Goal: Task Accomplishment & Management: Manage account settings

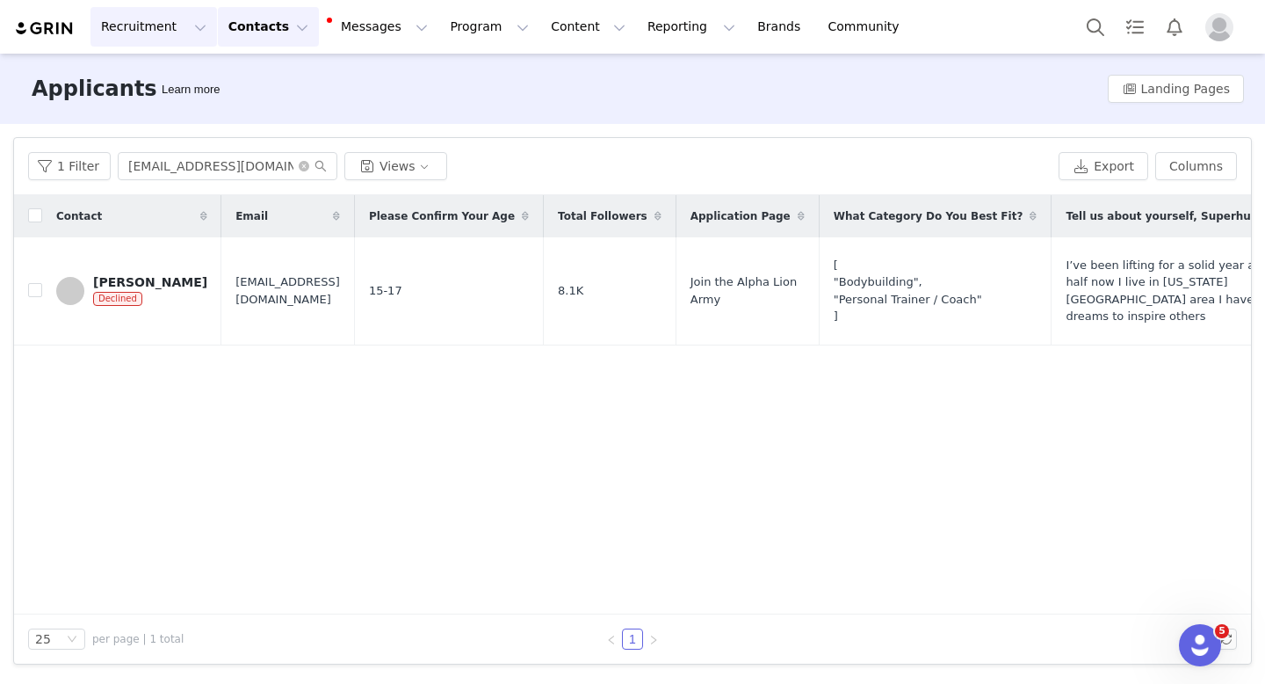
click at [163, 35] on button "Recruitment Recruitment" at bounding box center [154, 27] width 127 height 40
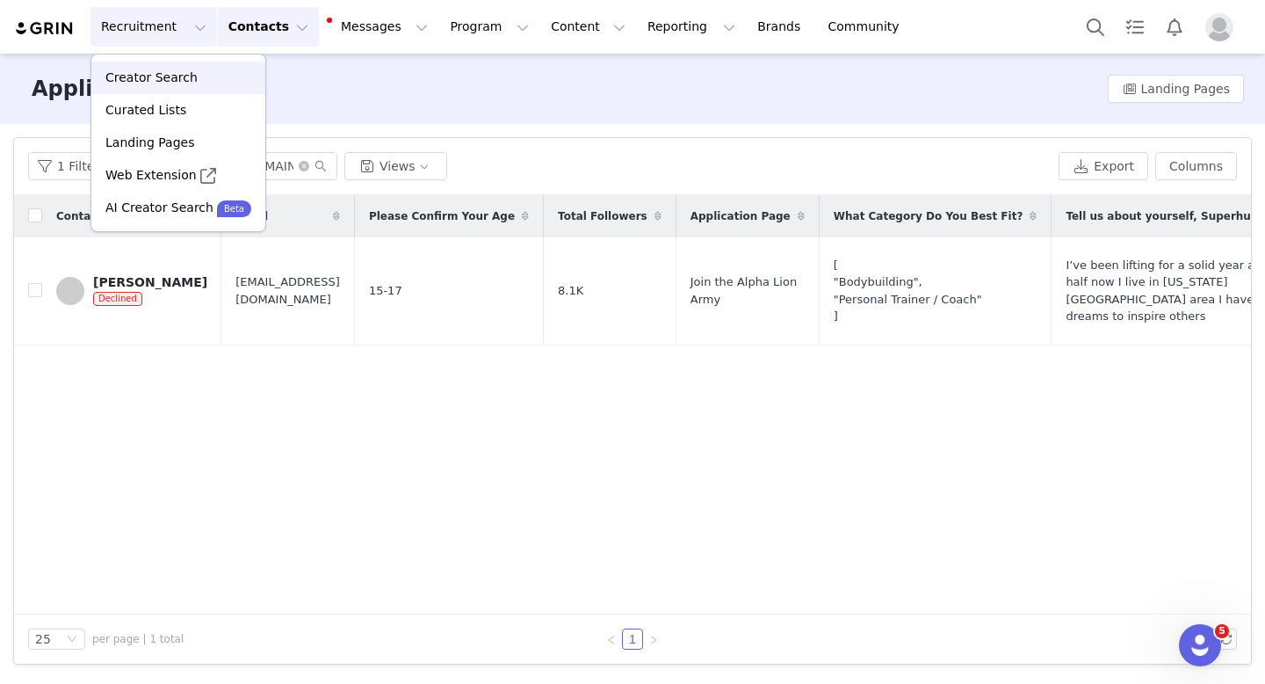
click at [154, 90] on link "Creator Search" at bounding box center [178, 78] width 174 height 33
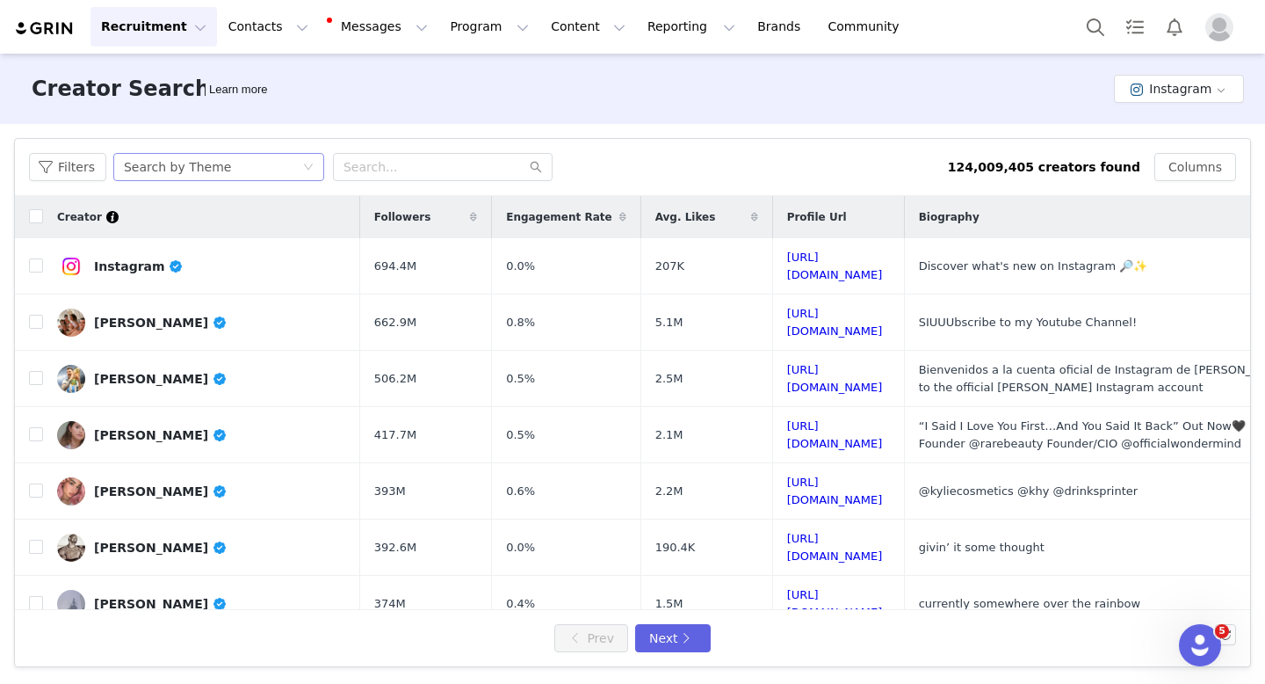
click at [164, 159] on div "Search by Theme" at bounding box center [177, 167] width 107 height 26
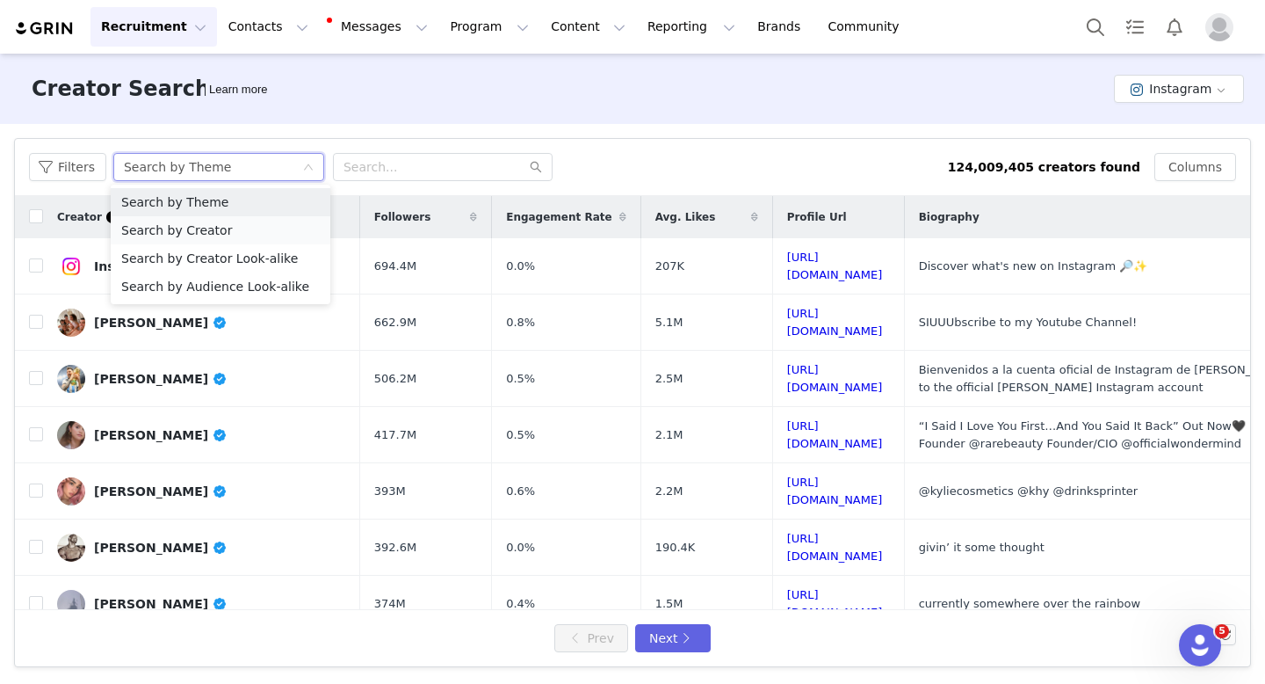
click at [193, 224] on li "Search by Creator" at bounding box center [221, 230] width 220 height 28
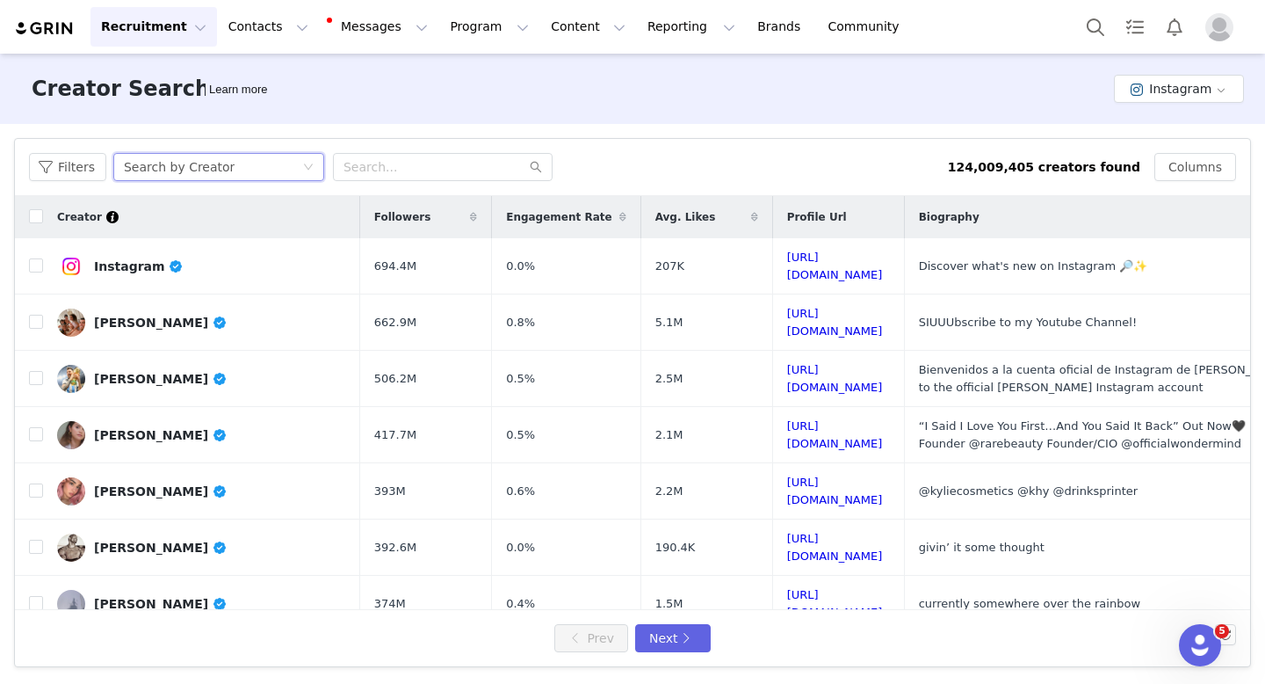
click at [186, 176] on div "Search by Creator" at bounding box center [179, 167] width 111 height 26
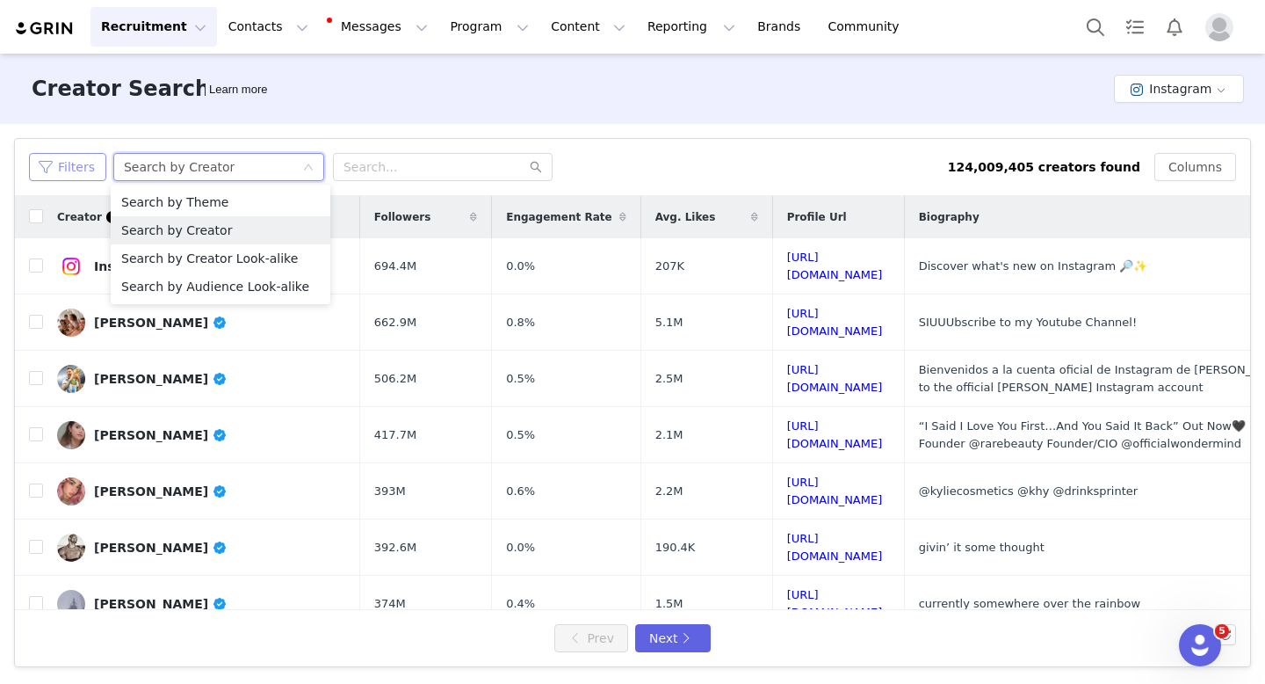
click at [75, 175] on button "Filters" at bounding box center [67, 167] width 77 height 28
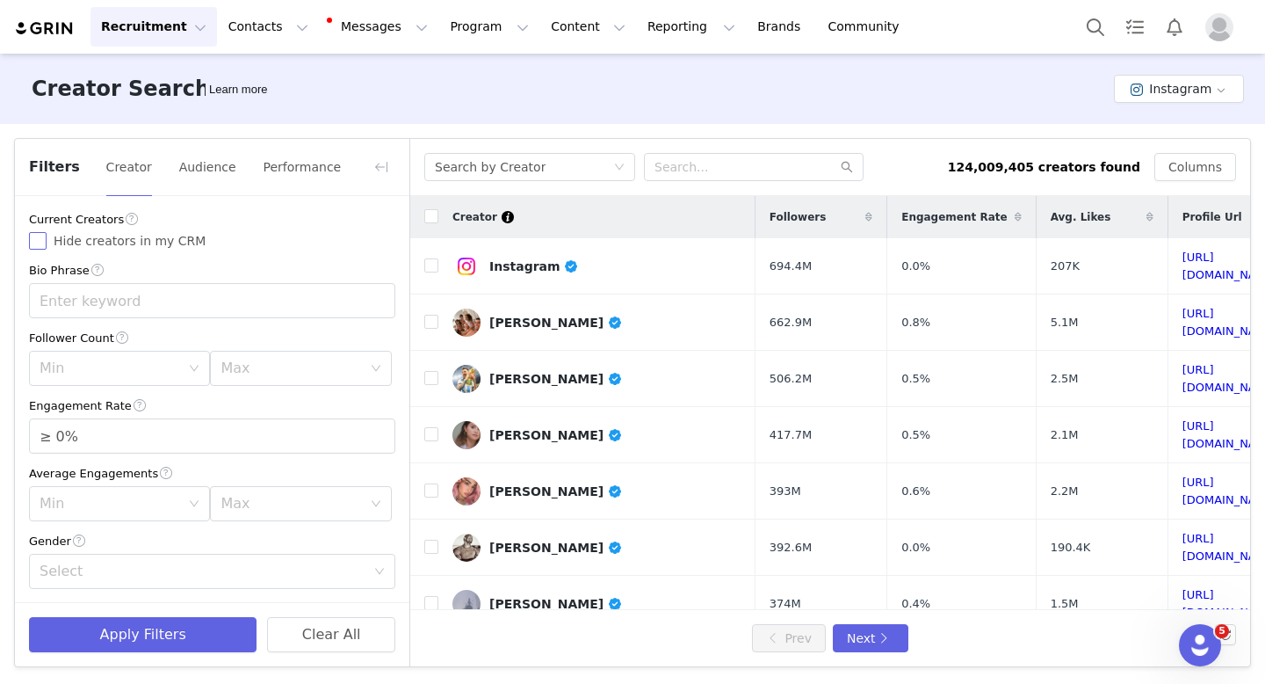
click at [43, 241] on input "Hide creators in my CRM" at bounding box center [38, 241] width 18 height 18
checkbox input "true"
click at [122, 293] on input "text" at bounding box center [212, 300] width 366 height 35
click at [101, 362] on div "Min" at bounding box center [110, 368] width 141 height 18
type input "Fitness"
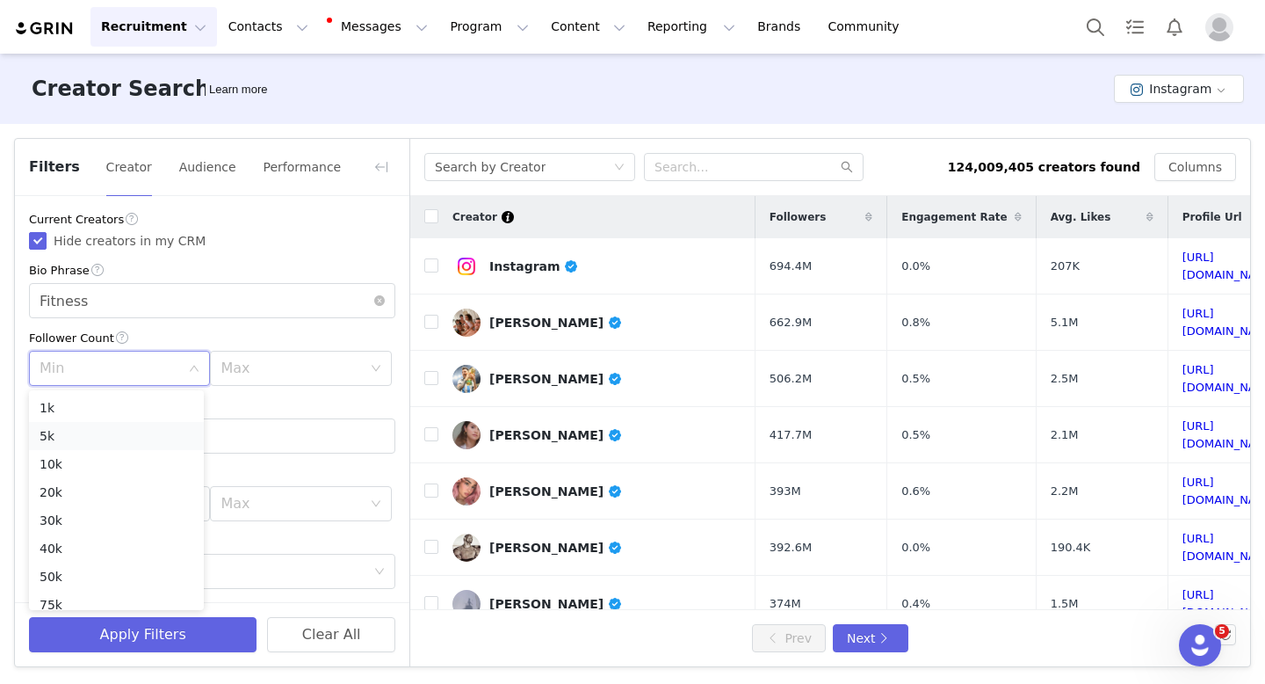
click at [91, 439] on li "5k" at bounding box center [116, 436] width 175 height 28
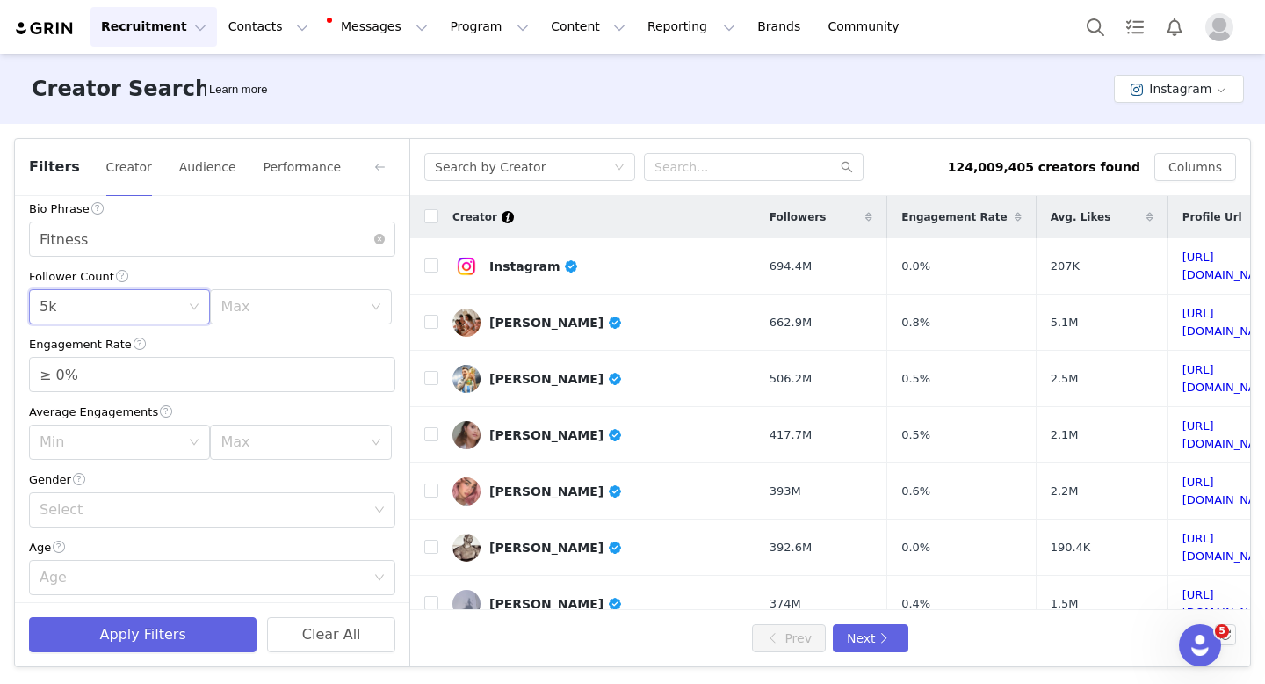
scroll to position [67, 0]
click at [302, 295] on div "Max" at bounding box center [291, 302] width 141 height 18
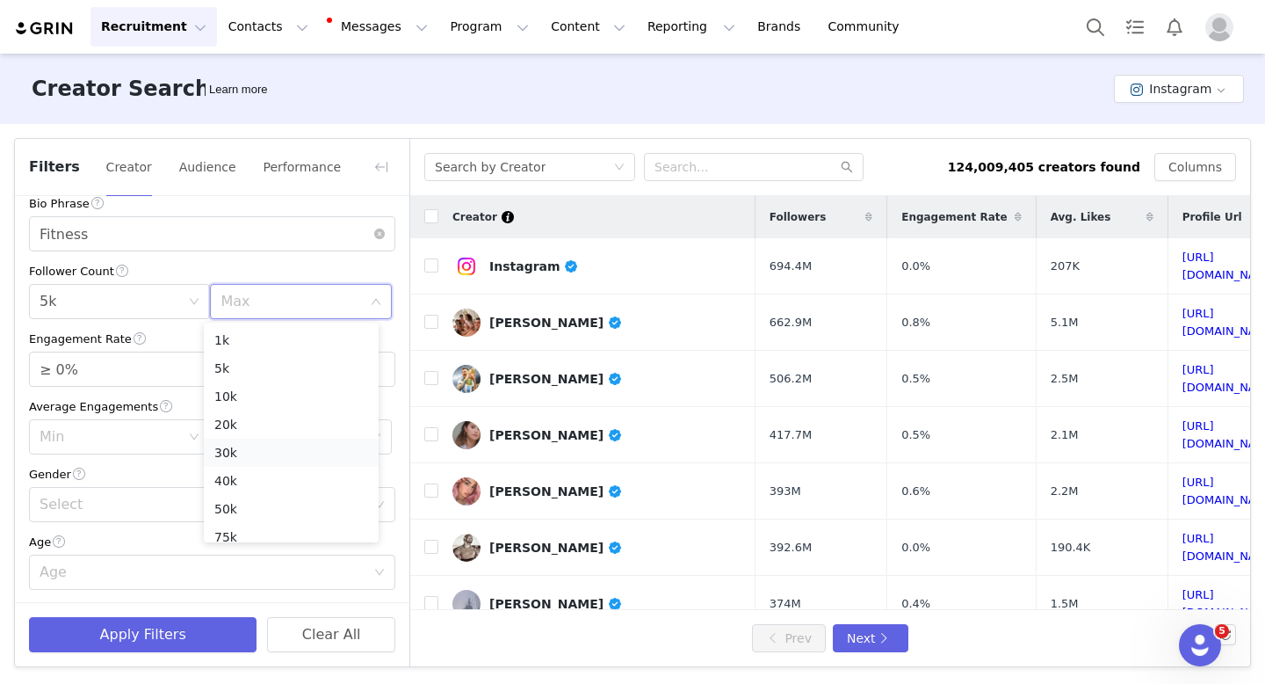
click at [270, 450] on li "30k" at bounding box center [291, 452] width 175 height 28
click at [295, 305] on div "Max 30k" at bounding box center [295, 301] width 148 height 33
click at [250, 476] on li "40k" at bounding box center [291, 481] width 175 height 28
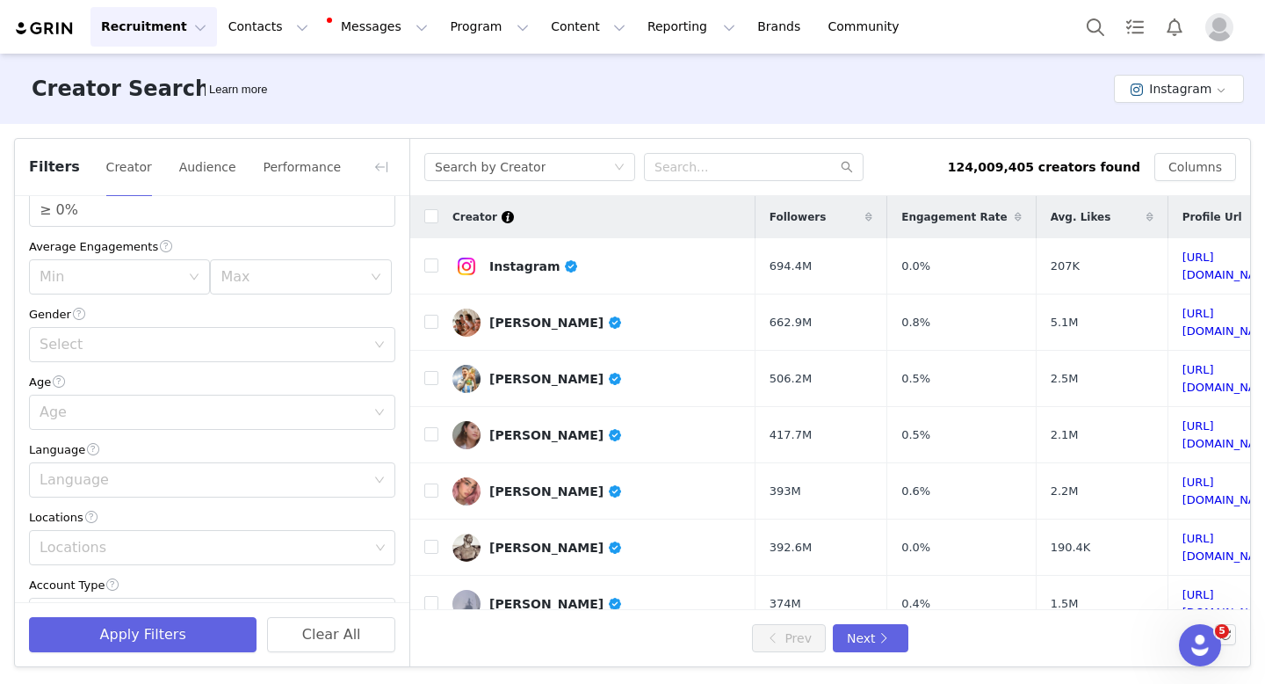
scroll to position [228, 0]
click at [153, 354] on div "Select" at bounding box center [207, 343] width 334 height 33
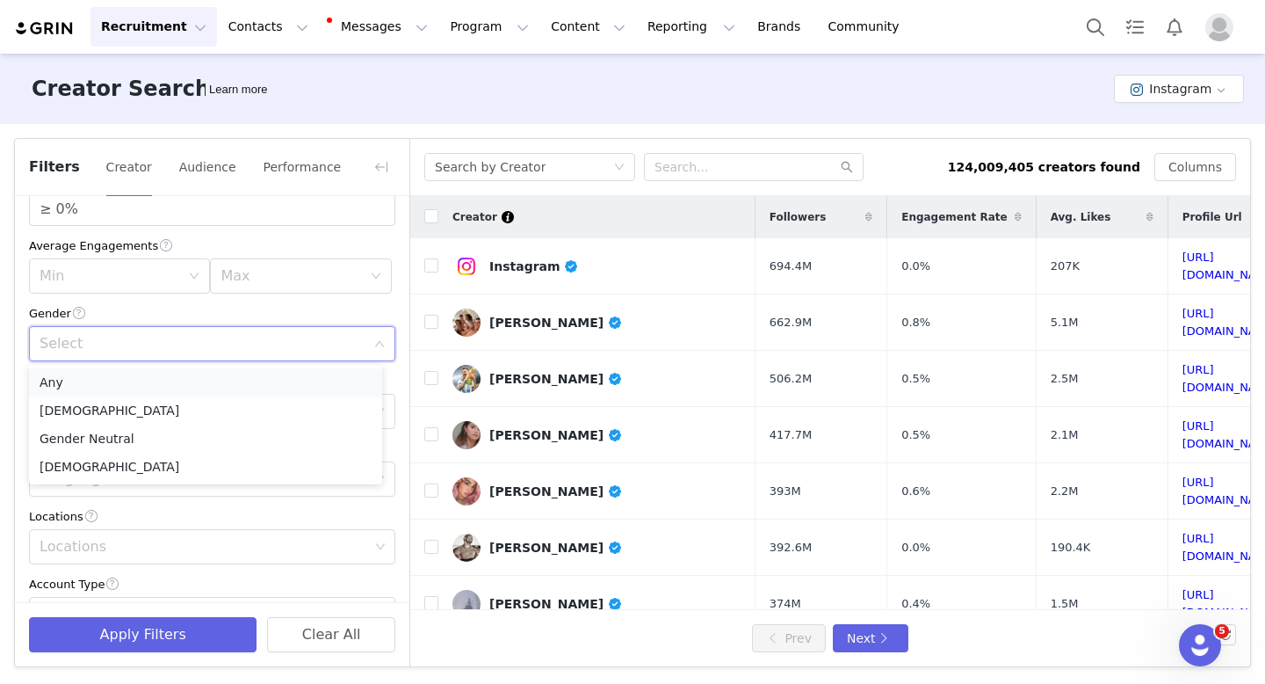
click at [124, 387] on li "Any" at bounding box center [205, 382] width 353 height 28
click at [110, 412] on div "Age" at bounding box center [203, 411] width 326 height 18
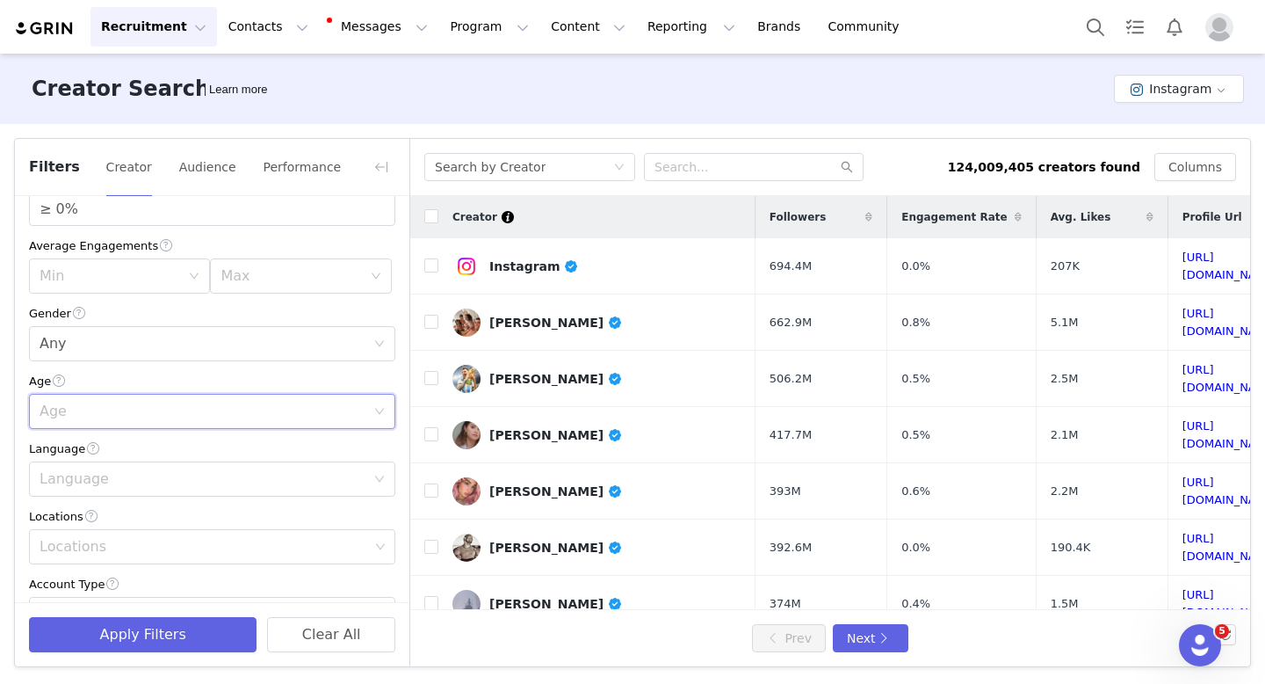
click at [392, 382] on div "Current Creators Hide creators in my CRM Bio Phrase Fitness Follower Count Min …" at bounding box center [212, 456] width 395 height 977
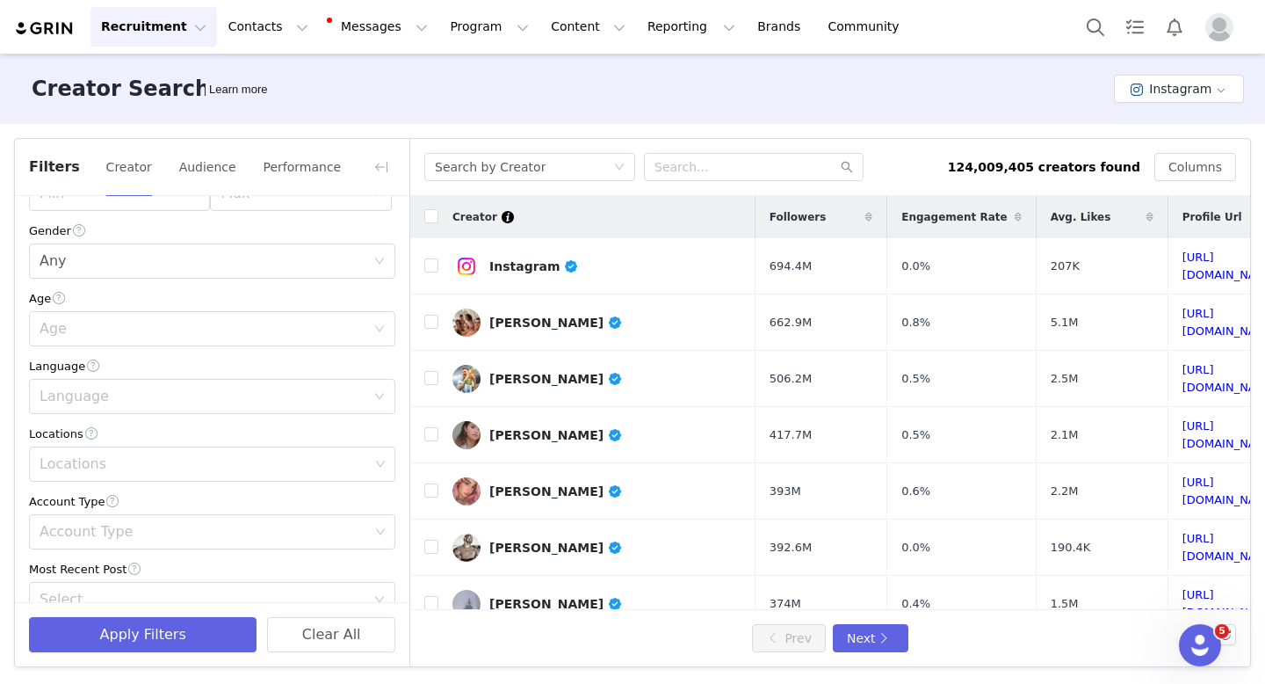
scroll to position [311, 0]
click at [196, 400] on div "Language" at bounding box center [203, 396] width 326 height 18
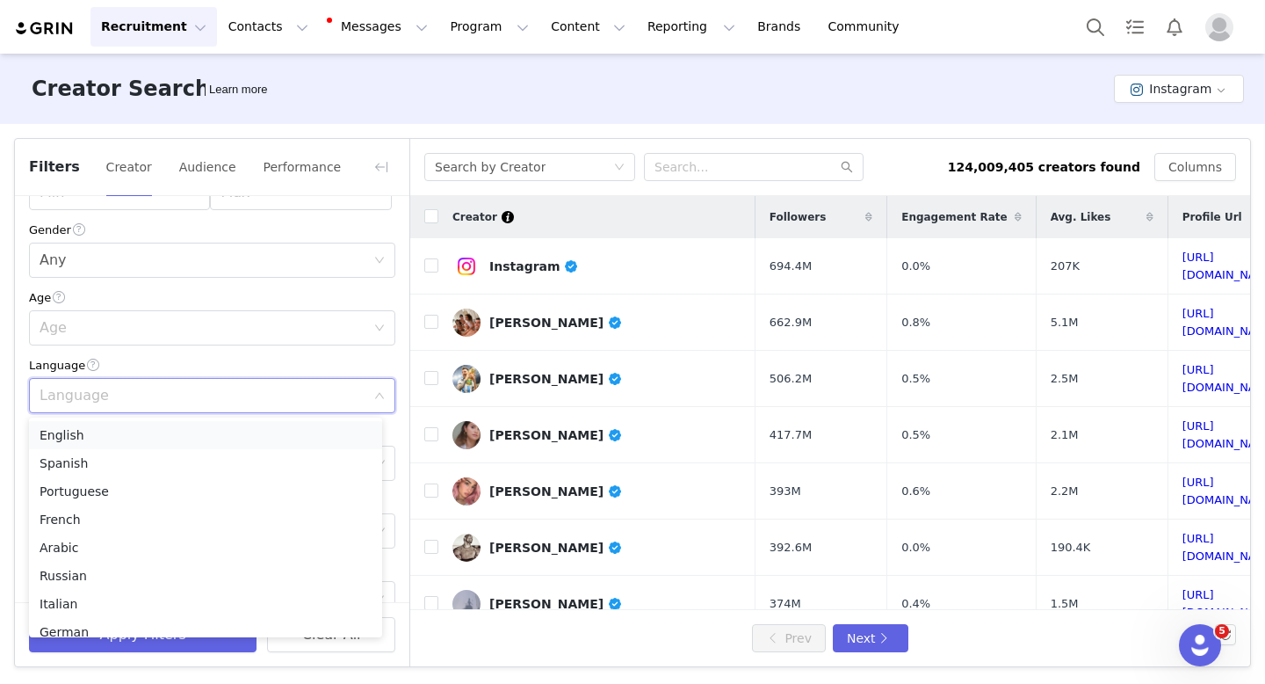
click at [125, 437] on li "English" at bounding box center [205, 435] width 353 height 28
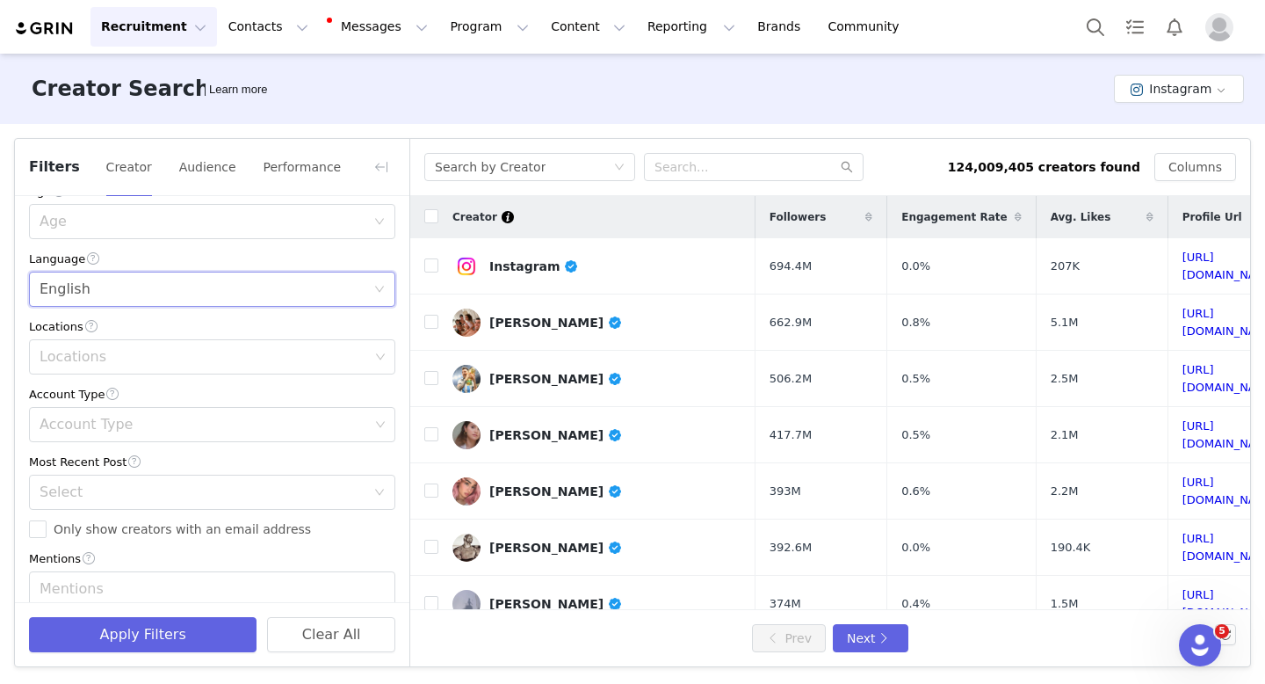
scroll to position [441, 0]
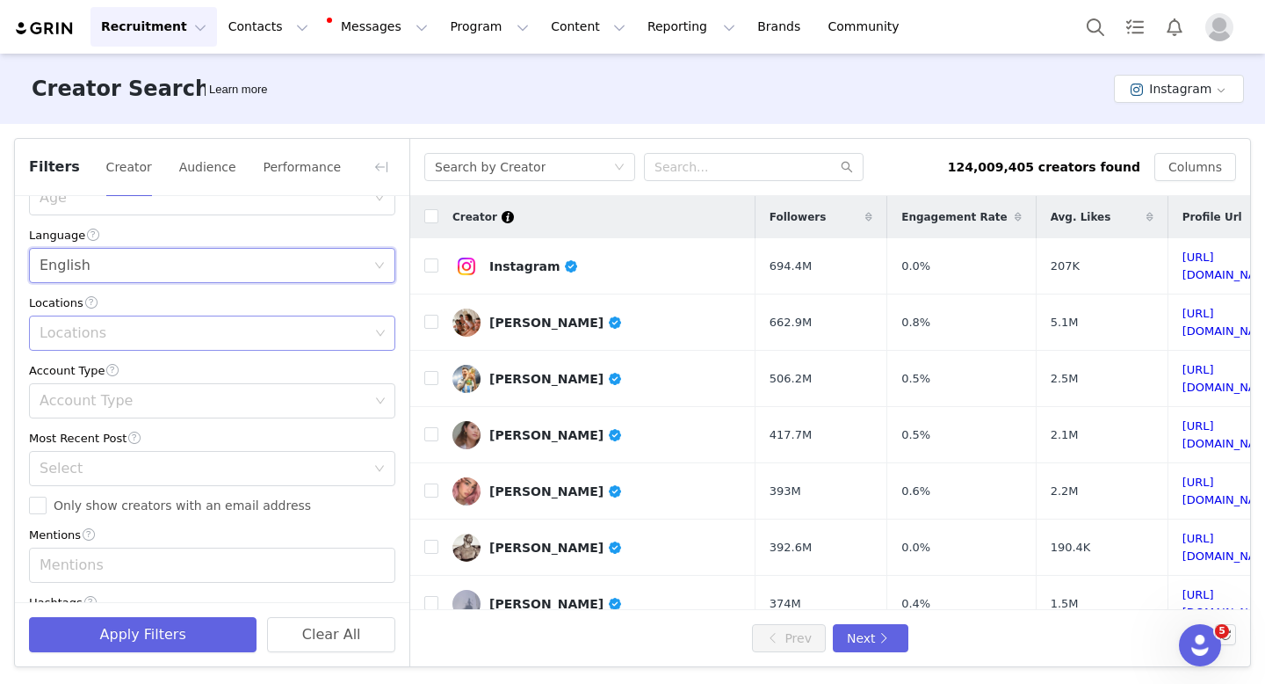
click at [185, 338] on div "Locations" at bounding box center [205, 333] width 330 height 18
type input "Uni"
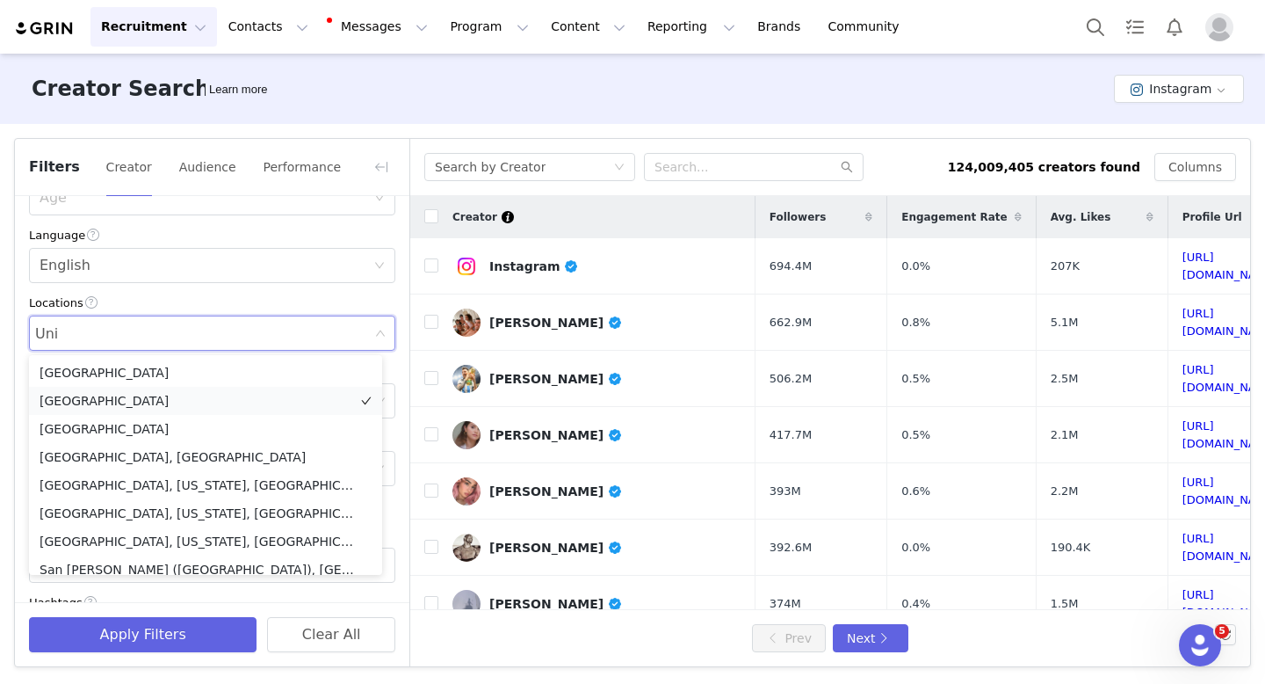
click at [142, 402] on li "[GEOGRAPHIC_DATA]" at bounding box center [205, 401] width 353 height 28
click at [192, 339] on div "Locations [GEOGRAPHIC_DATA]" at bounding box center [205, 332] width 343 height 33
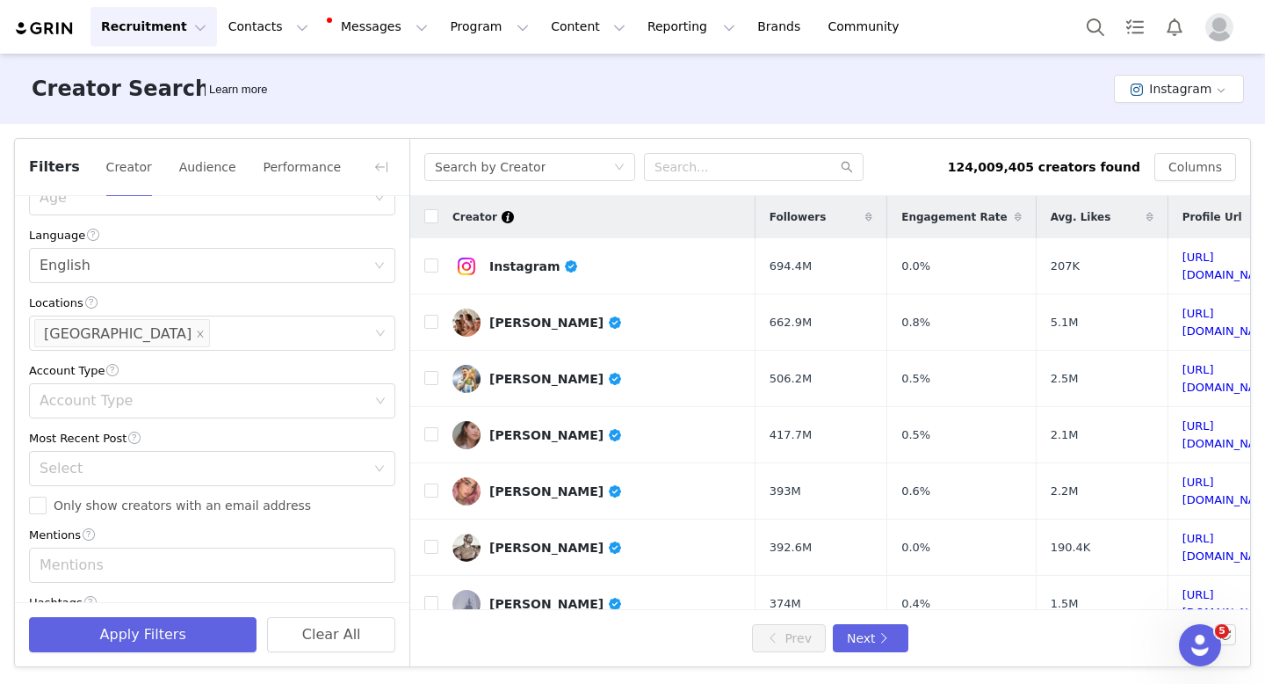
click at [218, 296] on div "Locations" at bounding box center [212, 302] width 366 height 18
click at [197, 327] on div "Locations [GEOGRAPHIC_DATA]" at bounding box center [205, 332] width 343 height 33
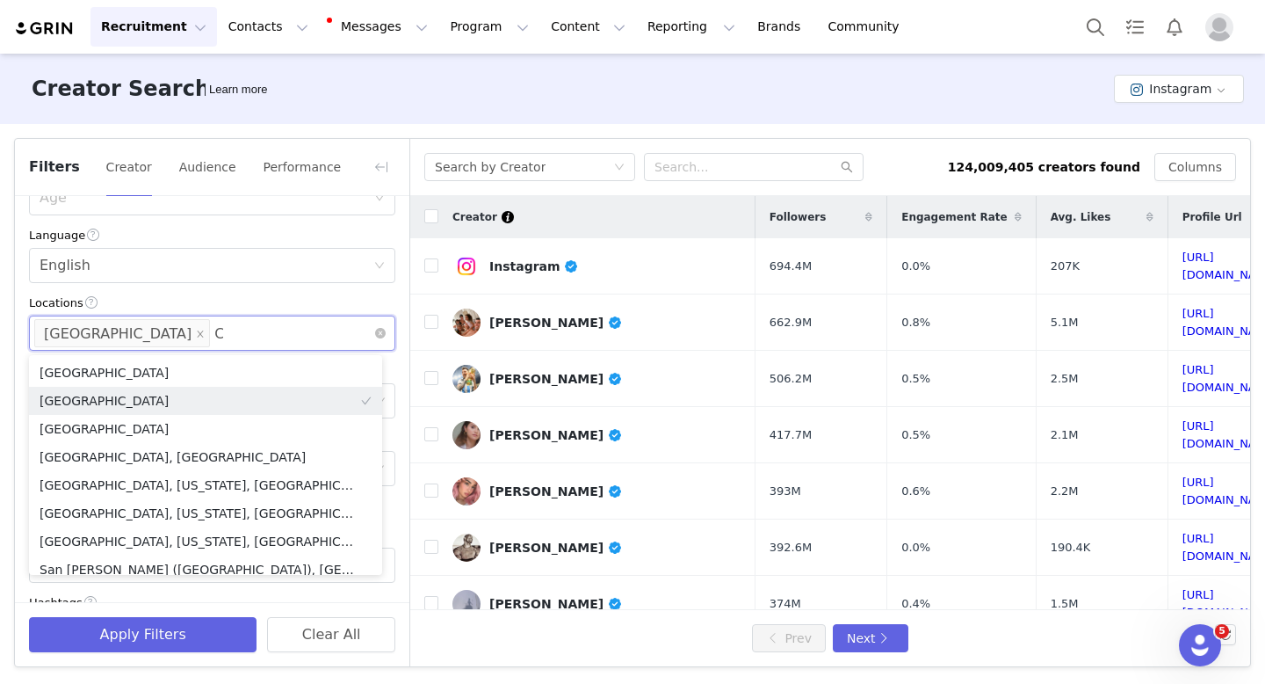
type input "Ca"
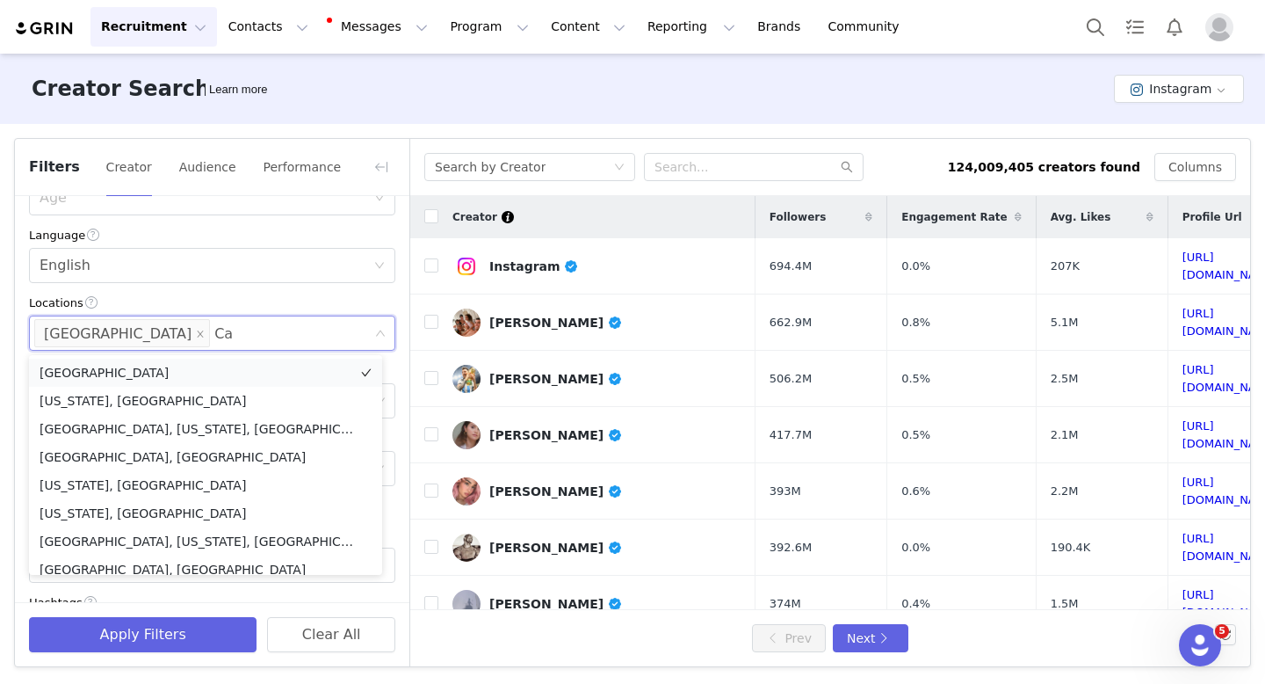
click at [161, 366] on li "[GEOGRAPHIC_DATA]" at bounding box center [205, 373] width 353 height 28
click at [264, 309] on div "Locations" at bounding box center [212, 302] width 366 height 18
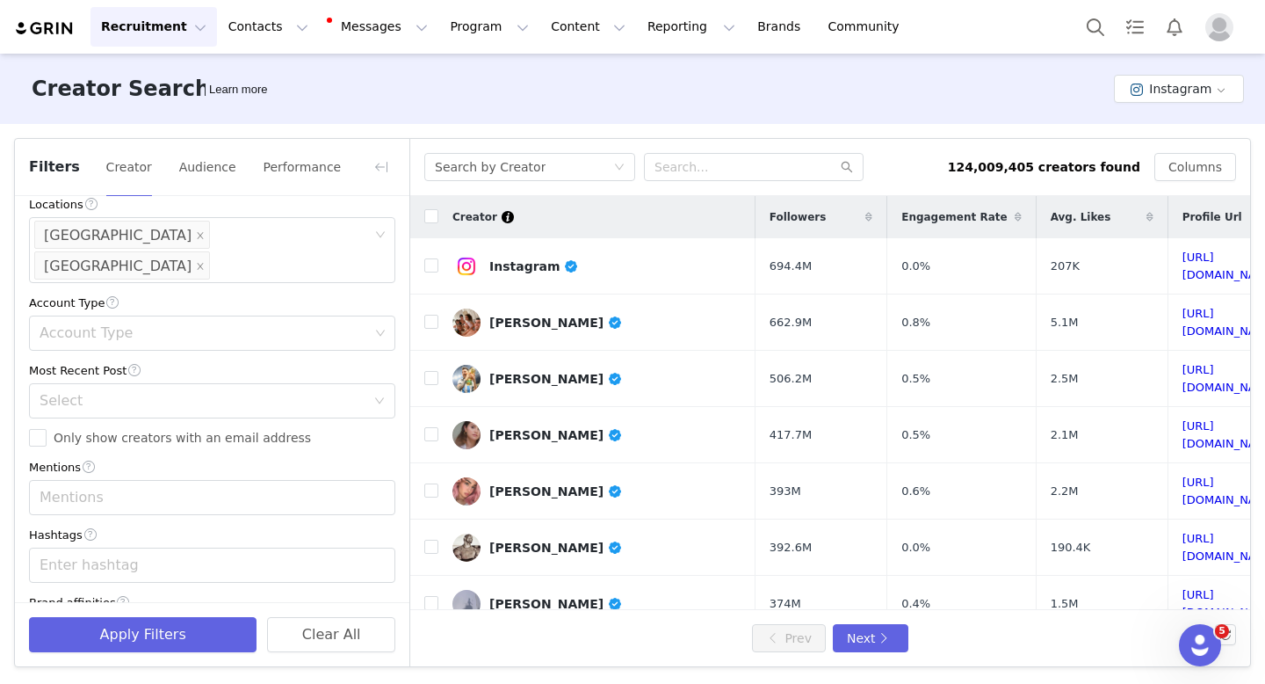
scroll to position [572, 0]
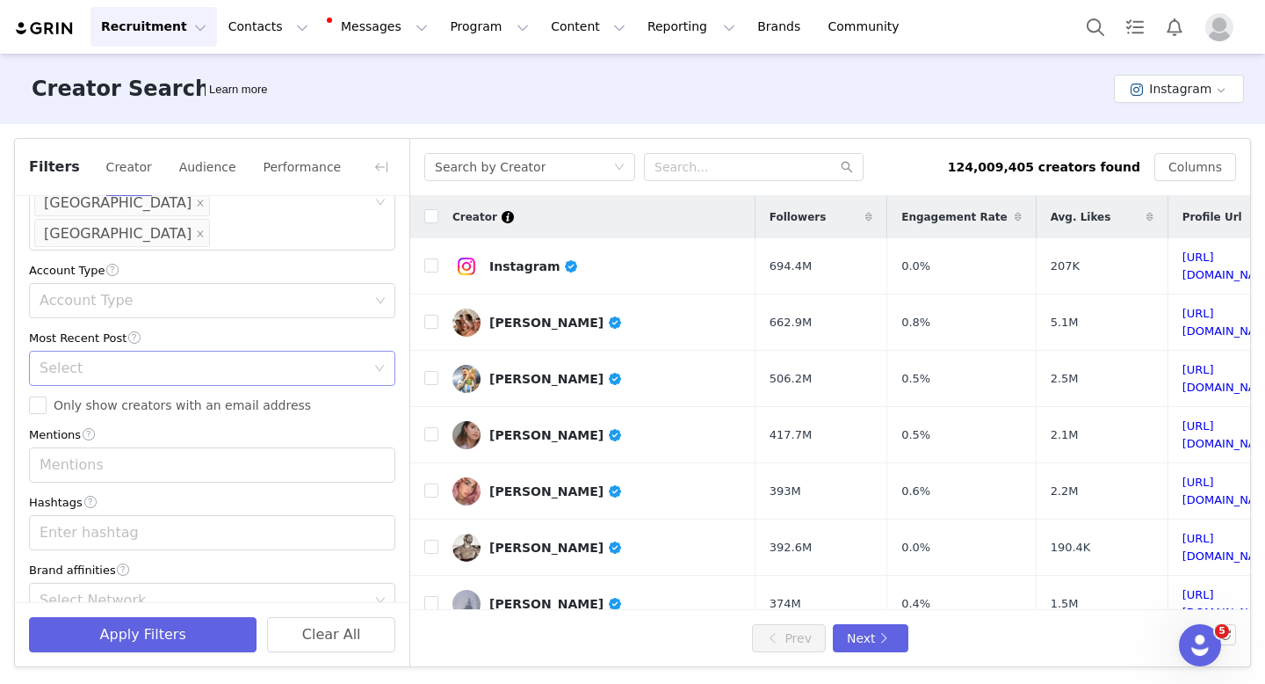
click at [213, 359] on div "Select" at bounding box center [203, 368] width 326 height 18
click at [188, 329] on div "Most Recent Post" at bounding box center [212, 338] width 366 height 18
click at [120, 524] on div "Enter hashtag" at bounding box center [205, 533] width 330 height 18
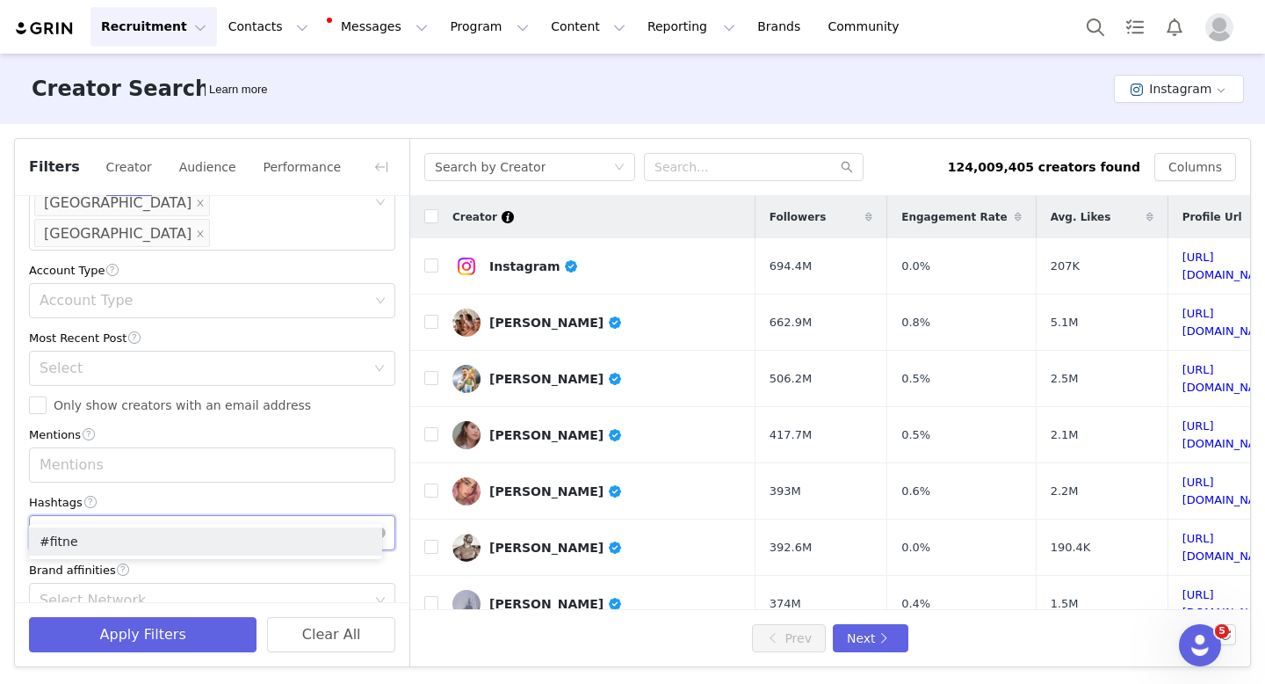
type input "#fitness"
click at [96, 538] on li "#fitness" at bounding box center [205, 541] width 353 height 28
type input "#gym"
click at [54, 540] on li "#gym" at bounding box center [205, 541] width 353 height 28
click at [282, 493] on div "Hashtags" at bounding box center [212, 502] width 366 height 18
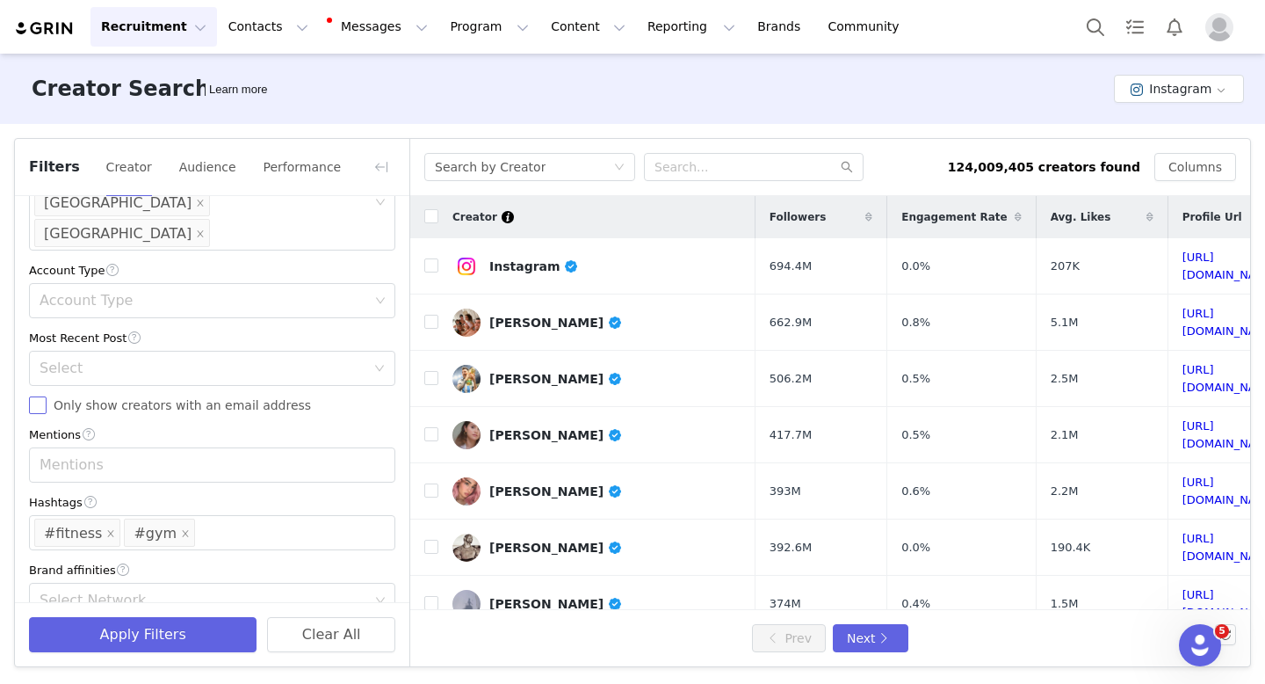
click at [39, 396] on input "Only show creators with an email address" at bounding box center [38, 405] width 18 height 18
checkbox input "true"
click at [69, 641] on button "Apply Filters" at bounding box center [143, 634] width 228 height 35
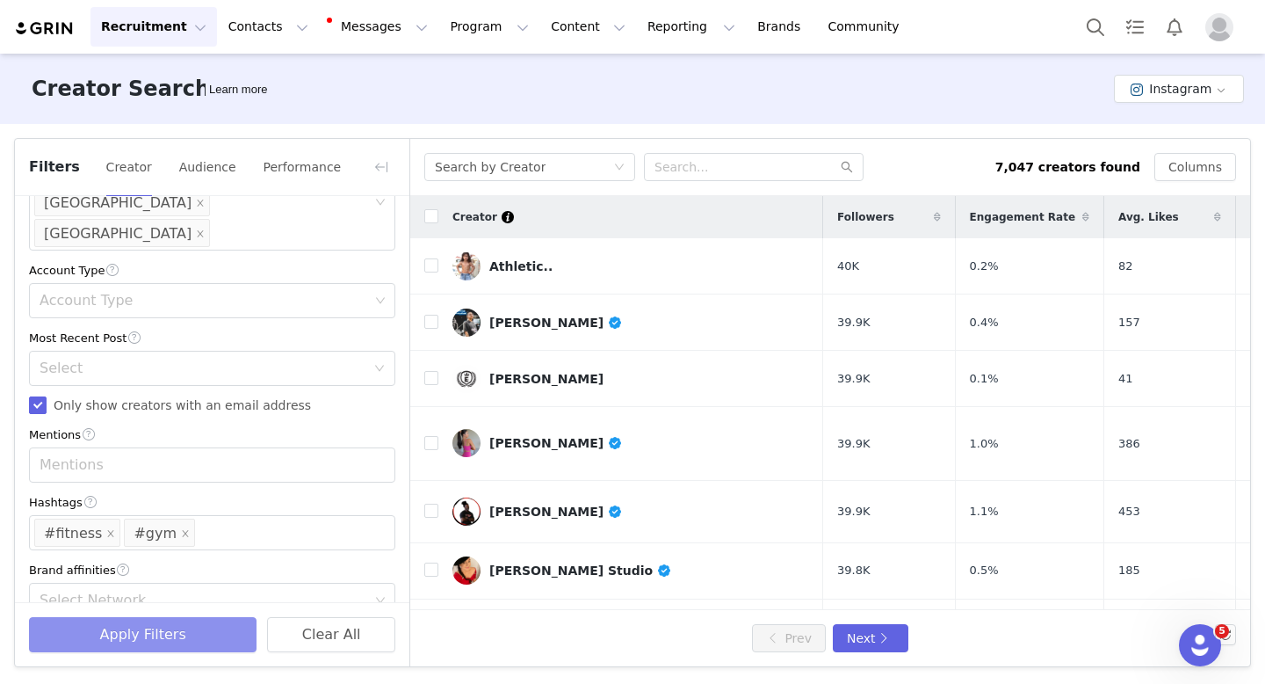
click at [132, 640] on button "Apply Filters" at bounding box center [143, 634] width 228 height 35
click at [378, 162] on button "button" at bounding box center [381, 167] width 28 height 28
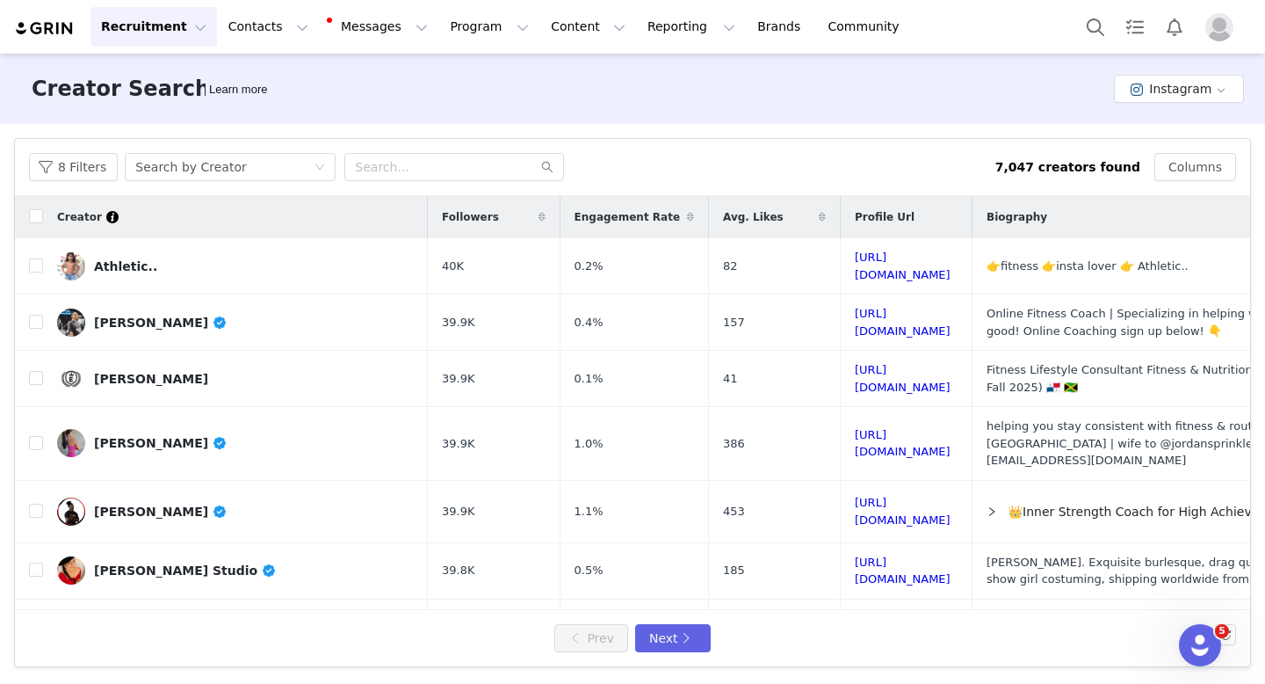
scroll to position [923, 0]
click at [895, 315] on link "[URL][DOMAIN_NAME]" at bounding box center [903, 322] width 96 height 31
click at [909, 428] on link "[URL][DOMAIN_NAME]" at bounding box center [903, 443] width 96 height 31
click at [34, 436] on input "checkbox" at bounding box center [36, 443] width 14 height 14
checkbox input "true"
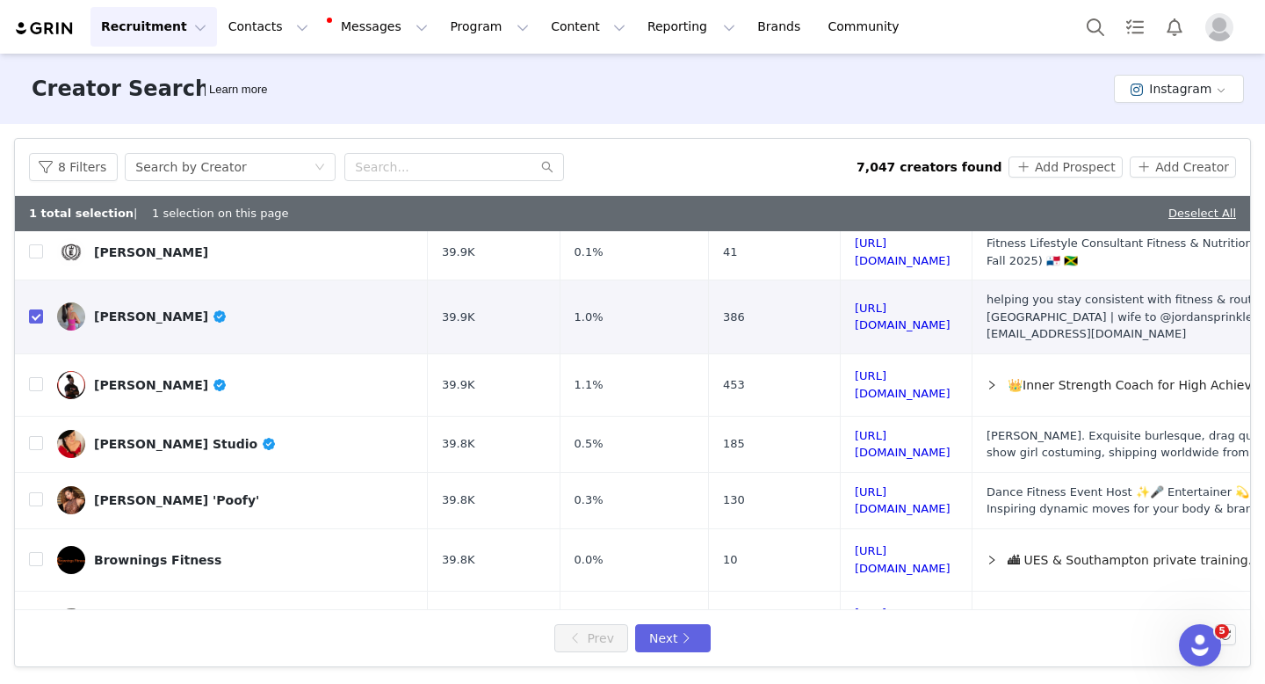
scroll to position [182, 0]
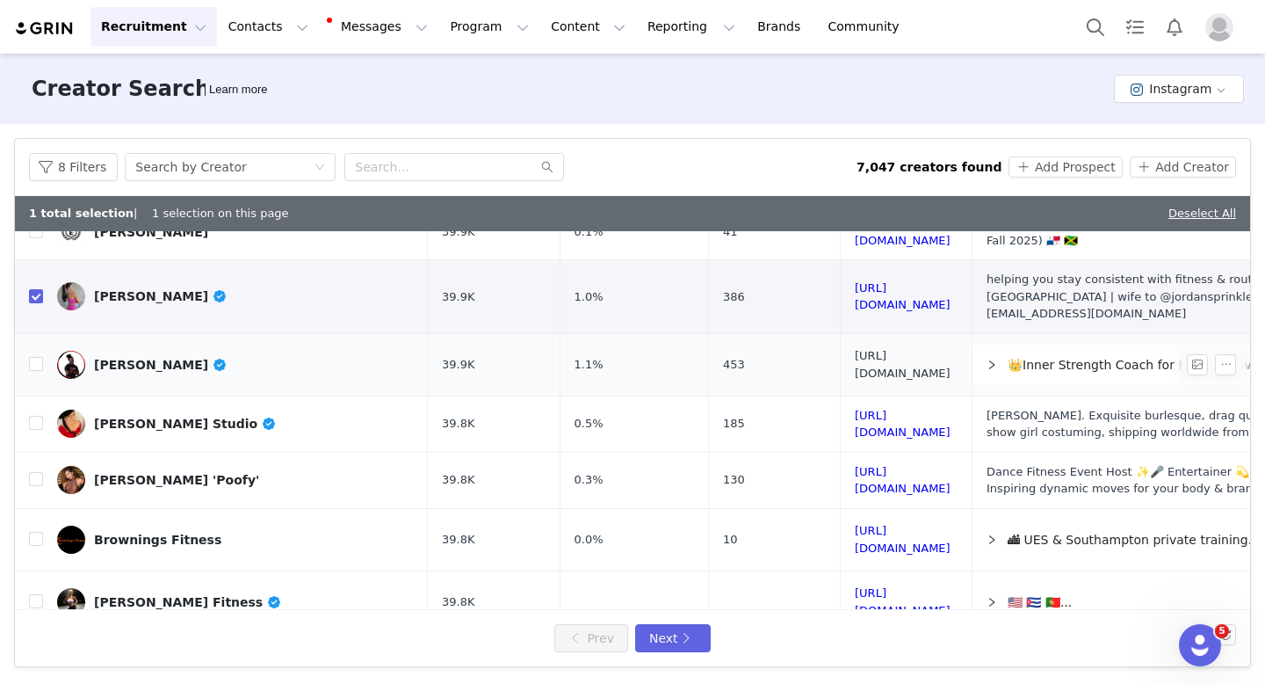
click at [951, 349] on link "[URL][DOMAIN_NAME]" at bounding box center [903, 364] width 96 height 31
click at [35, 357] on input "checkbox" at bounding box center [36, 364] width 14 height 14
checkbox input "true"
click at [868, 586] on link "[URL][DOMAIN_NAME]" at bounding box center [903, 601] width 96 height 31
click at [40, 594] on input "checkbox" at bounding box center [36, 601] width 14 height 14
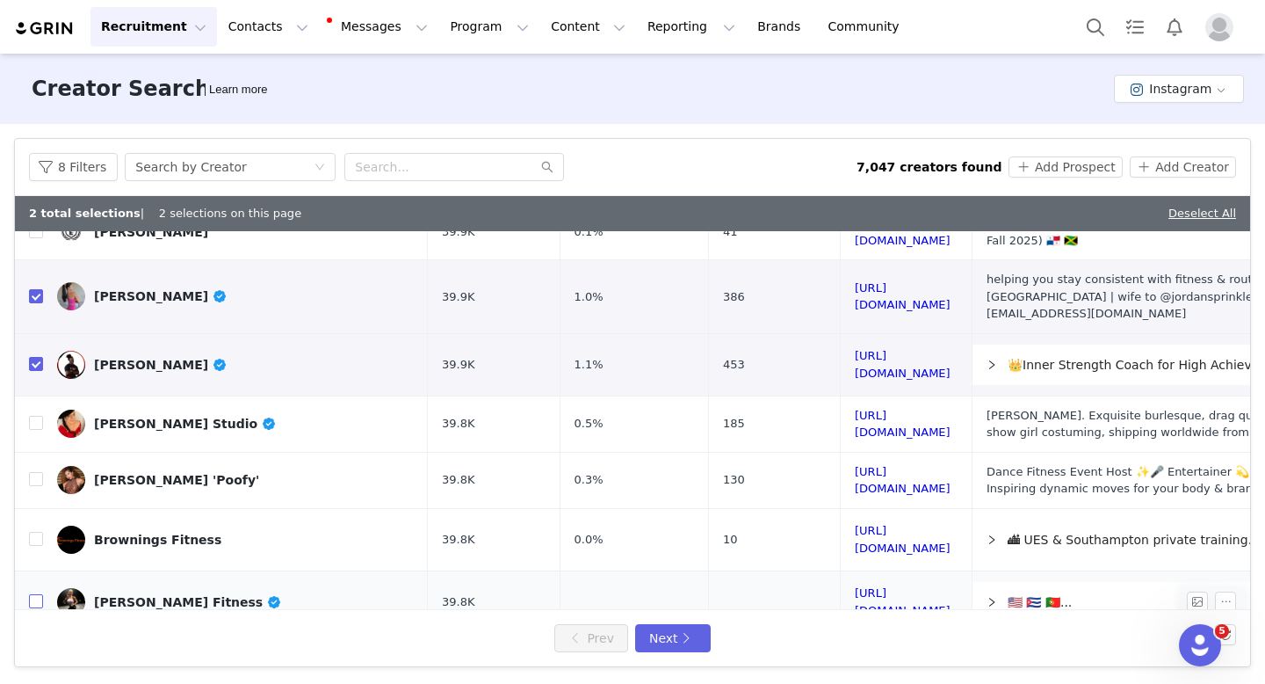
checkbox input "true"
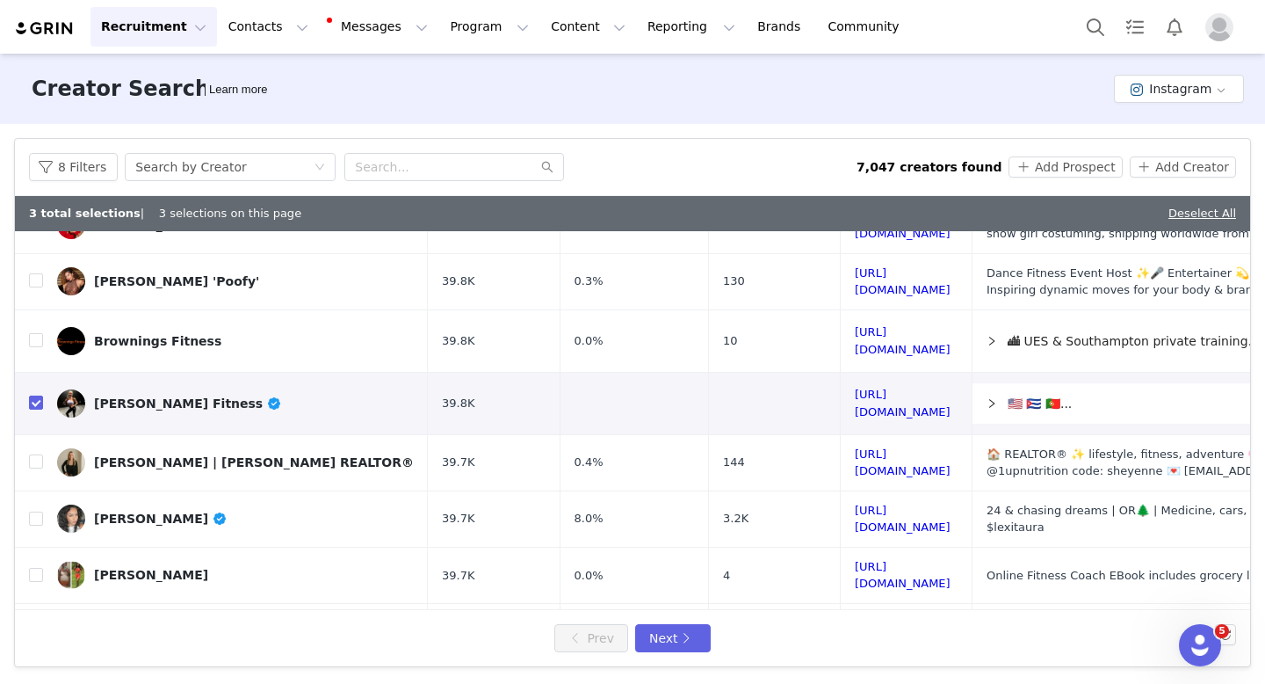
scroll to position [467, 0]
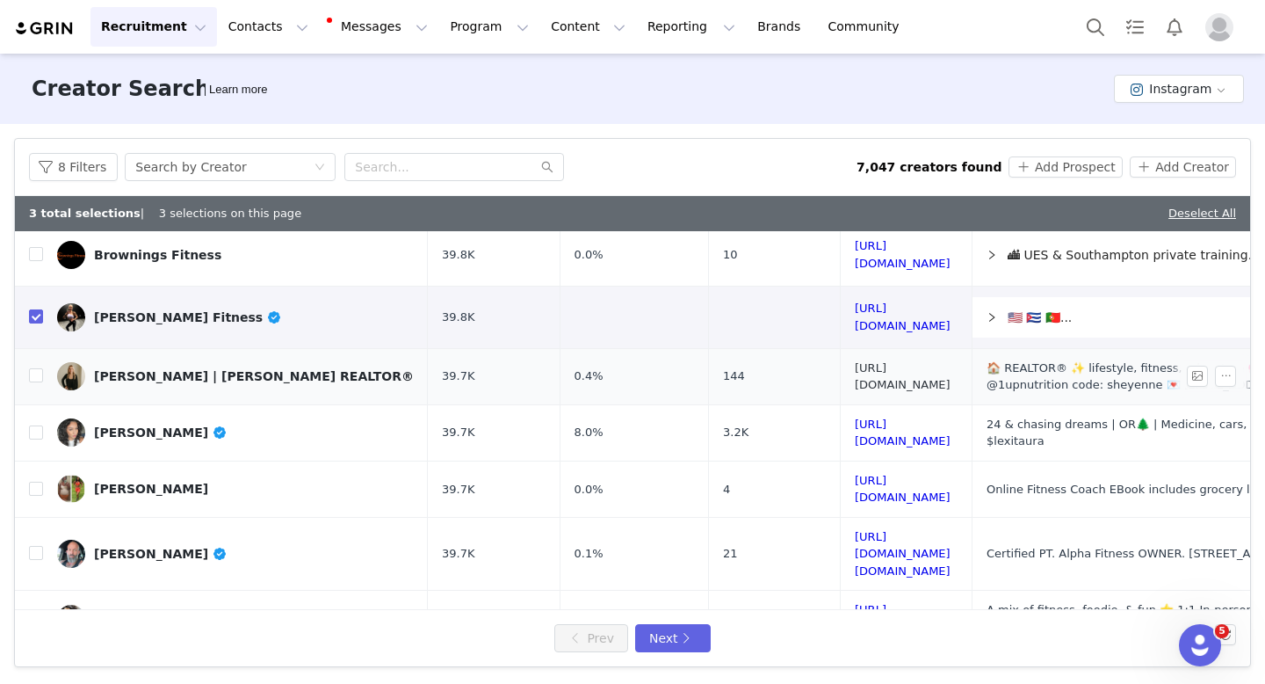
click at [920, 361] on link "[URL][DOMAIN_NAME]" at bounding box center [903, 376] width 96 height 31
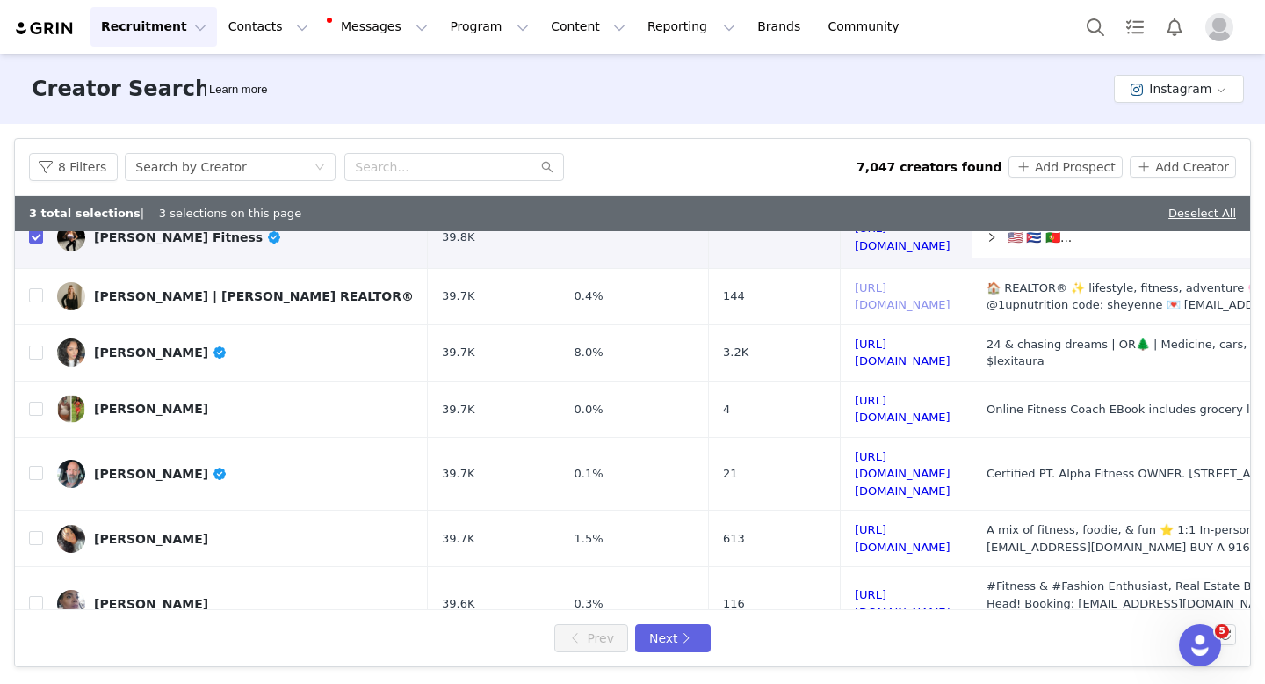
scroll to position [593, 0]
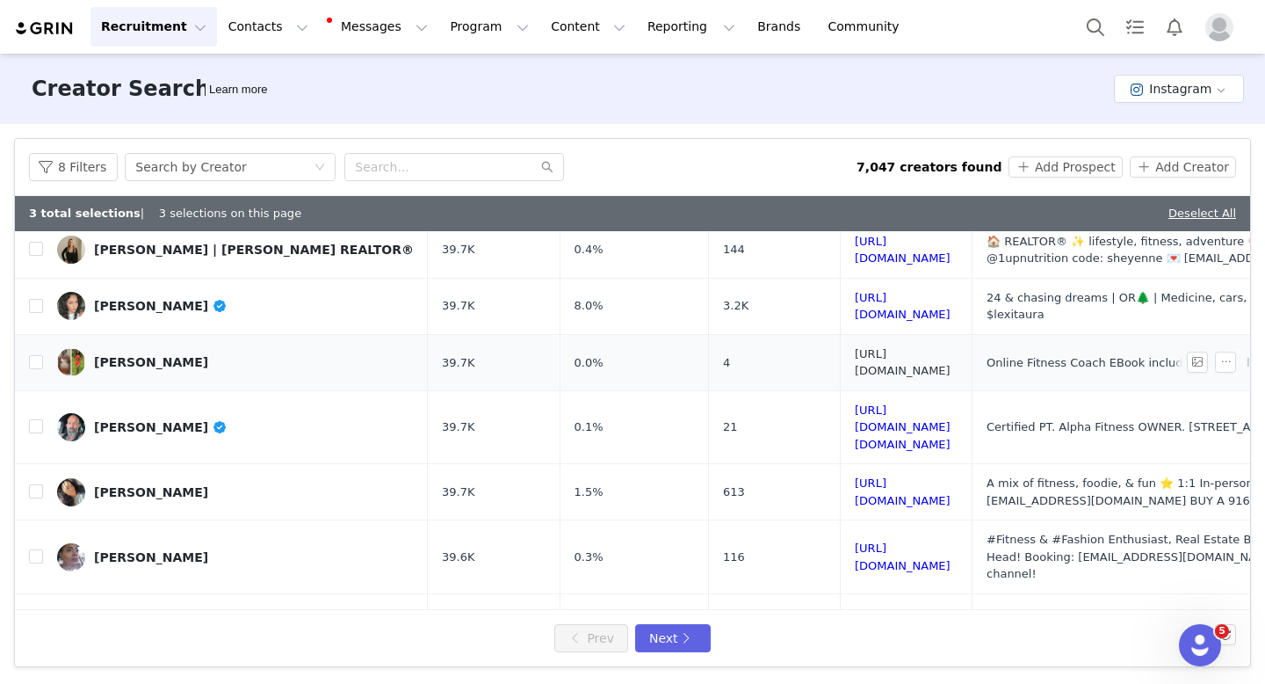
click at [944, 347] on link "[URL][DOMAIN_NAME]" at bounding box center [903, 362] width 96 height 31
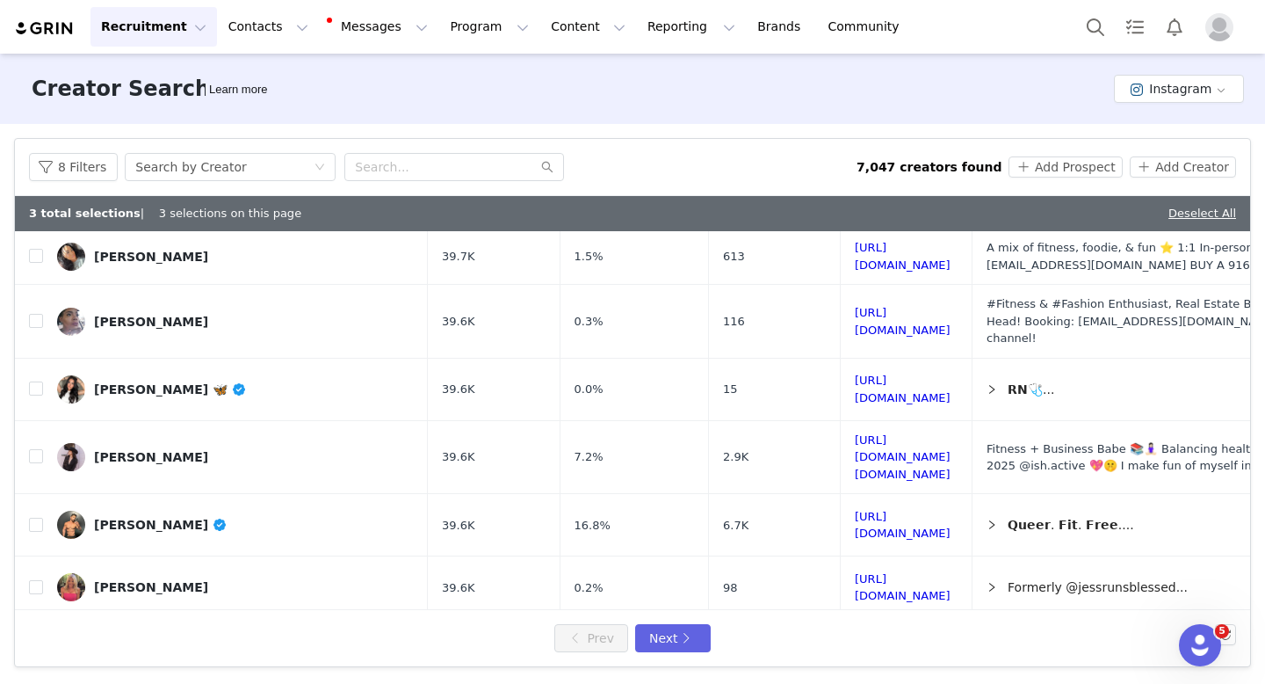
scroll to position [830, 0]
click at [973, 492] on td "[URL][DOMAIN_NAME]" at bounding box center [907, 523] width 132 height 62
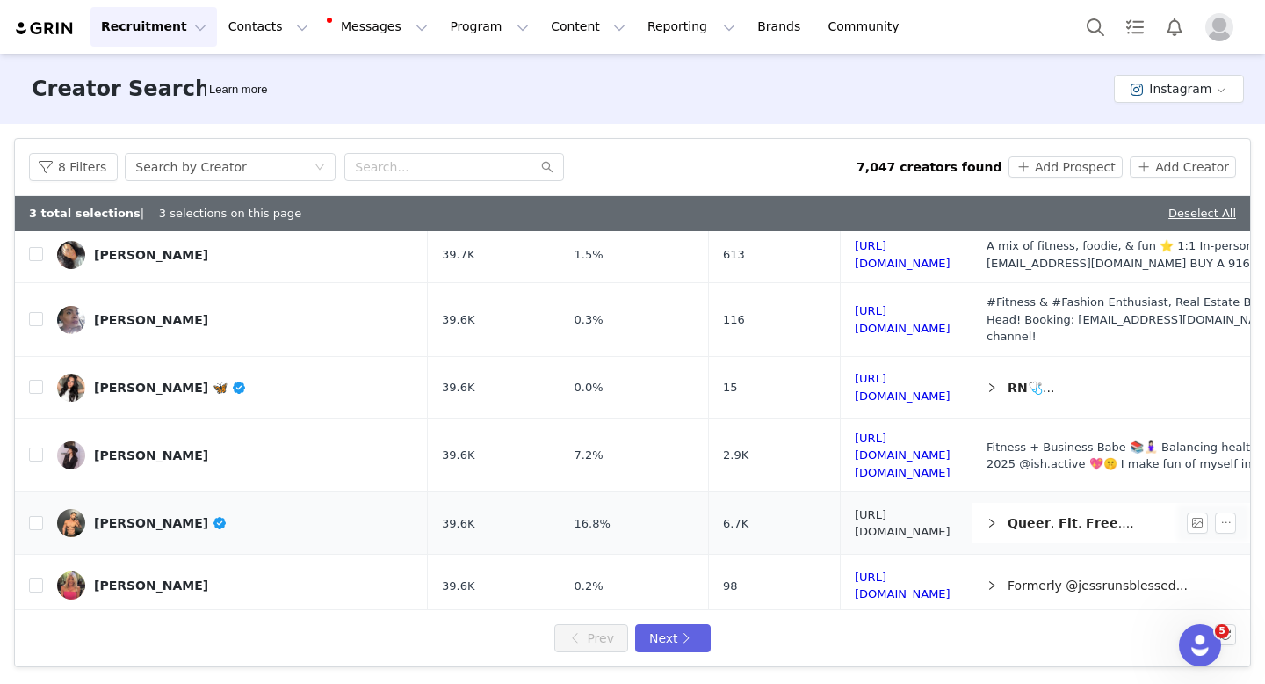
click at [951, 508] on link "[URL][DOMAIN_NAME]" at bounding box center [903, 523] width 96 height 31
click at [866, 631] on link "[URL][DOMAIN_NAME]" at bounding box center [903, 646] width 96 height 31
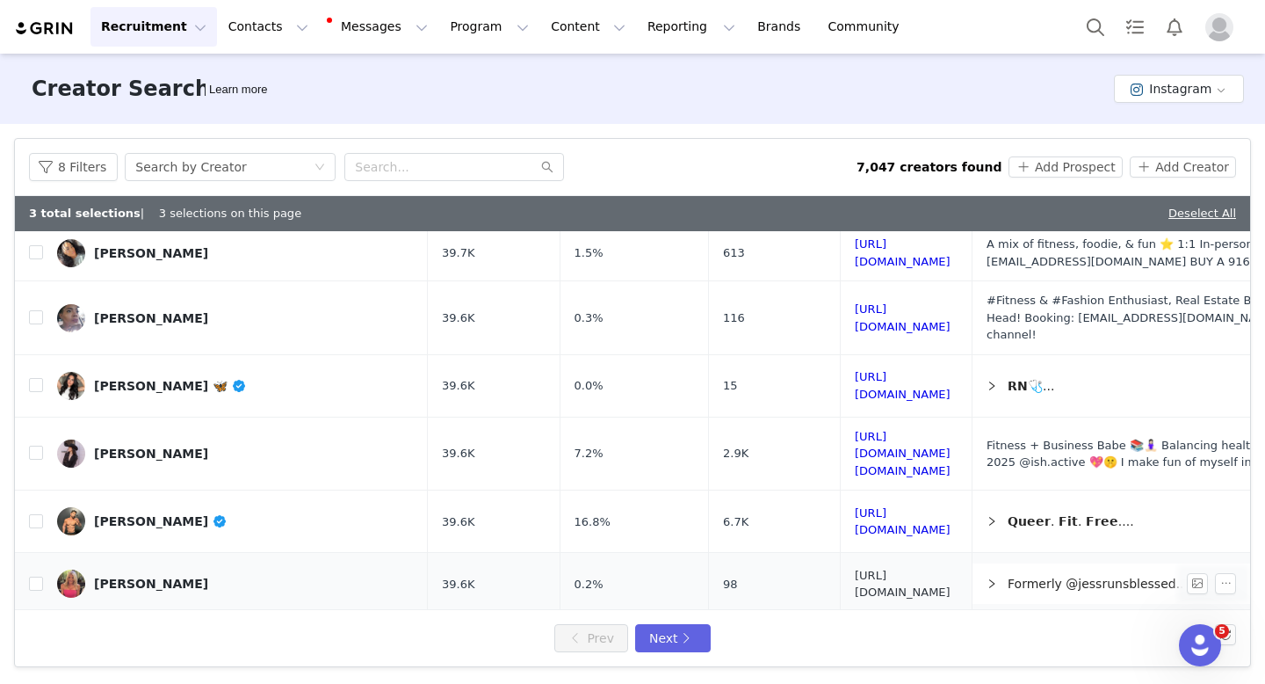
click at [892, 569] on link "[URL][DOMAIN_NAME]" at bounding box center [903, 584] width 96 height 31
click at [649, 638] on button "Next" at bounding box center [673, 638] width 76 height 28
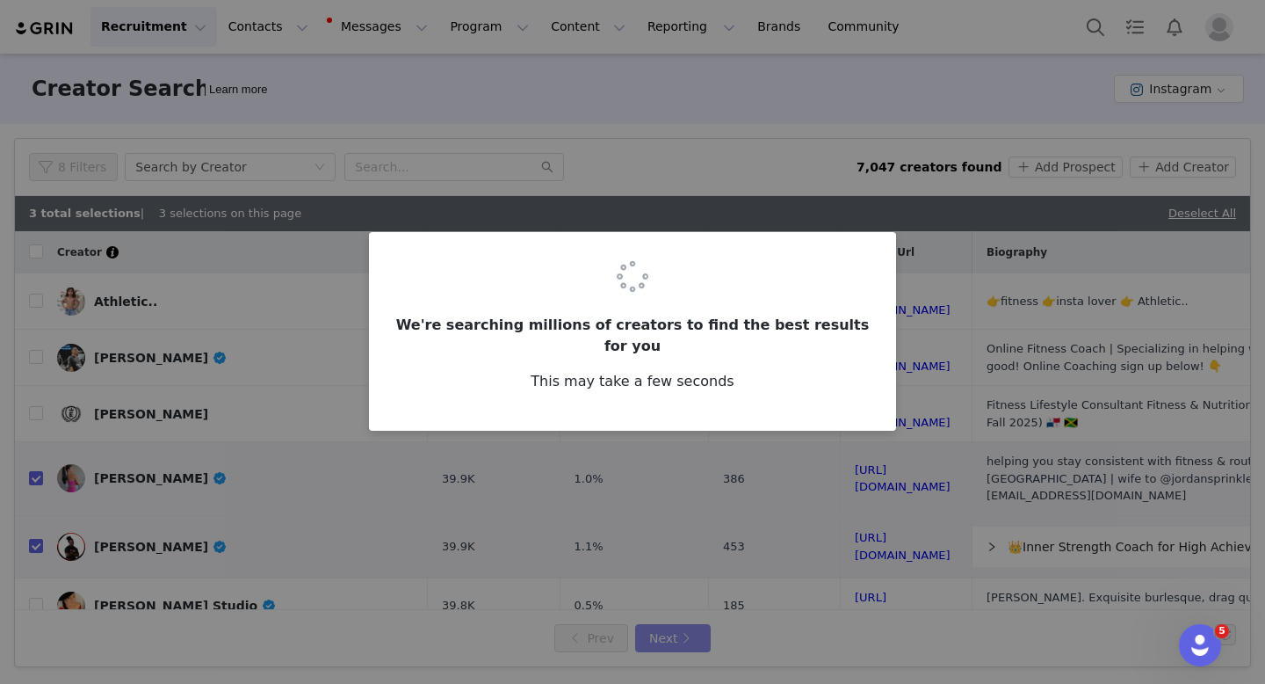
checkbox input "false"
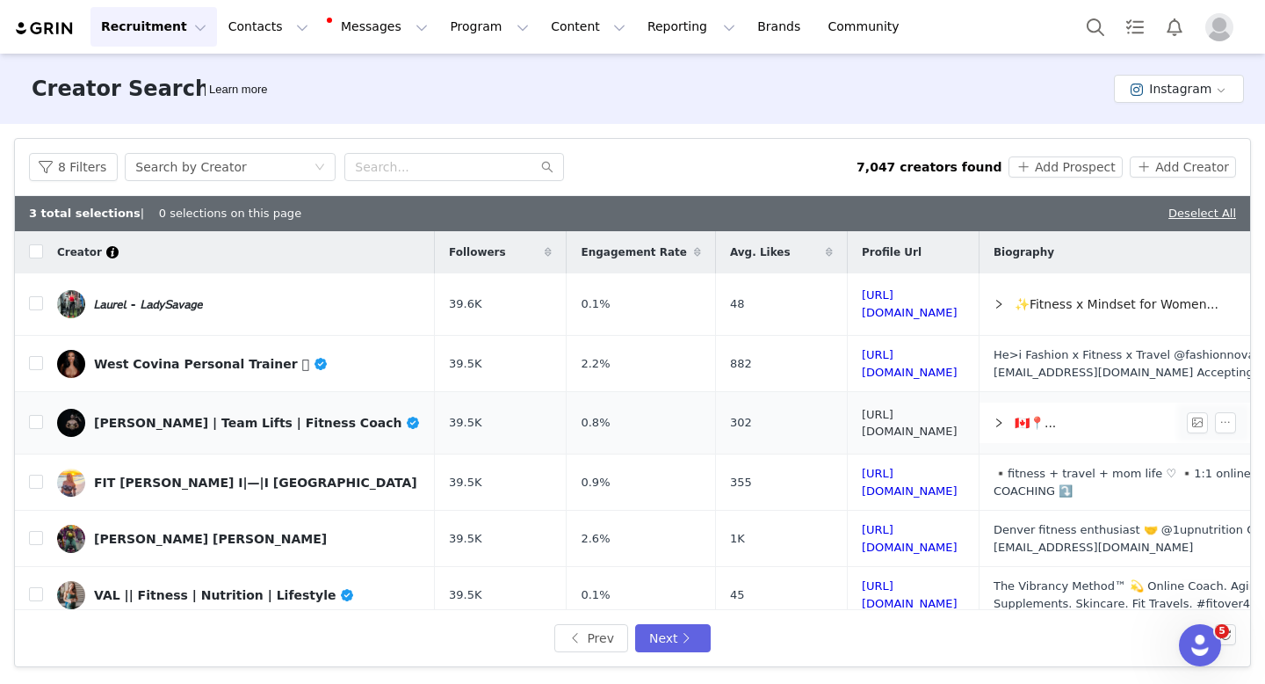
click at [895, 420] on link "[URL][DOMAIN_NAME]" at bounding box center [910, 423] width 96 height 31
click at [36, 426] on input "checkbox" at bounding box center [36, 422] width 14 height 14
checkbox input "true"
click at [895, 361] on link "[URL][DOMAIN_NAME]" at bounding box center [910, 363] width 96 height 31
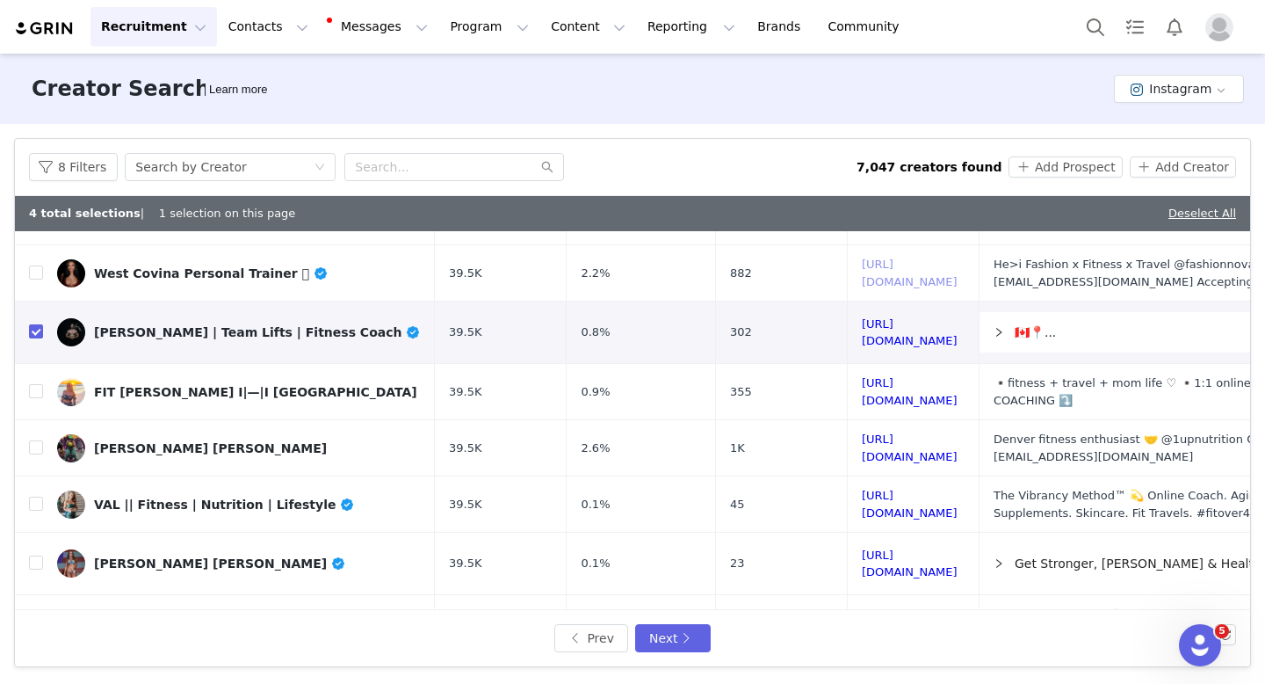
scroll to position [127, 0]
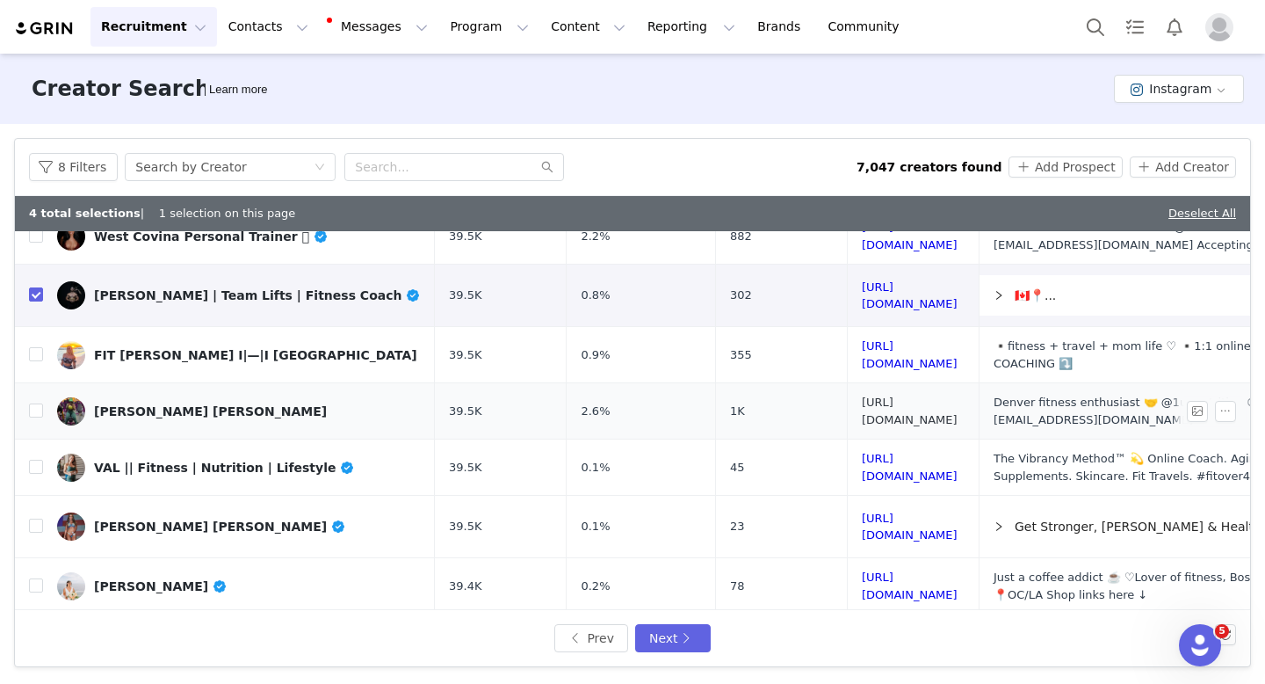
click at [945, 407] on link "[URL][DOMAIN_NAME]" at bounding box center [910, 410] width 96 height 31
click at [35, 403] on input "checkbox" at bounding box center [36, 410] width 14 height 14
checkbox input "true"
click at [862, 513] on link "[URL][DOMAIN_NAME]" at bounding box center [910, 526] width 96 height 31
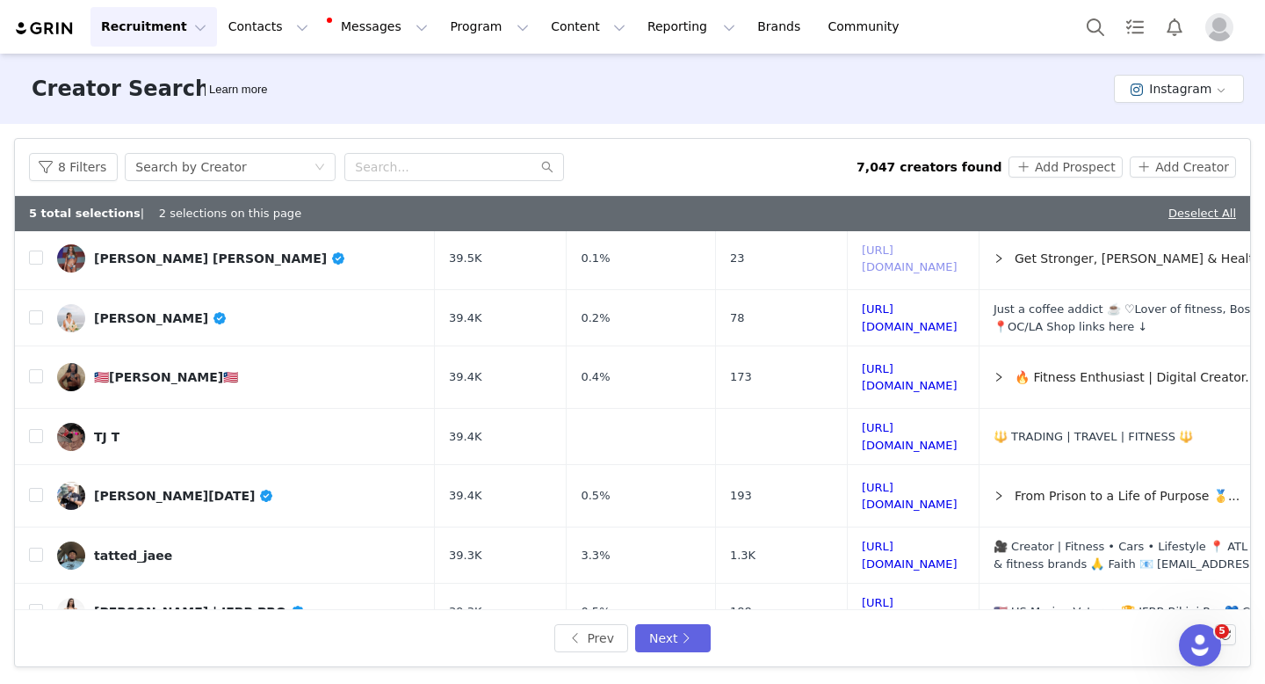
scroll to position [415, 0]
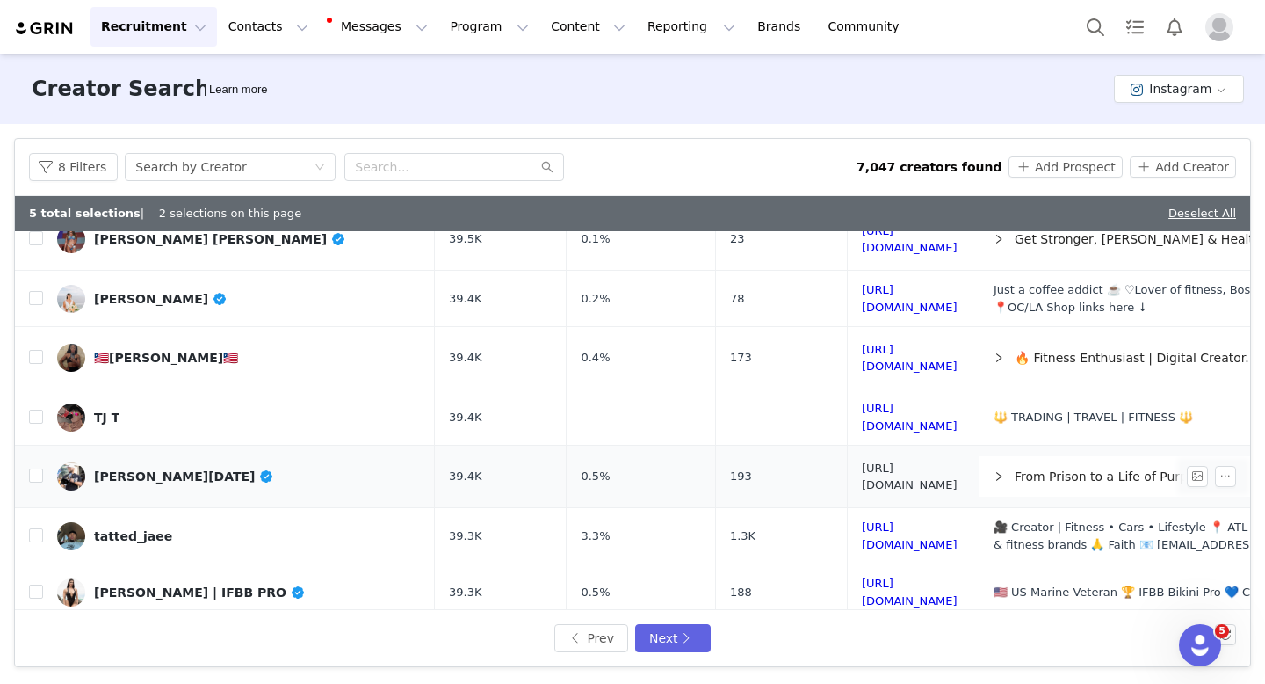
click at [913, 461] on link "[URL][DOMAIN_NAME]" at bounding box center [910, 476] width 96 height 31
click at [36, 468] on input "checkbox" at bounding box center [36, 475] width 14 height 14
checkbox input "true"
click at [865, 520] on link "[URL][DOMAIN_NAME]" at bounding box center [910, 535] width 96 height 31
click at [33, 528] on input "checkbox" at bounding box center [36, 535] width 14 height 14
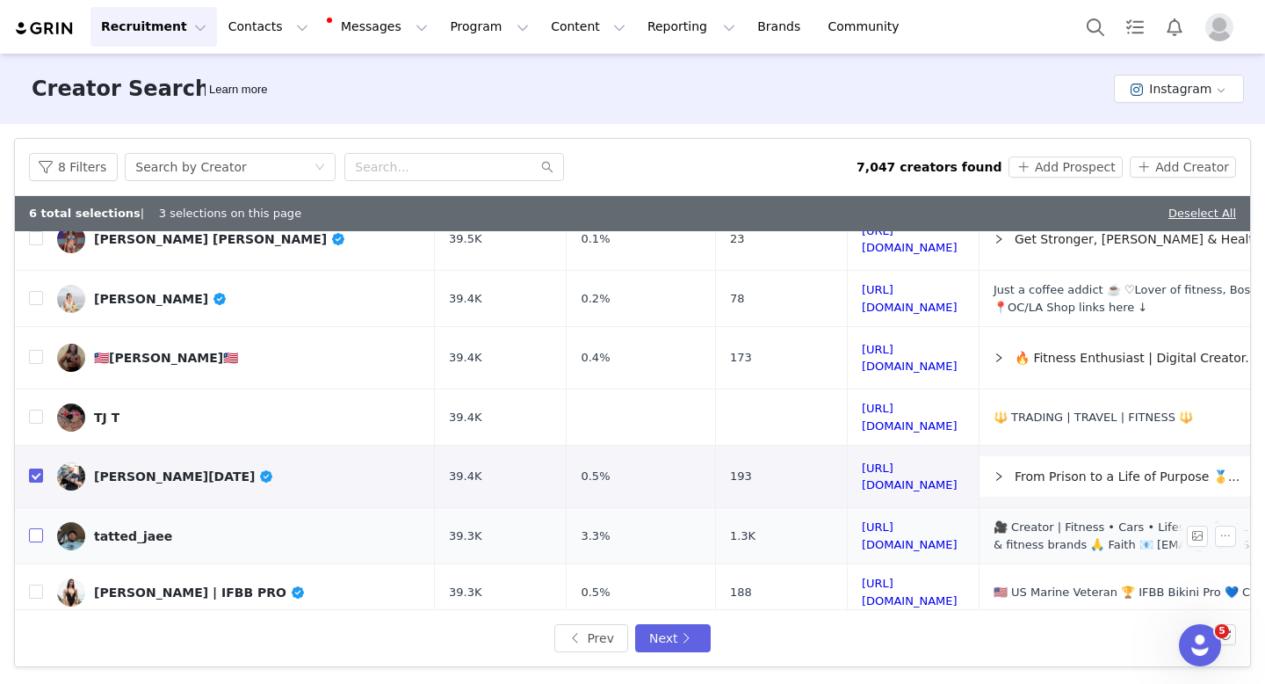
checkbox input "true"
click at [862, 576] on link "[URL][DOMAIN_NAME]" at bounding box center [910, 591] width 96 height 31
click at [33, 584] on input "checkbox" at bounding box center [36, 591] width 14 height 14
checkbox input "true"
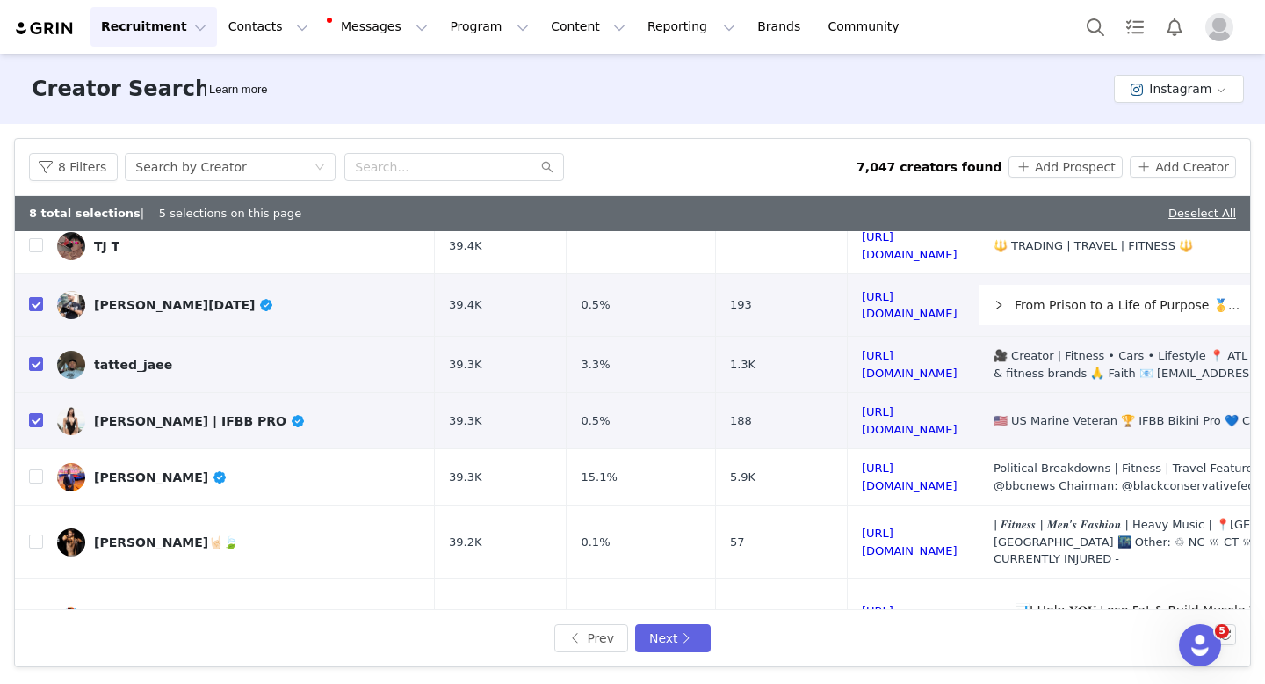
scroll to position [614, 0]
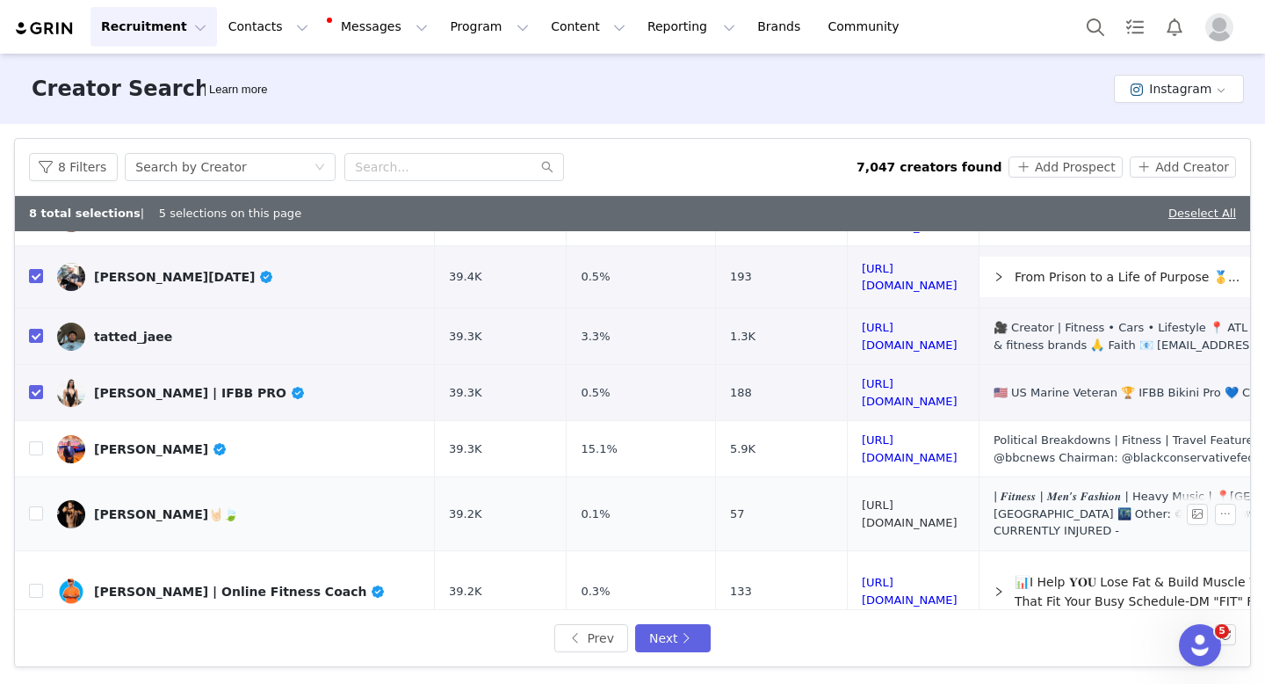
click at [873, 498] on link "[URL][DOMAIN_NAME]" at bounding box center [910, 513] width 96 height 31
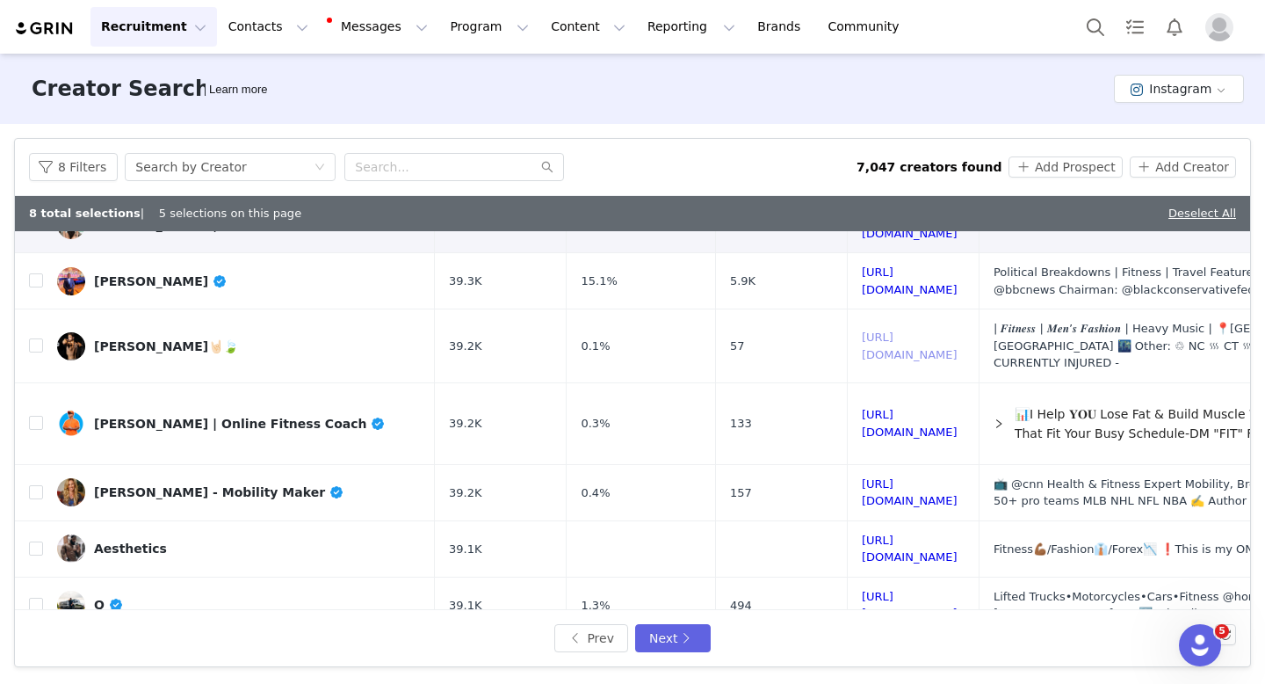
scroll to position [808, 0]
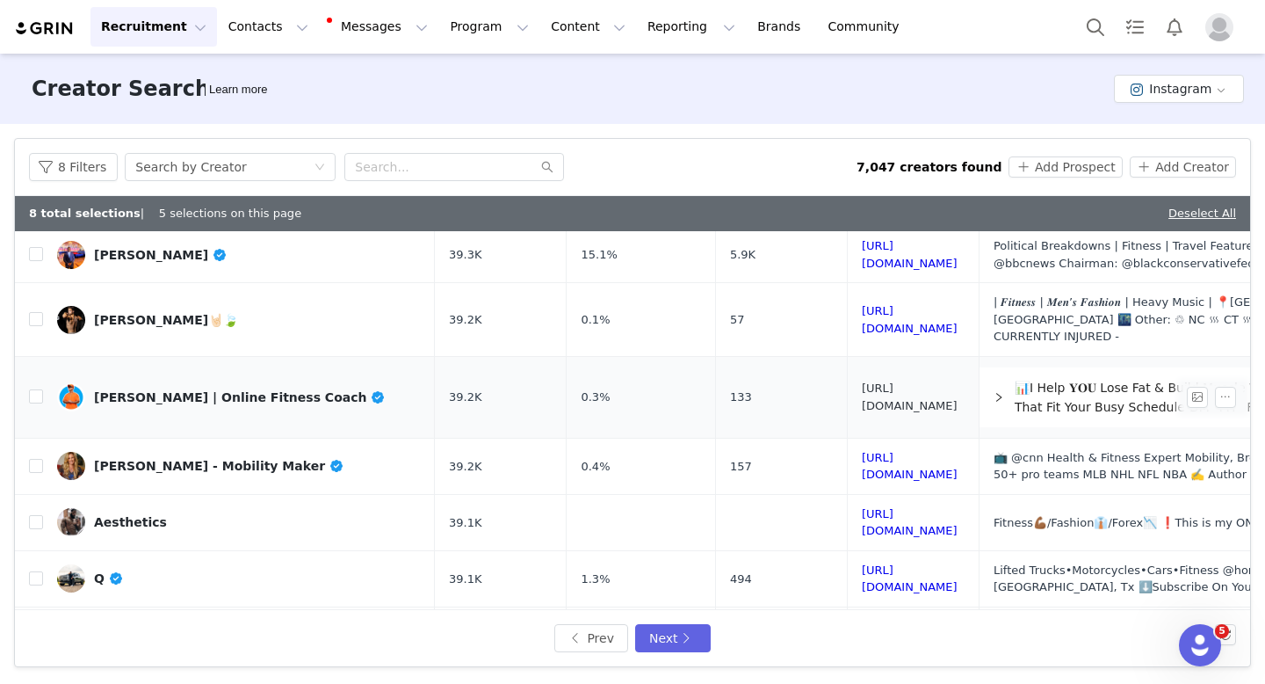
click at [862, 381] on link "[URL][DOMAIN_NAME]" at bounding box center [910, 396] width 96 height 31
click at [35, 389] on input "checkbox" at bounding box center [36, 396] width 14 height 14
checkbox input "true"
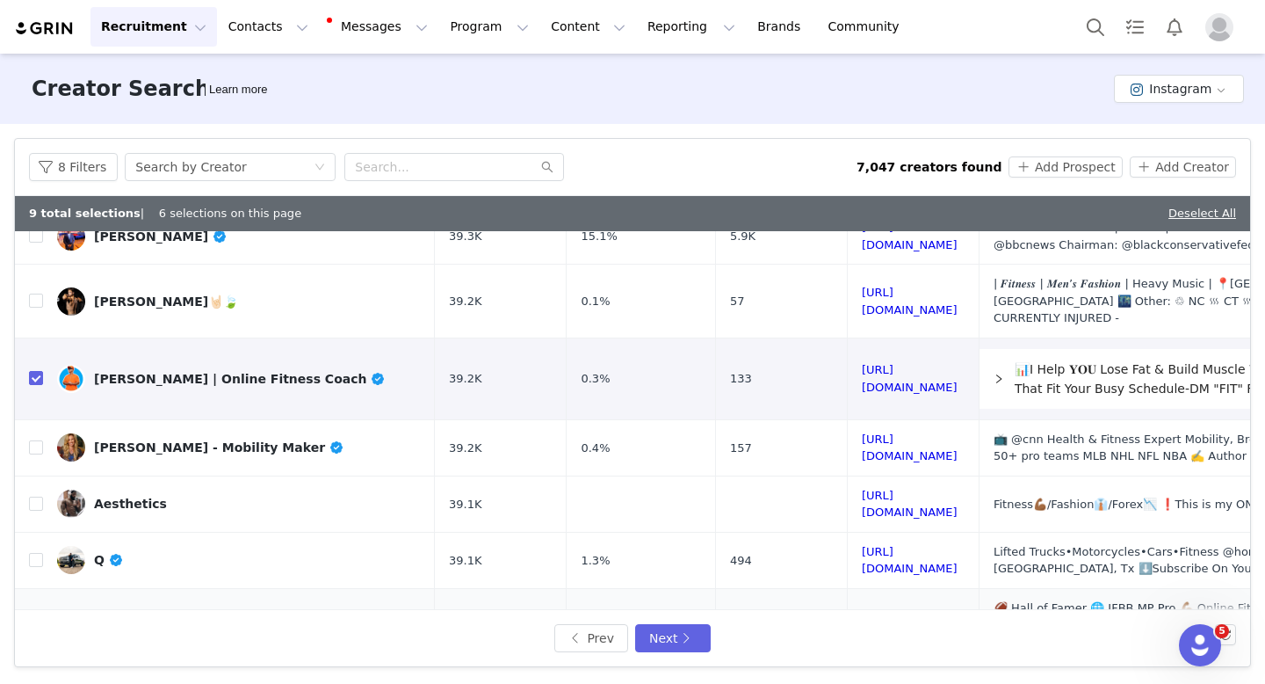
click at [862, 610] on link "[URL][DOMAIN_NAME]" at bounding box center [910, 625] width 96 height 31
click at [34, 617] on input "checkbox" at bounding box center [36, 624] width 14 height 14
checkbox input "true"
click at [862, 489] on link "[URL][DOMAIN_NAME]" at bounding box center [910, 504] width 96 height 31
click at [36, 496] on input "checkbox" at bounding box center [36, 503] width 14 height 14
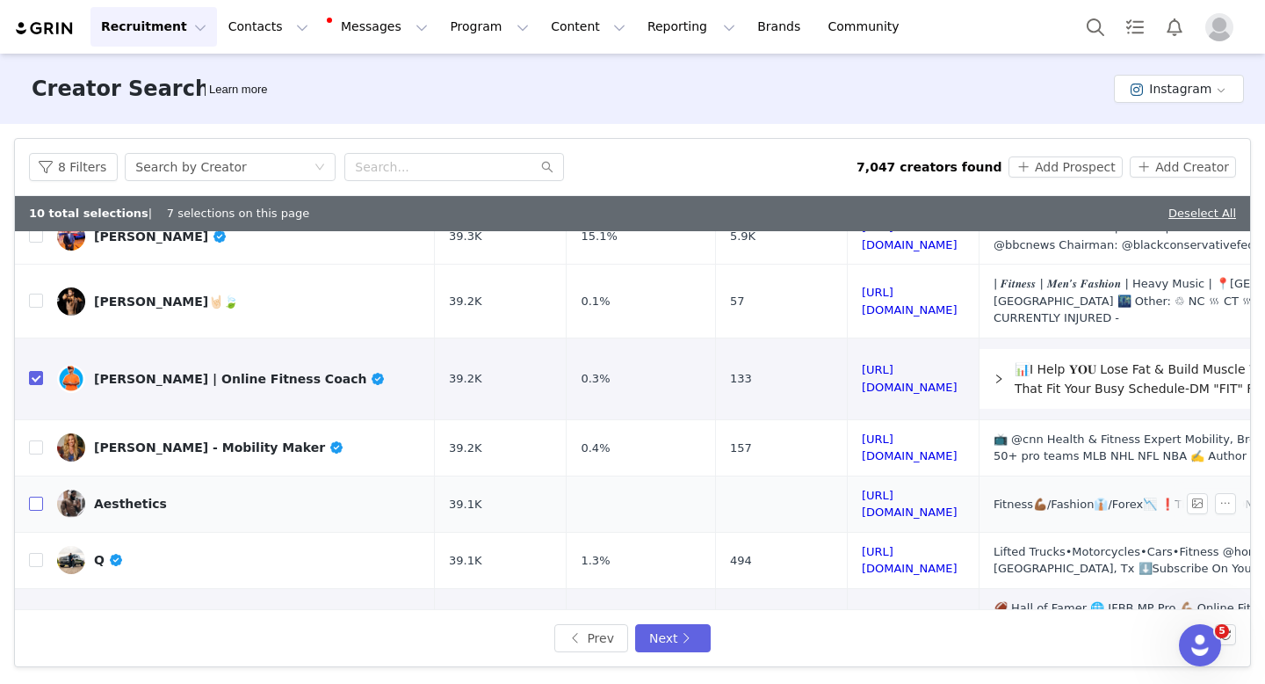
checkbox input "true"
click at [645, 632] on button "Next" at bounding box center [673, 638] width 76 height 28
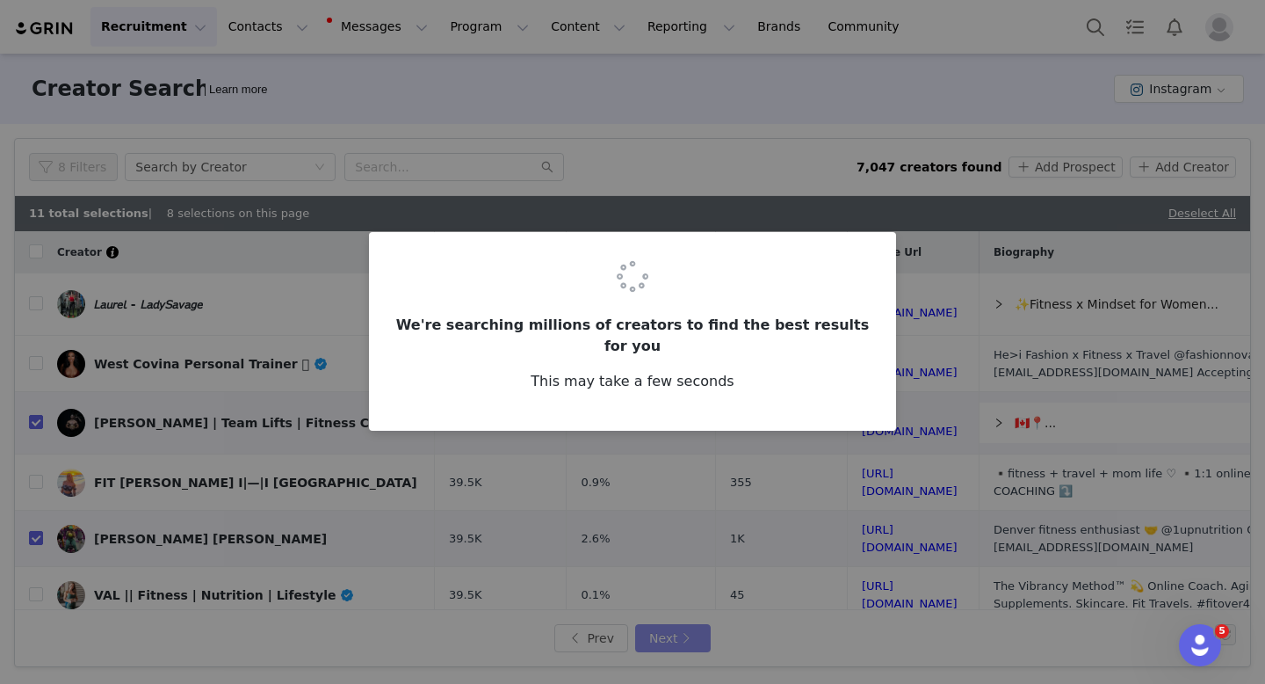
checkbox input "false"
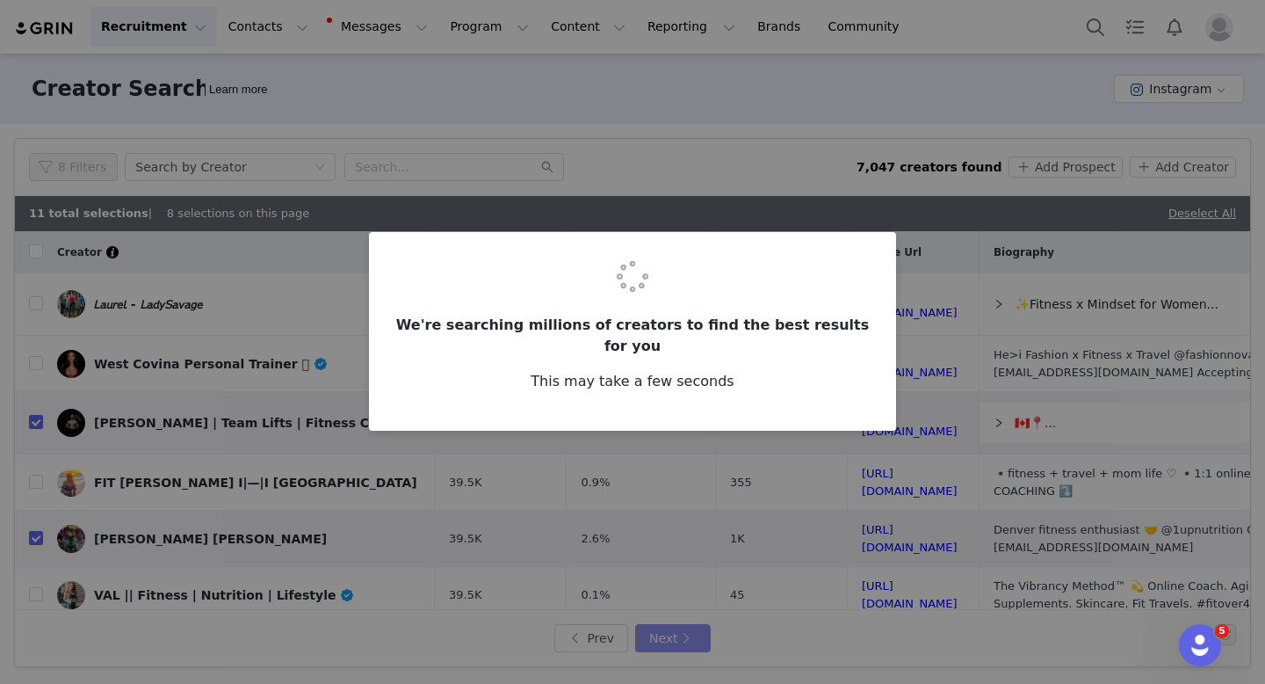
checkbox input "false"
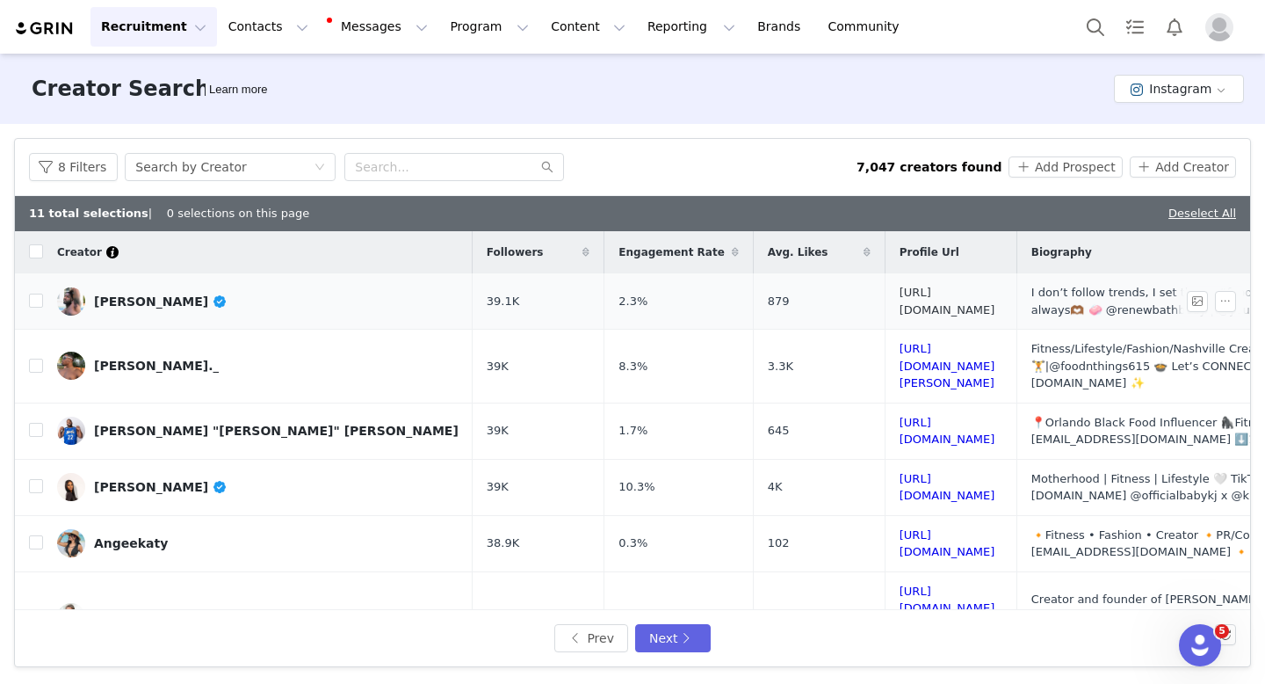
click at [922, 296] on link "[URL][DOMAIN_NAME]" at bounding box center [948, 301] width 96 height 31
click at [900, 357] on link "[URL][DOMAIN_NAME][PERSON_NAME]" at bounding box center [948, 365] width 96 height 47
click at [900, 416] on link "[URL][DOMAIN_NAME]" at bounding box center [948, 431] width 96 height 31
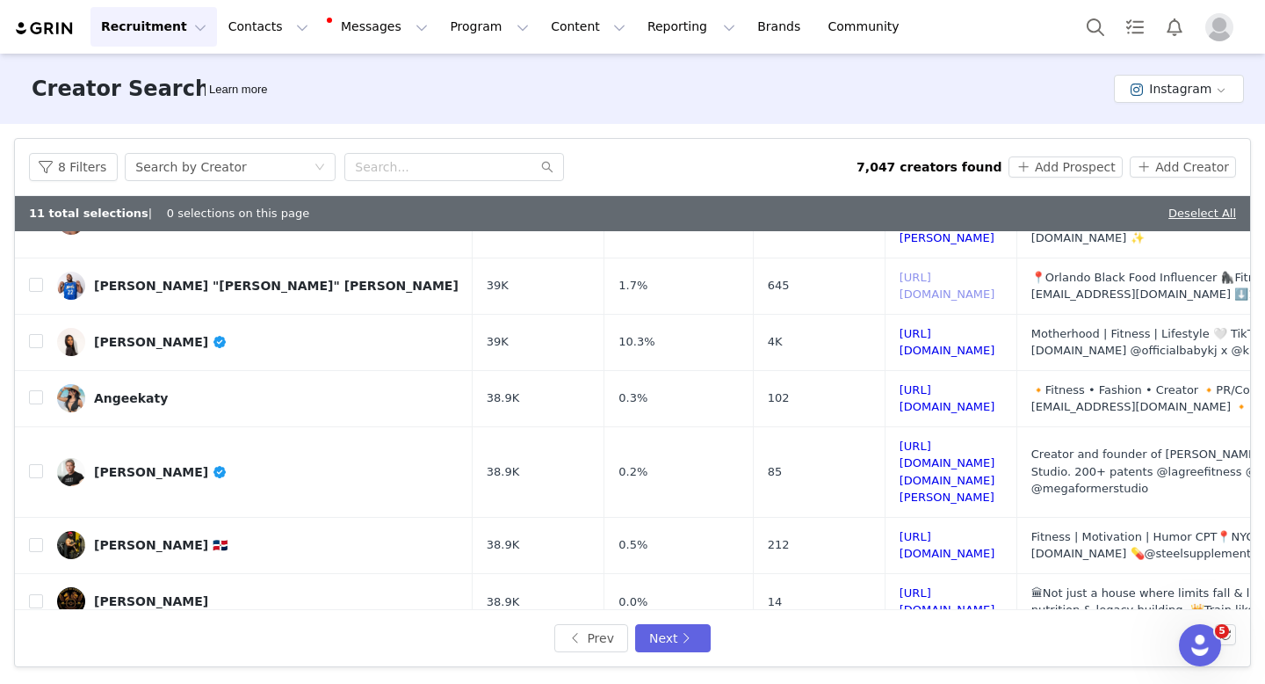
scroll to position [160, 0]
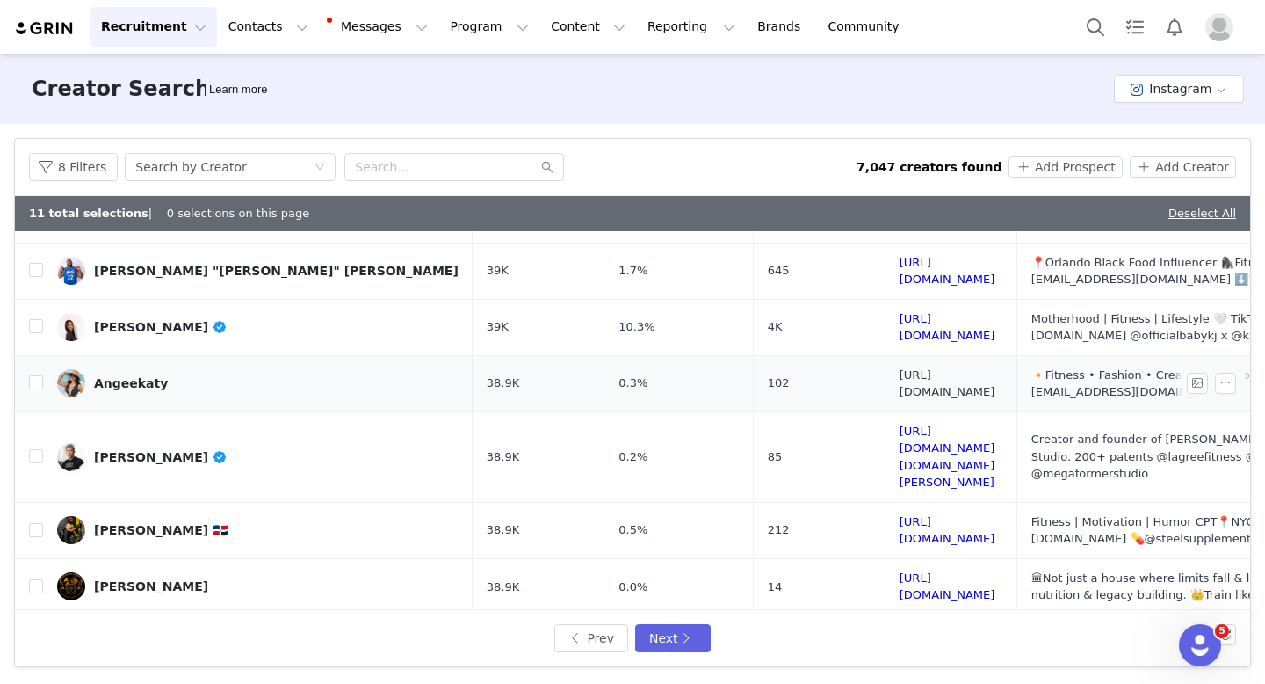
click at [985, 368] on link "[URL][DOMAIN_NAME]" at bounding box center [948, 383] width 96 height 31
click at [943, 515] on link "[URL][DOMAIN_NAME]" at bounding box center [948, 530] width 96 height 31
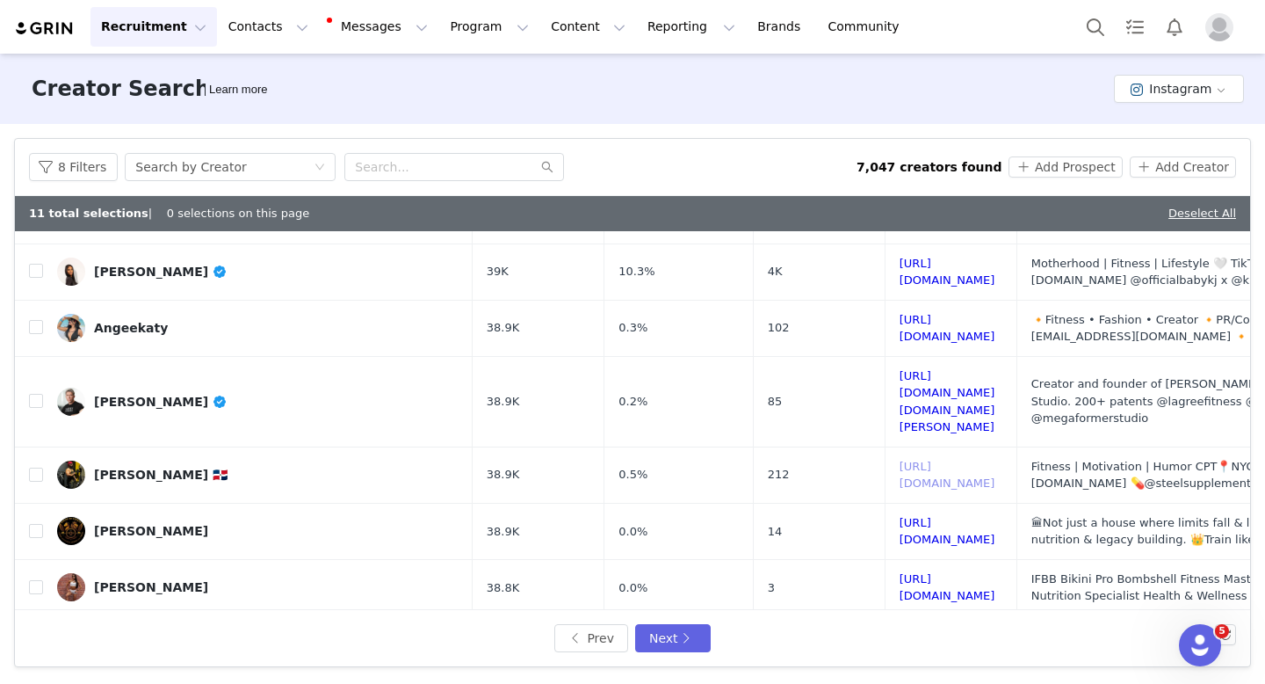
scroll to position [334, 0]
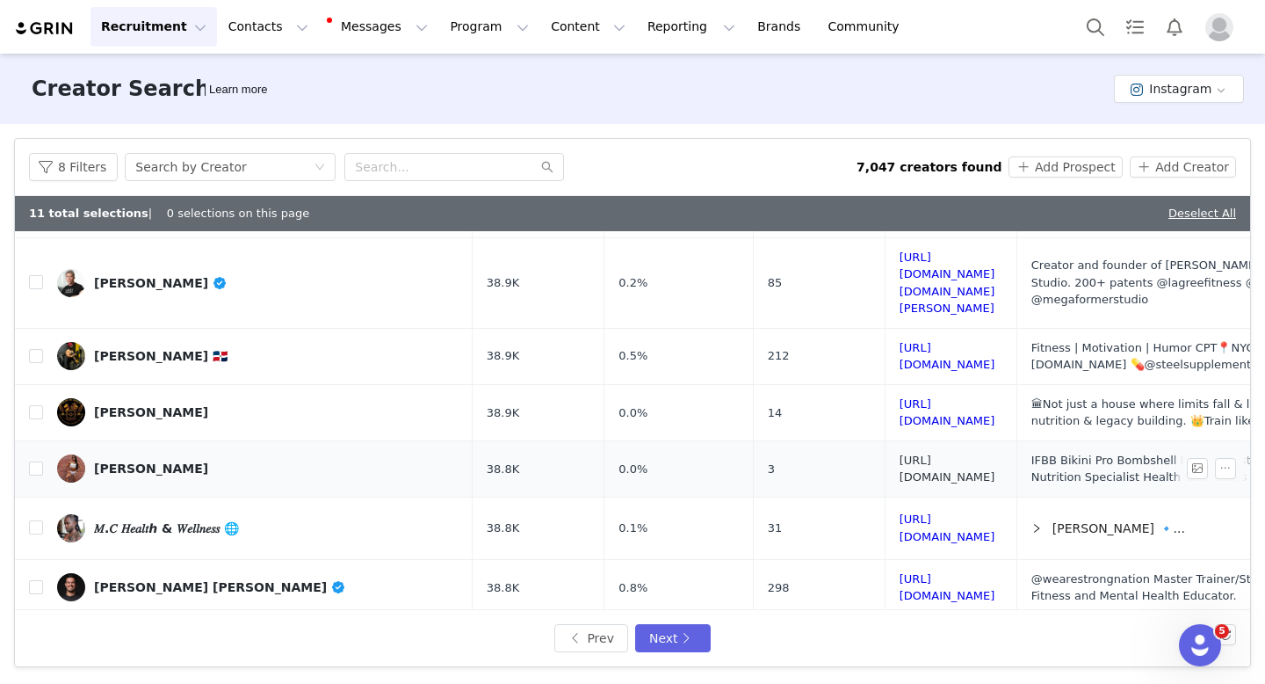
click at [974, 453] on link "[URL][DOMAIN_NAME]" at bounding box center [948, 468] width 96 height 31
click at [36, 461] on input "checkbox" at bounding box center [36, 468] width 14 height 14
click at [900, 512] on link "[URL][DOMAIN_NAME]" at bounding box center [948, 527] width 96 height 31
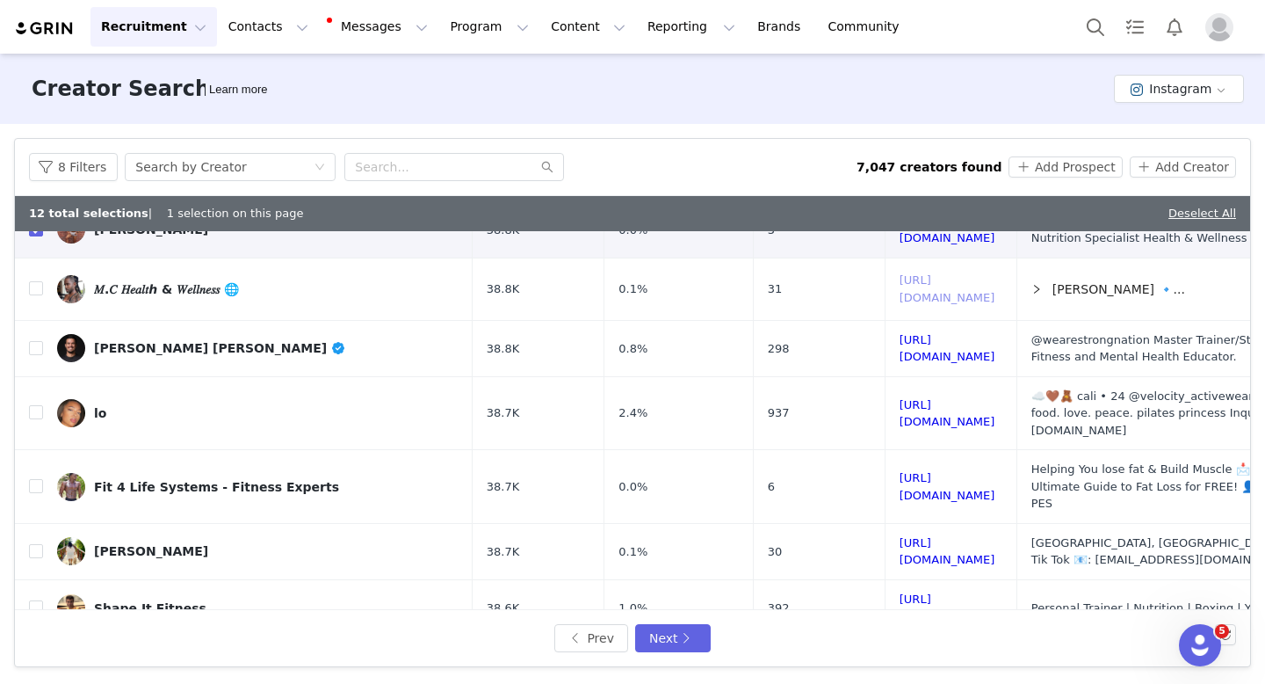
scroll to position [574, 0]
click at [915, 470] on link "[URL][DOMAIN_NAME]" at bounding box center [948, 485] width 96 height 31
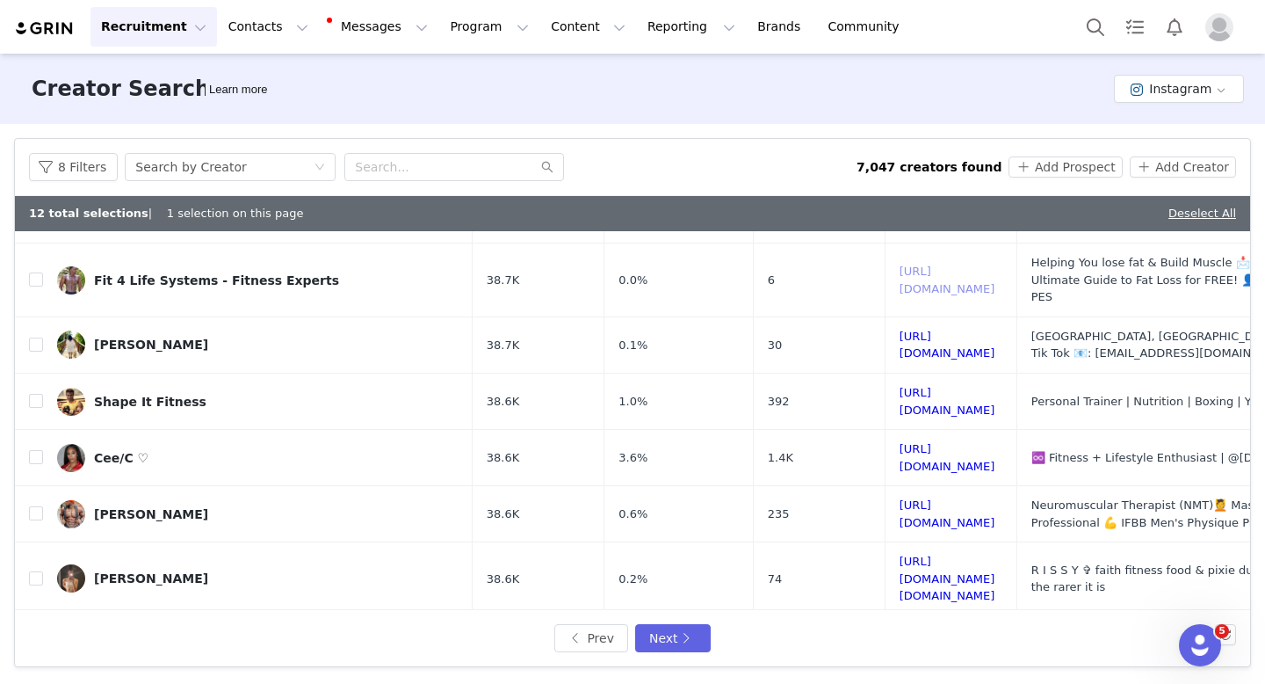
scroll to position [795, 0]
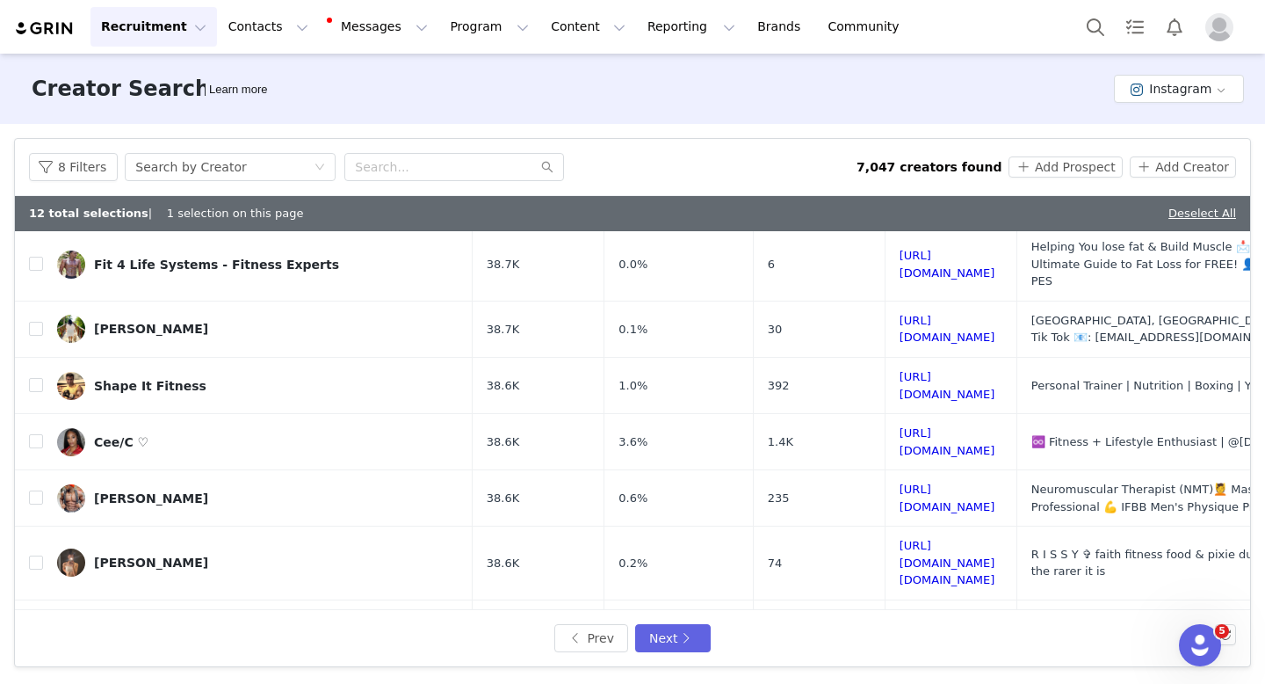
click at [900, 671] on link "[URL][DOMAIN_NAME]" at bounding box center [948, 686] width 96 height 31
click at [683, 641] on button "Next" at bounding box center [673, 638] width 76 height 28
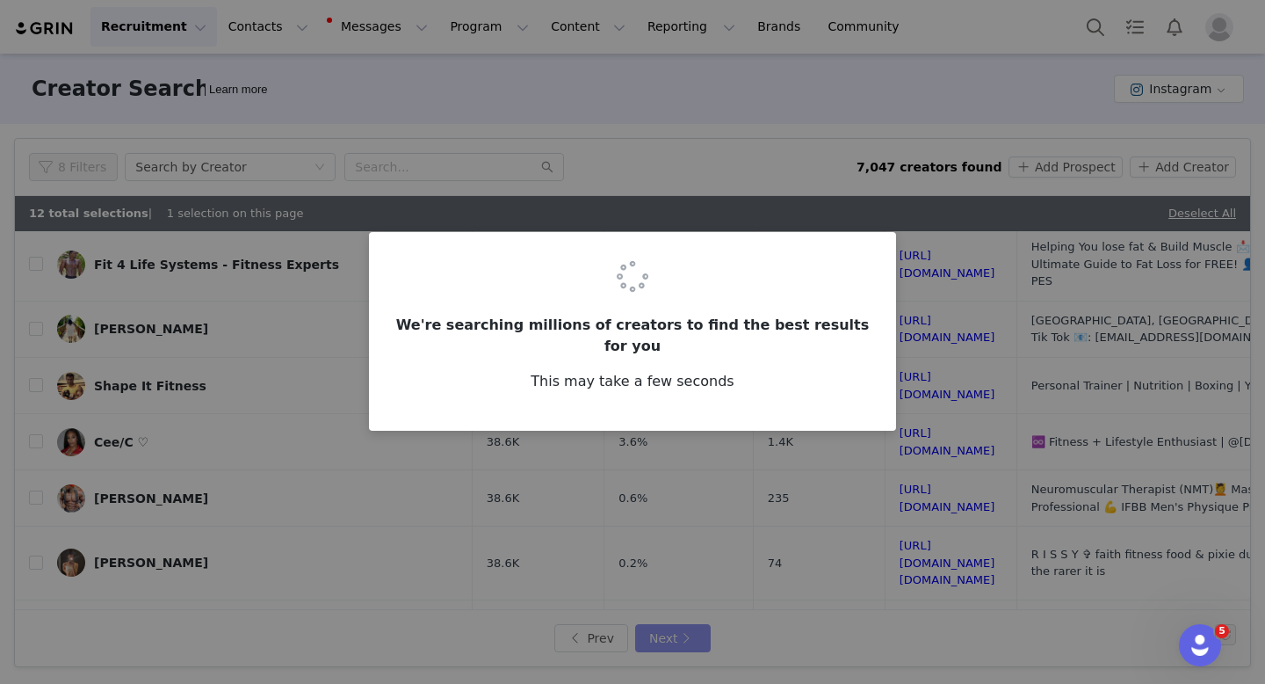
scroll to position [0, 0]
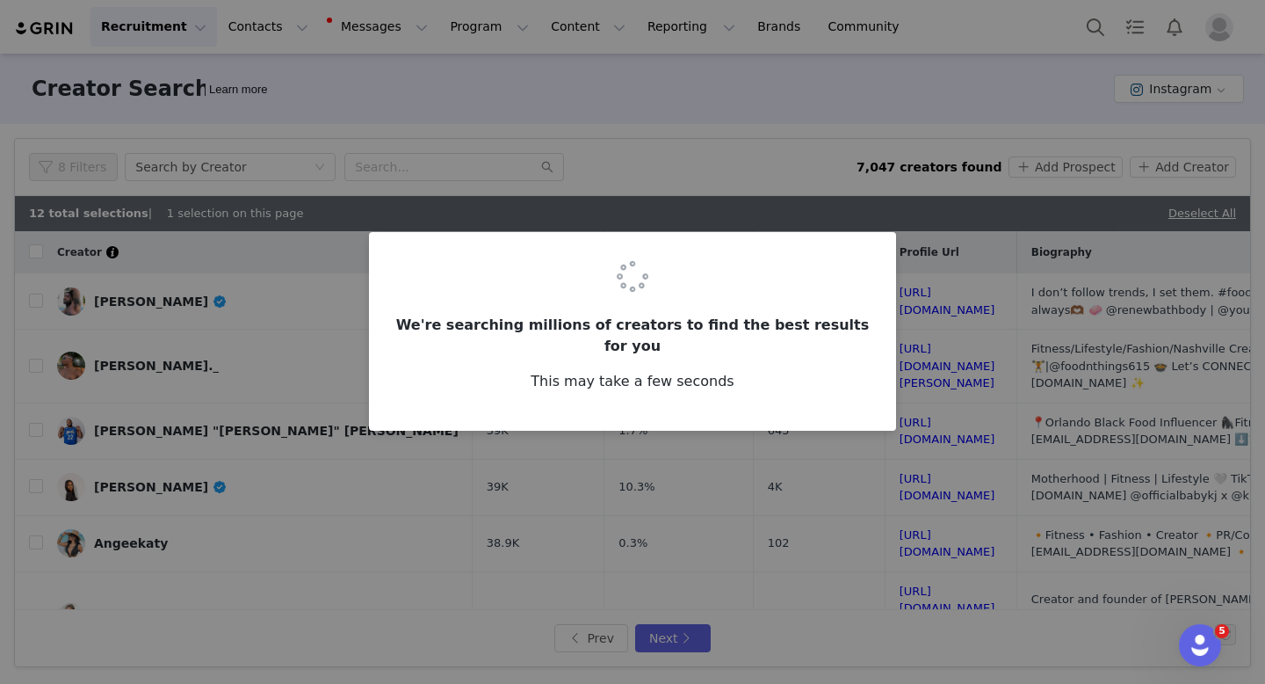
checkbox input "false"
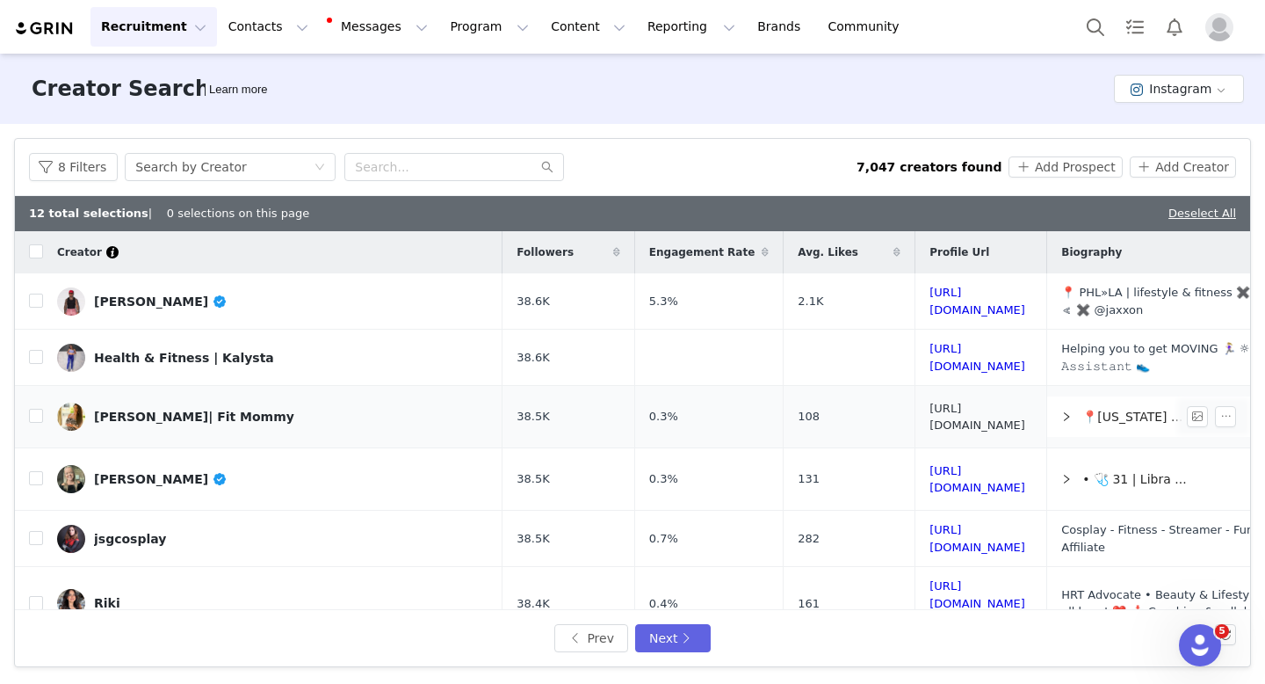
click at [964, 410] on link "[URL][DOMAIN_NAME]" at bounding box center [978, 417] width 96 height 31
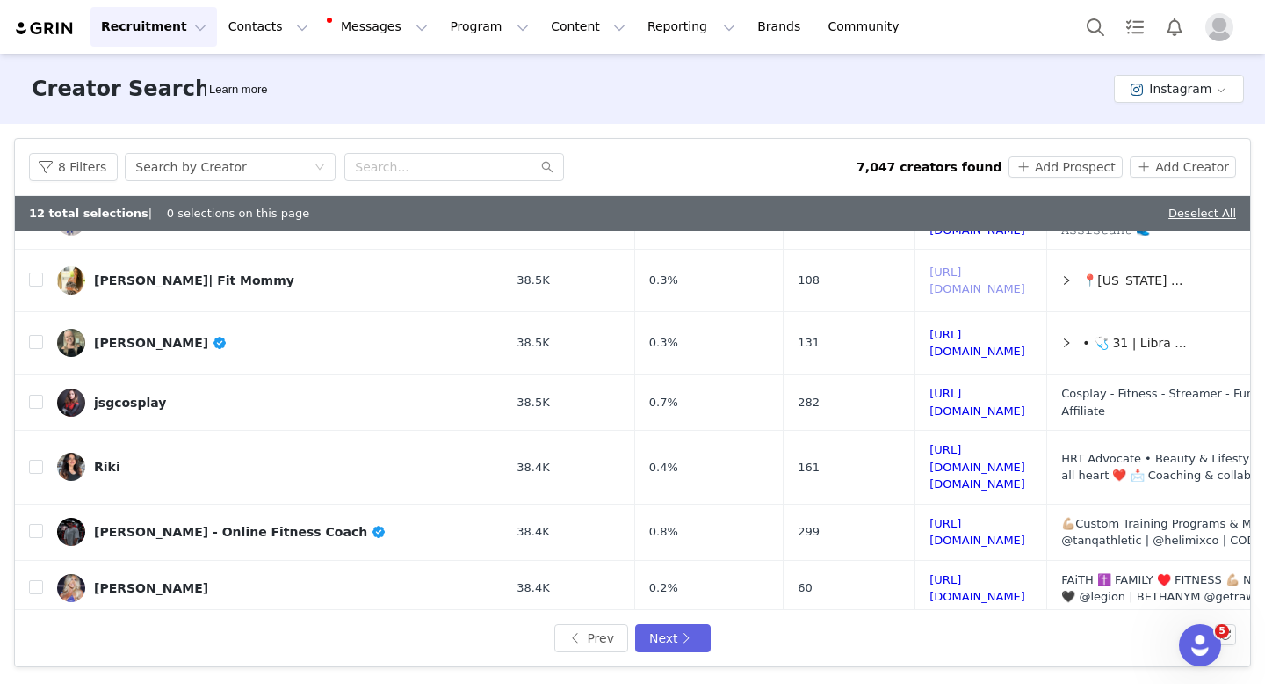
scroll to position [155, 0]
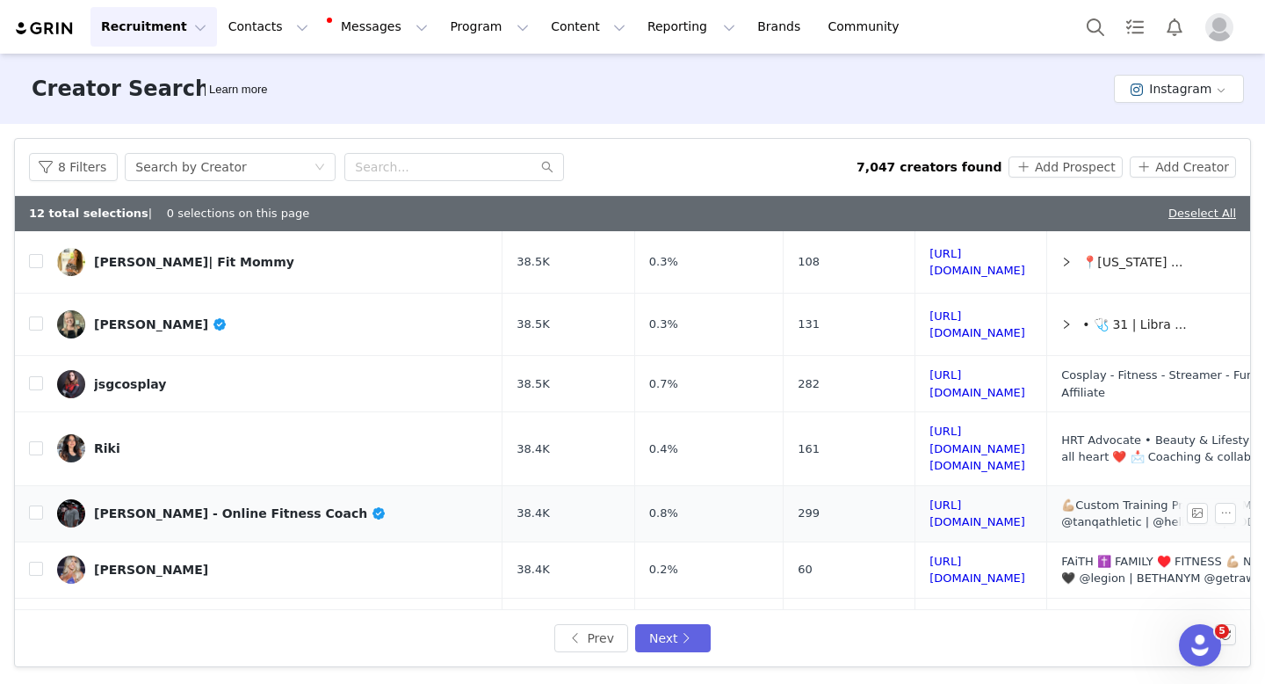
click at [916, 493] on td "[URL][DOMAIN_NAME]" at bounding box center [982, 513] width 132 height 56
click at [930, 498] on link "[URL][DOMAIN_NAME]" at bounding box center [978, 513] width 96 height 31
click at [39, 505] on input "checkbox" at bounding box center [36, 512] width 14 height 14
checkbox input "true"
click at [930, 554] on link "[URL][DOMAIN_NAME]" at bounding box center [978, 569] width 96 height 31
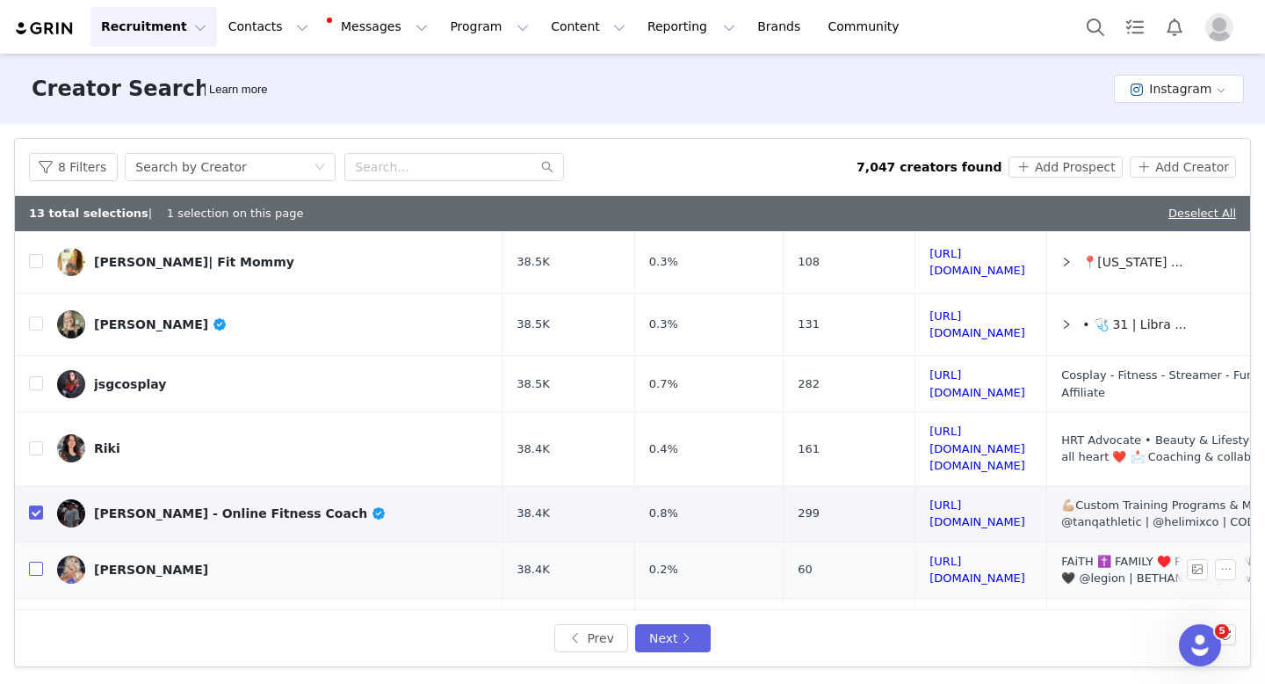
click at [39, 561] on input "checkbox" at bounding box center [36, 568] width 14 height 14
checkbox input "true"
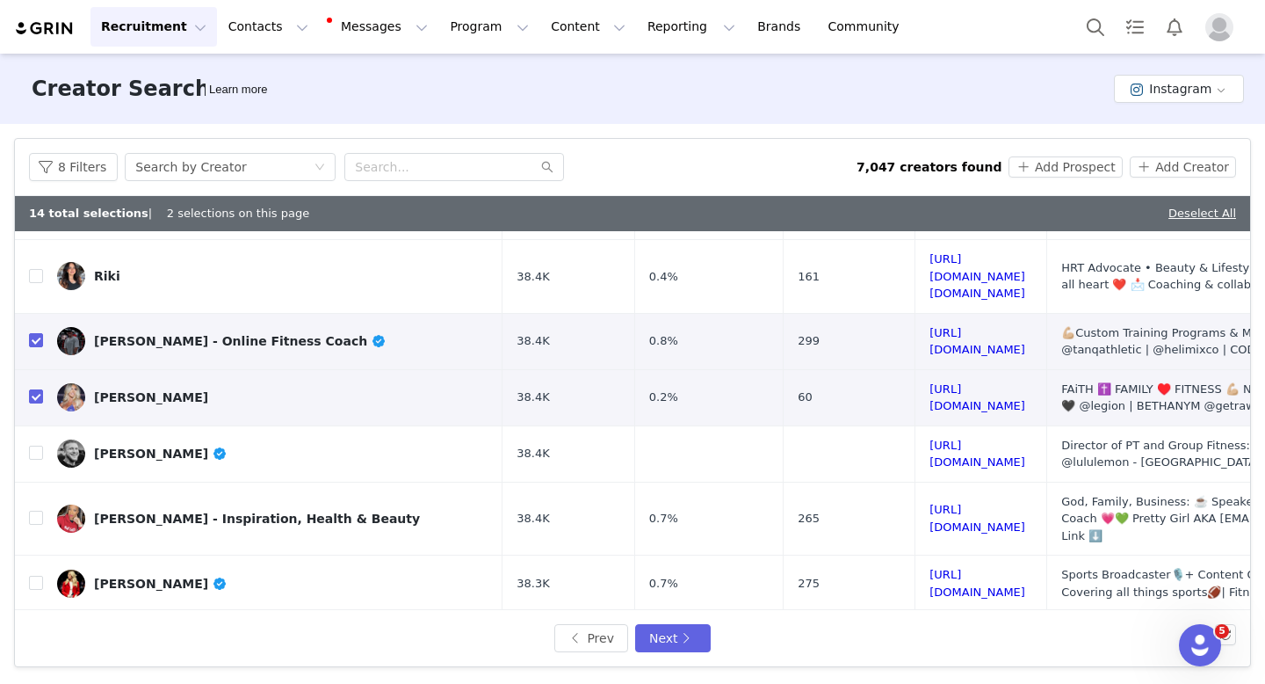
scroll to position [345, 0]
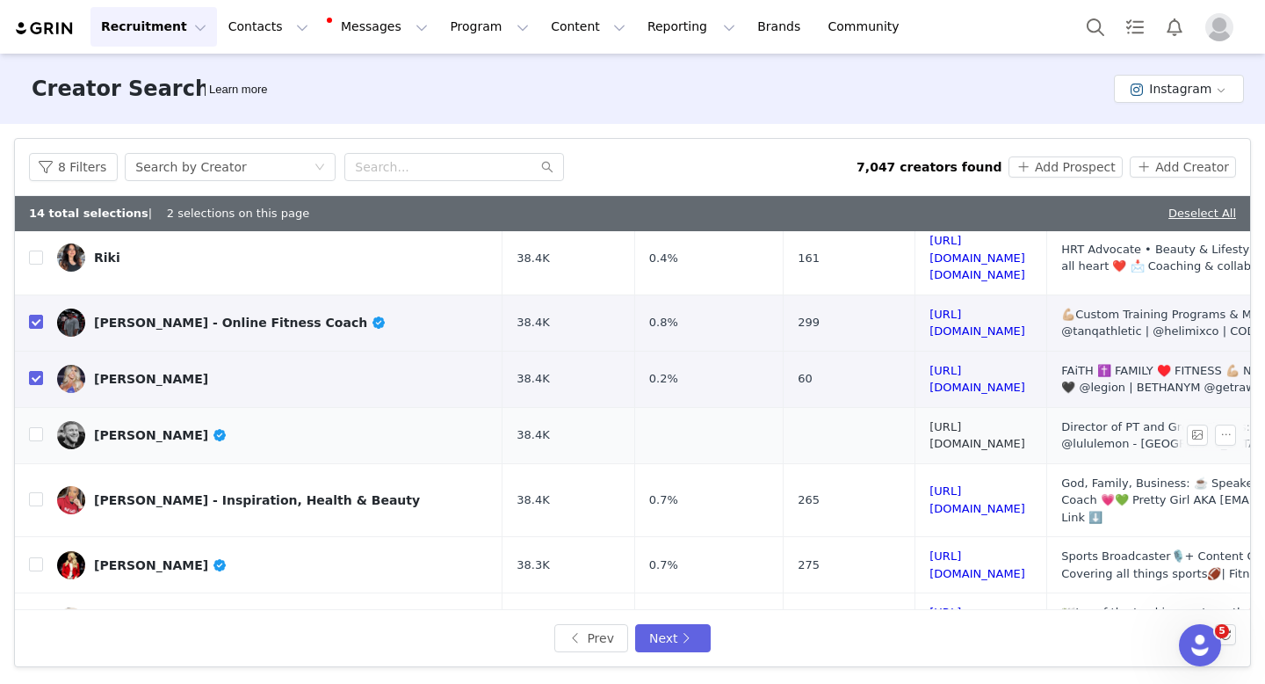
click at [994, 420] on link "[URL][DOMAIN_NAME]" at bounding box center [978, 435] width 96 height 31
click at [33, 427] on input "checkbox" at bounding box center [36, 434] width 14 height 14
checkbox input "true"
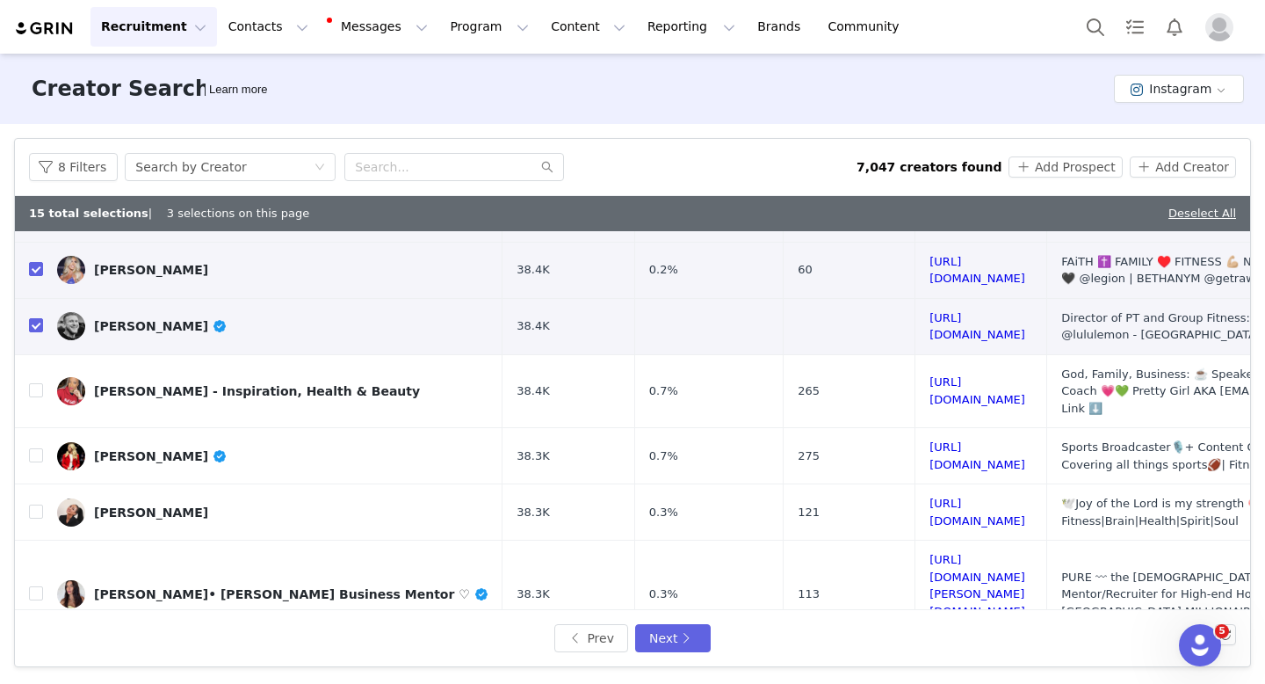
scroll to position [492, 0]
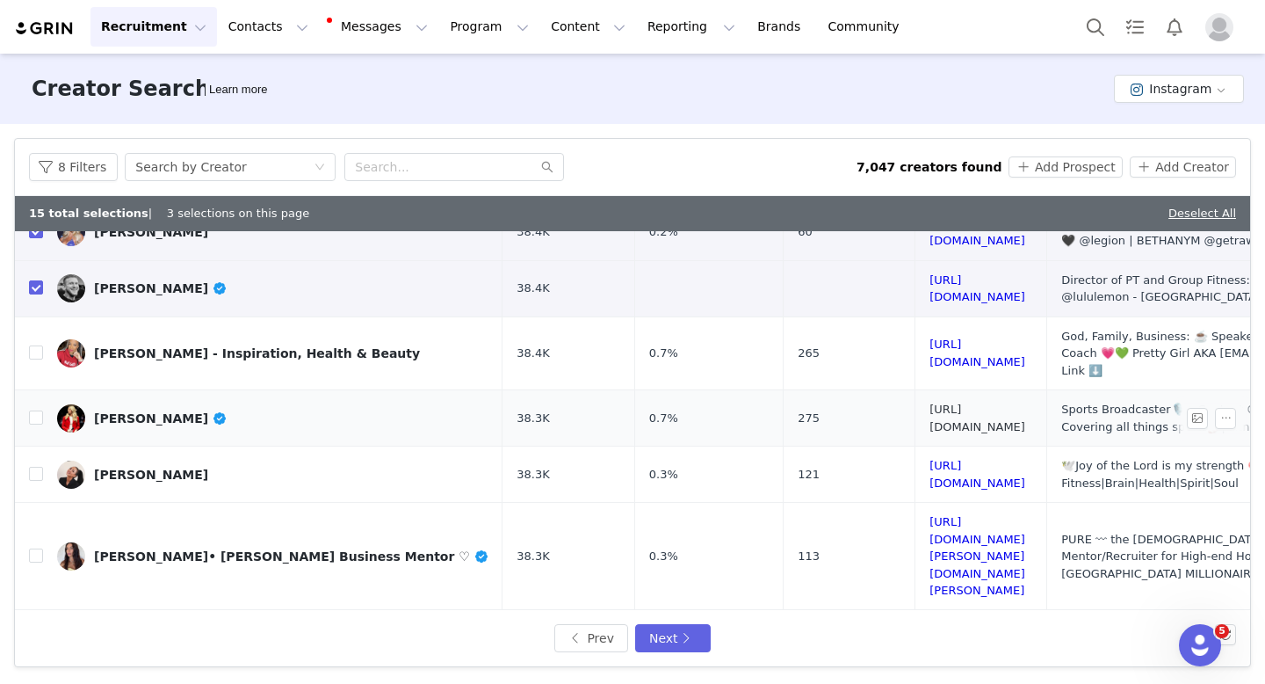
click at [937, 402] on link "[URL][DOMAIN_NAME]" at bounding box center [978, 417] width 96 height 31
click at [43, 390] on td "[PERSON_NAME]" at bounding box center [273, 418] width 460 height 56
click at [38, 410] on input "checkbox" at bounding box center [36, 417] width 14 height 14
checkbox input "true"
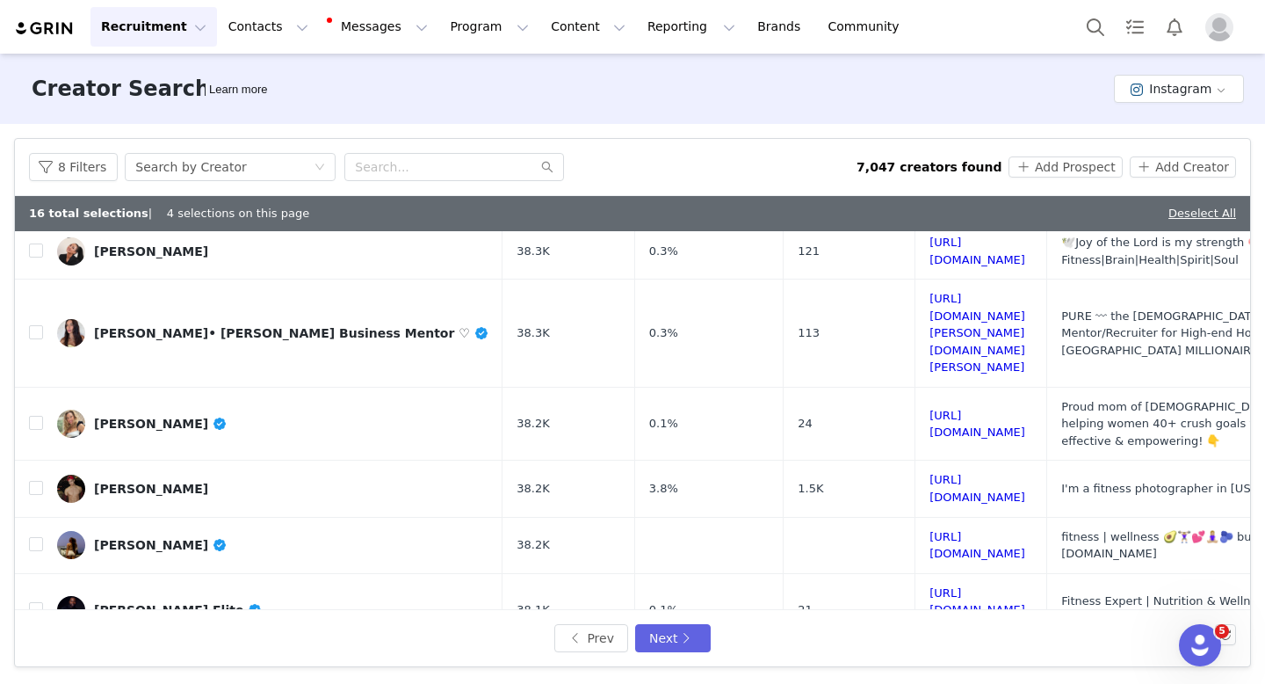
scroll to position [787, 0]
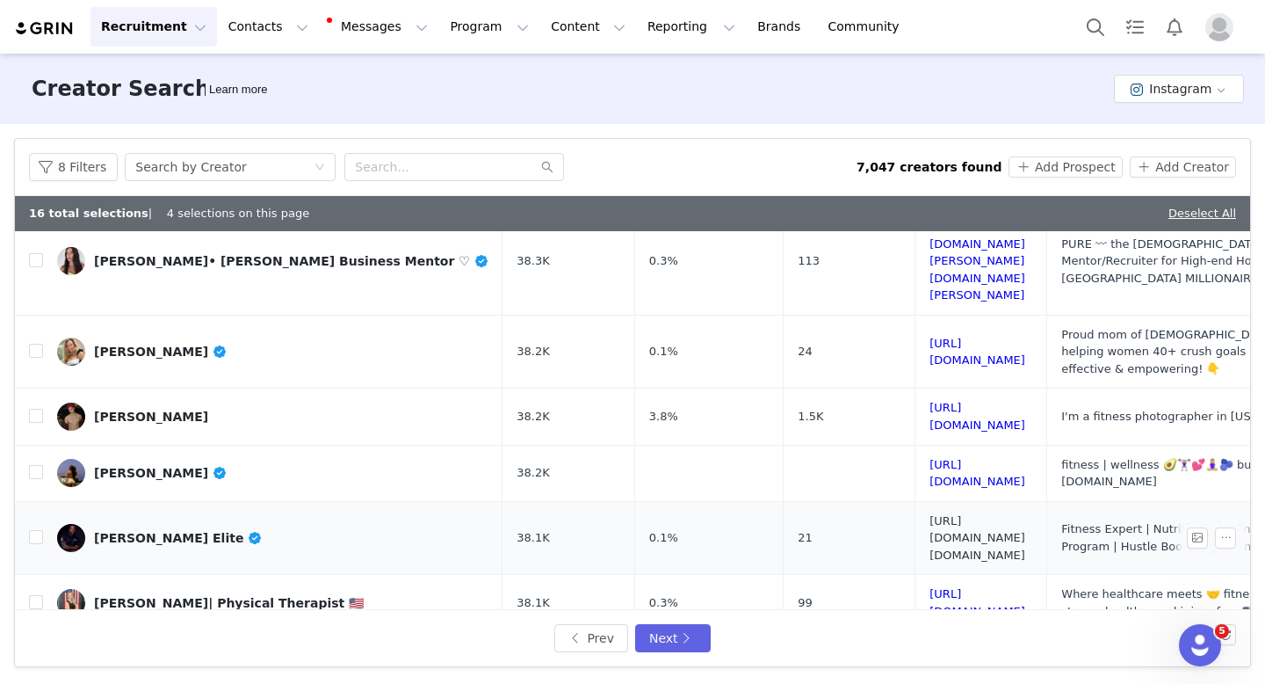
click at [952, 514] on link "[URL][DOMAIN_NAME][DOMAIN_NAME]" at bounding box center [978, 537] width 96 height 47
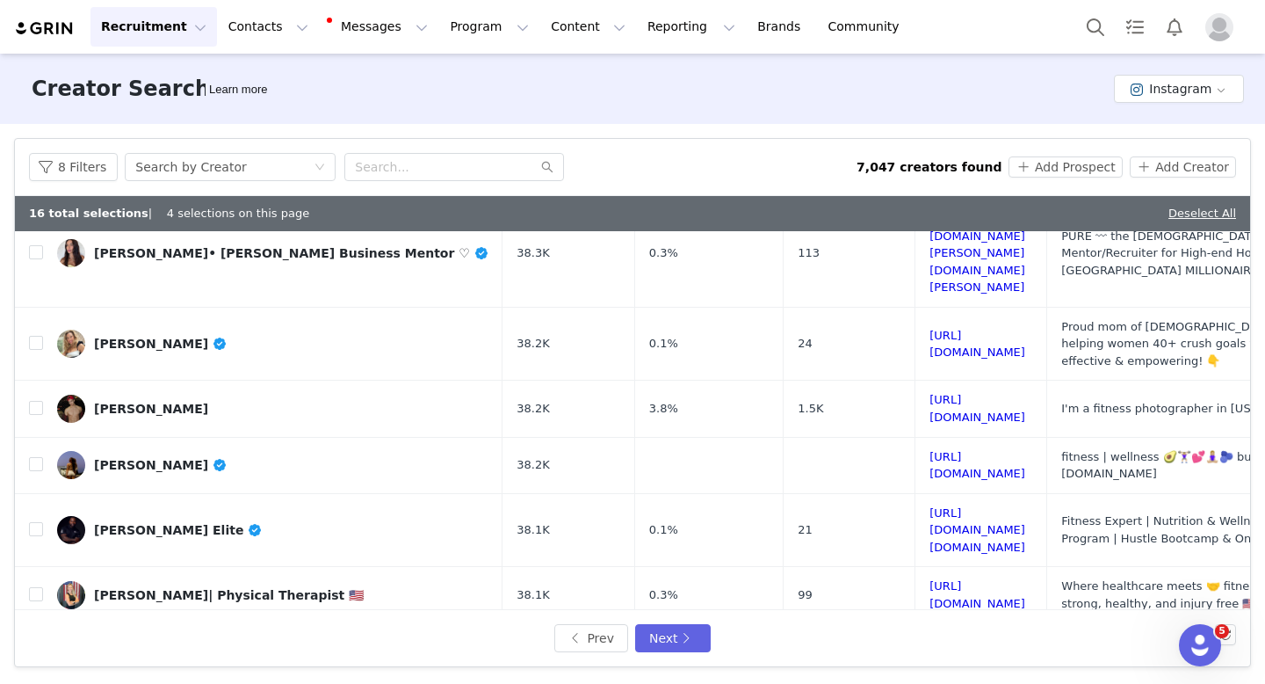
checkbox input "true"
click at [665, 637] on button "Next" at bounding box center [673, 638] width 76 height 28
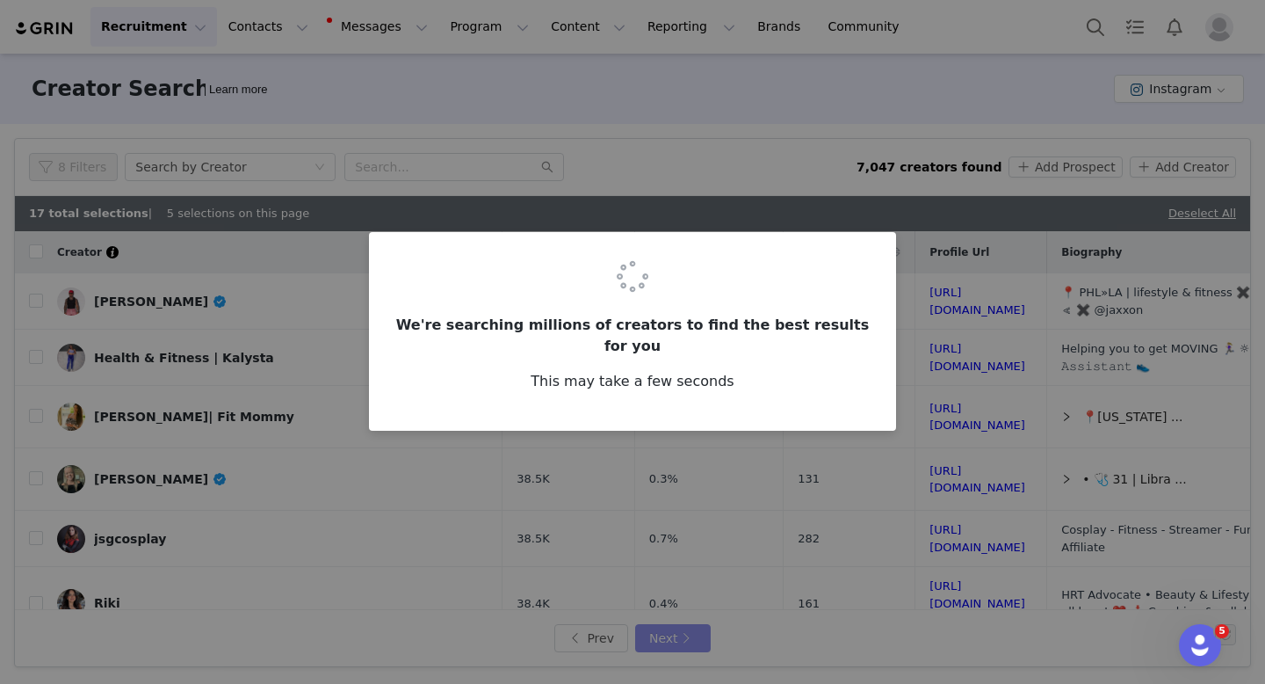
checkbox input "false"
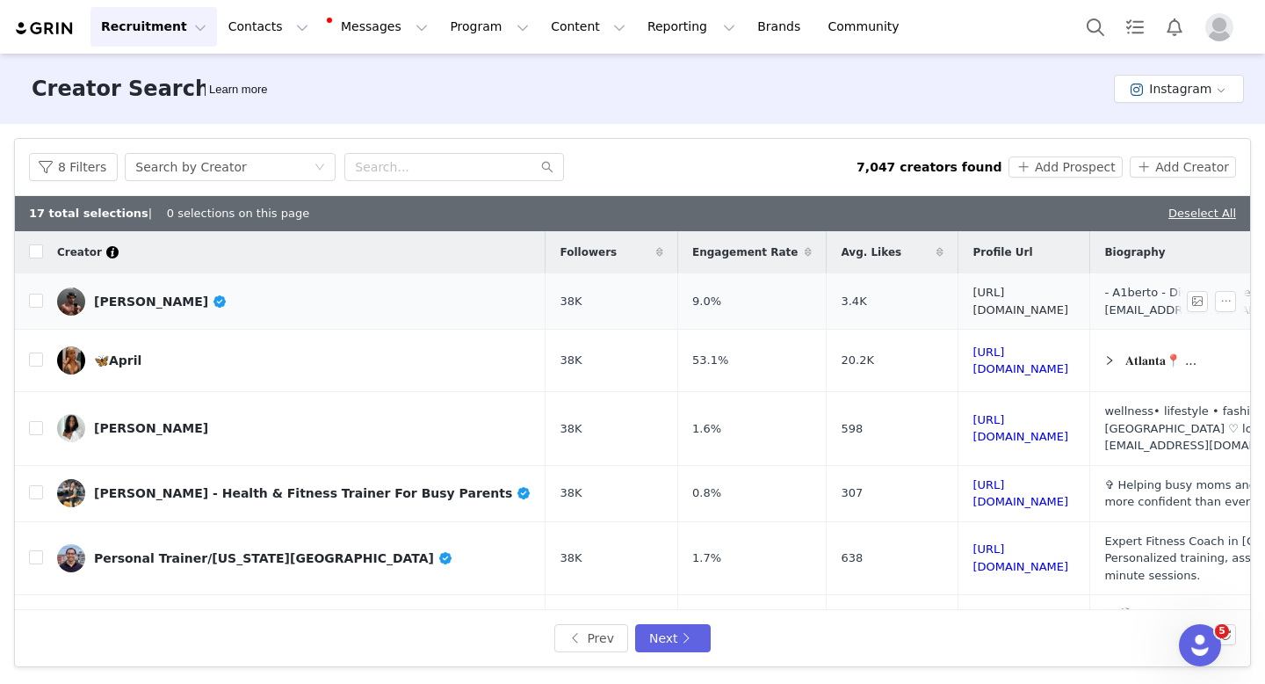
click at [973, 298] on link "[URL][DOMAIN_NAME]" at bounding box center [1021, 301] width 96 height 31
click at [39, 307] on input "checkbox" at bounding box center [36, 300] width 14 height 14
checkbox input "true"
click at [973, 478] on link "[URL][DOMAIN_NAME]" at bounding box center [1021, 493] width 96 height 31
click at [41, 485] on input "checkbox" at bounding box center [36, 492] width 14 height 14
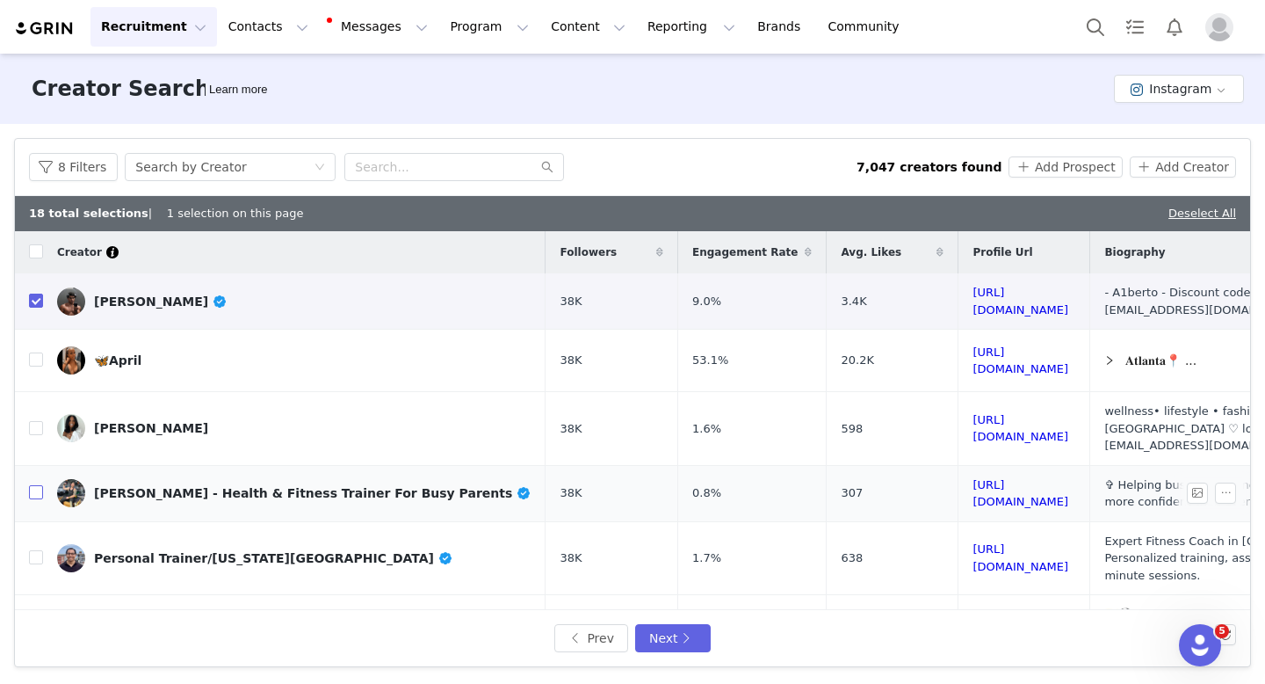
checkbox input "true"
click at [973, 542] on link "[URL][DOMAIN_NAME]" at bounding box center [1021, 557] width 96 height 31
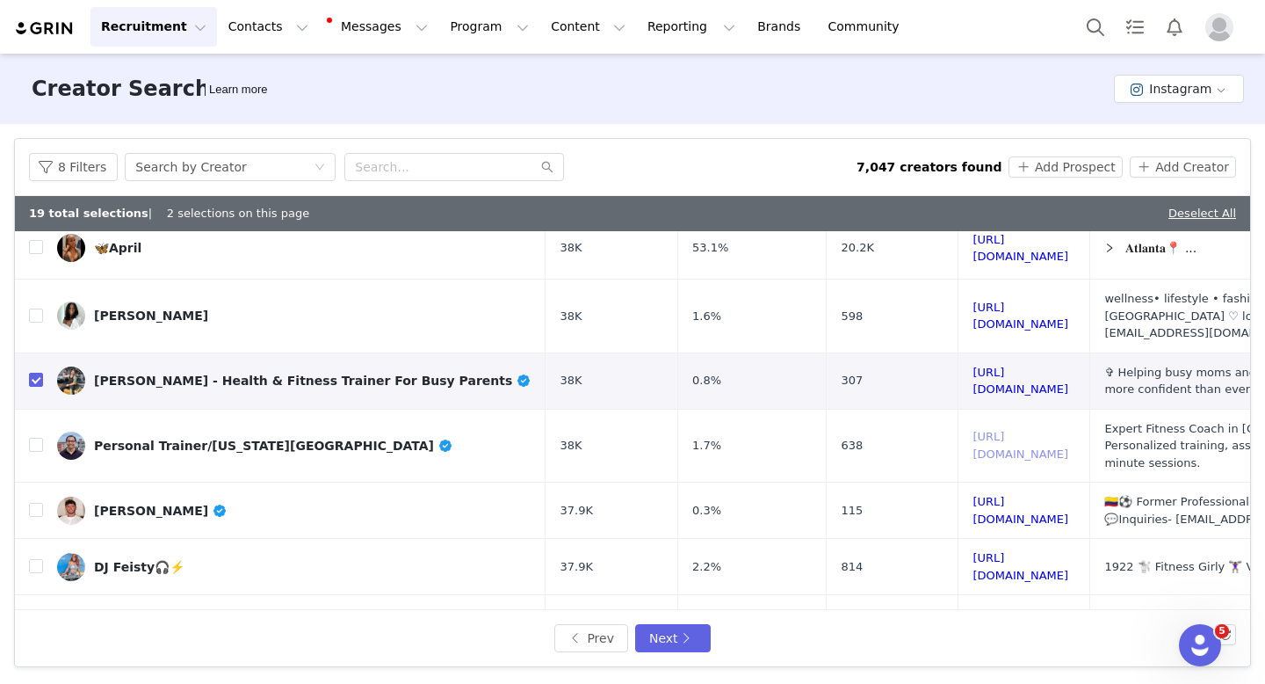
scroll to position [179, 0]
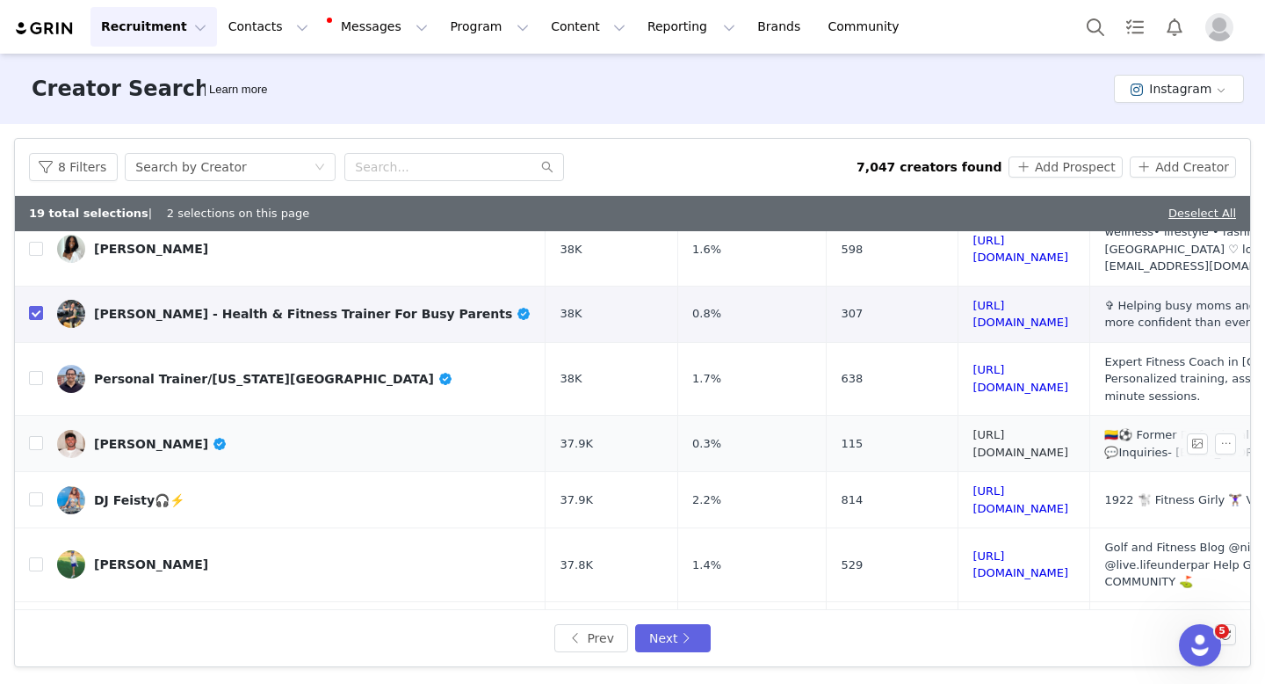
click at [973, 428] on link "[URL][DOMAIN_NAME]" at bounding box center [1021, 443] width 96 height 31
click at [37, 436] on input "checkbox" at bounding box center [36, 443] width 14 height 14
checkbox input "true"
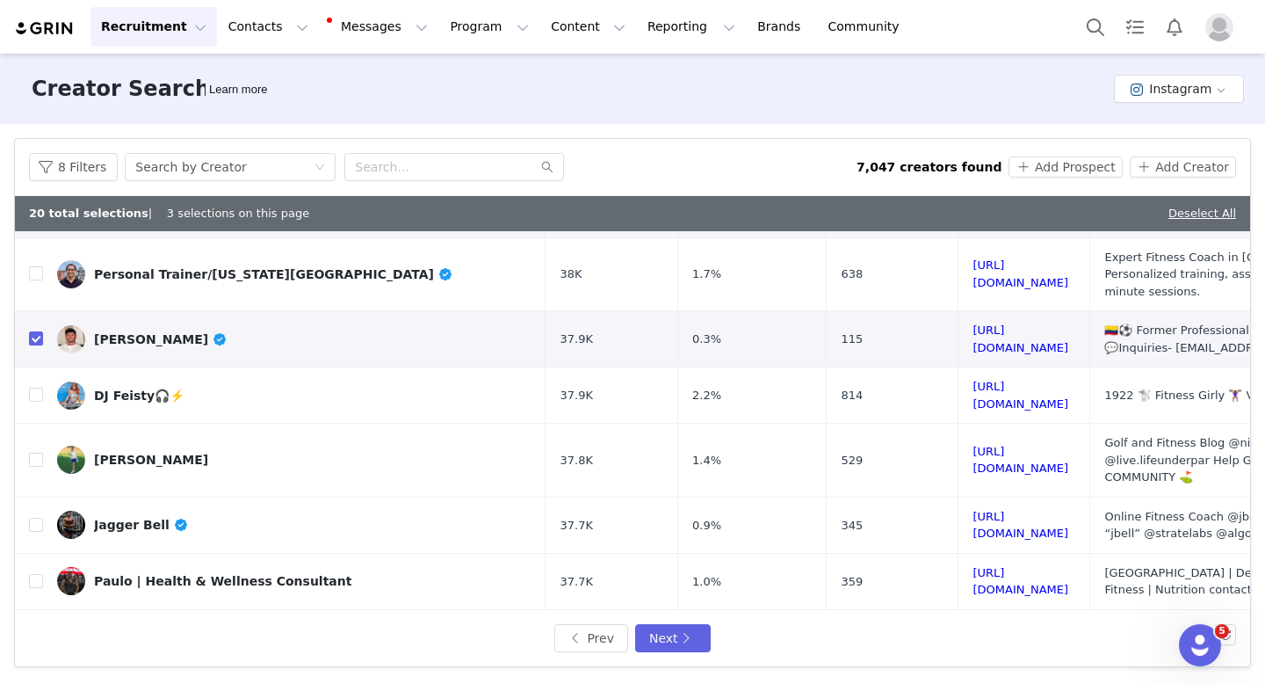
scroll to position [339, 0]
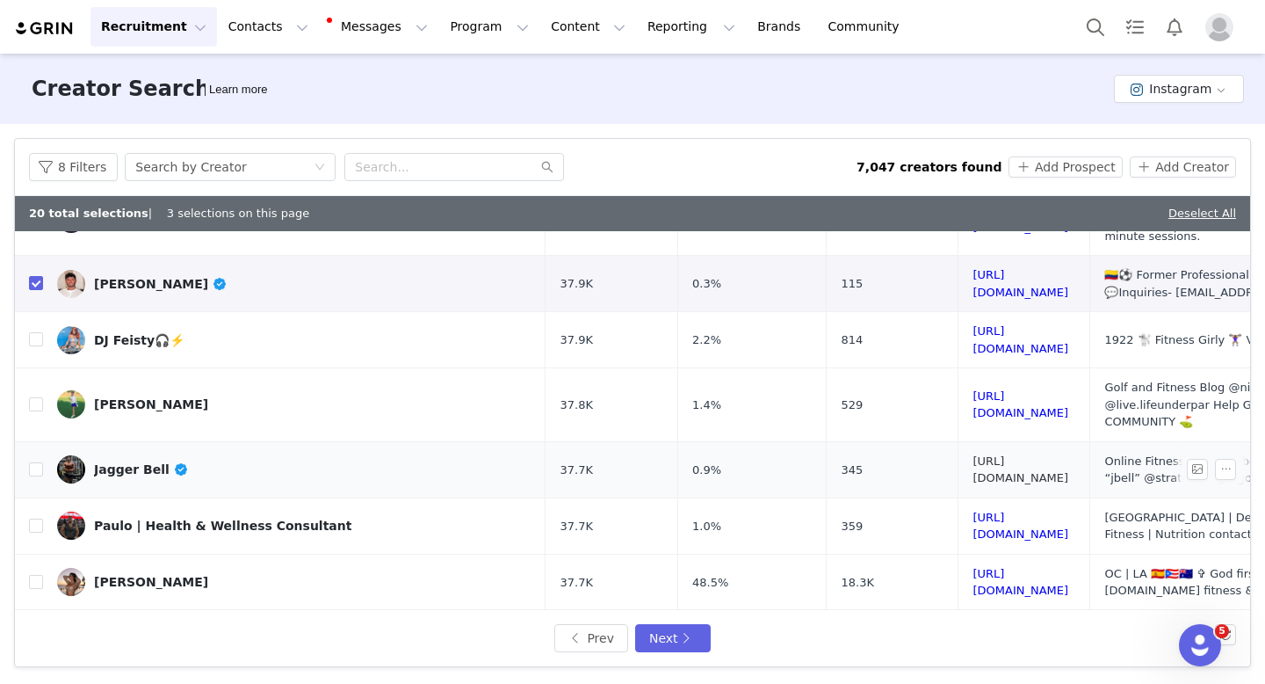
click at [1006, 454] on link "[URL][DOMAIN_NAME]" at bounding box center [1021, 469] width 96 height 31
click at [40, 462] on input "checkbox" at bounding box center [36, 469] width 14 height 14
checkbox input "true"
click at [973, 567] on link "[URL][DOMAIN_NAME]" at bounding box center [1021, 582] width 96 height 31
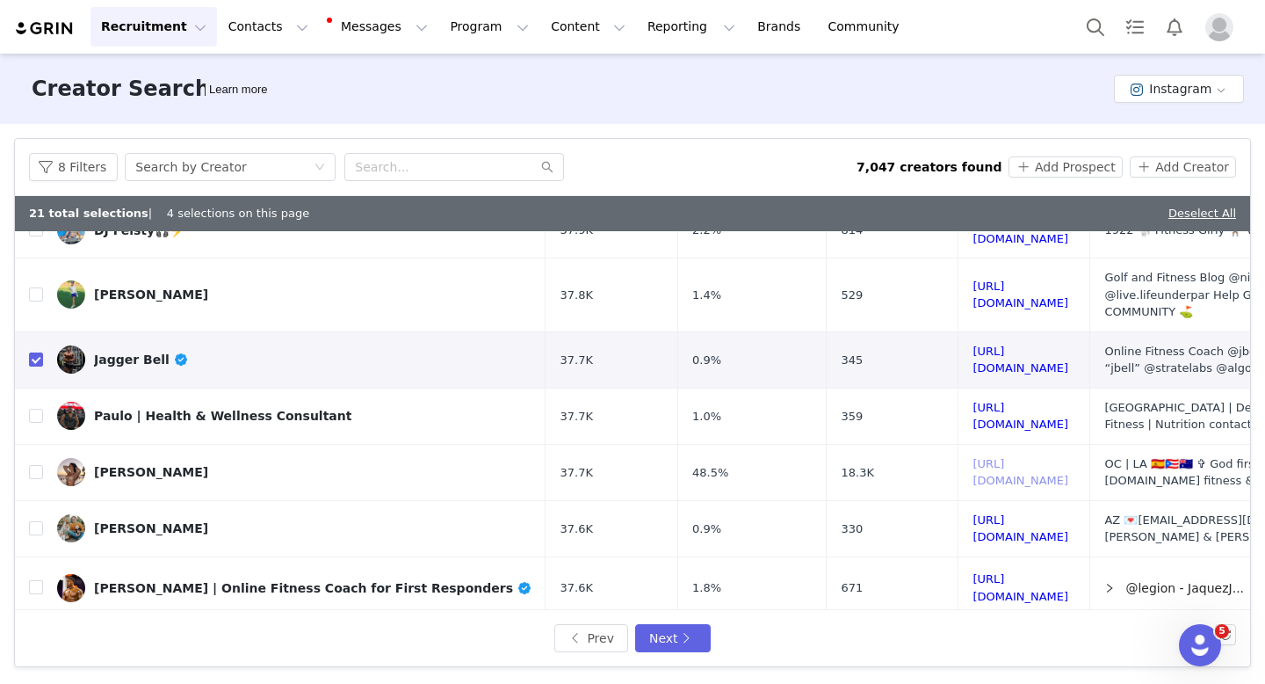
scroll to position [504, 0]
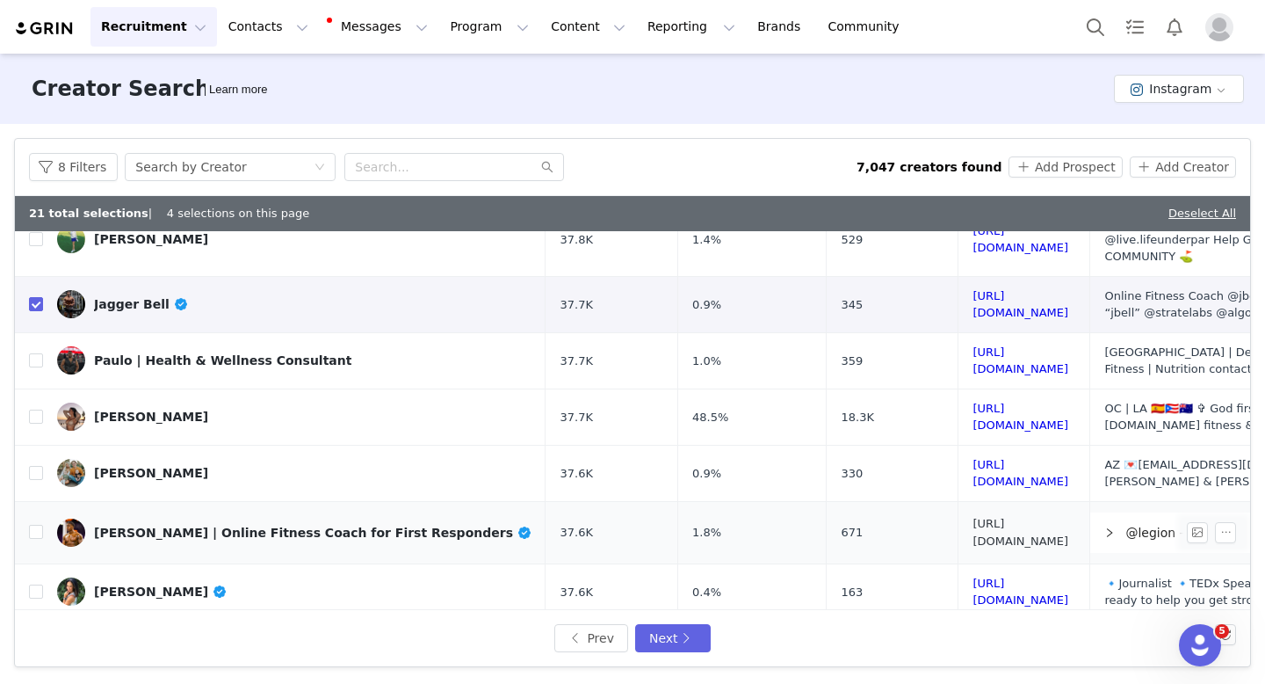
click at [973, 517] on link "[URL][DOMAIN_NAME]" at bounding box center [1021, 532] width 96 height 31
click at [29, 525] on input "checkbox" at bounding box center [36, 532] width 14 height 14
checkbox input "true"
click at [973, 576] on link "[URL][DOMAIN_NAME]" at bounding box center [1021, 591] width 96 height 31
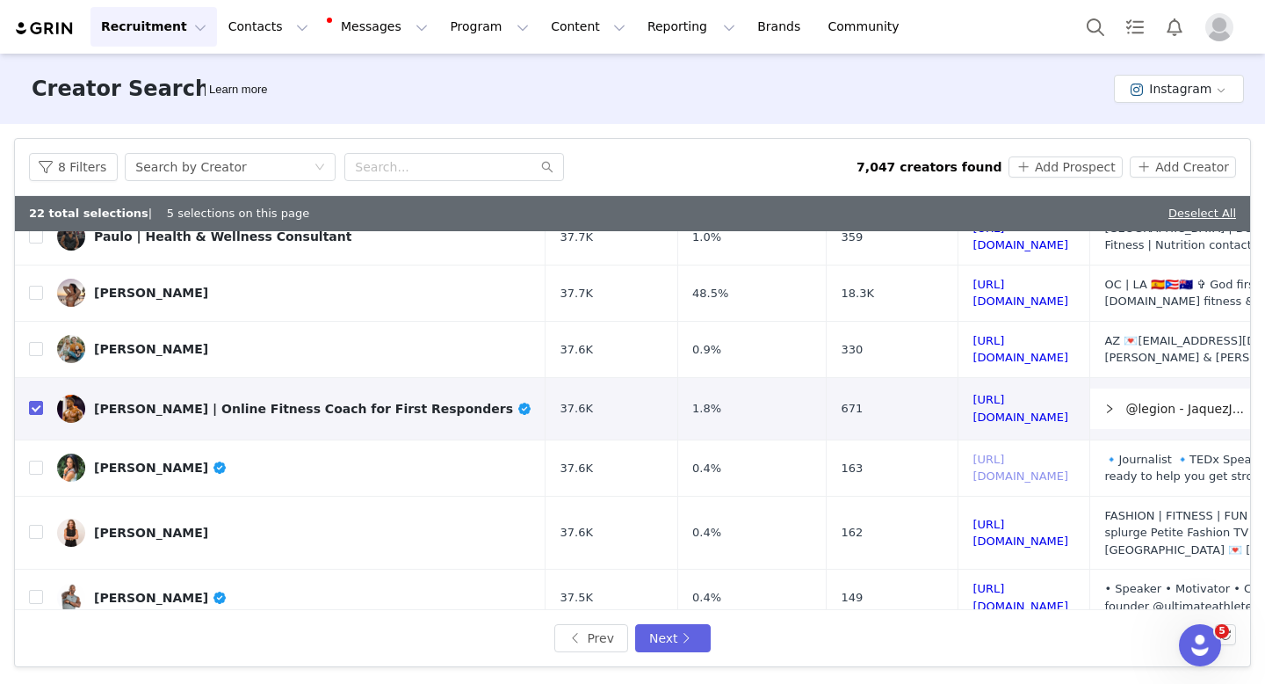
scroll to position [661, 0]
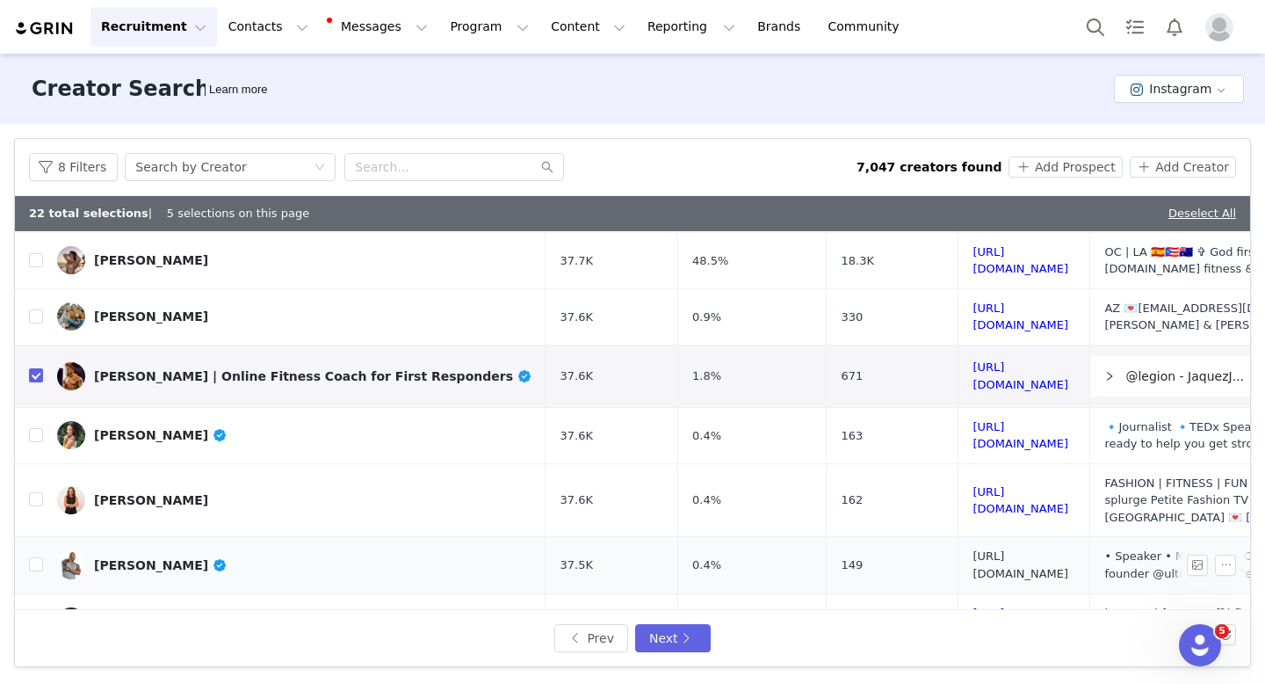
click at [973, 549] on link "[URL][DOMAIN_NAME]" at bounding box center [1021, 564] width 96 height 31
click at [40, 557] on input "checkbox" at bounding box center [36, 564] width 14 height 14
checkbox input "true"
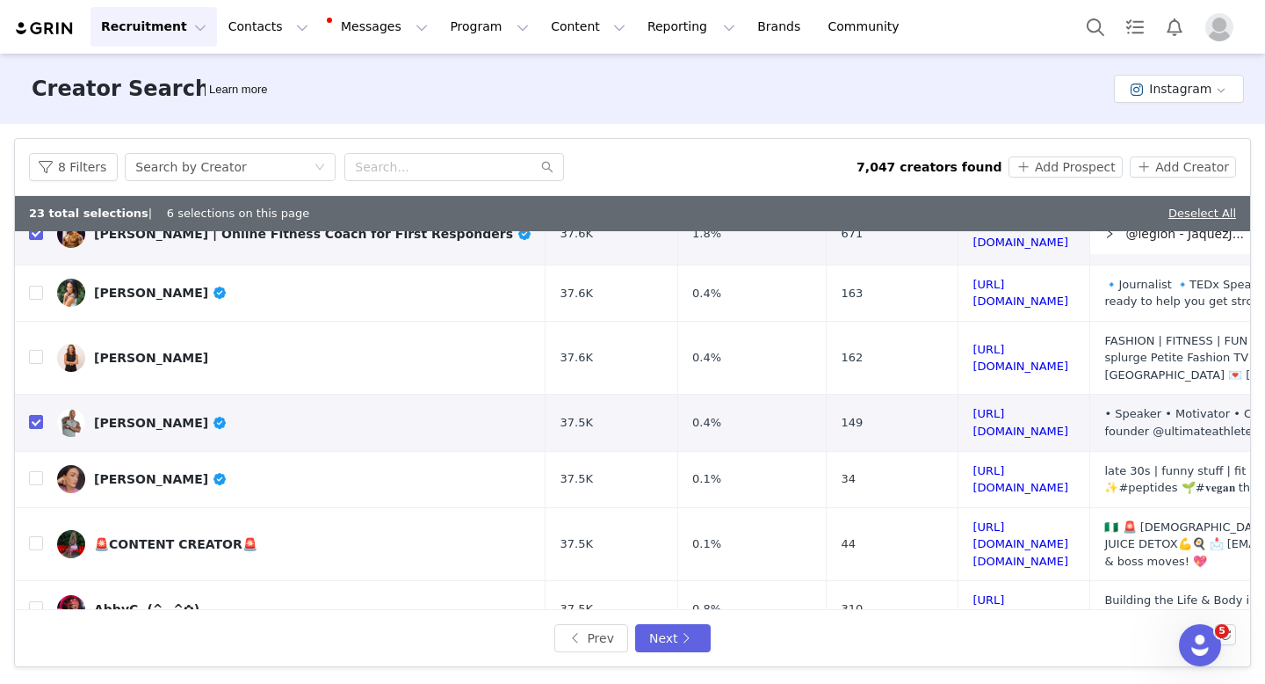
scroll to position [808, 0]
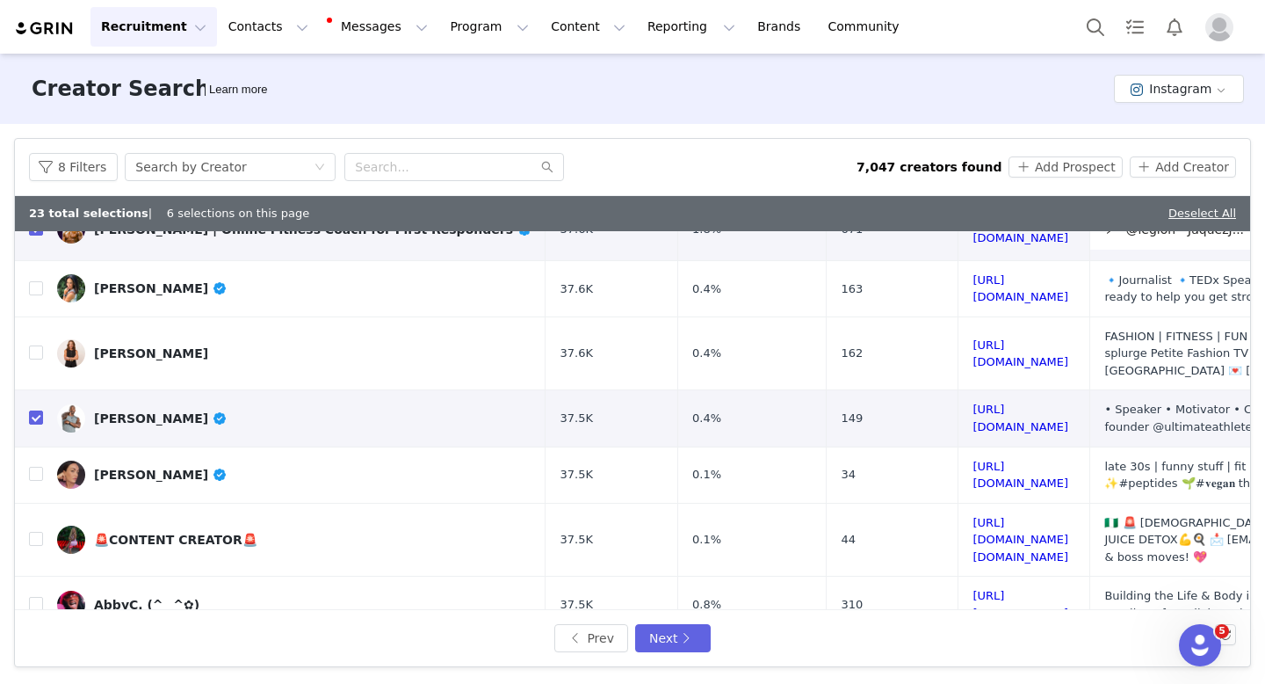
click at [973, 645] on link "[URL][DOMAIN_NAME]" at bounding box center [1021, 660] width 96 height 31
click at [658, 632] on button "Next" at bounding box center [673, 638] width 76 height 28
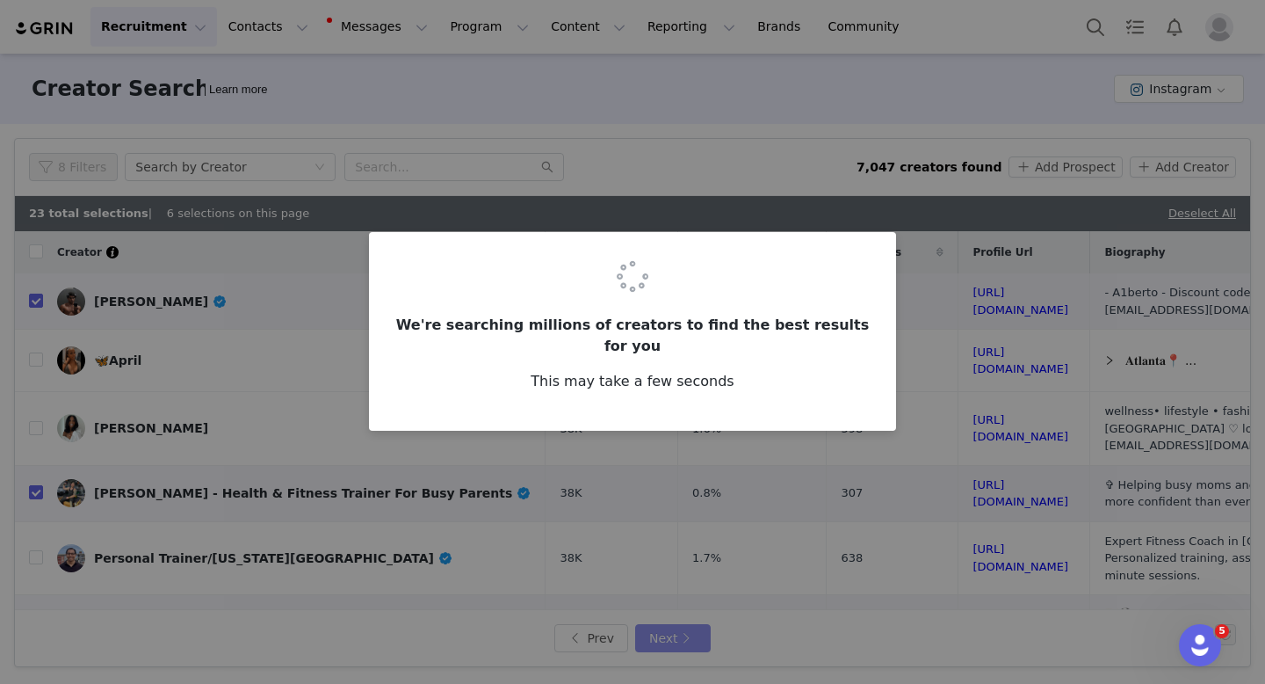
checkbox input "false"
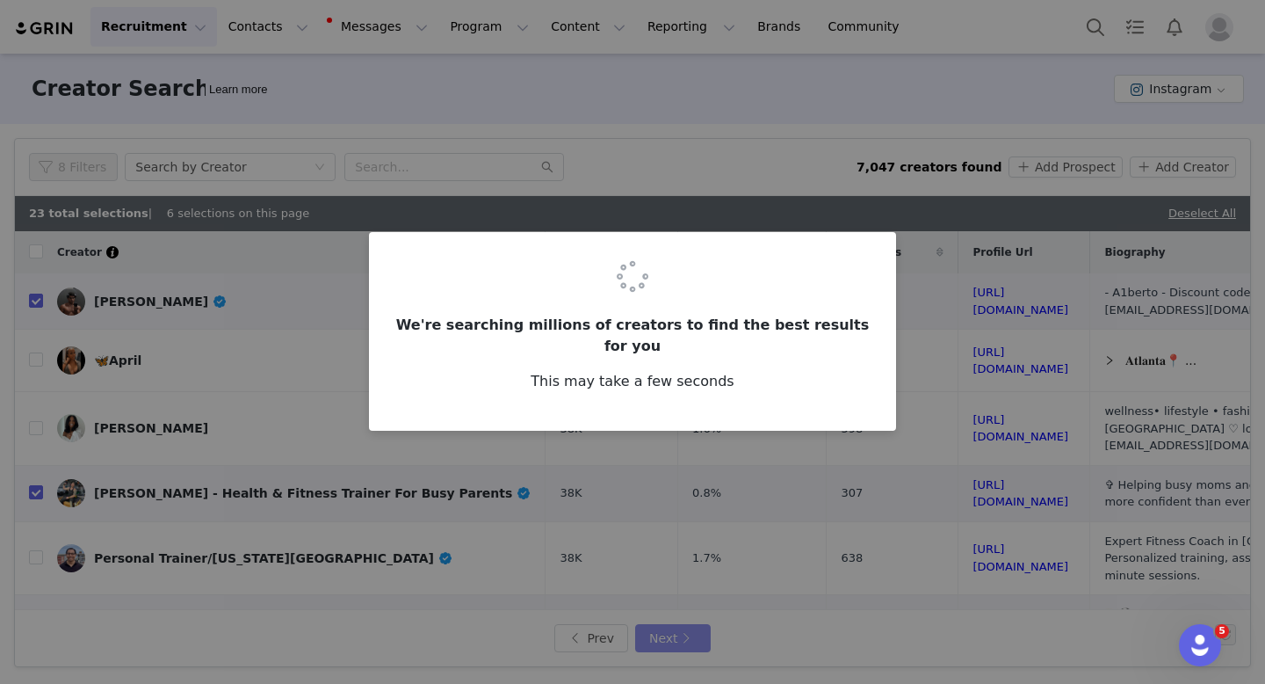
checkbox input "false"
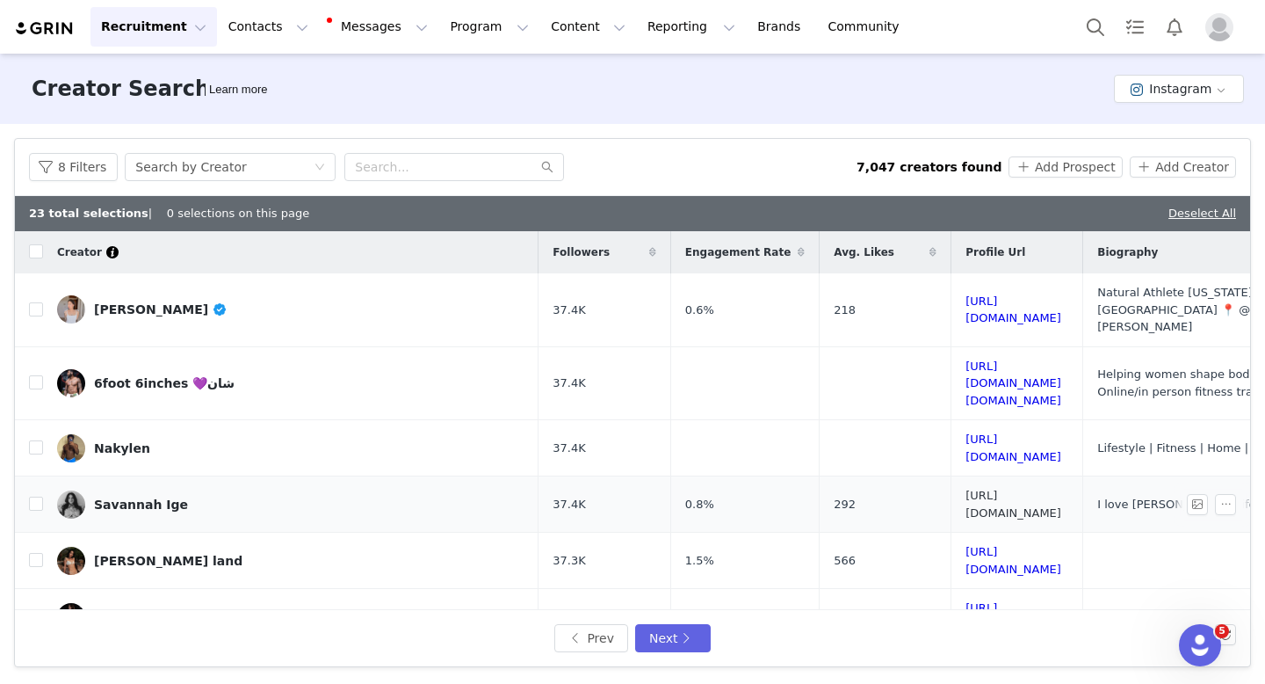
click at [966, 489] on link "[URL][DOMAIN_NAME]" at bounding box center [1014, 504] width 96 height 31
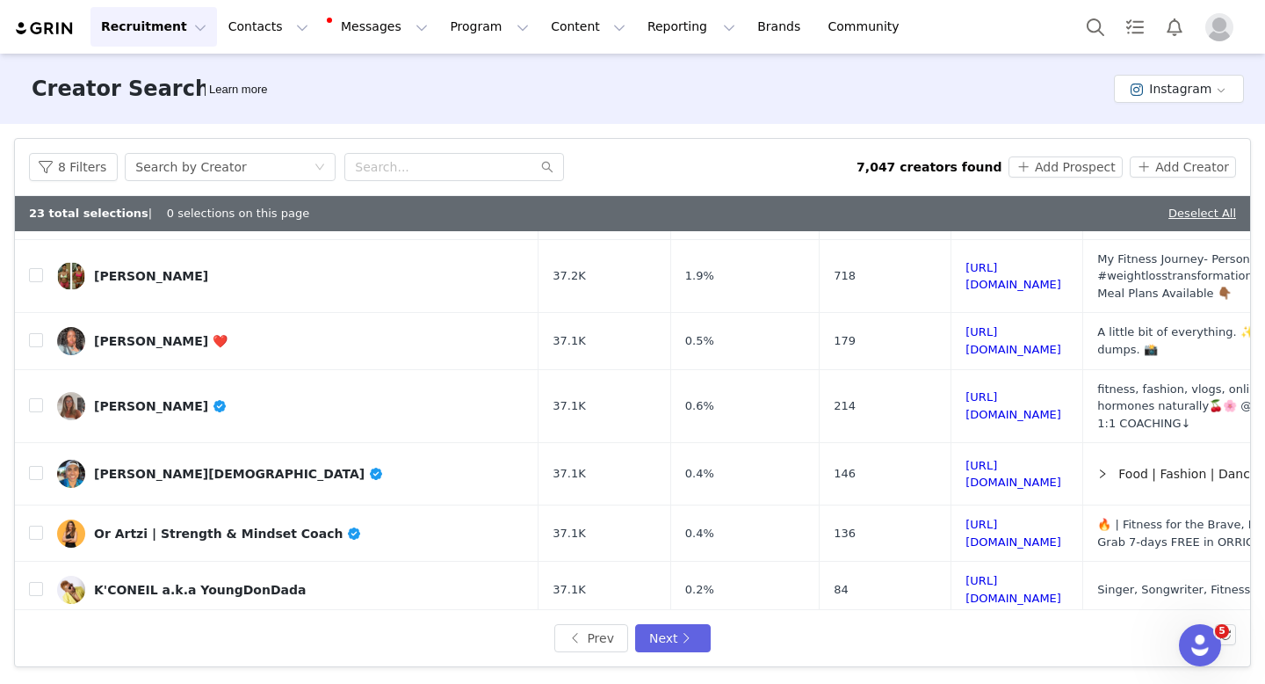
scroll to position [775, 0]
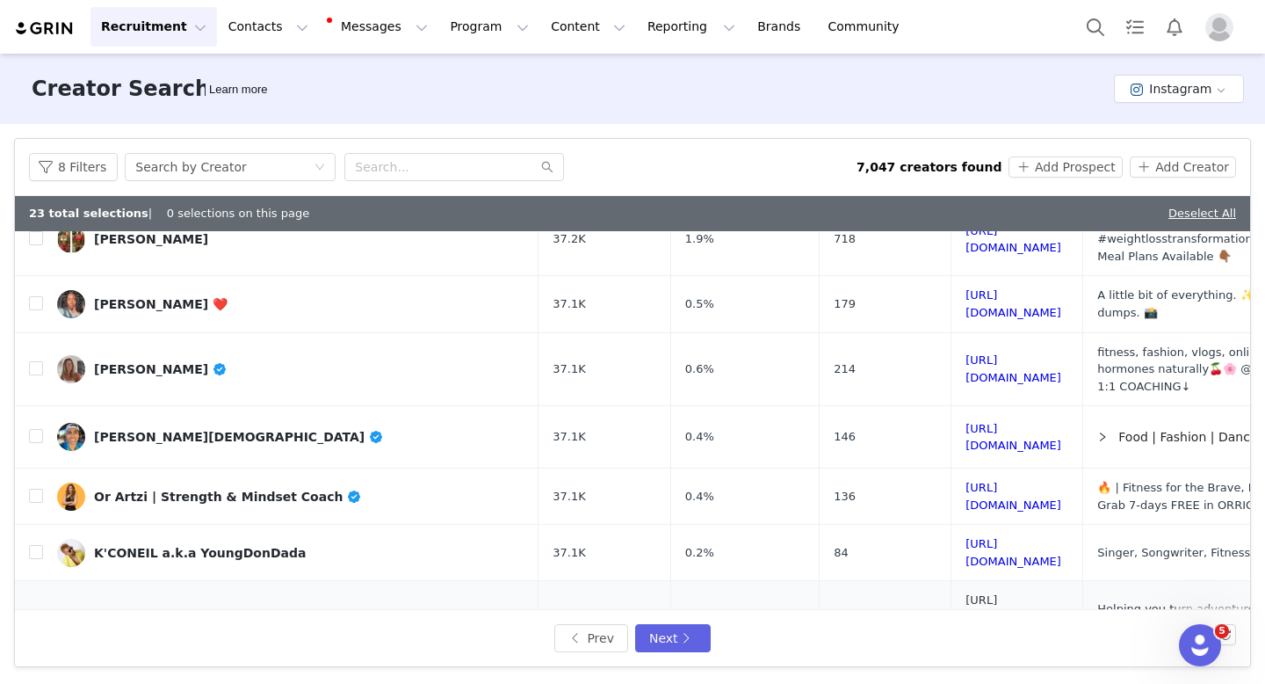
click at [966, 593] on link "[URL][DOMAIN_NAME][PERSON_NAME][DOMAIN_NAME]" at bounding box center [1014, 625] width 96 height 65
click at [655, 641] on button "Next" at bounding box center [673, 638] width 76 height 28
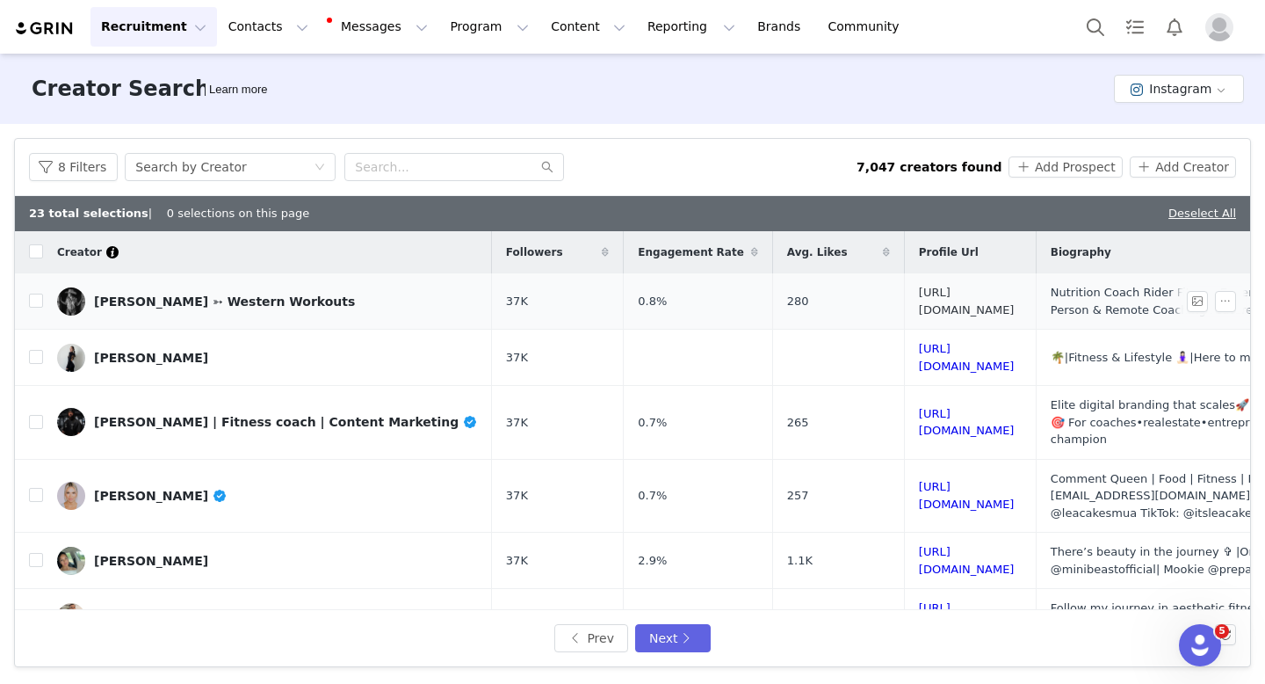
click at [924, 306] on link "[URL][DOMAIN_NAME]" at bounding box center [967, 301] width 96 height 31
click at [29, 303] on input "checkbox" at bounding box center [36, 300] width 14 height 14
checkbox input "true"
click at [919, 407] on link "[URL][DOMAIN_NAME]" at bounding box center [967, 422] width 96 height 31
click at [33, 415] on input "checkbox" at bounding box center [36, 422] width 14 height 14
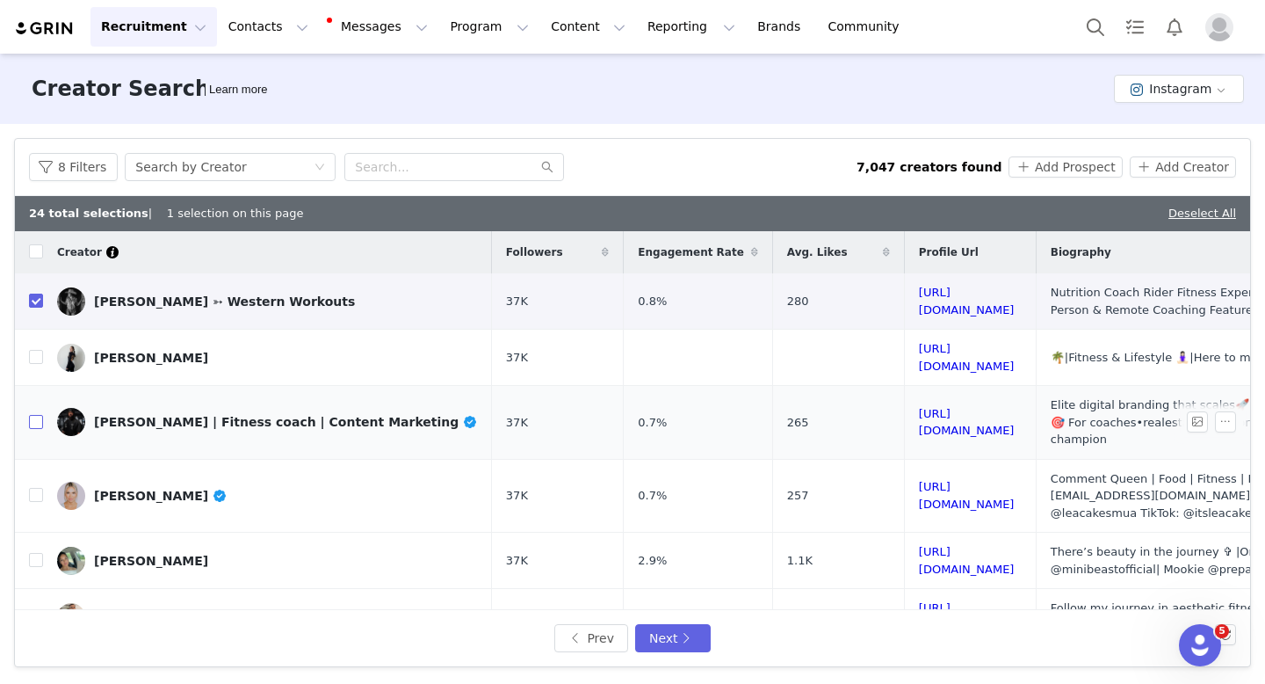
checkbox input "true"
click at [974, 480] on link "[URL][DOMAIN_NAME]" at bounding box center [967, 495] width 96 height 31
click at [919, 357] on link "[URL][DOMAIN_NAME]" at bounding box center [967, 357] width 96 height 31
click at [39, 350] on input "checkbox" at bounding box center [36, 357] width 14 height 14
checkbox input "true"
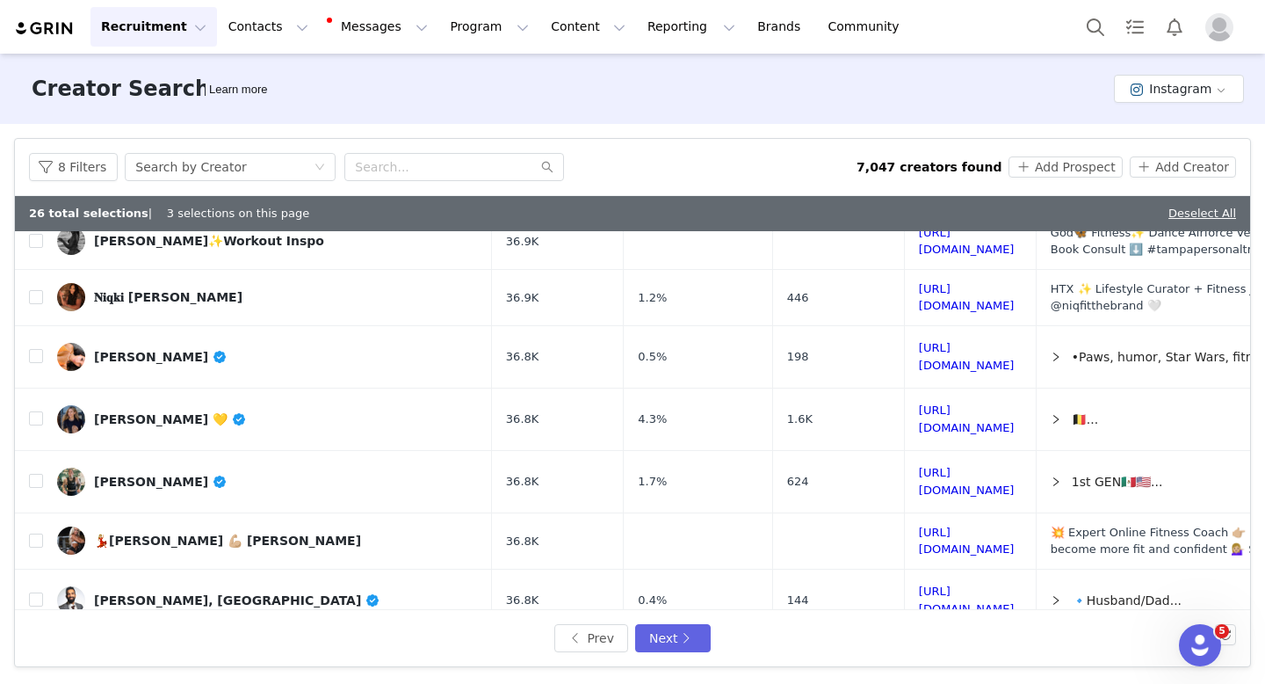
scroll to position [503, 0]
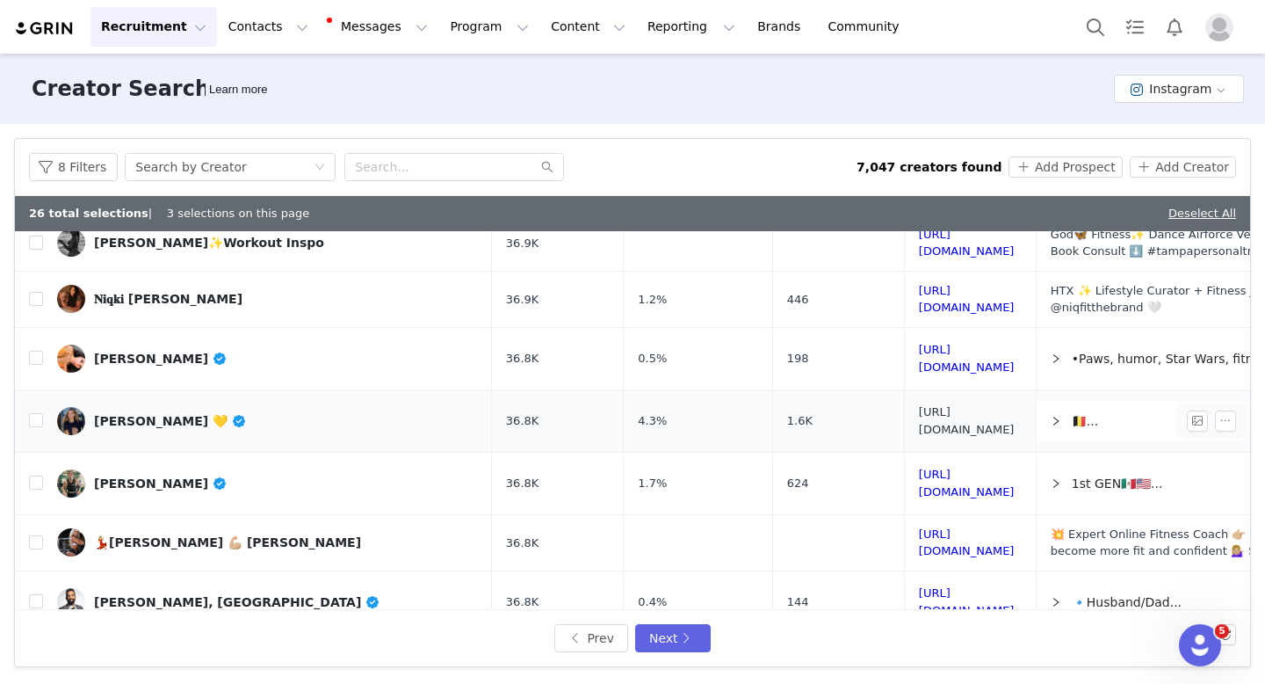
click at [996, 405] on link "[URL][DOMAIN_NAME]" at bounding box center [967, 420] width 96 height 31
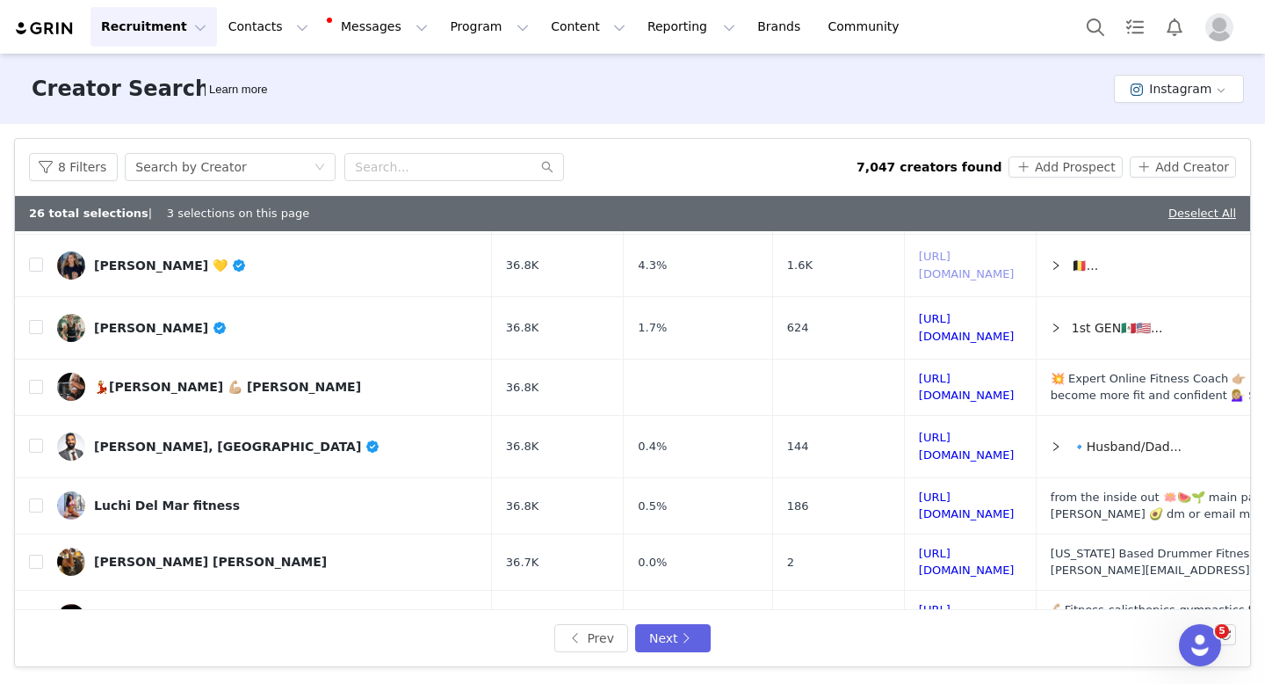
scroll to position [708, 0]
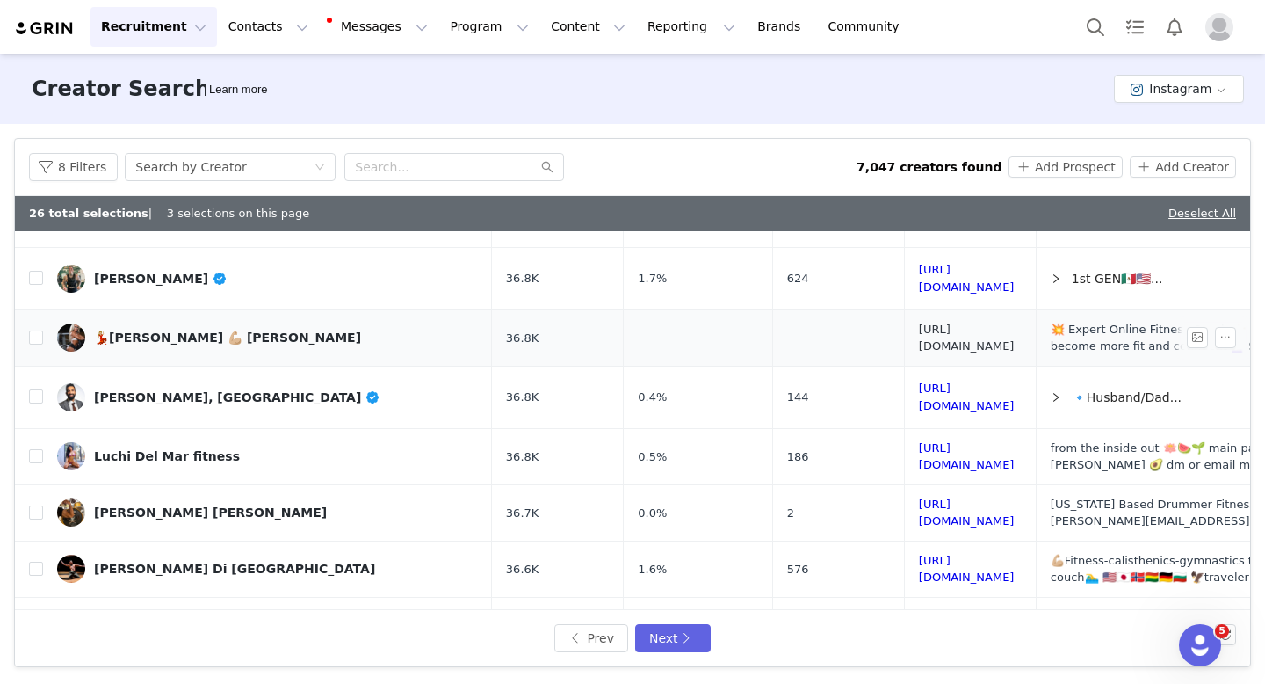
click at [938, 322] on link "[URL][DOMAIN_NAME]" at bounding box center [967, 337] width 96 height 31
click at [925, 497] on link "[URL][DOMAIN_NAME]" at bounding box center [967, 512] width 96 height 31
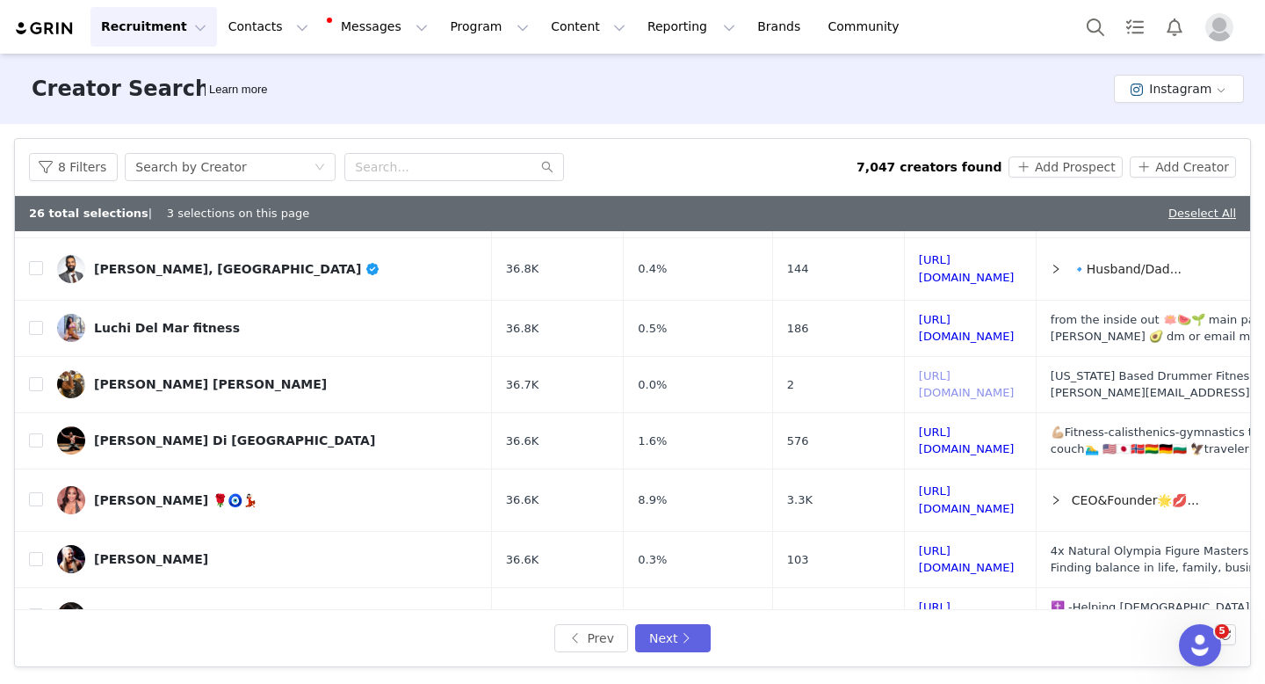
scroll to position [841, 0]
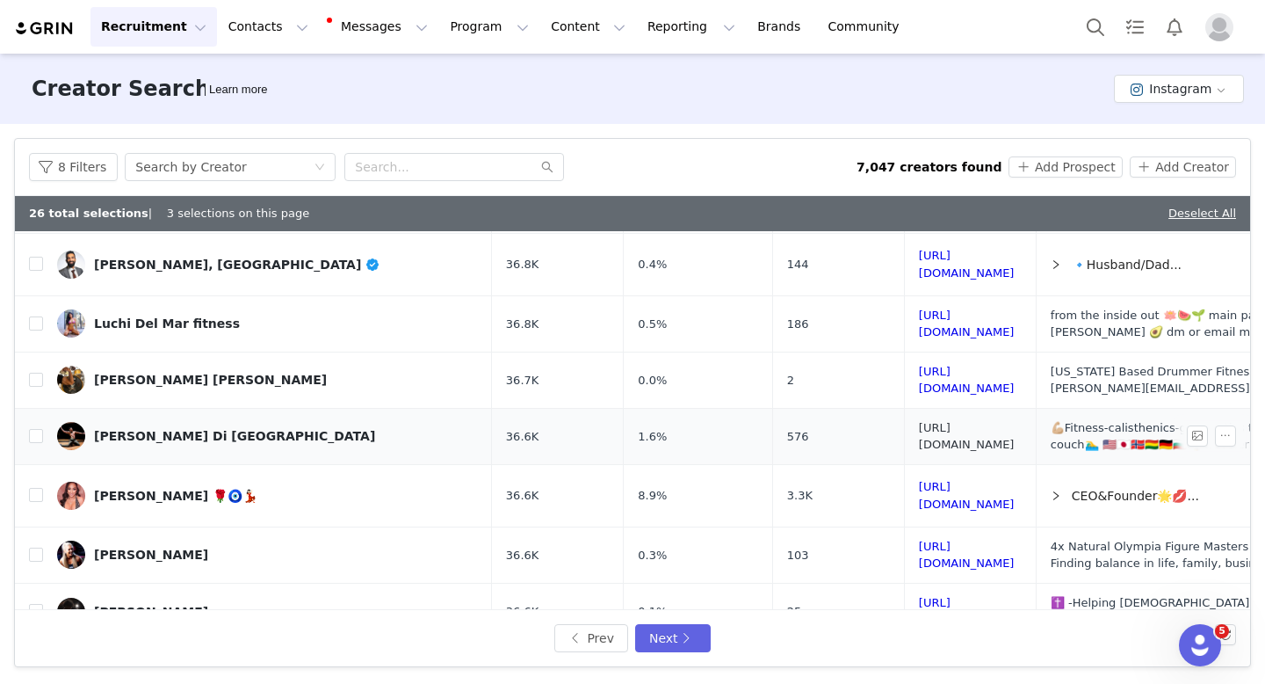
click at [1015, 421] on link "[URL][DOMAIN_NAME]" at bounding box center [967, 436] width 96 height 31
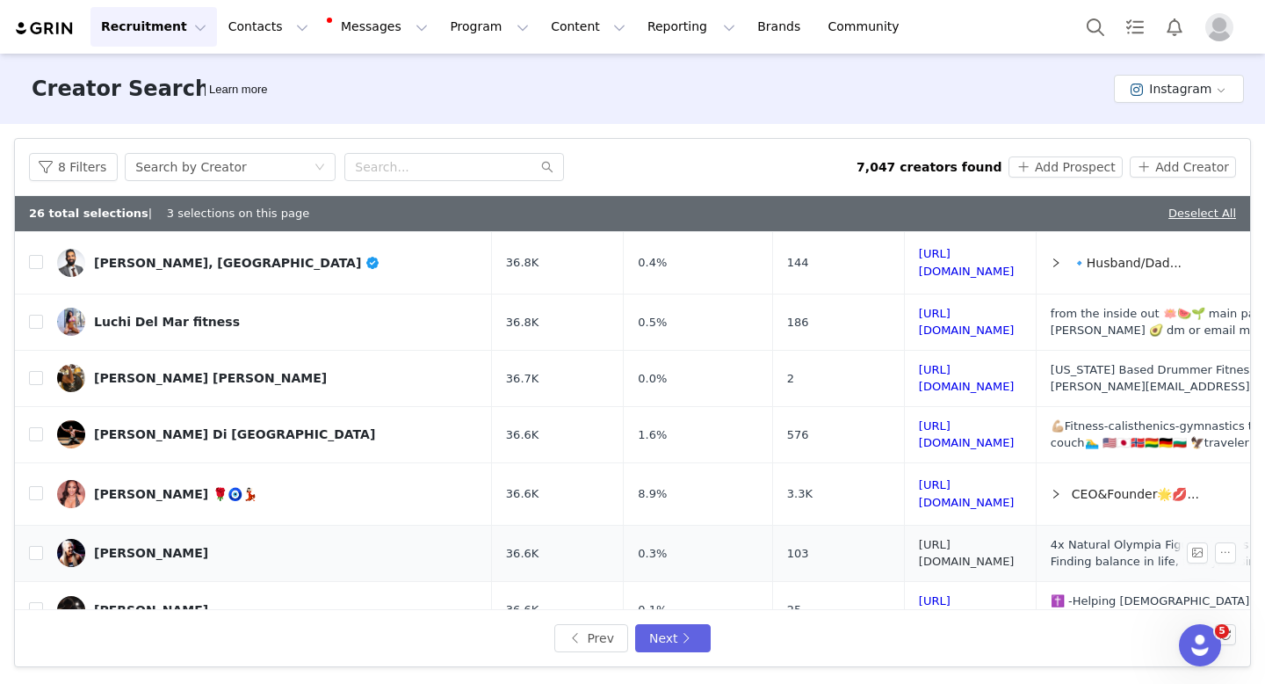
click at [947, 538] on link "[URL][DOMAIN_NAME]" at bounding box center [967, 553] width 96 height 31
click at [965, 594] on link "[URL][DOMAIN_NAME]" at bounding box center [967, 609] width 96 height 31
click at [686, 638] on button "Next" at bounding box center [673, 638] width 76 height 28
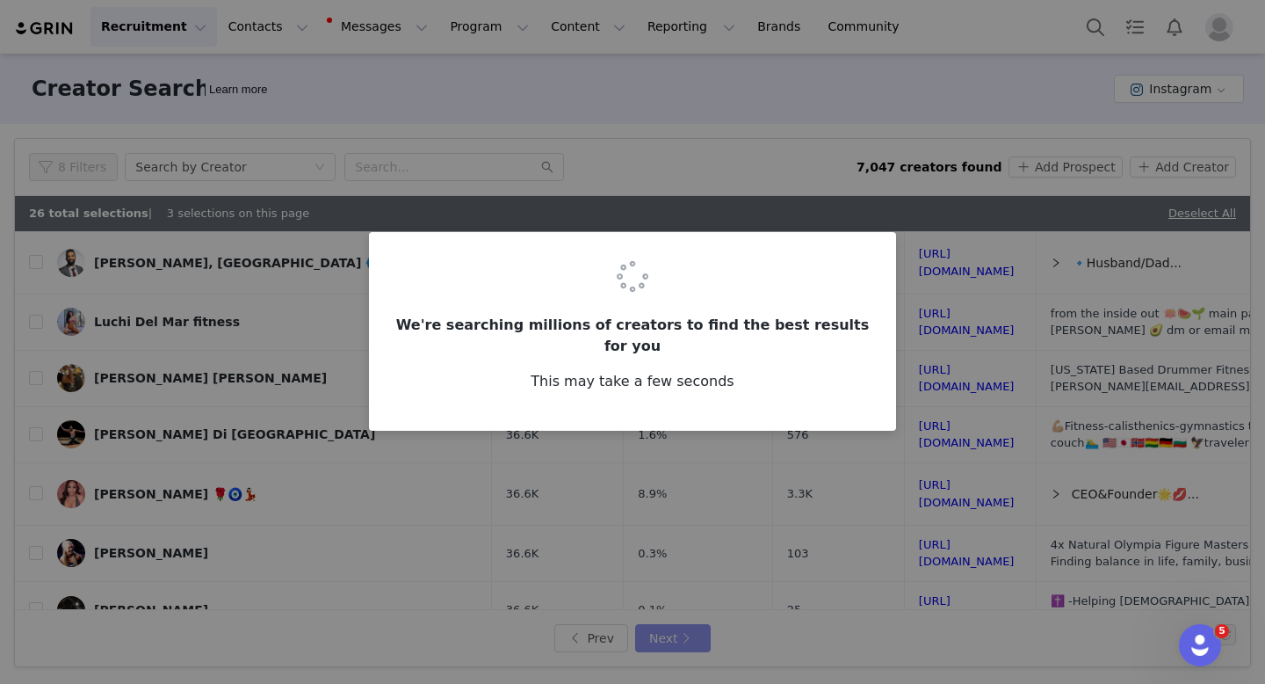
scroll to position [0, 0]
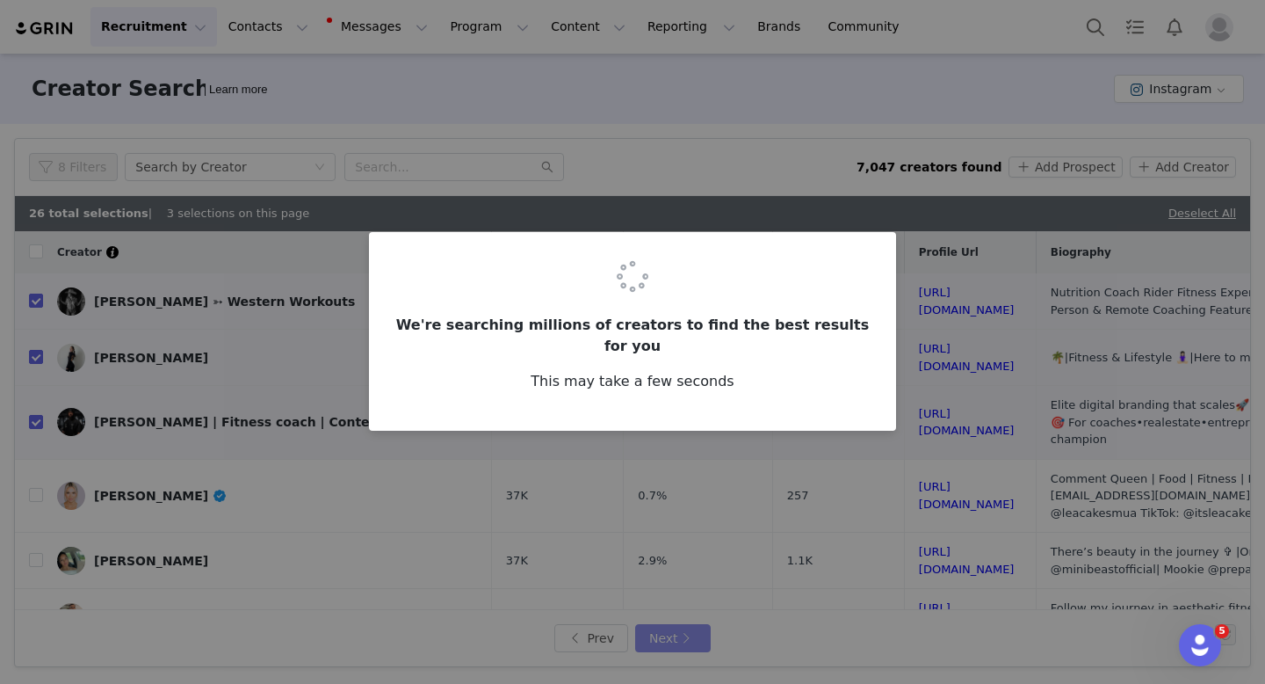
checkbox input "false"
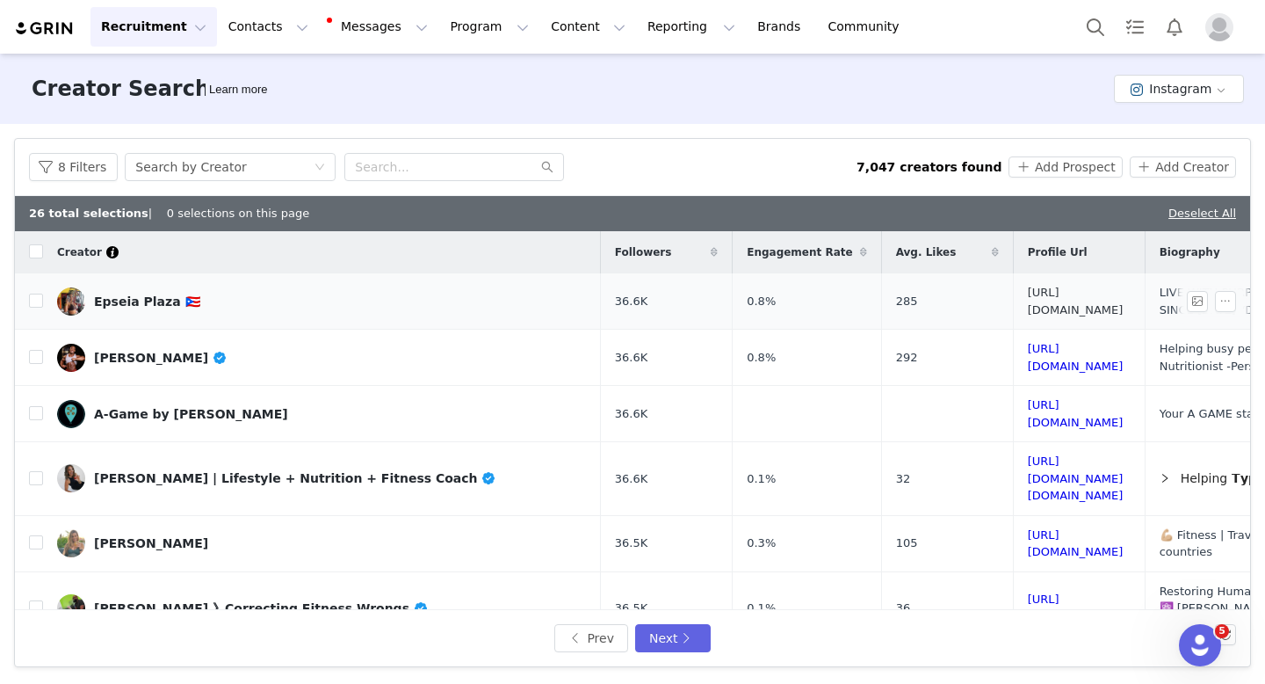
click at [1028, 297] on link "[URL][DOMAIN_NAME]" at bounding box center [1076, 301] width 96 height 31
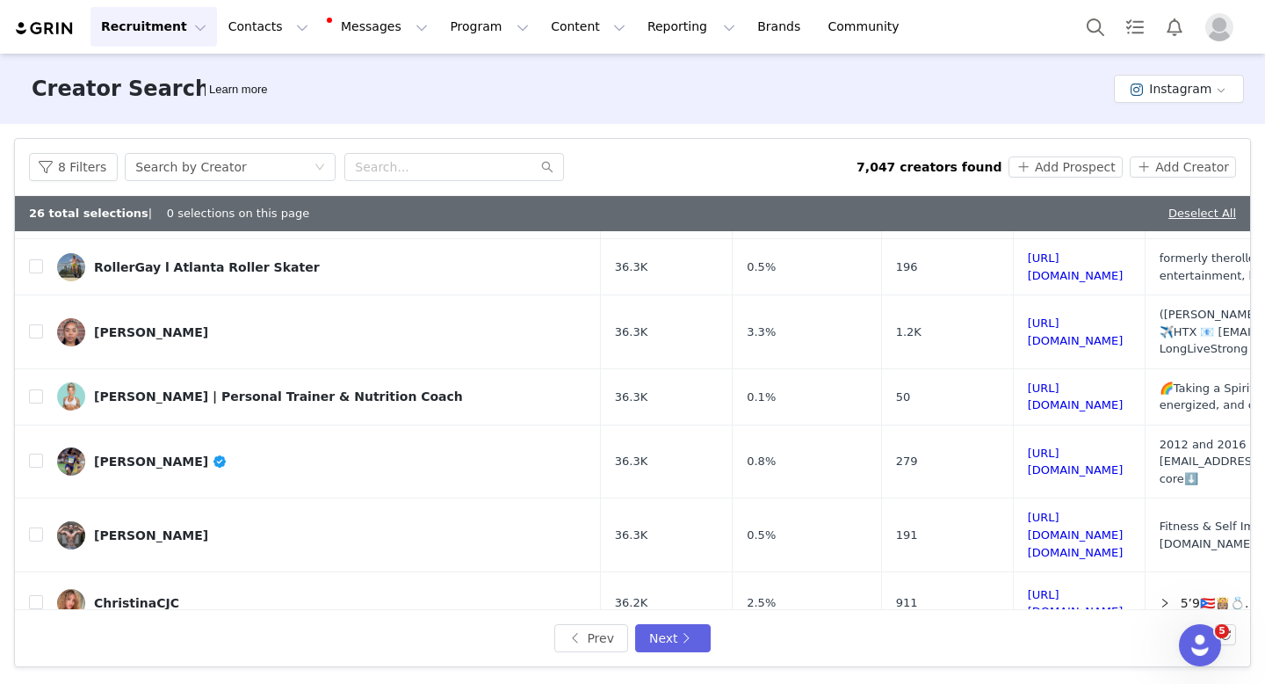
scroll to position [782, 0]
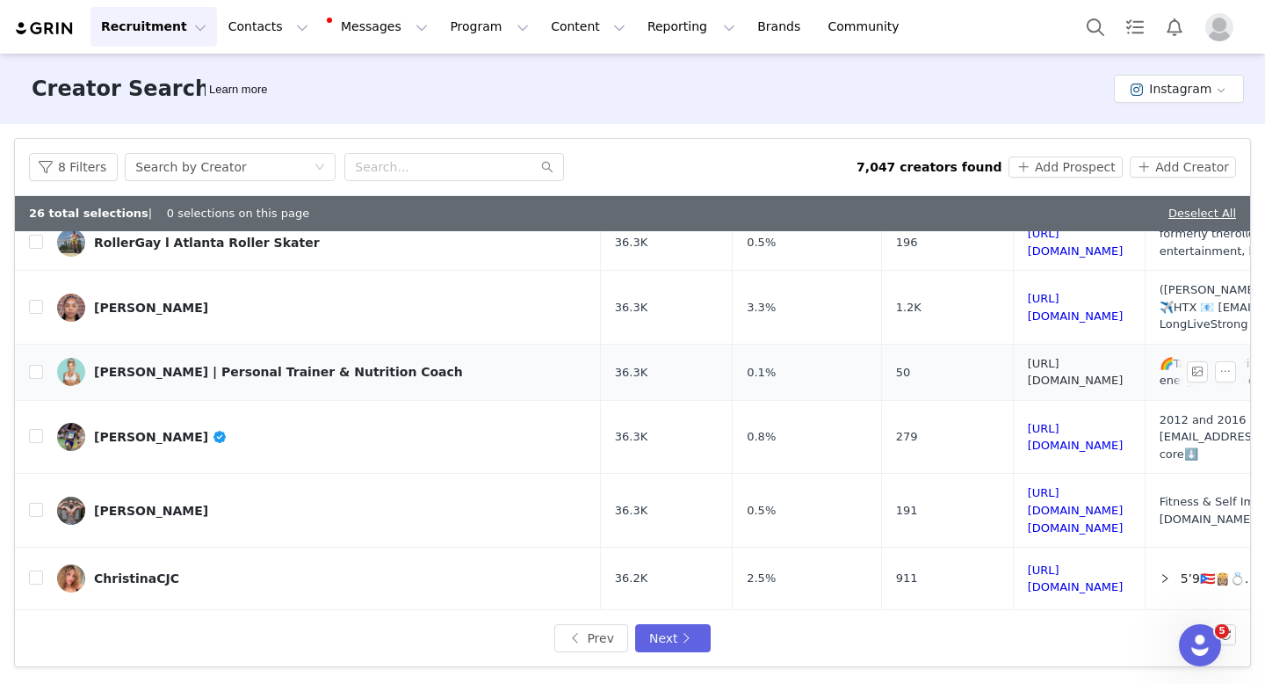
click at [1028, 357] on link "[URL][DOMAIN_NAME]" at bounding box center [1076, 372] width 96 height 31
click at [1037, 486] on link "[URL][DOMAIN_NAME][DOMAIN_NAME]" at bounding box center [1076, 509] width 96 height 47
click at [40, 503] on input "checkbox" at bounding box center [36, 510] width 14 height 14
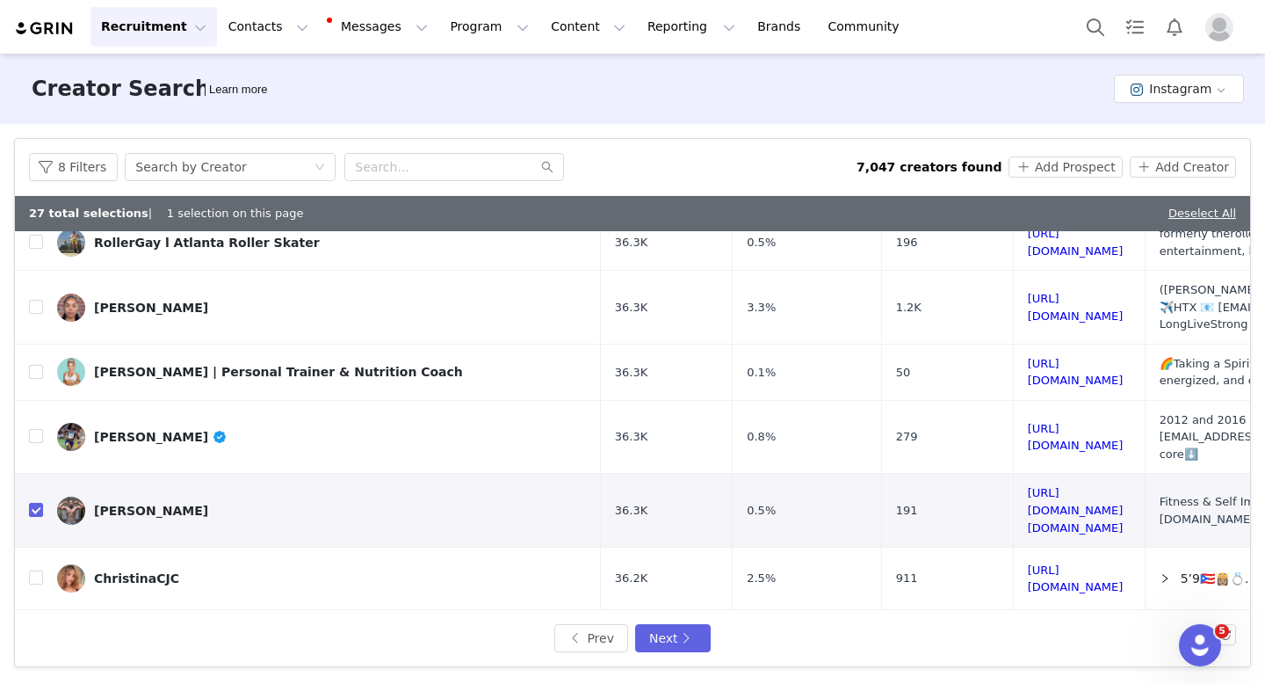
scroll to position [834, 0]
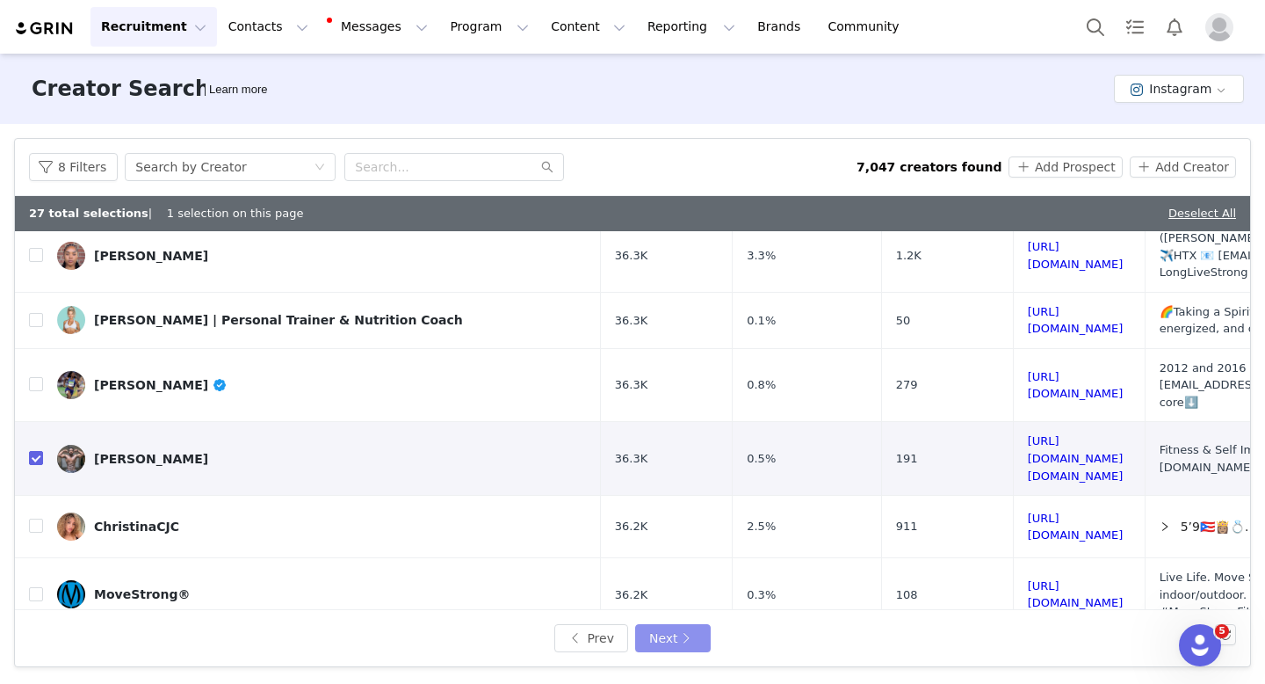
click at [682, 636] on button "Next" at bounding box center [673, 638] width 76 height 28
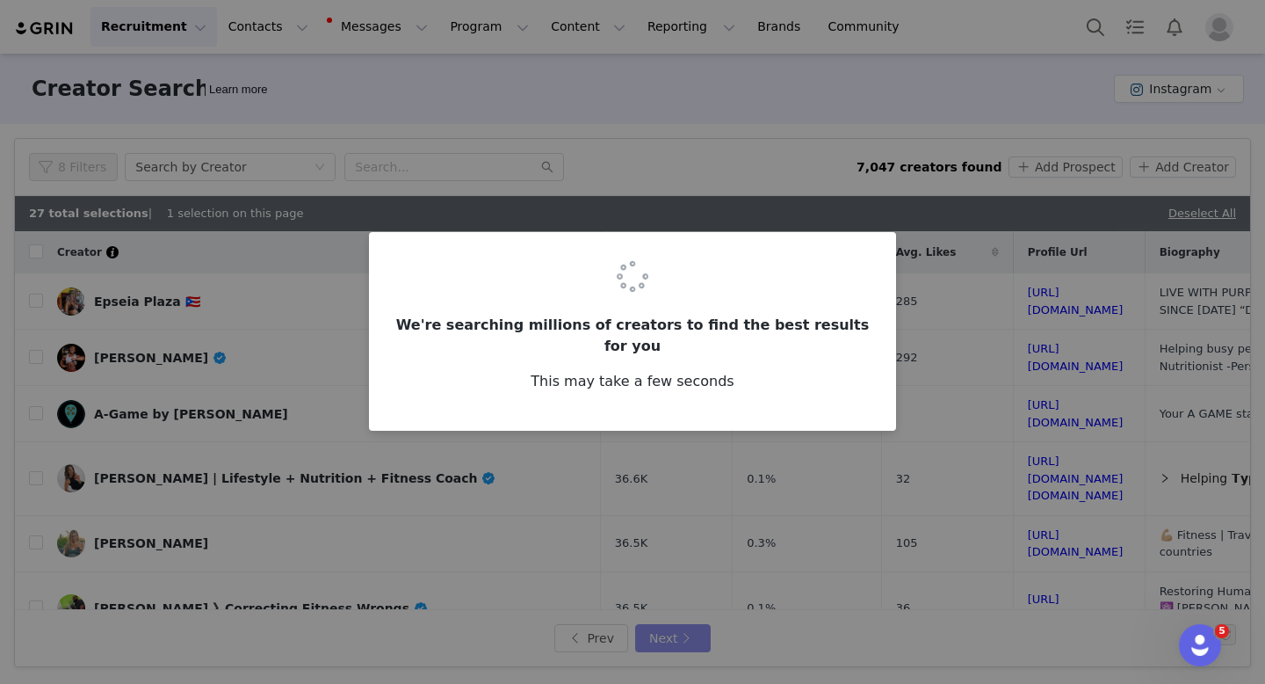
checkbox input "false"
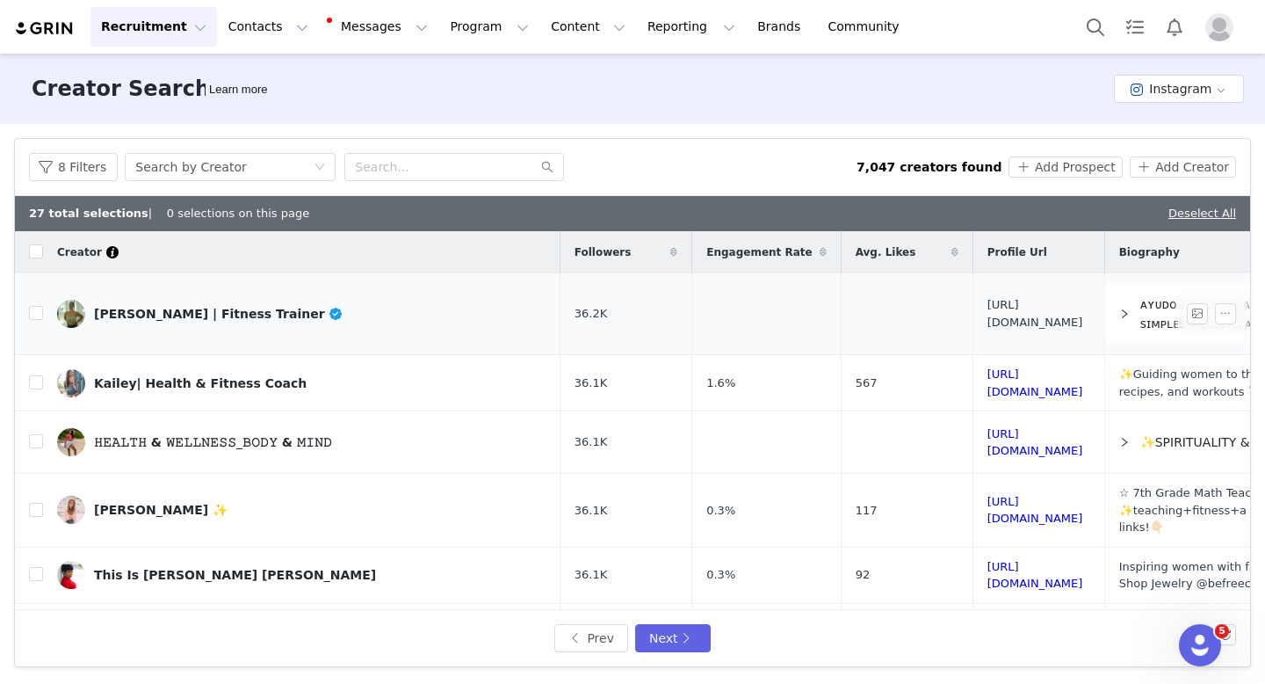
click at [1012, 315] on link "[URL][DOMAIN_NAME]" at bounding box center [1036, 313] width 96 height 31
click at [38, 313] on input "checkbox" at bounding box center [36, 313] width 14 height 14
checkbox input "true"
click at [988, 382] on link "[URL][DOMAIN_NAME]" at bounding box center [1036, 382] width 96 height 31
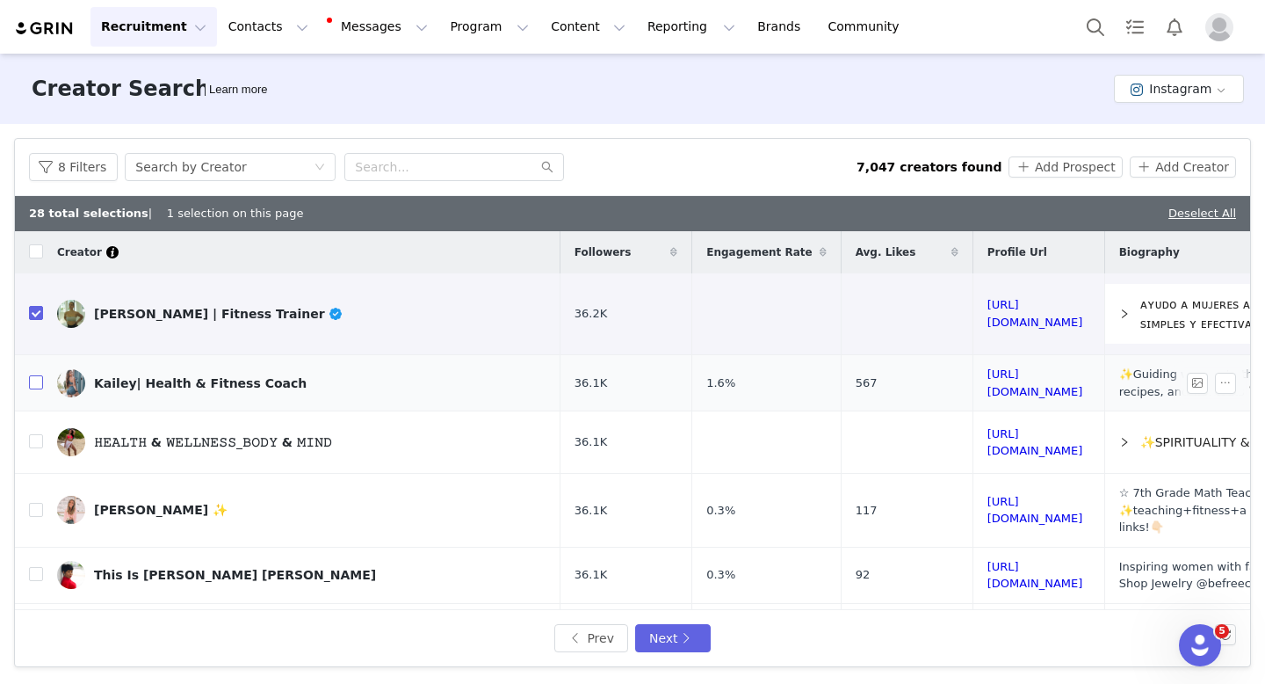
click at [32, 386] on input "checkbox" at bounding box center [36, 382] width 14 height 14
checkbox input "true"
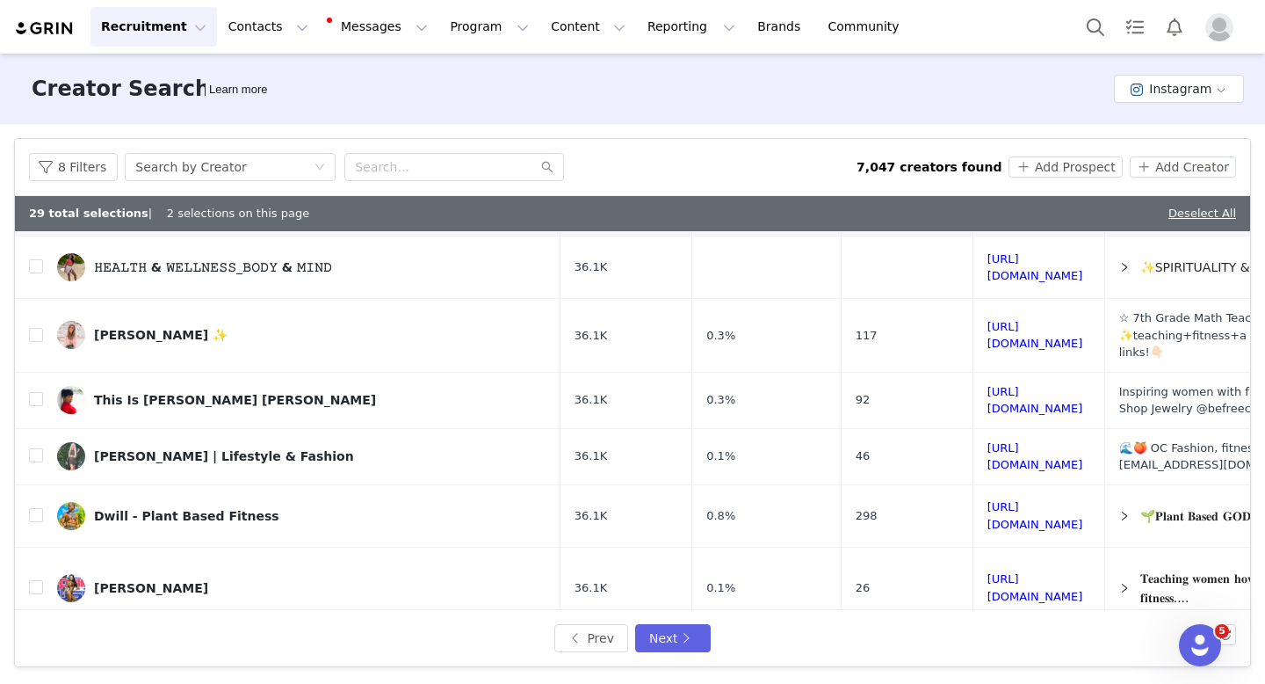
scroll to position [277, 0]
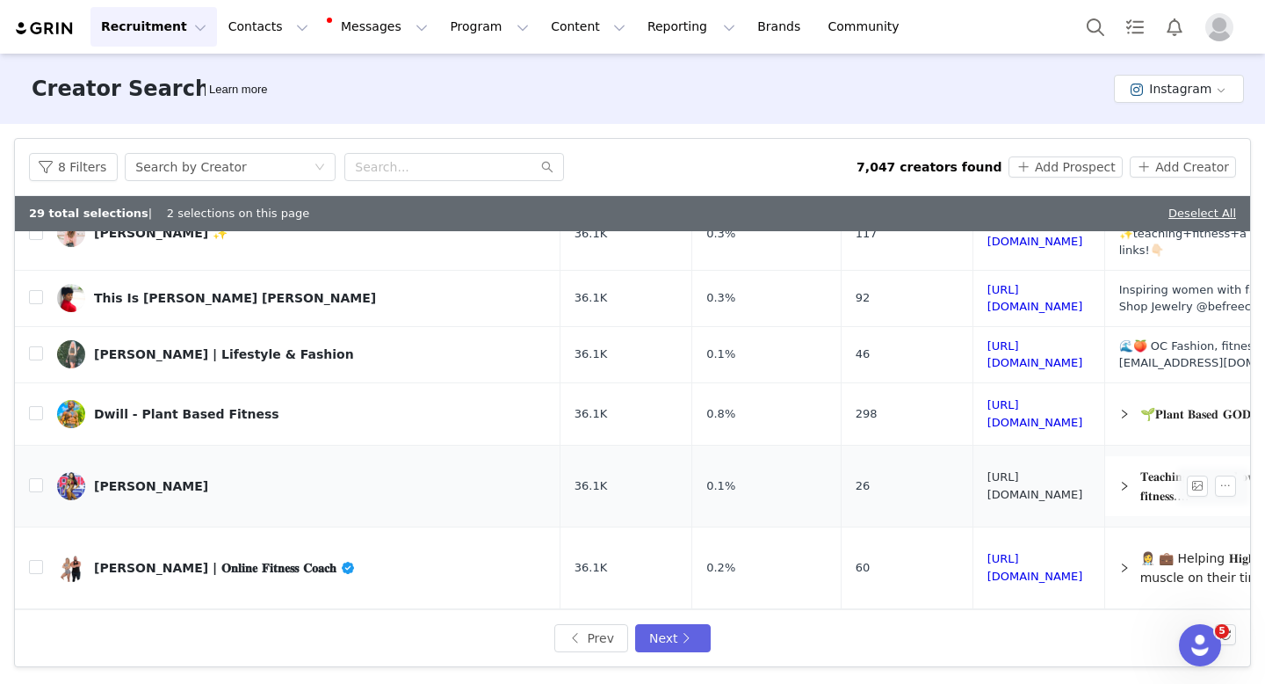
click at [988, 470] on link "[URL][DOMAIN_NAME]" at bounding box center [1036, 485] width 96 height 31
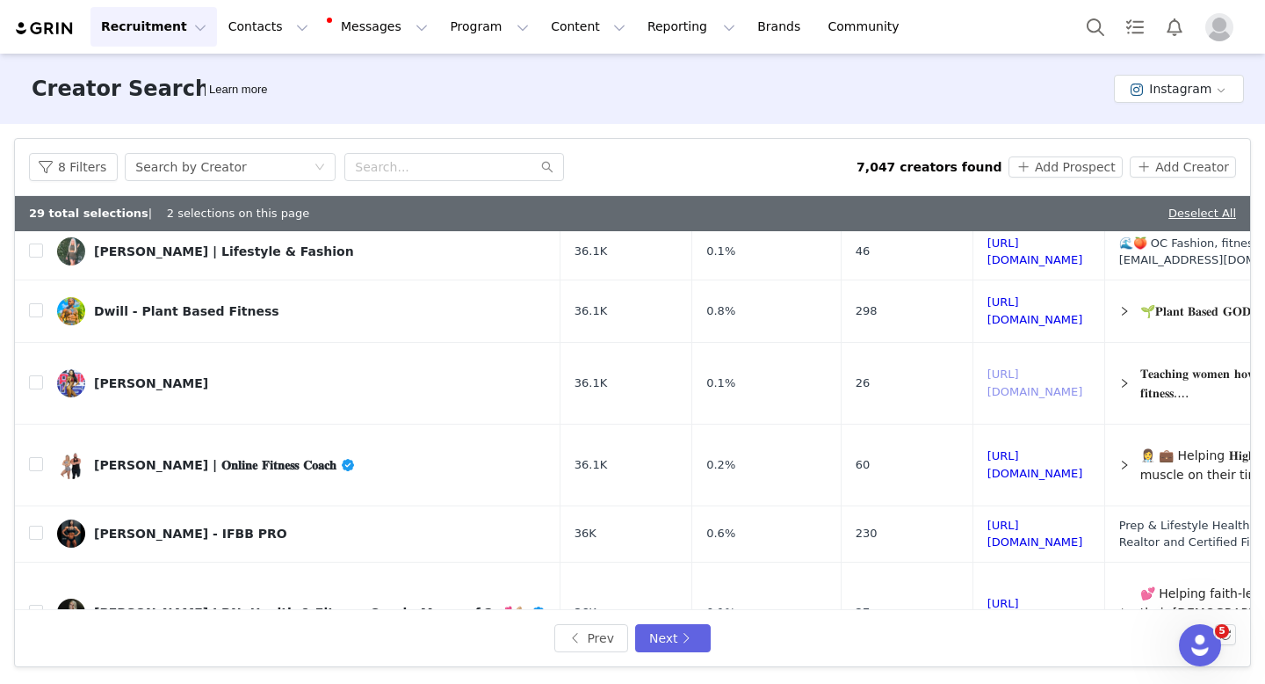
scroll to position [526, 0]
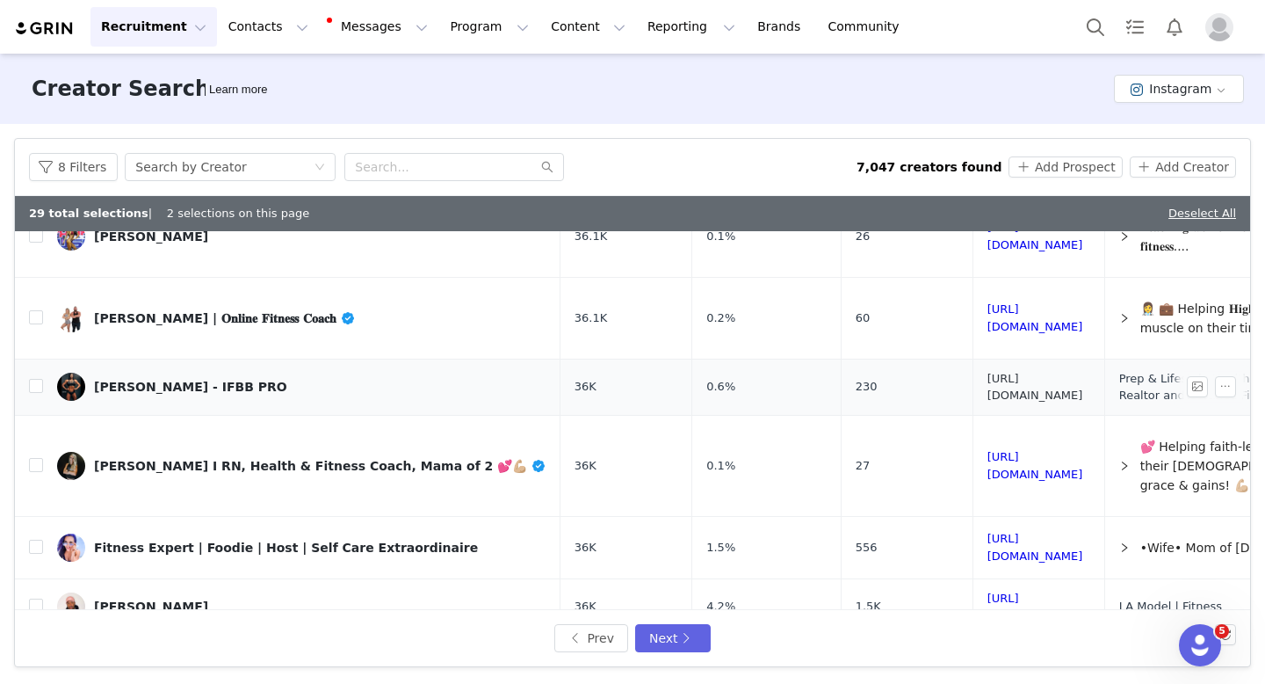
click at [989, 372] on link "[URL][DOMAIN_NAME]" at bounding box center [1036, 387] width 96 height 31
click at [988, 450] on link "[URL][DOMAIN_NAME]" at bounding box center [1036, 465] width 96 height 31
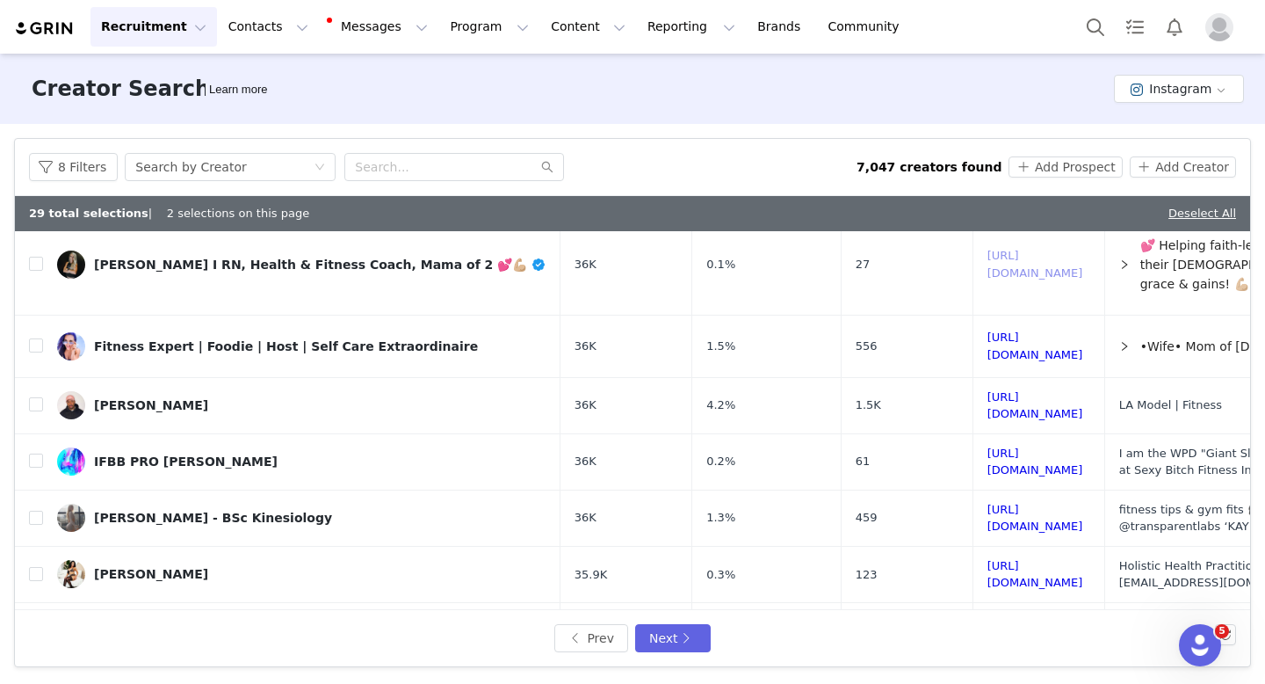
scroll to position [751, 0]
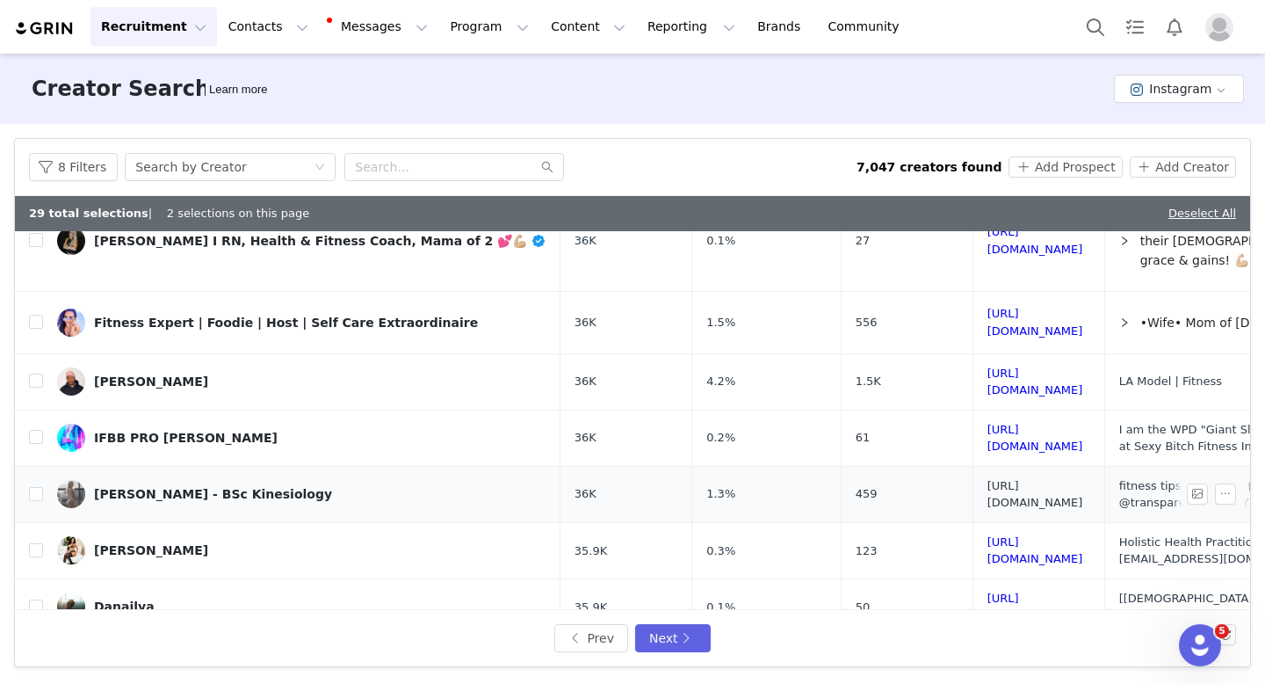
click at [1052, 479] on link "[URL][DOMAIN_NAME]" at bounding box center [1036, 494] width 96 height 31
click at [39, 487] on input "checkbox" at bounding box center [36, 494] width 14 height 14
checkbox input "true"
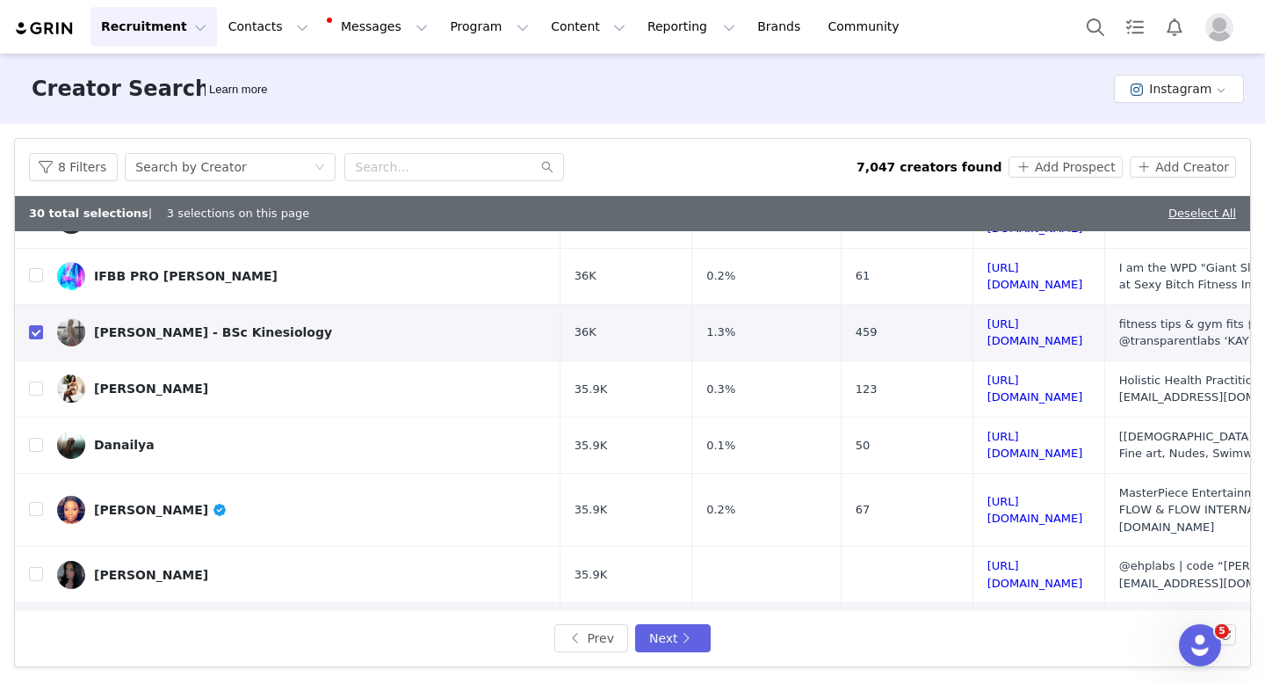
scroll to position [952, 0]
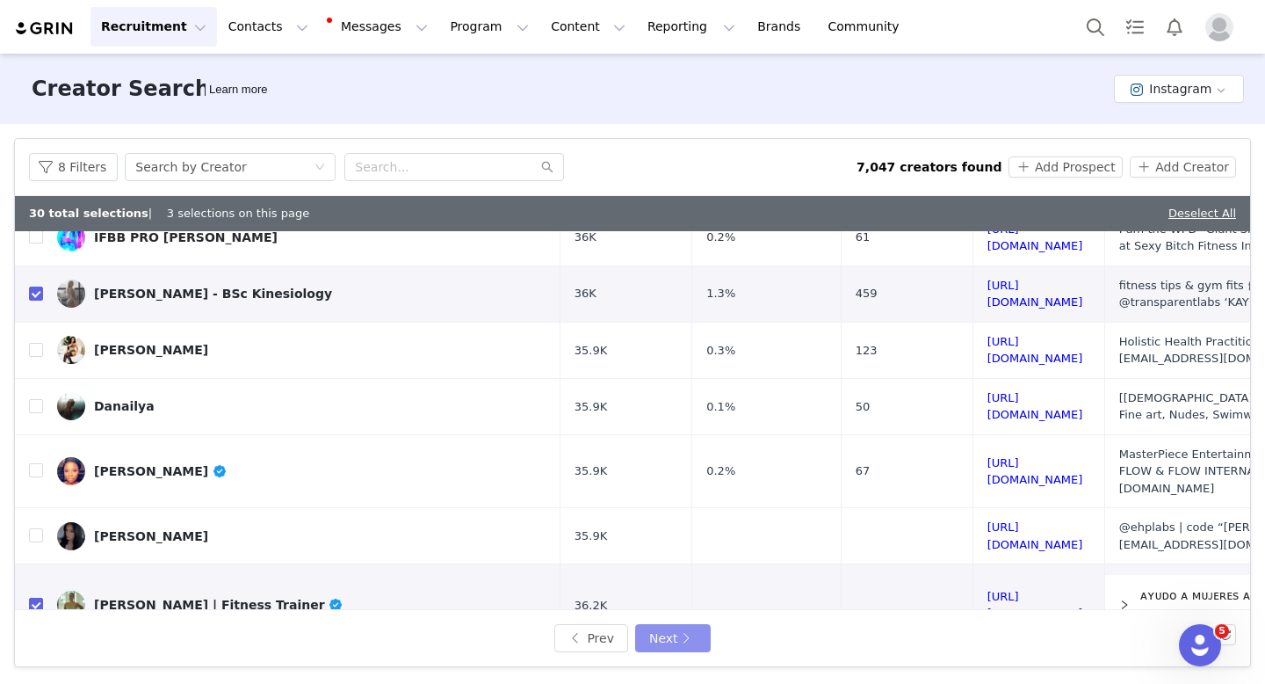
click at [679, 639] on button "Next" at bounding box center [673, 638] width 76 height 28
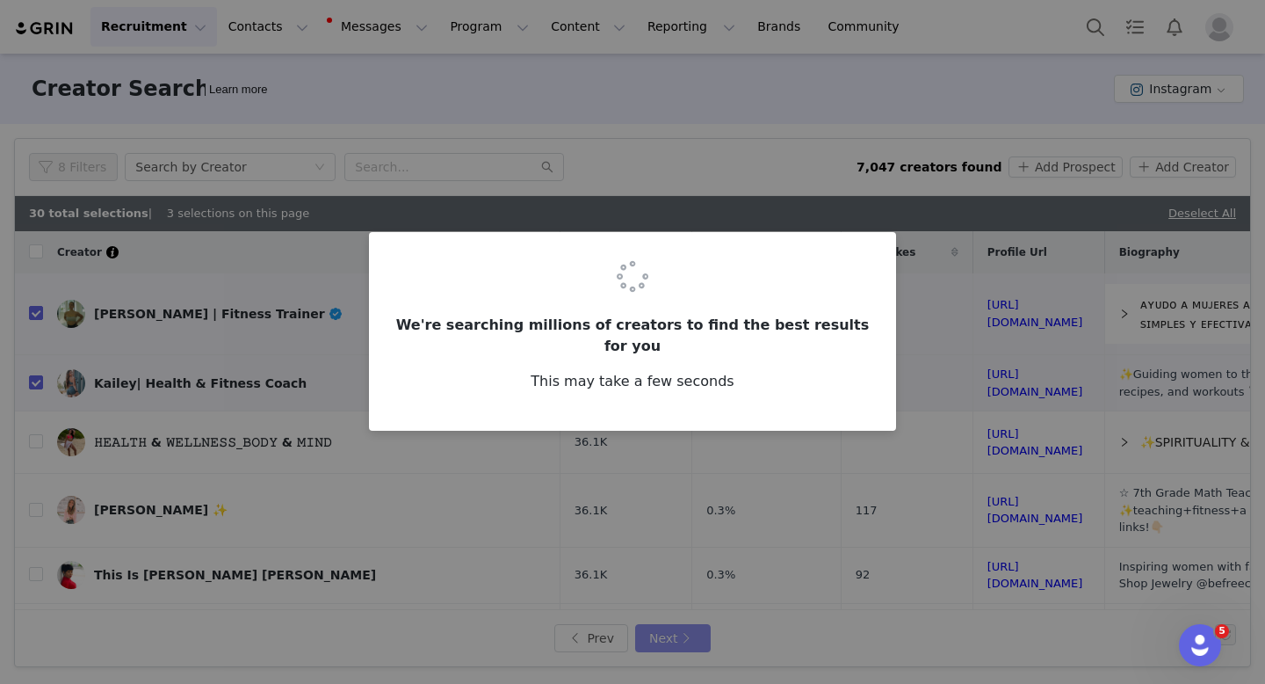
checkbox input "false"
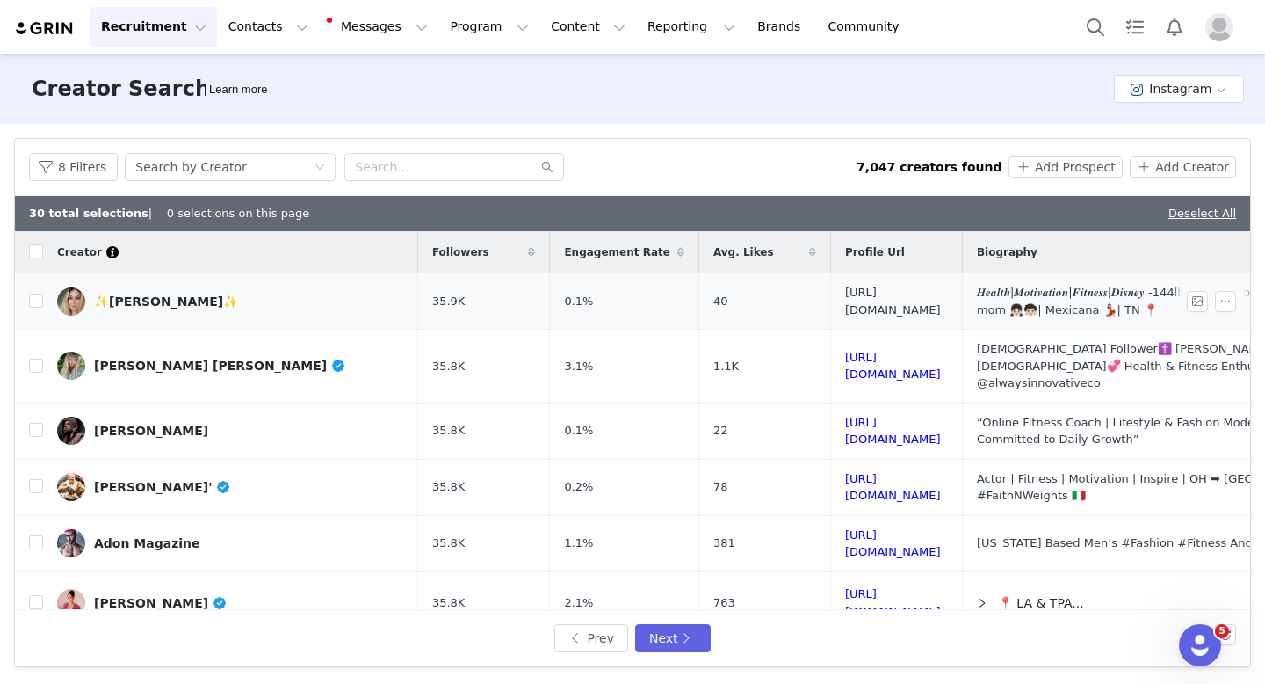
click at [941, 303] on link "[URL][DOMAIN_NAME]" at bounding box center [893, 301] width 96 height 31
click at [927, 472] on link "[URL][DOMAIN_NAME]" at bounding box center [893, 487] width 96 height 31
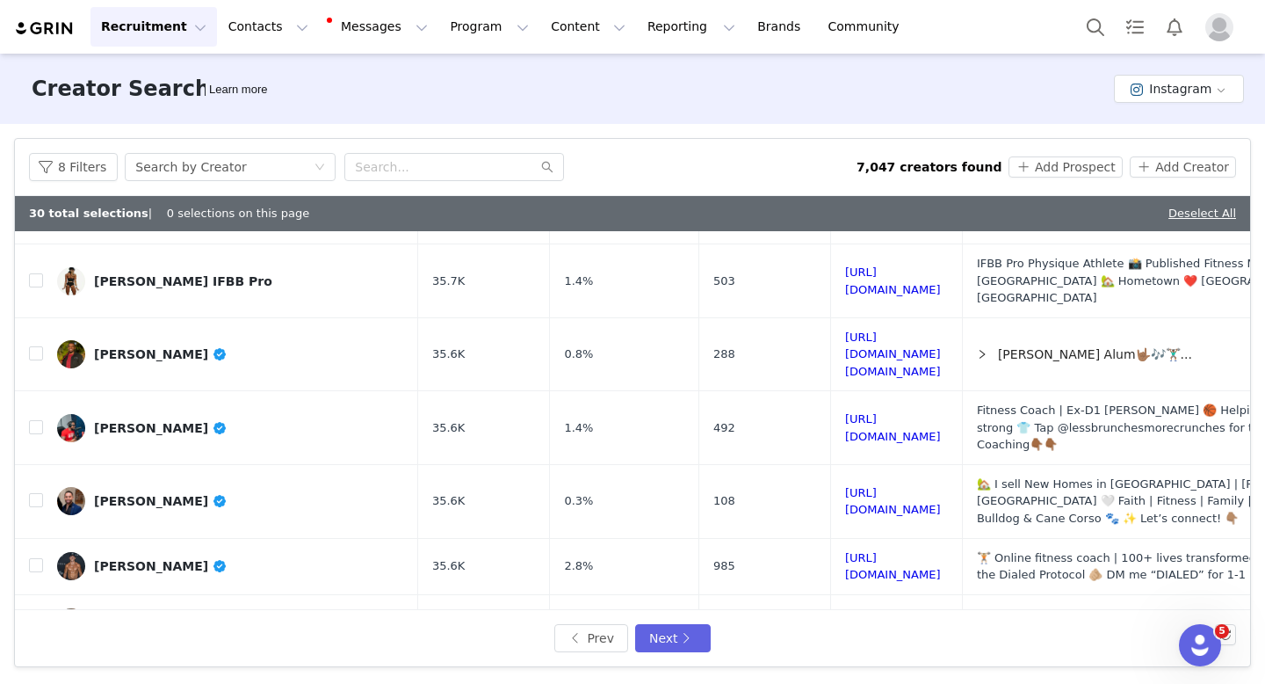
scroll to position [635, 0]
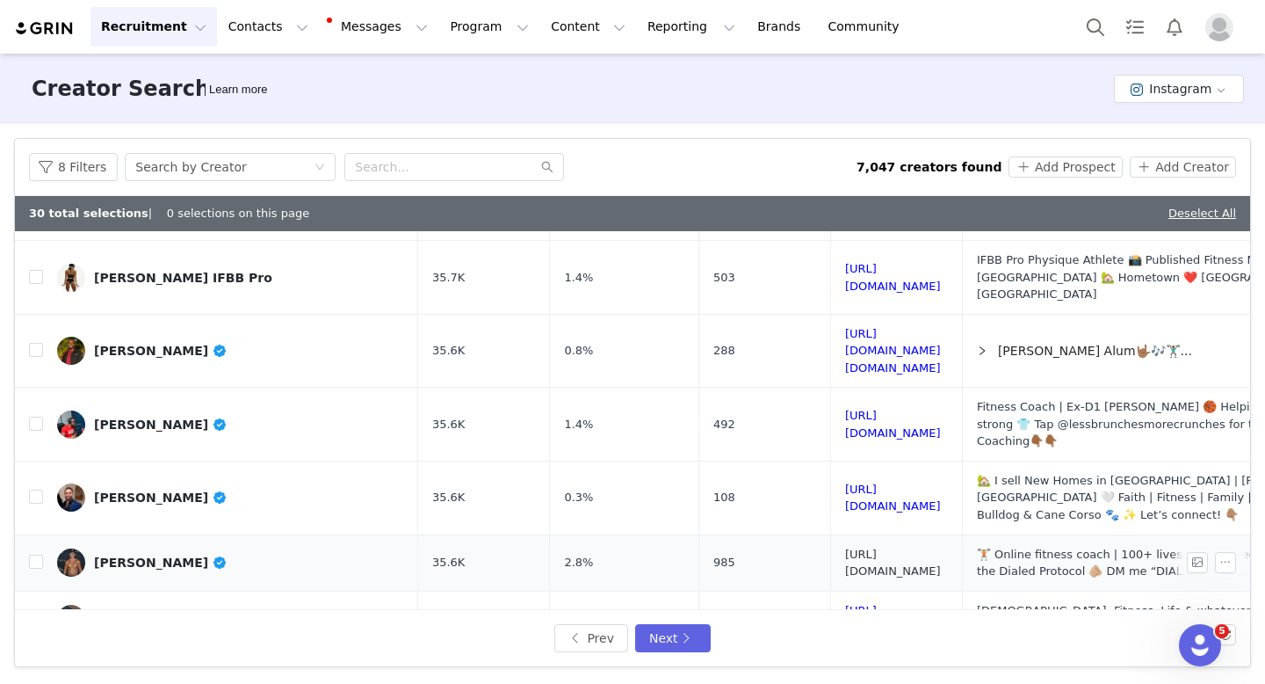
click at [857, 547] on link "[URL][DOMAIN_NAME]" at bounding box center [893, 562] width 96 height 31
click at [36, 554] on input "checkbox" at bounding box center [36, 561] width 14 height 14
checkbox input "true"
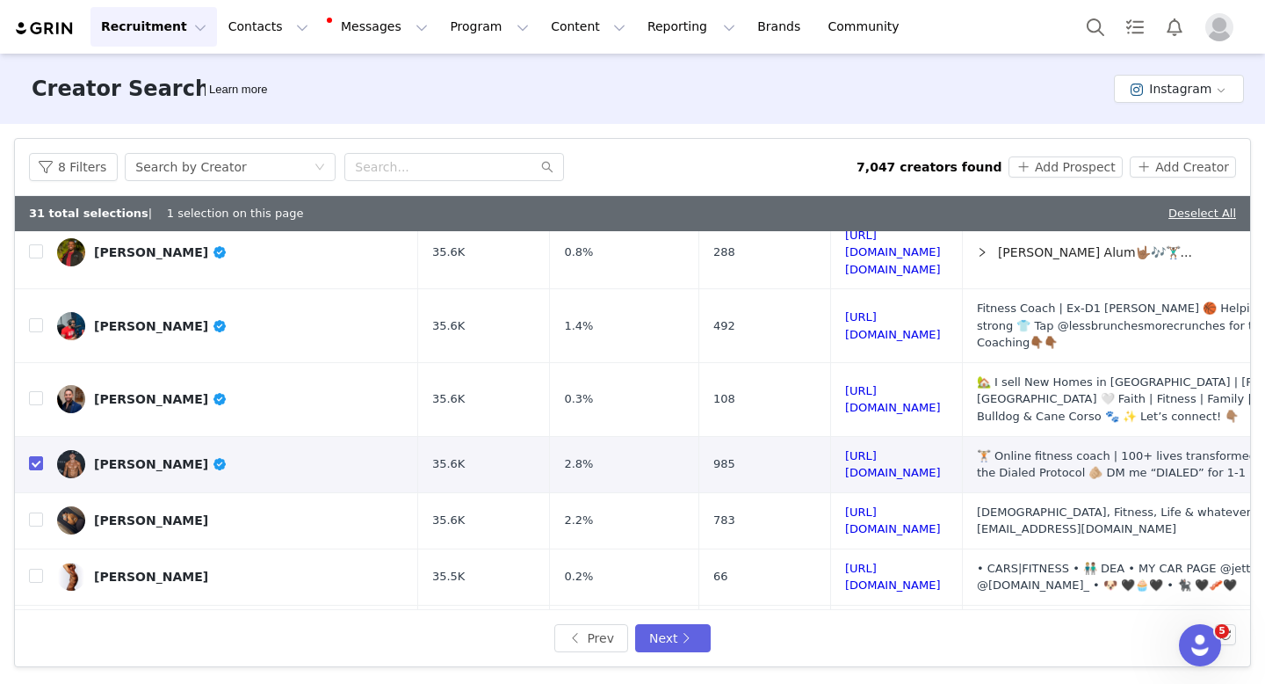
scroll to position [771, 0]
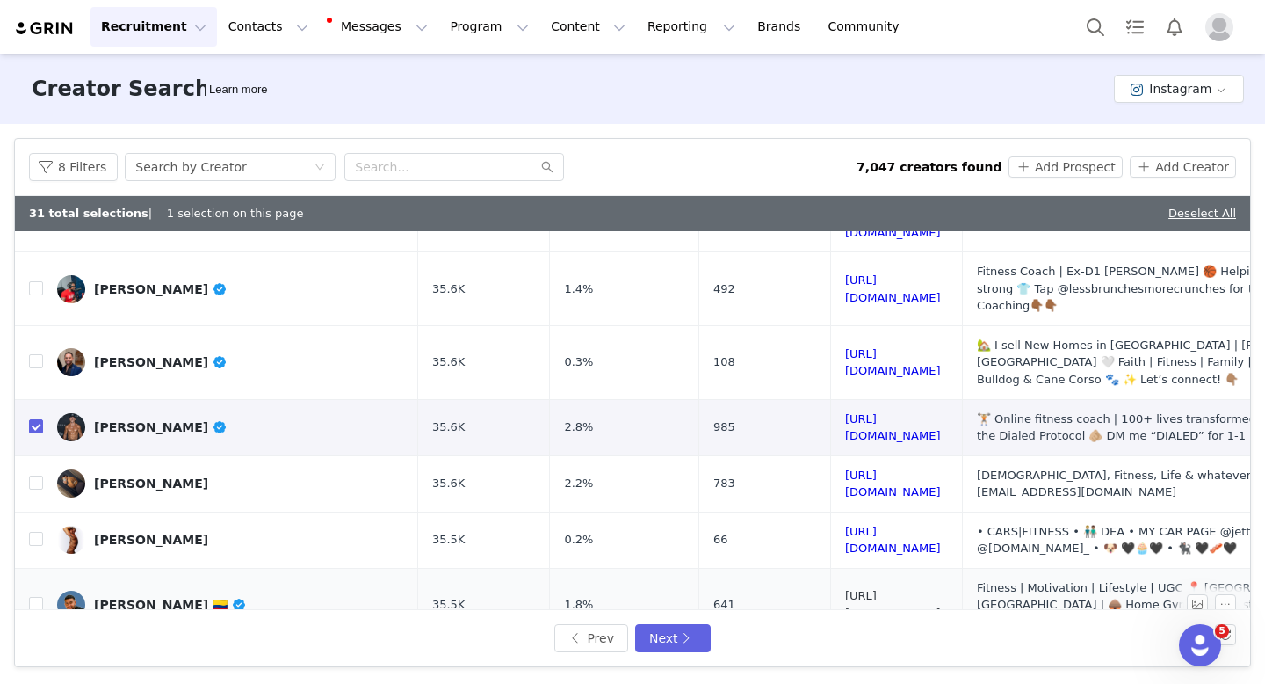
click at [895, 589] on link "[URL][DOMAIN_NAME]" at bounding box center [893, 604] width 96 height 31
click at [31, 597] on input "checkbox" at bounding box center [36, 604] width 14 height 14
checkbox input "true"
click at [845, 654] on link "[URL][DOMAIN_NAME]" at bounding box center [893, 669] width 96 height 31
click at [36, 662] on input "checkbox" at bounding box center [36, 669] width 14 height 14
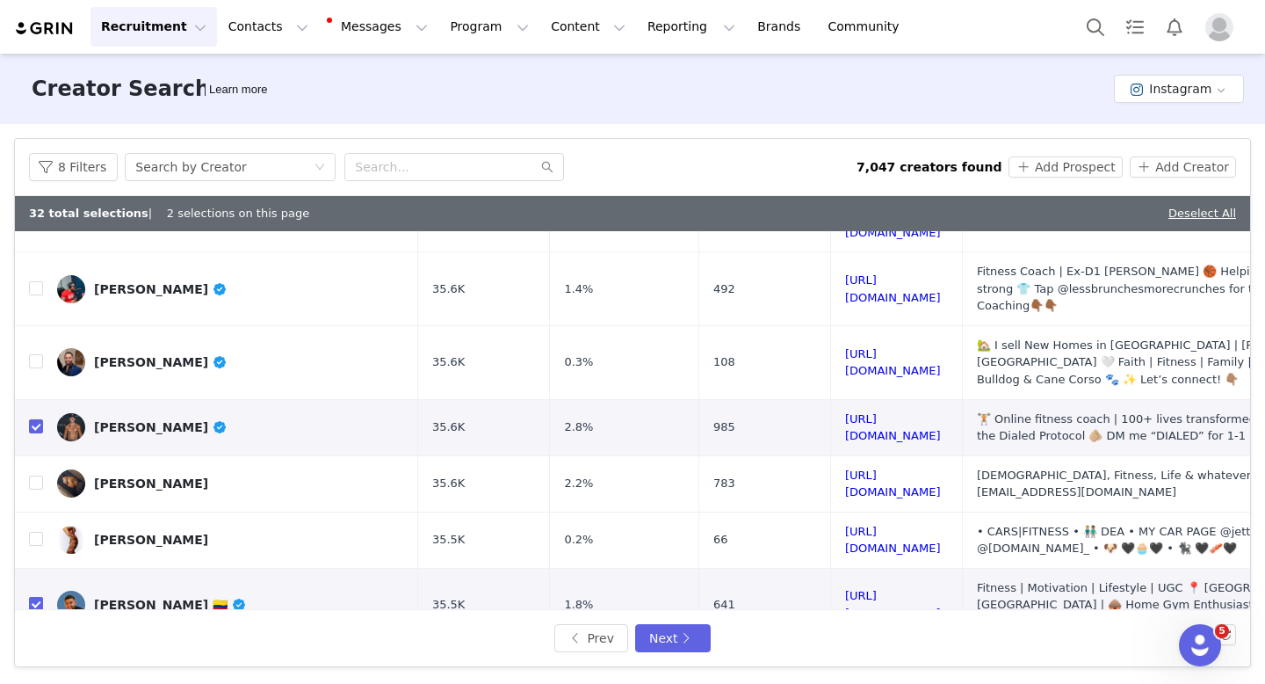
checkbox input "true"
click at [685, 640] on button "Next" at bounding box center [673, 638] width 76 height 28
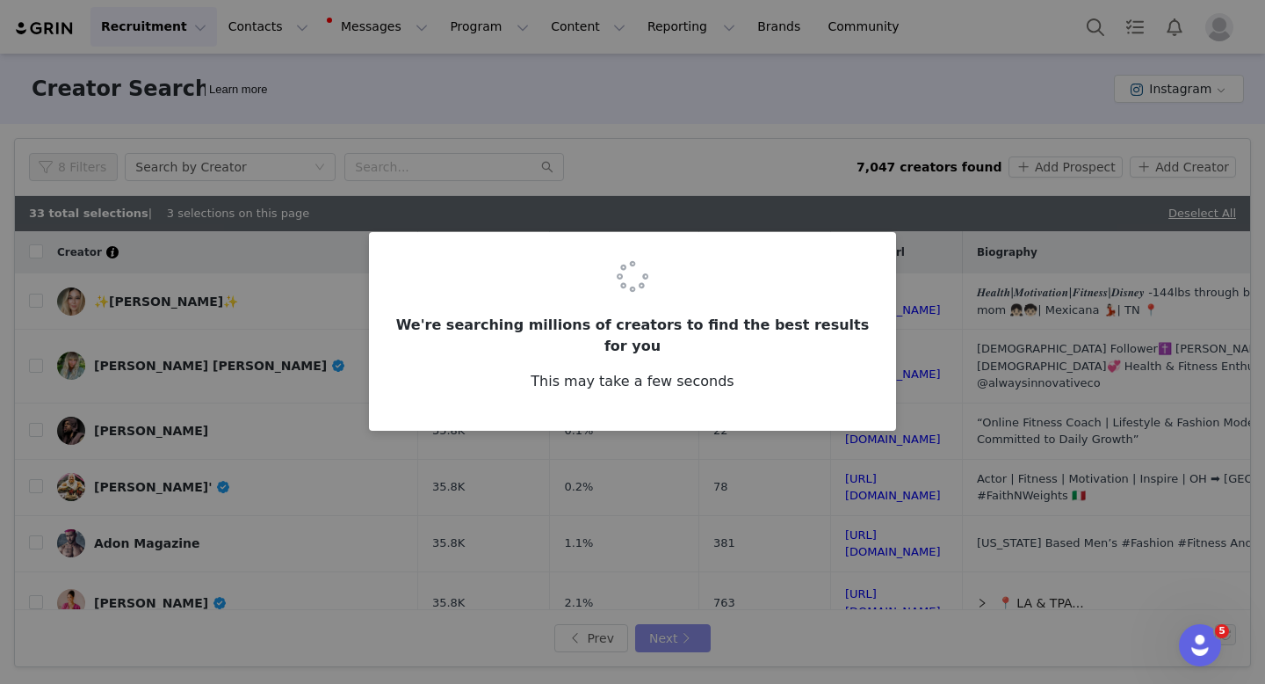
checkbox input "false"
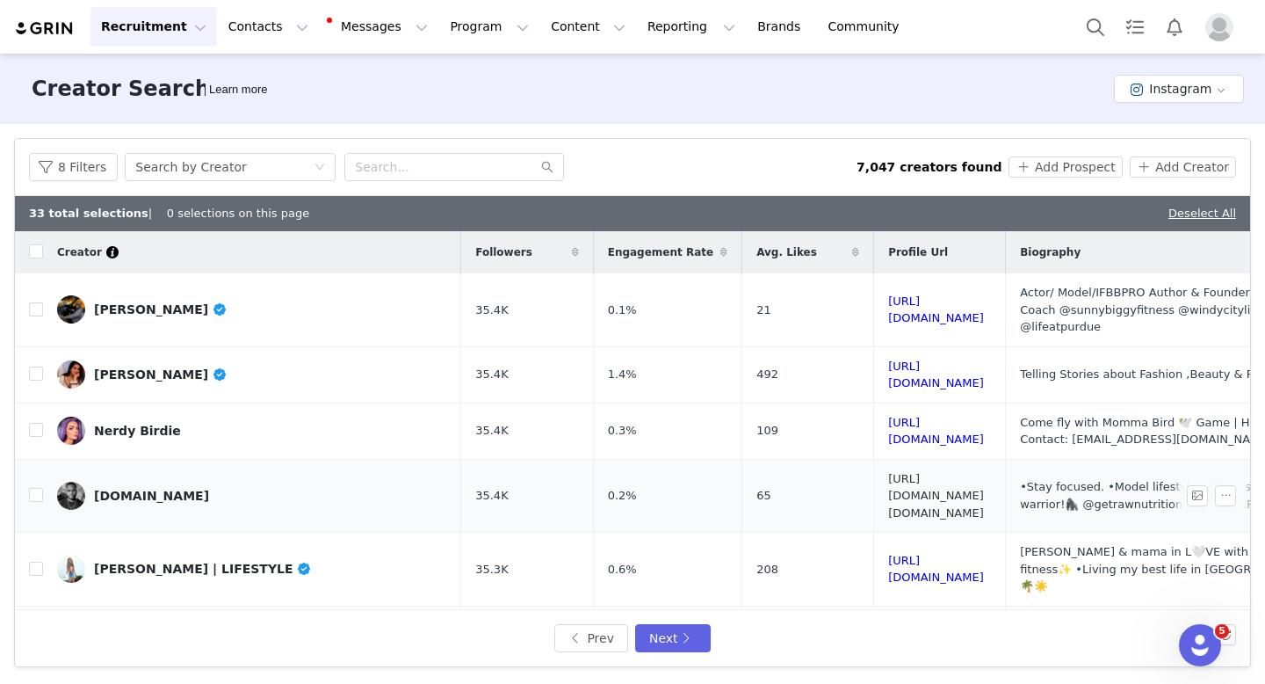
click at [942, 472] on link "[URL][DOMAIN_NAME][DOMAIN_NAME]" at bounding box center [936, 495] width 96 height 47
click at [36, 488] on input "checkbox" at bounding box center [36, 495] width 14 height 14
checkbox input "true"
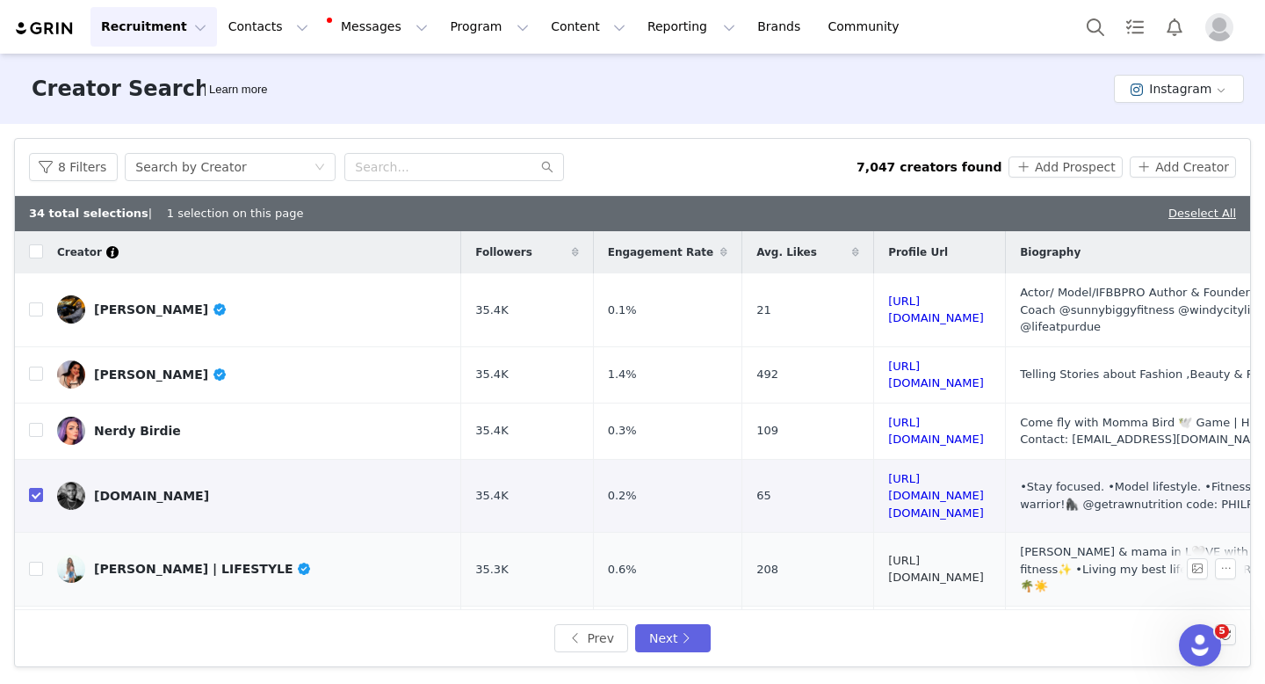
click at [888, 554] on link "[URL][DOMAIN_NAME]" at bounding box center [936, 569] width 96 height 31
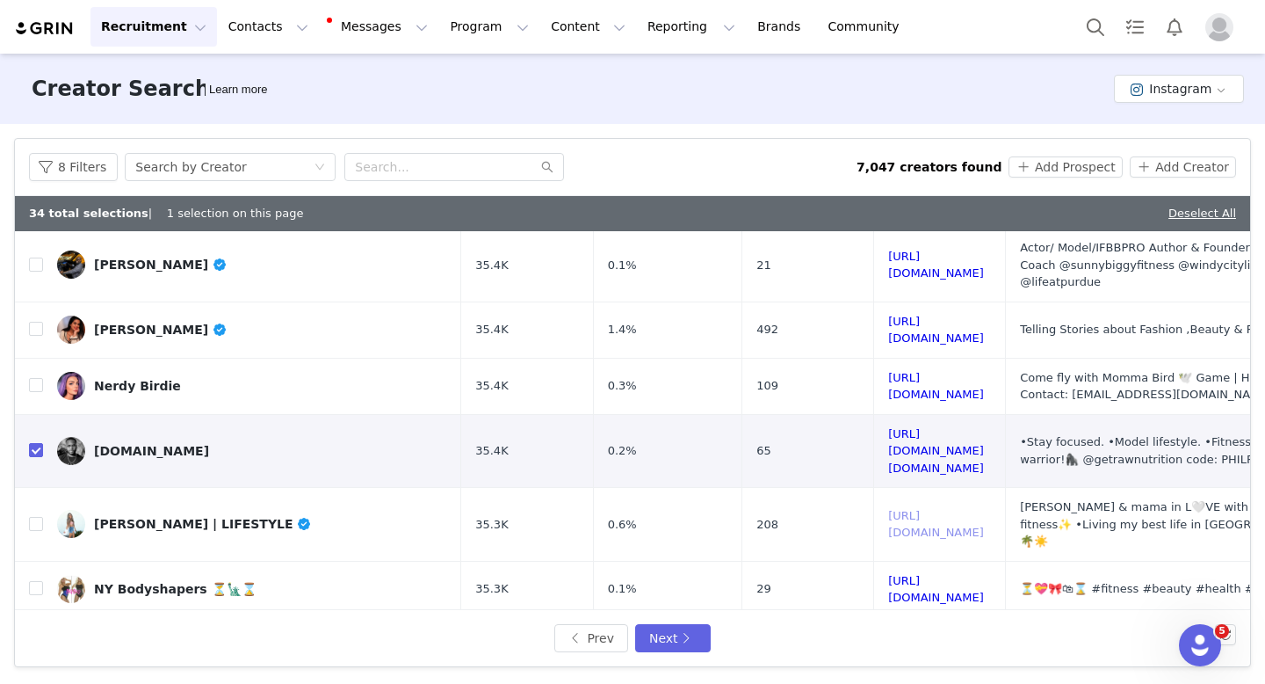
scroll to position [160, 0]
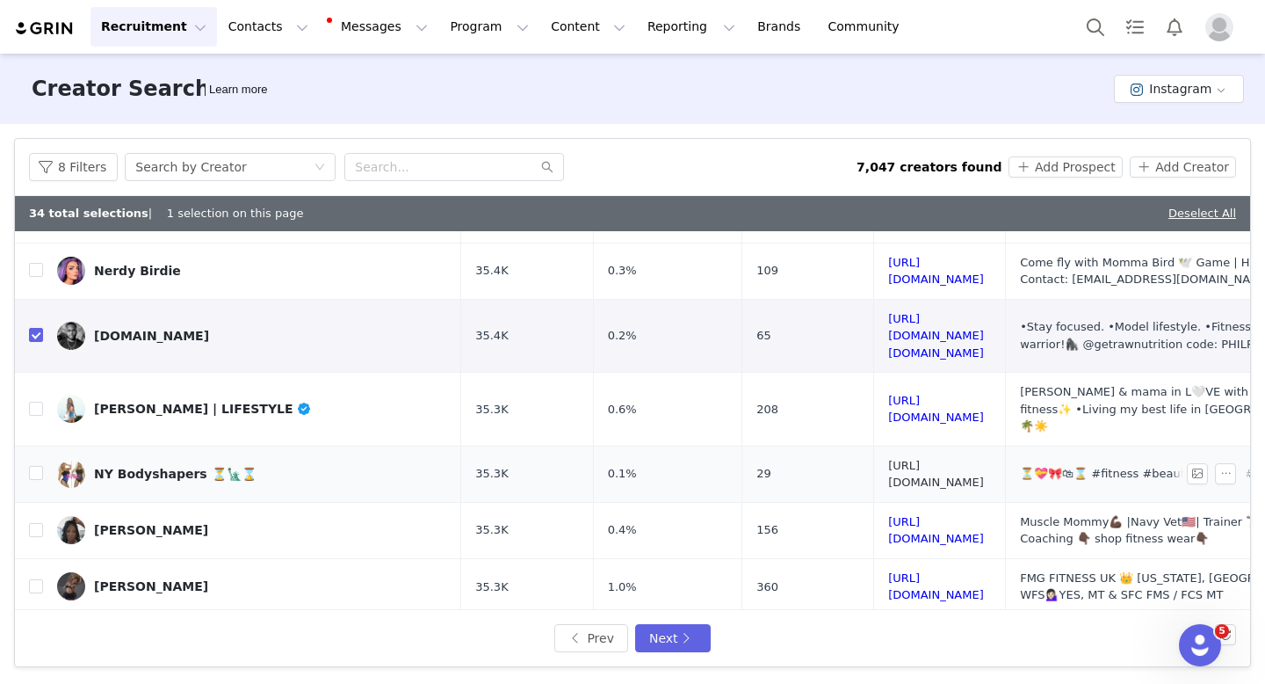
click at [934, 459] on link "[URL][DOMAIN_NAME]" at bounding box center [936, 474] width 96 height 31
click at [930, 571] on link "[URL][DOMAIN_NAME]" at bounding box center [936, 586] width 96 height 31
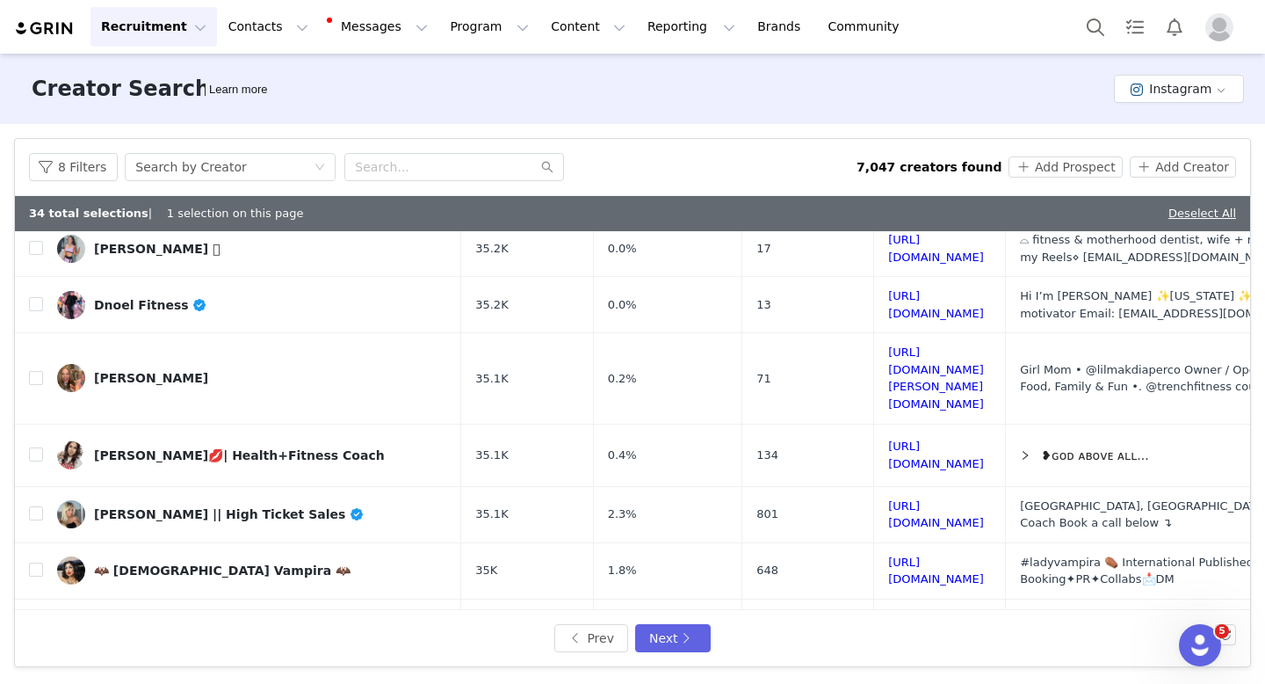
scroll to position [815, 0]
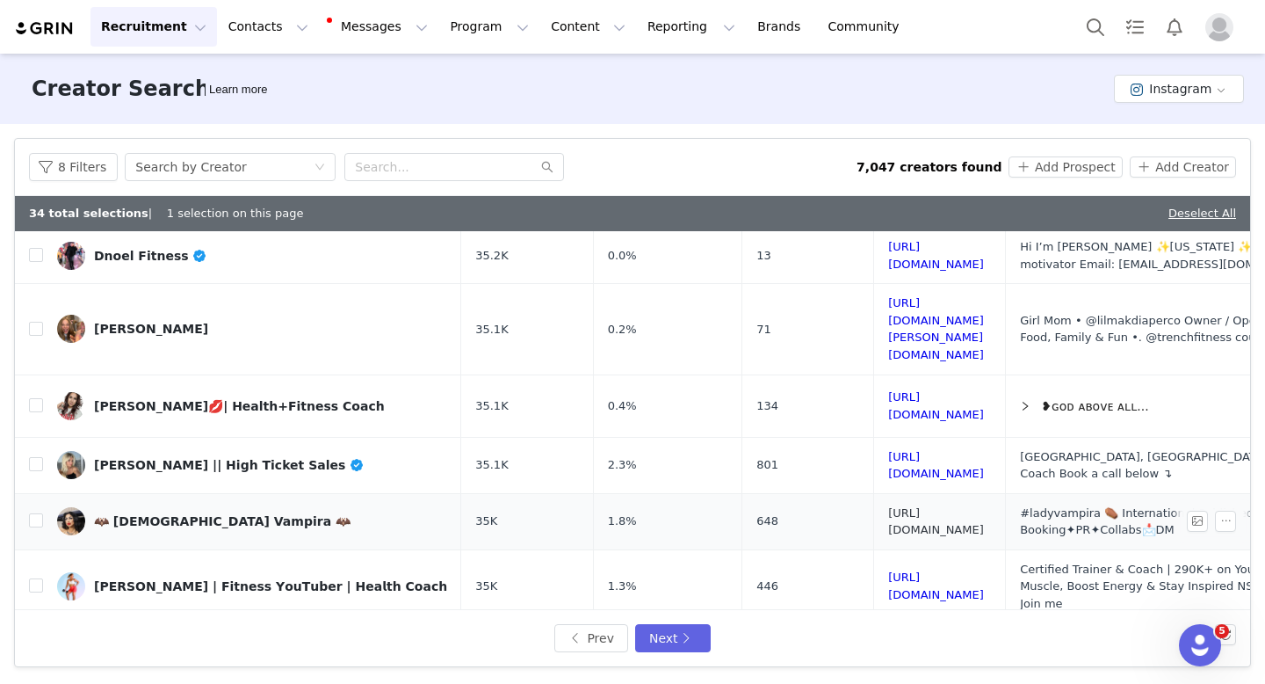
click at [947, 506] on link "[URL][DOMAIN_NAME]" at bounding box center [936, 521] width 96 height 31
checkbox input "true"
click at [668, 636] on button "Next" at bounding box center [673, 638] width 76 height 28
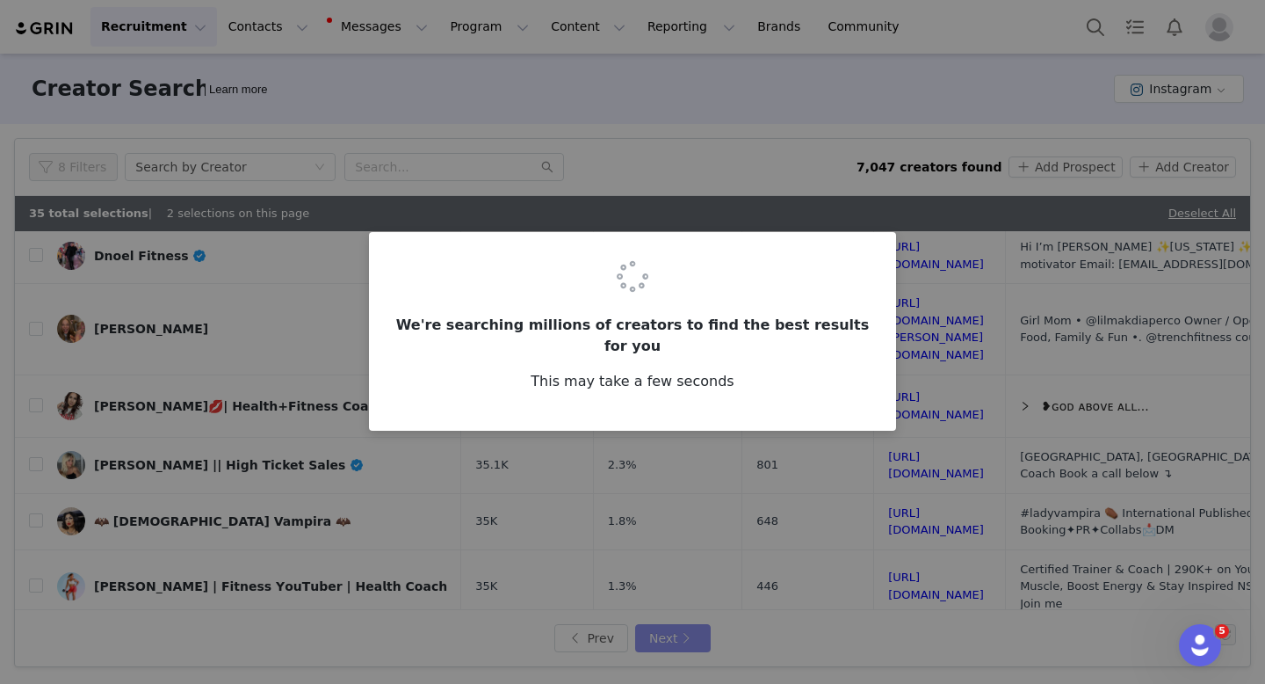
scroll to position [0, 0]
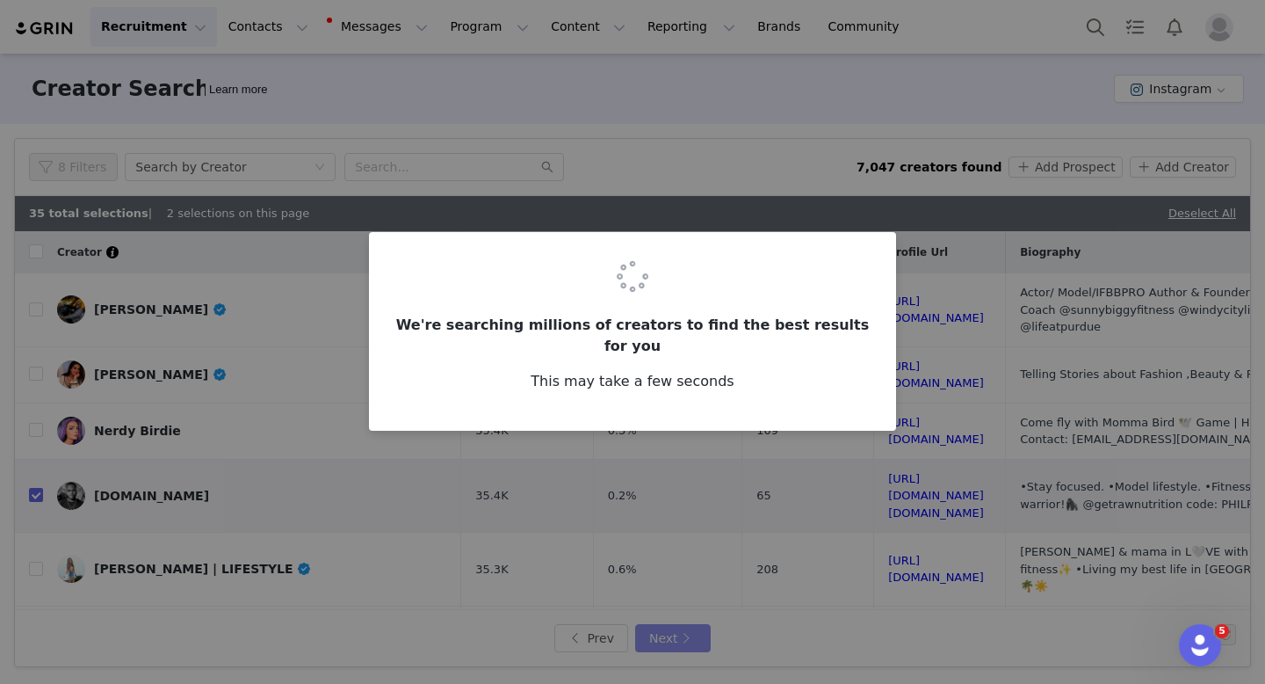
checkbox input "false"
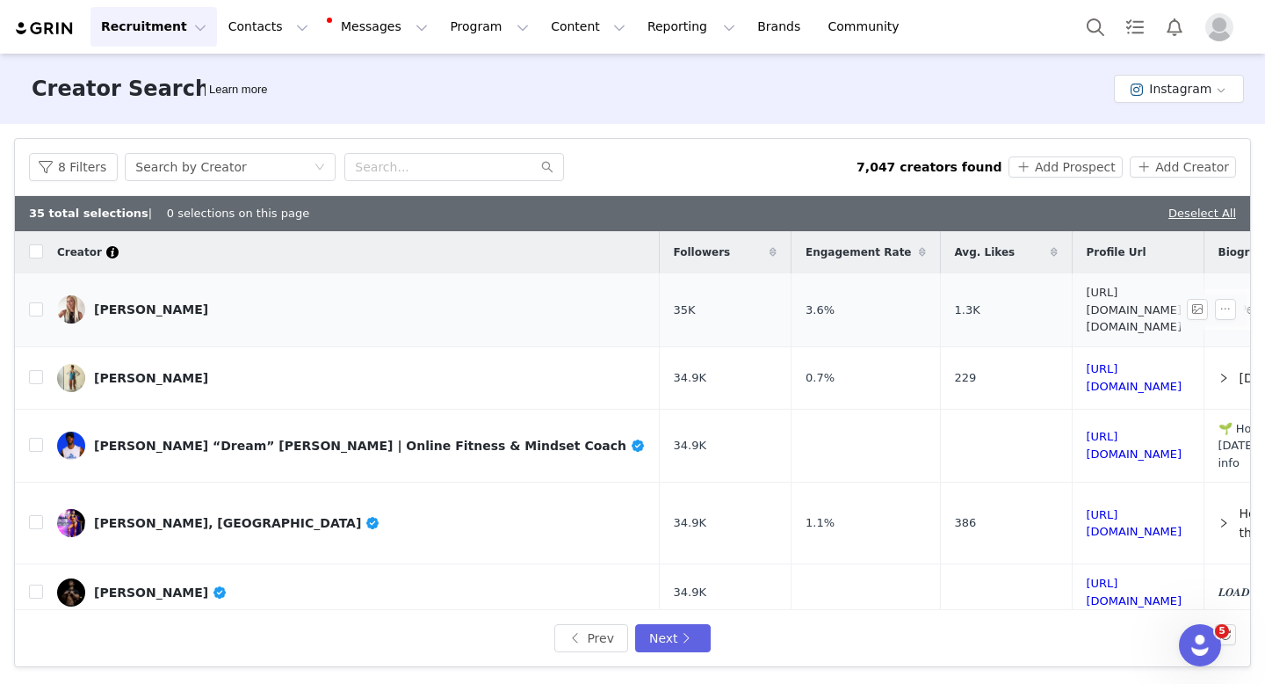
click at [1087, 302] on link "[URL][DOMAIN_NAME][DOMAIN_NAME]" at bounding box center [1135, 309] width 96 height 47
click at [1087, 430] on link "[URL][DOMAIN_NAME]" at bounding box center [1135, 445] width 96 height 31
click at [1087, 576] on link "[URL][DOMAIN_NAME]" at bounding box center [1135, 591] width 96 height 31
click at [41, 584] on input "checkbox" at bounding box center [36, 591] width 14 height 14
checkbox input "true"
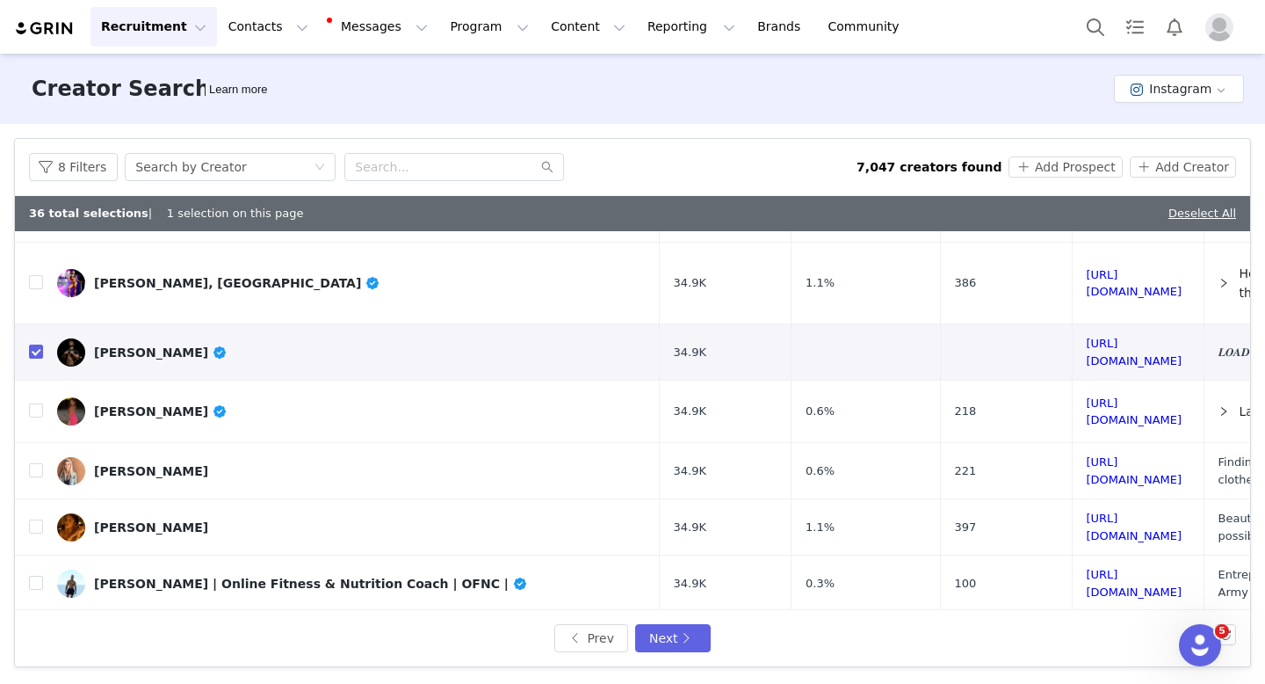
scroll to position [247, 0]
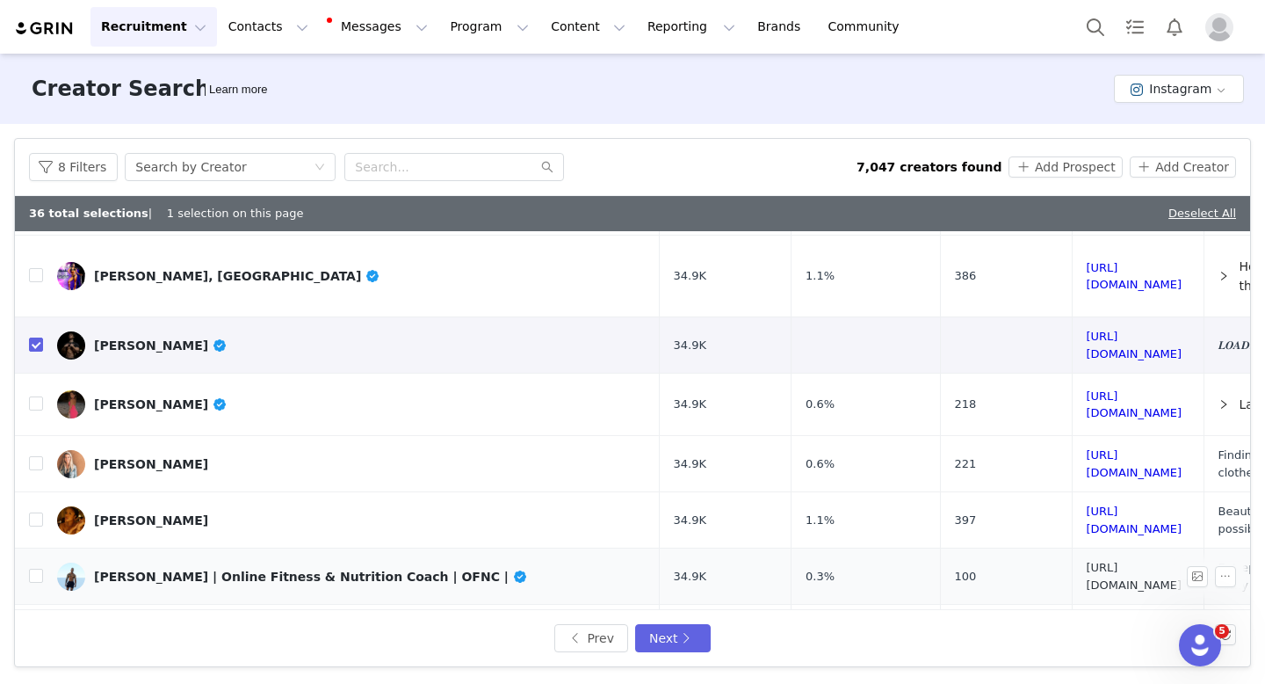
click at [1087, 561] on link "[URL][DOMAIN_NAME]" at bounding box center [1135, 576] width 96 height 31
click at [40, 569] on input "checkbox" at bounding box center [36, 576] width 14 height 14
checkbox input "true"
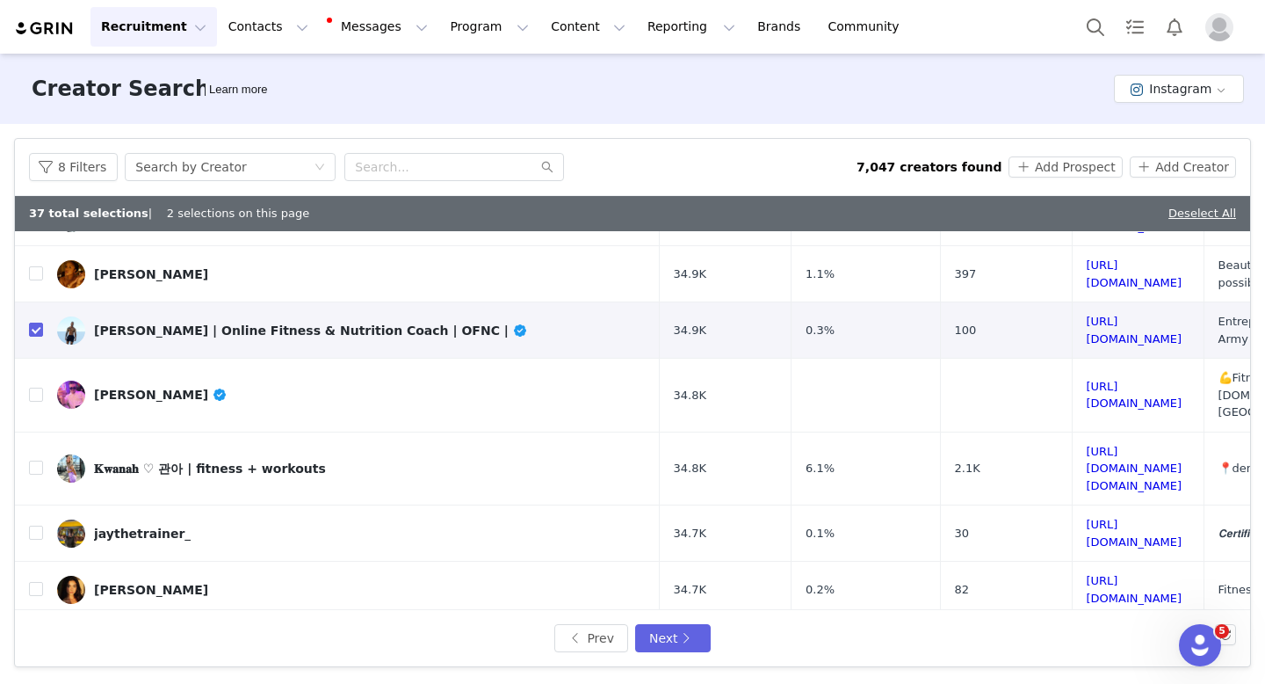
scroll to position [495, 0]
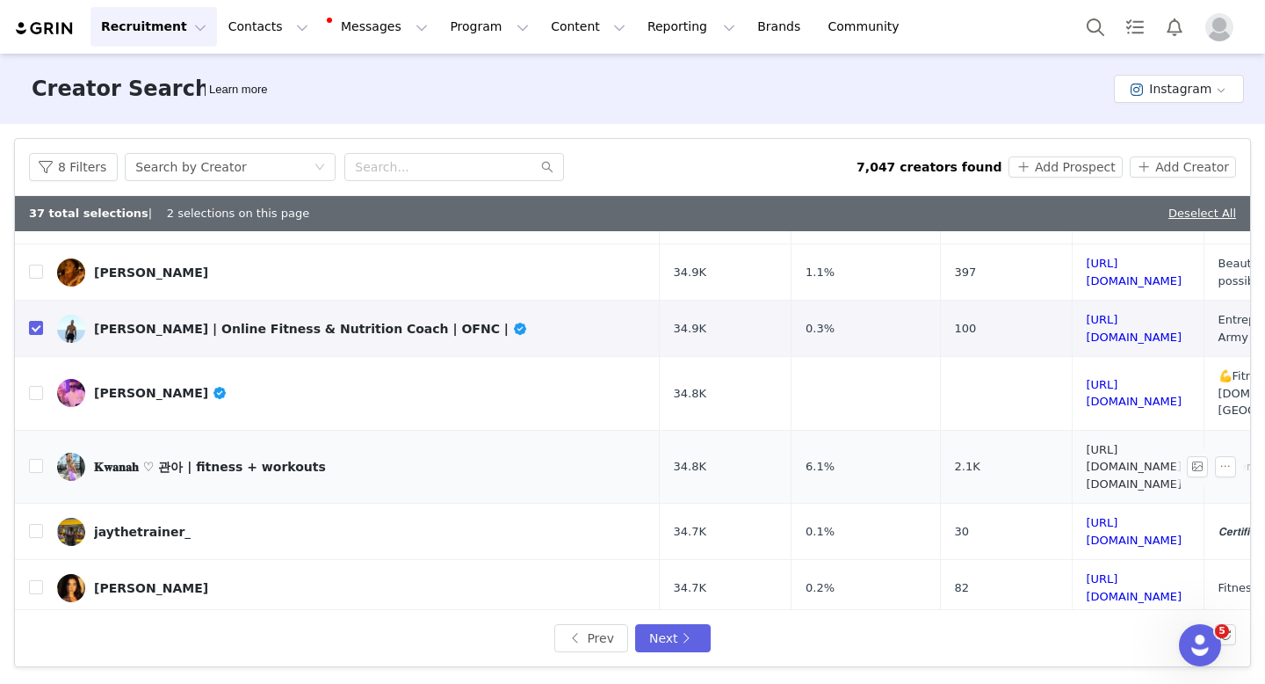
click at [1087, 443] on link "[URL][DOMAIN_NAME][DOMAIN_NAME]" at bounding box center [1135, 466] width 96 height 47
click at [36, 459] on input "checkbox" at bounding box center [36, 466] width 14 height 14
checkbox input "true"
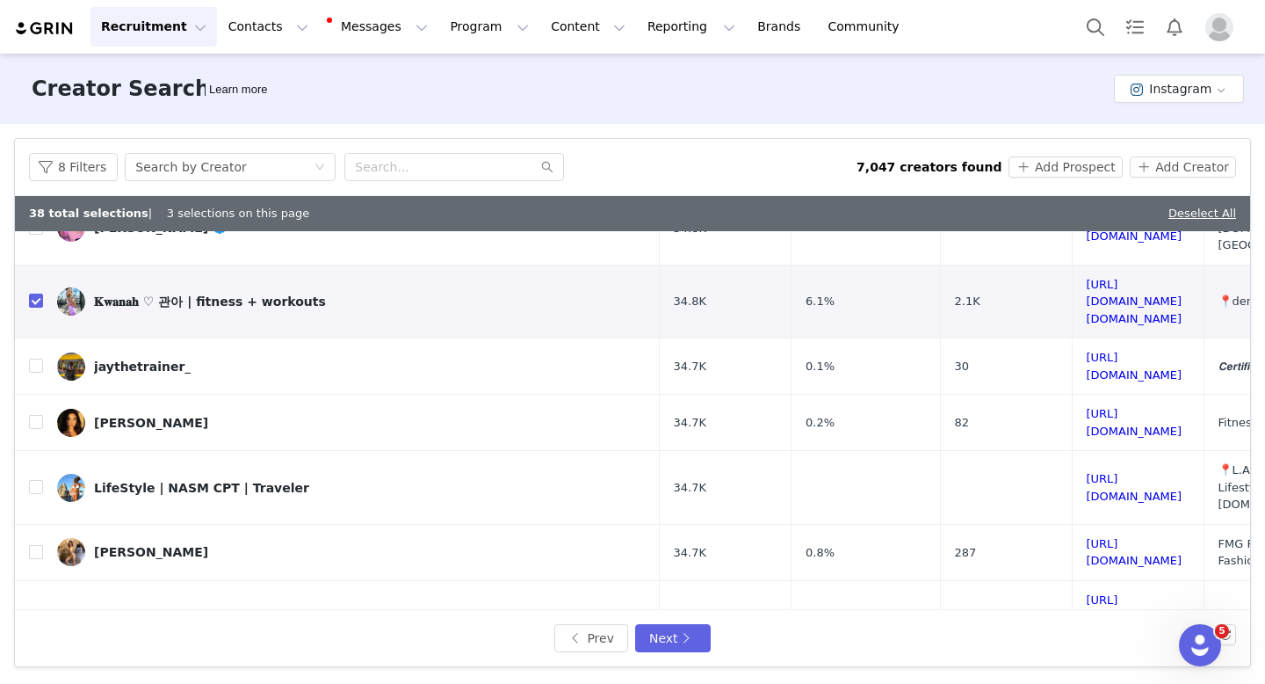
scroll to position [815, 0]
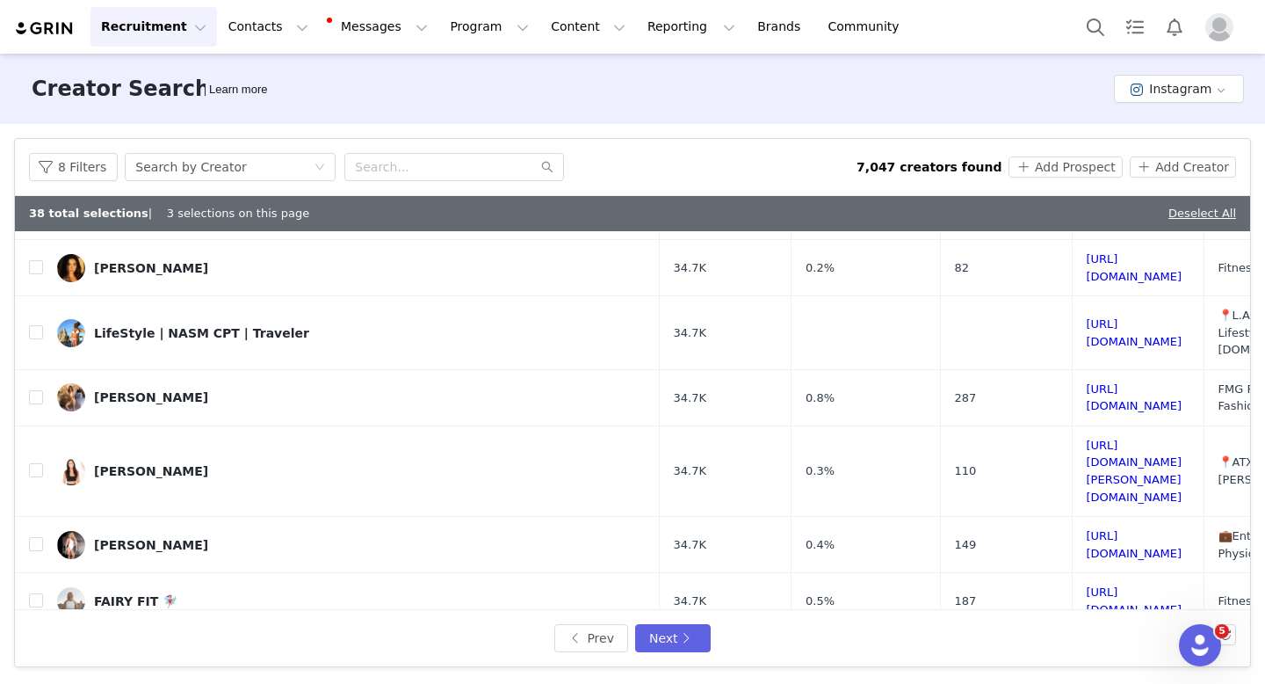
click at [1087, 641] on link "[URL][DOMAIN_NAME]" at bounding box center [1135, 656] width 96 height 31
click at [1087, 585] on link "[URL][DOMAIN_NAME]" at bounding box center [1135, 600] width 96 height 31
click at [33, 593] on input "checkbox" at bounding box center [36, 600] width 14 height 14
checkbox input "true"
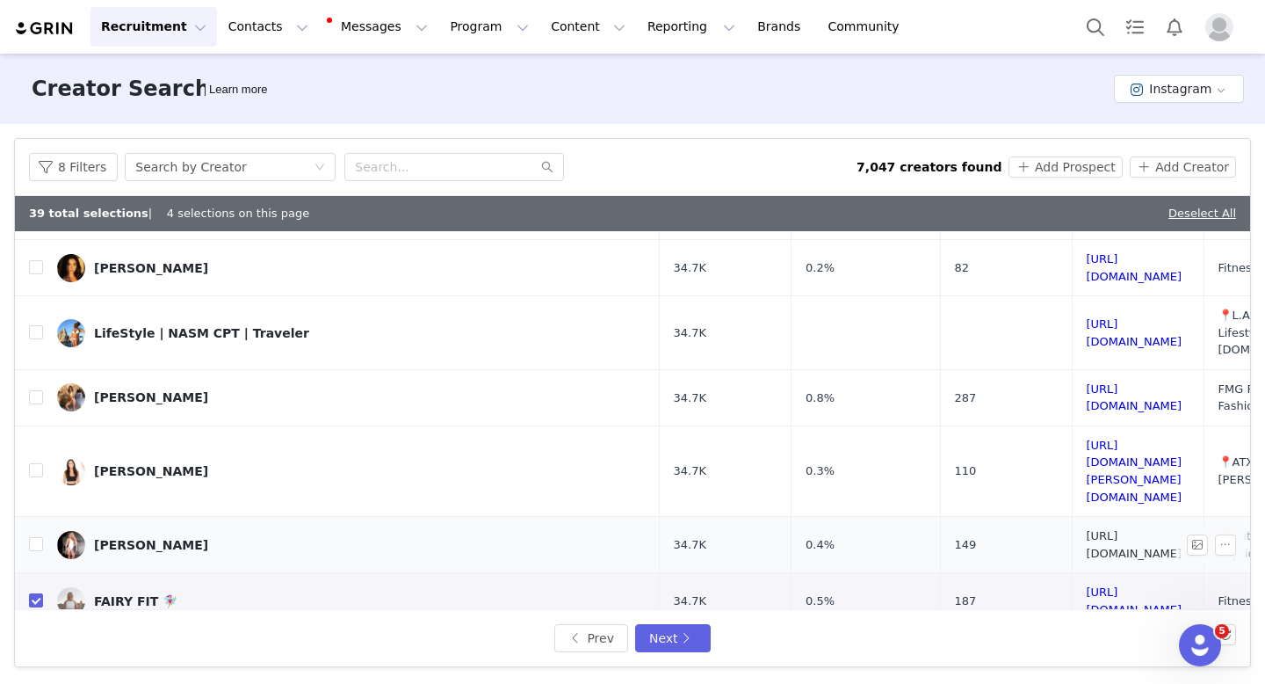
click at [1087, 529] on link "[URL][DOMAIN_NAME]" at bounding box center [1135, 544] width 96 height 31
click at [685, 636] on button "Next" at bounding box center [673, 638] width 76 height 28
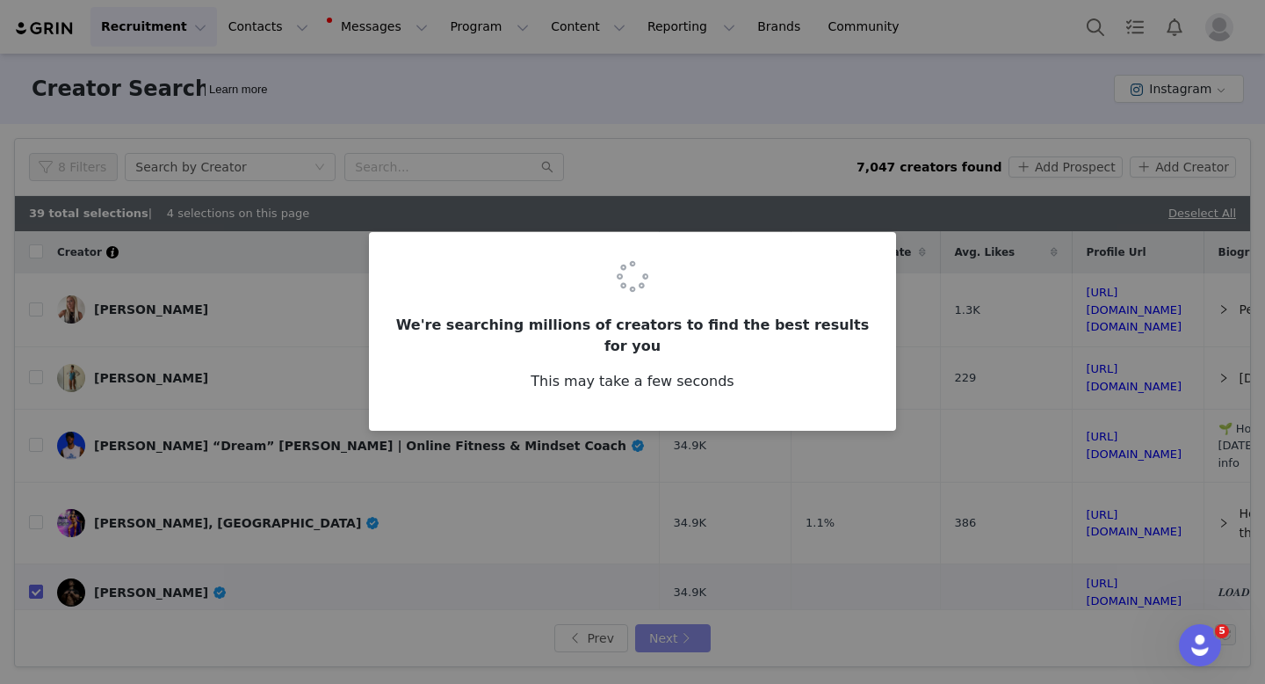
checkbox input "false"
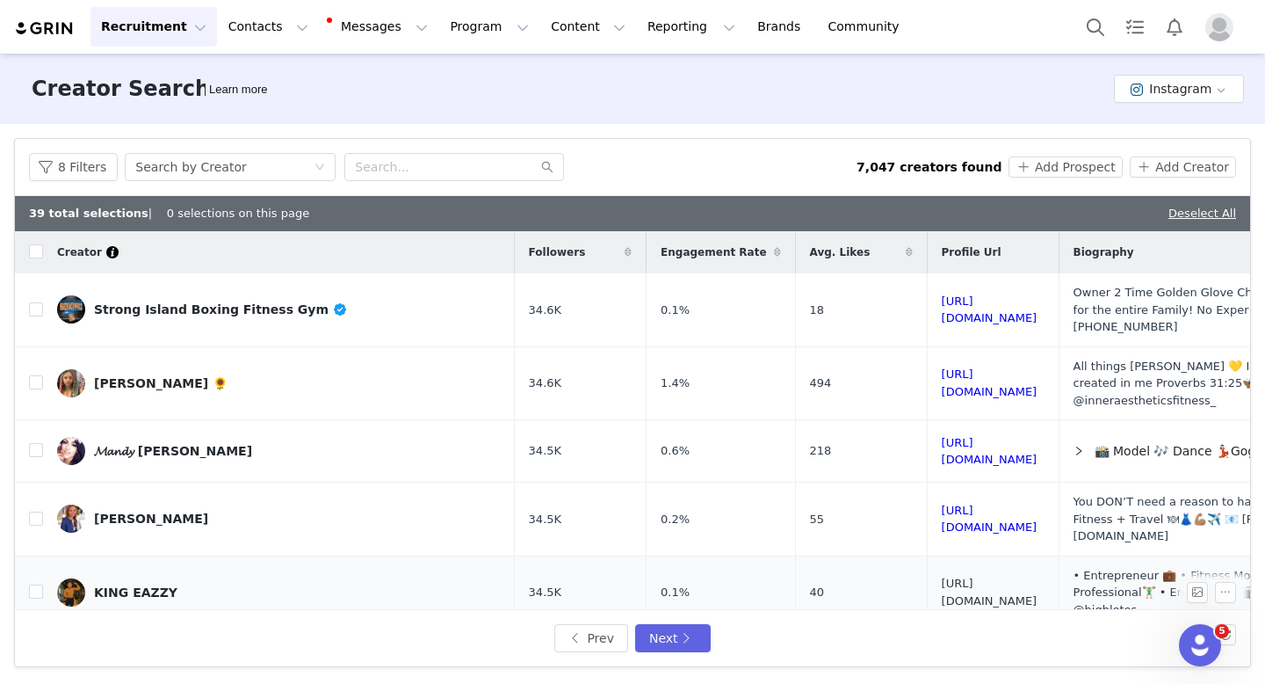
click at [960, 576] on link "[URL][DOMAIN_NAME]" at bounding box center [990, 591] width 96 height 31
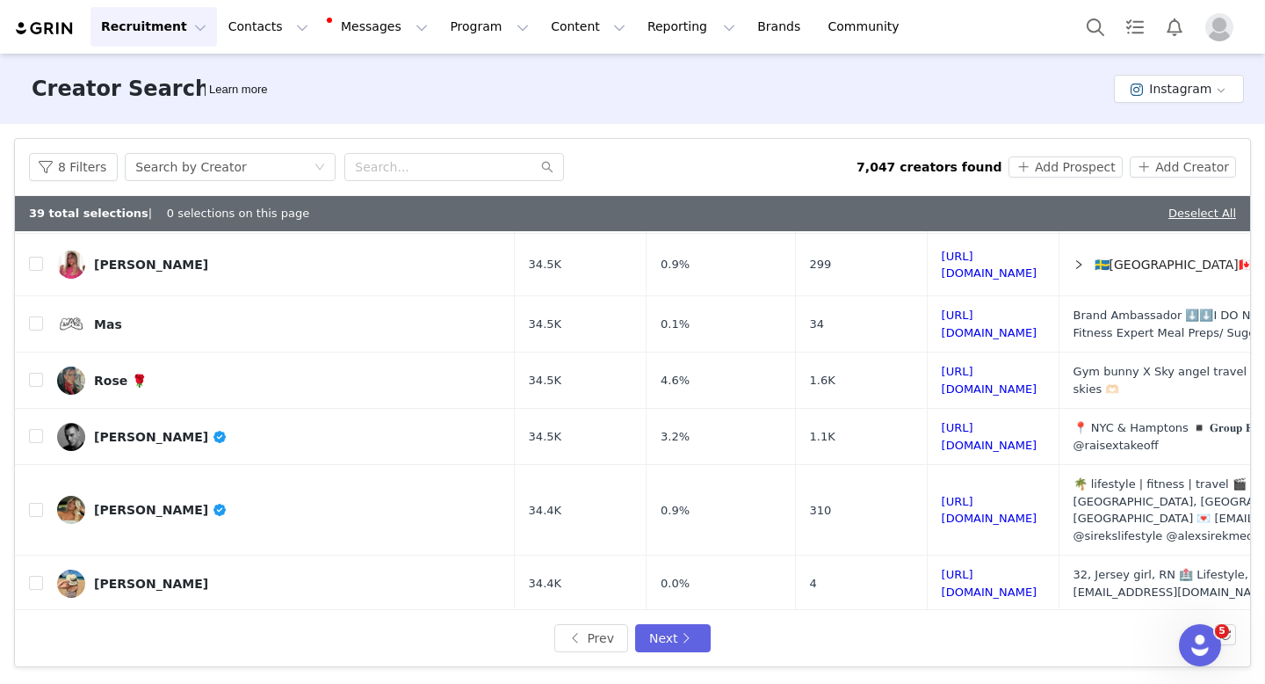
scroll to position [410, 0]
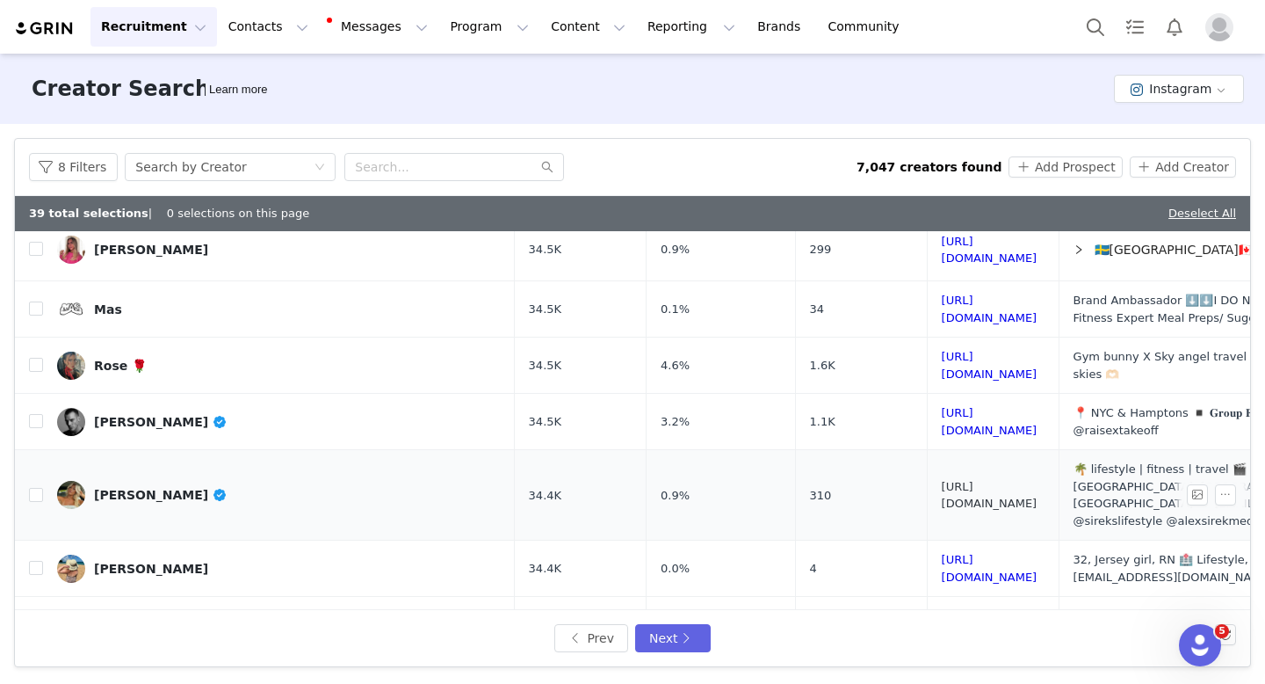
click at [942, 480] on link "[URL][DOMAIN_NAME]" at bounding box center [990, 495] width 96 height 31
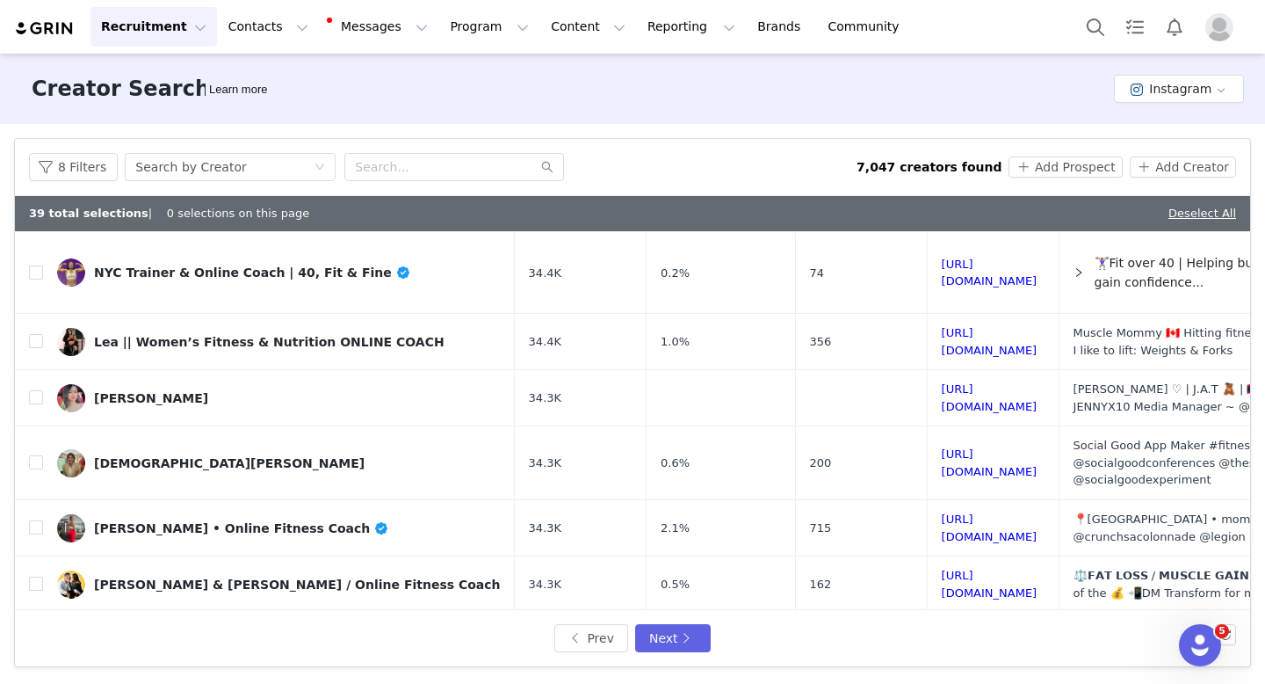
scroll to position [777, 0]
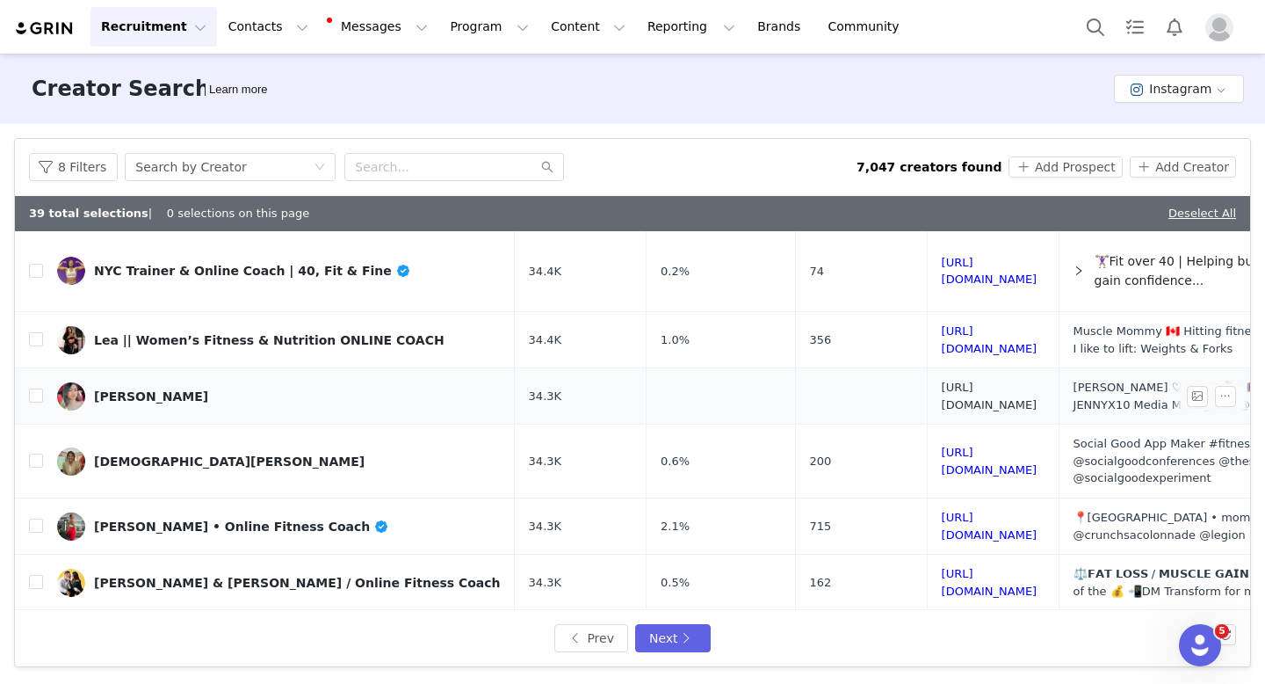
click at [952, 380] on link "[URL][DOMAIN_NAME]" at bounding box center [990, 395] width 96 height 31
click at [34, 388] on input "checkbox" at bounding box center [36, 395] width 14 height 14
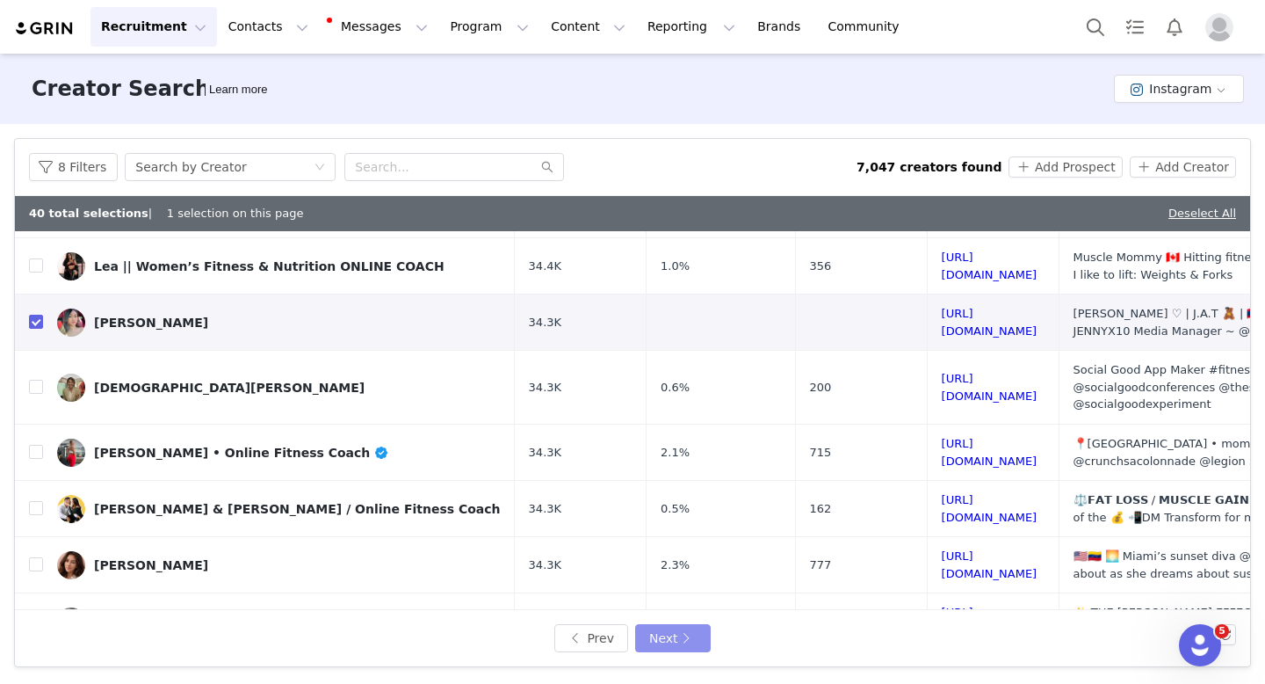
click at [672, 645] on button "Next" at bounding box center [673, 638] width 76 height 28
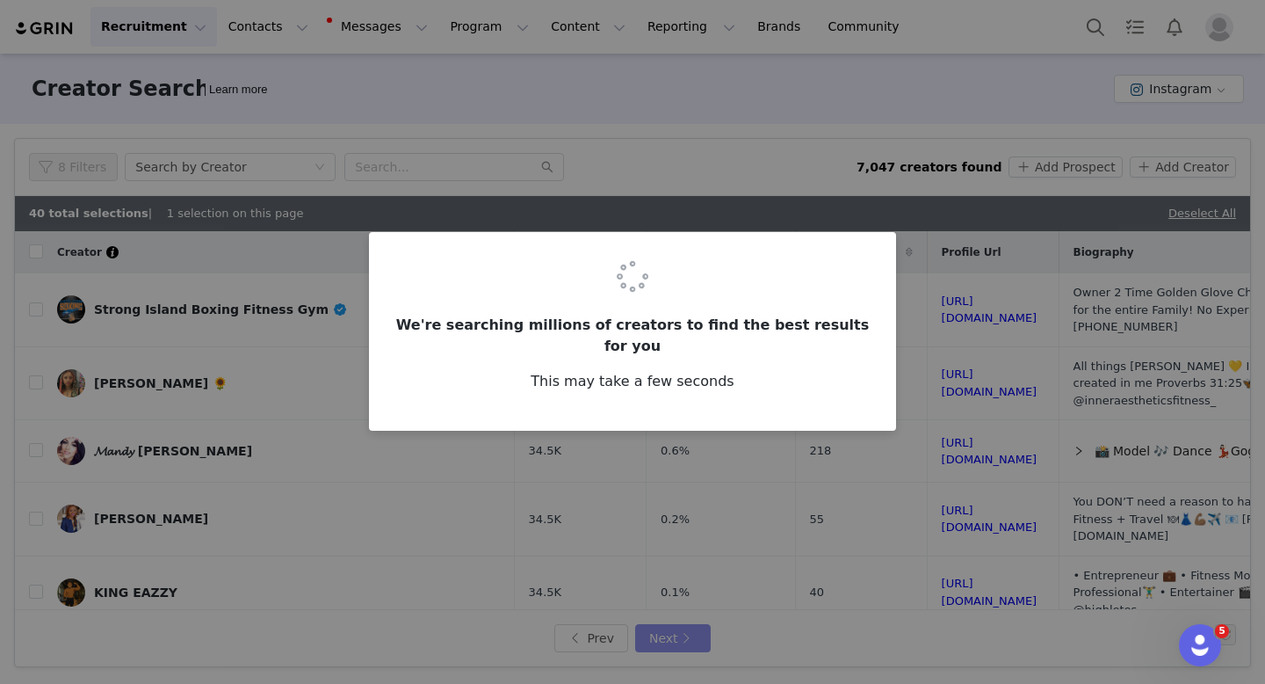
checkbox input "false"
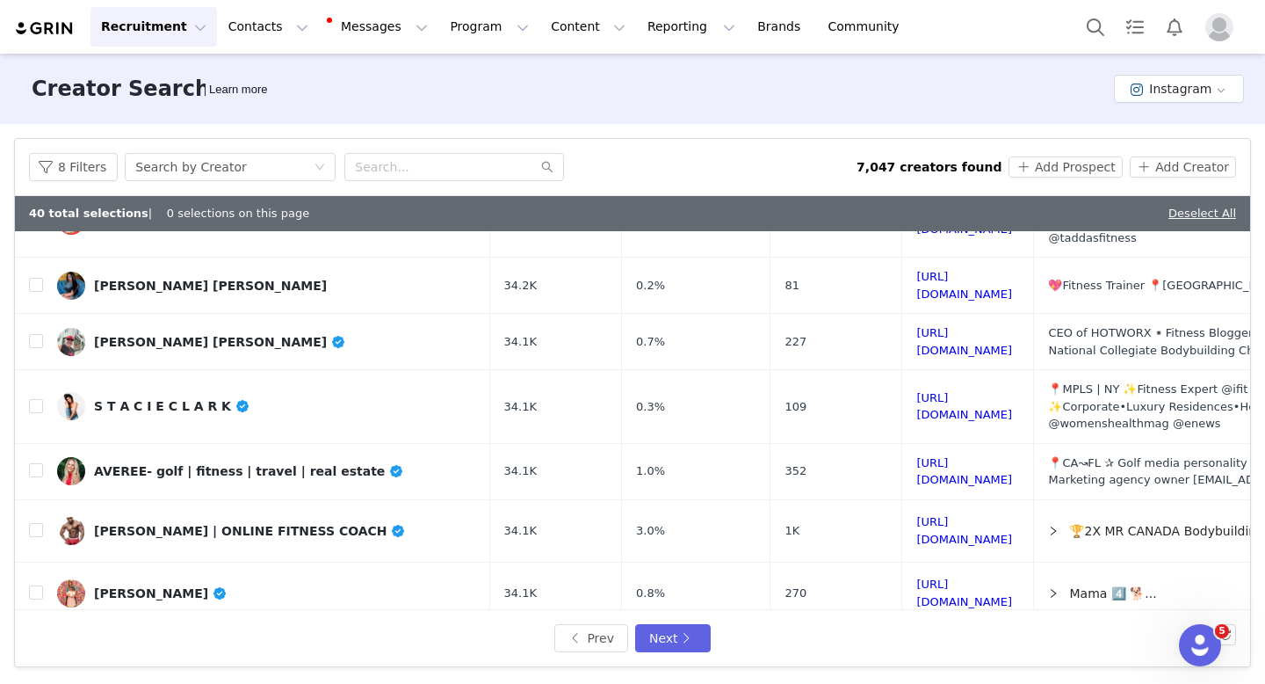
scroll to position [231, 0]
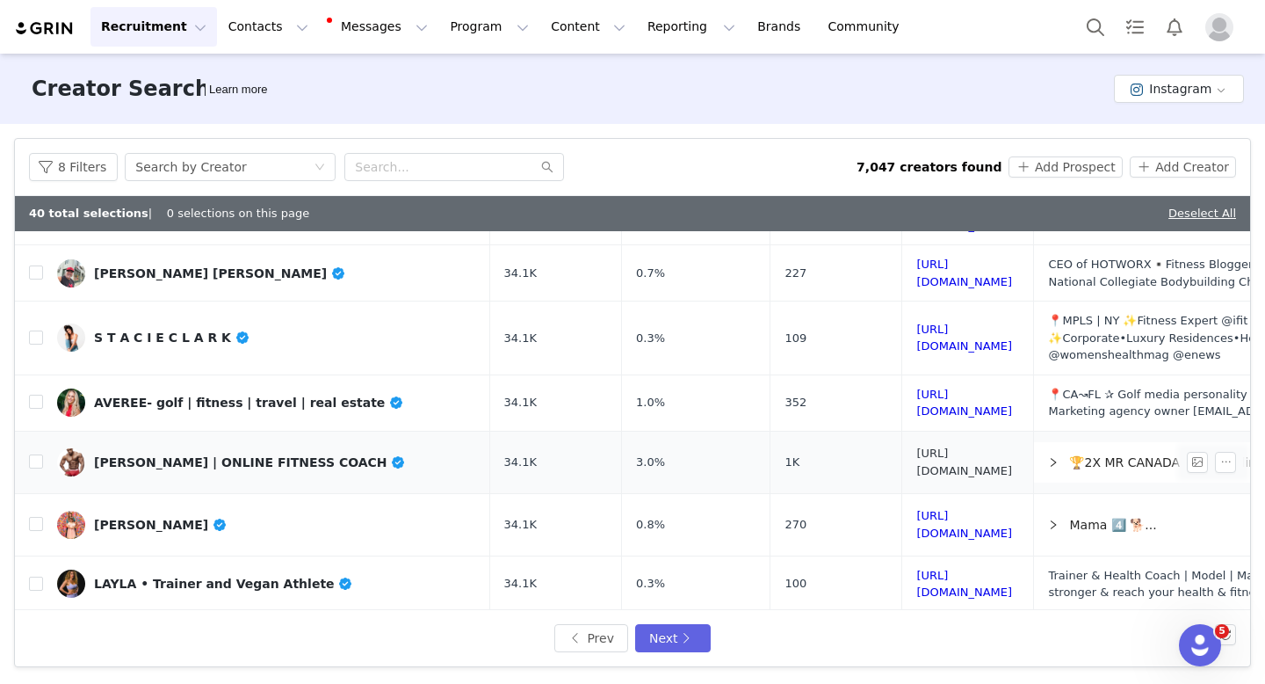
click at [916, 446] on link "[URL][DOMAIN_NAME]" at bounding box center [964, 461] width 96 height 31
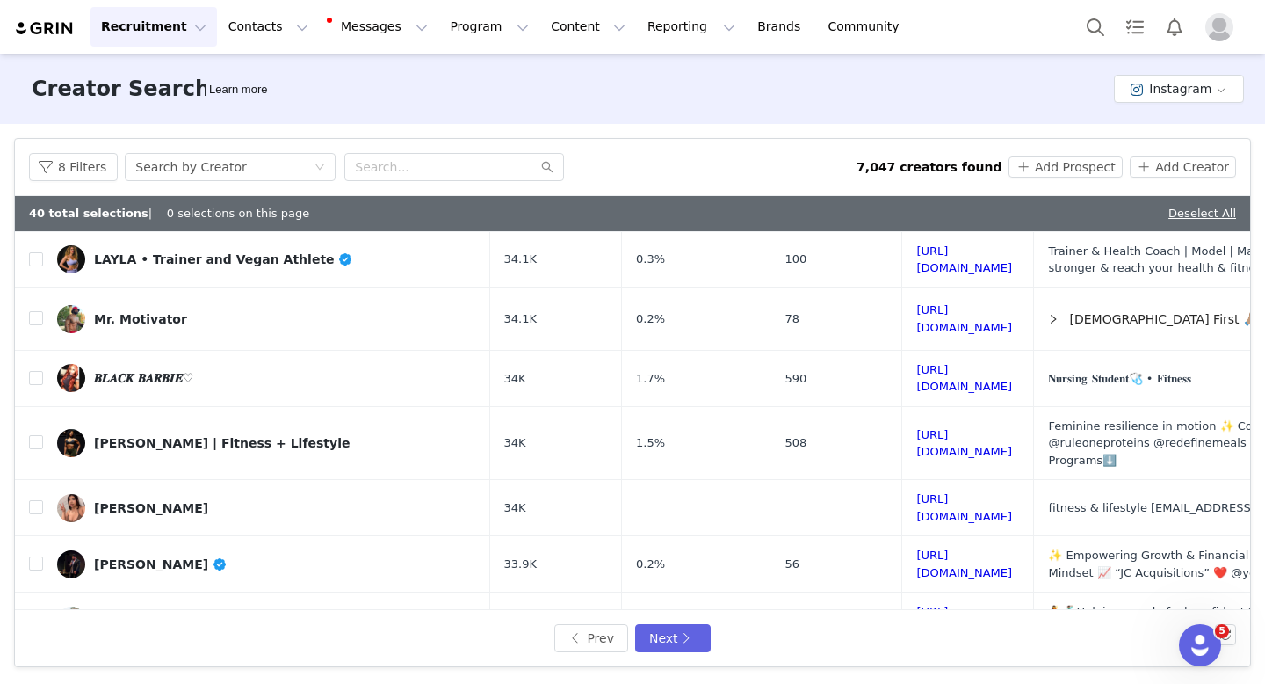
scroll to position [652, 0]
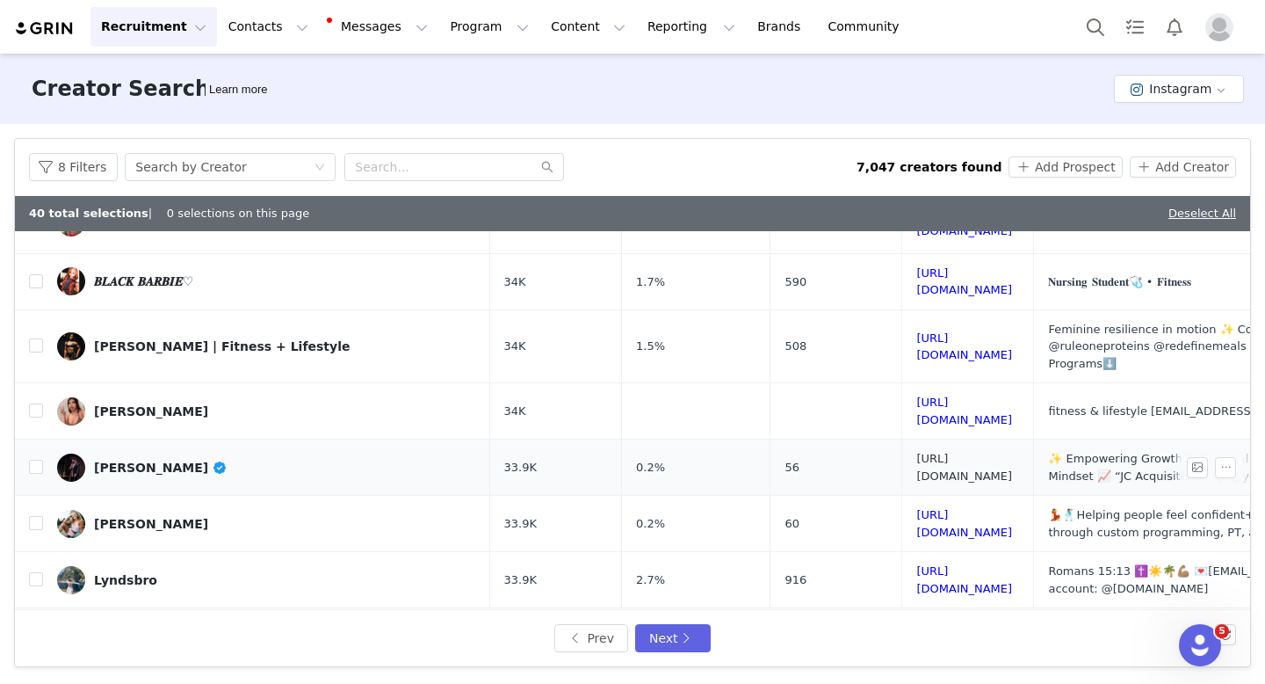
click at [916, 452] on link "[URL][DOMAIN_NAME]" at bounding box center [964, 467] width 96 height 31
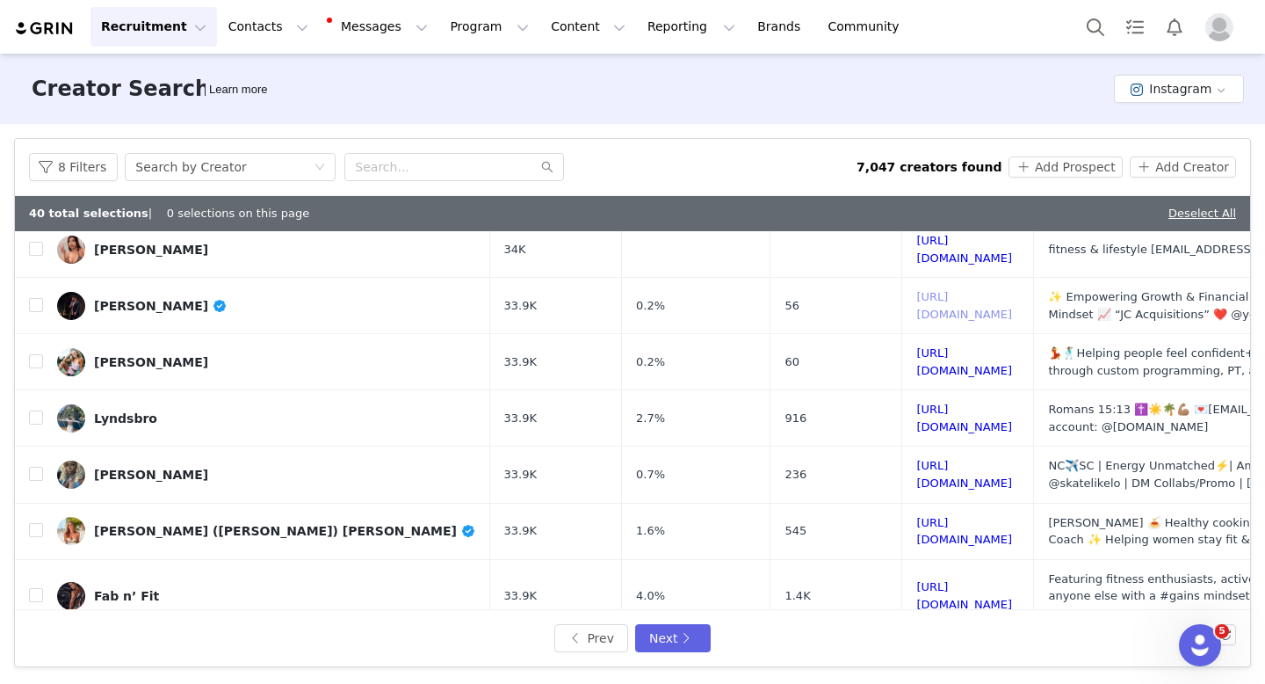
scroll to position [818, 0]
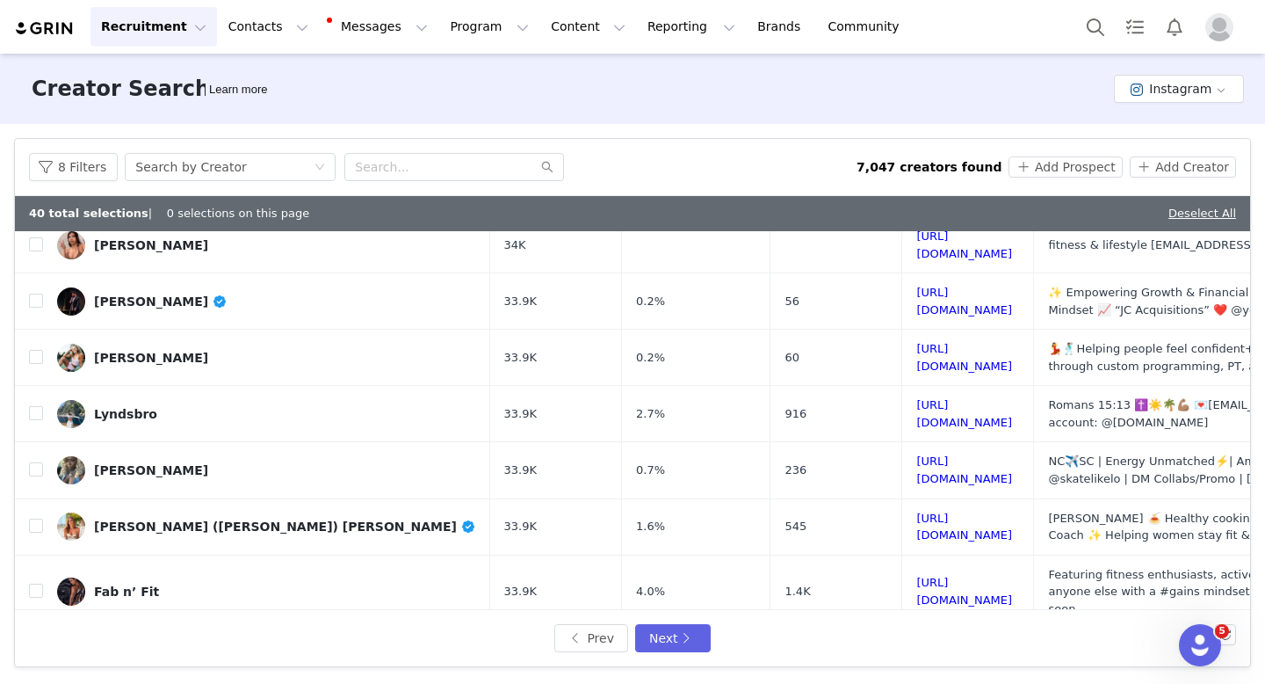
click at [922, 649] on link "[URL][DOMAIN_NAME]" at bounding box center [964, 664] width 96 height 31
click at [666, 641] on button "Next" at bounding box center [673, 638] width 76 height 28
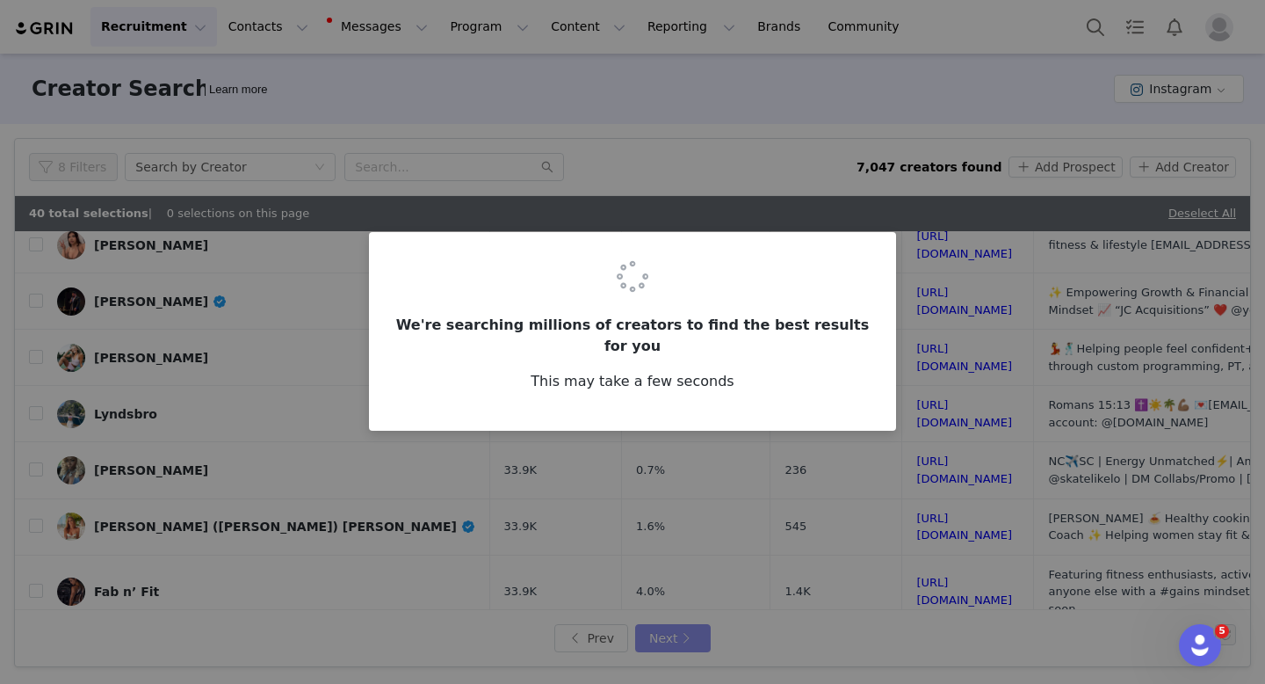
scroll to position [0, 0]
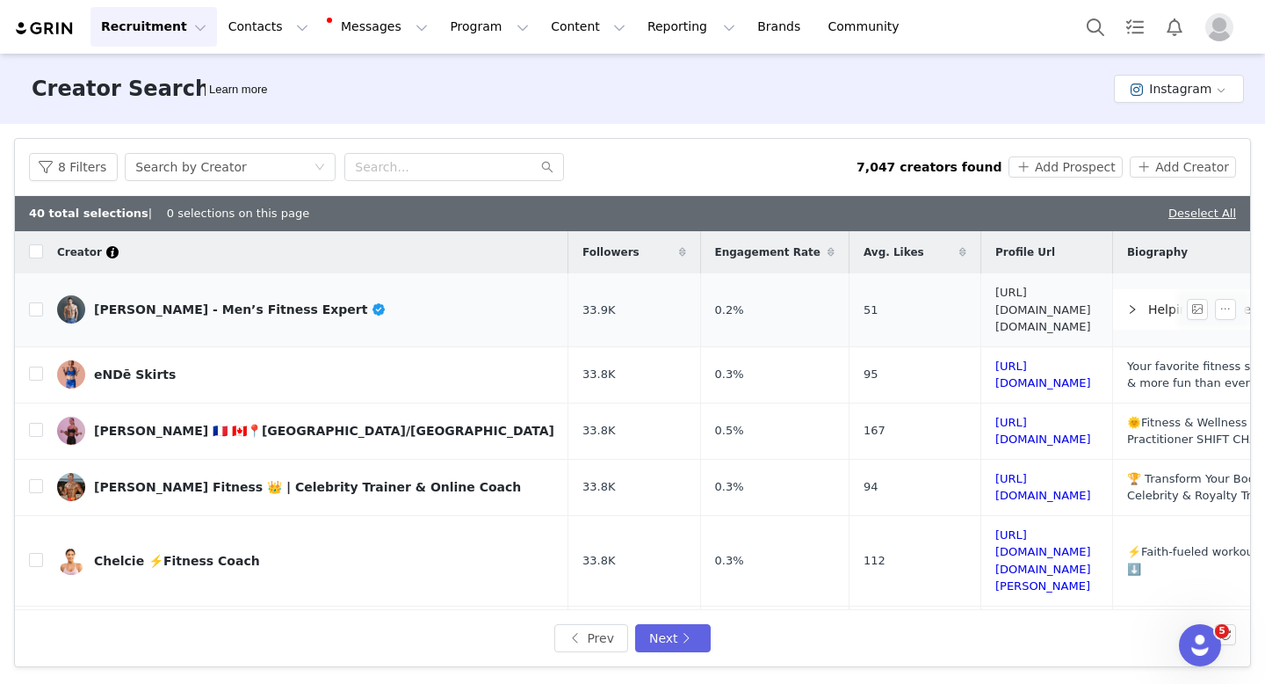
click at [996, 302] on link "[URL][DOMAIN_NAME][DOMAIN_NAME]" at bounding box center [1044, 309] width 96 height 47
click at [38, 306] on input "checkbox" at bounding box center [36, 309] width 14 height 14
checkbox input "true"
click at [996, 472] on link "[URL][DOMAIN_NAME]" at bounding box center [1044, 487] width 96 height 31
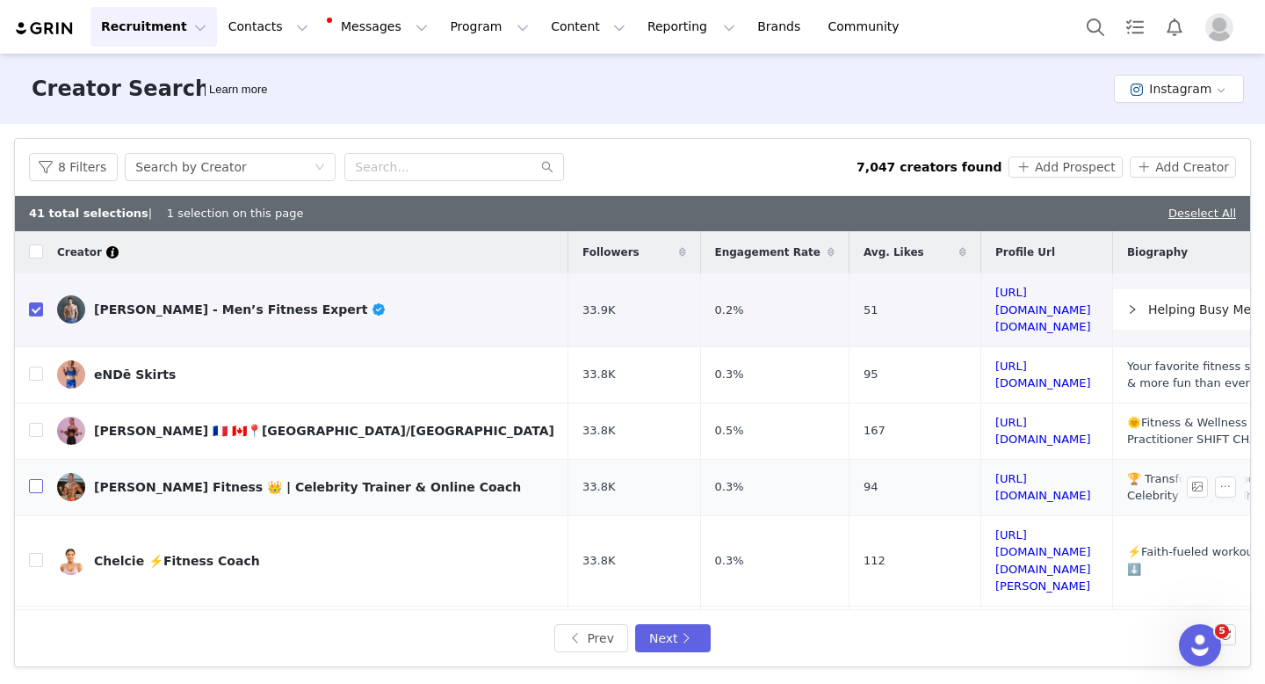
click at [35, 479] on input "checkbox" at bounding box center [36, 486] width 14 height 14
checkbox input "true"
click at [996, 627] on link "[URL][DOMAIN_NAME]" at bounding box center [1044, 642] width 96 height 31
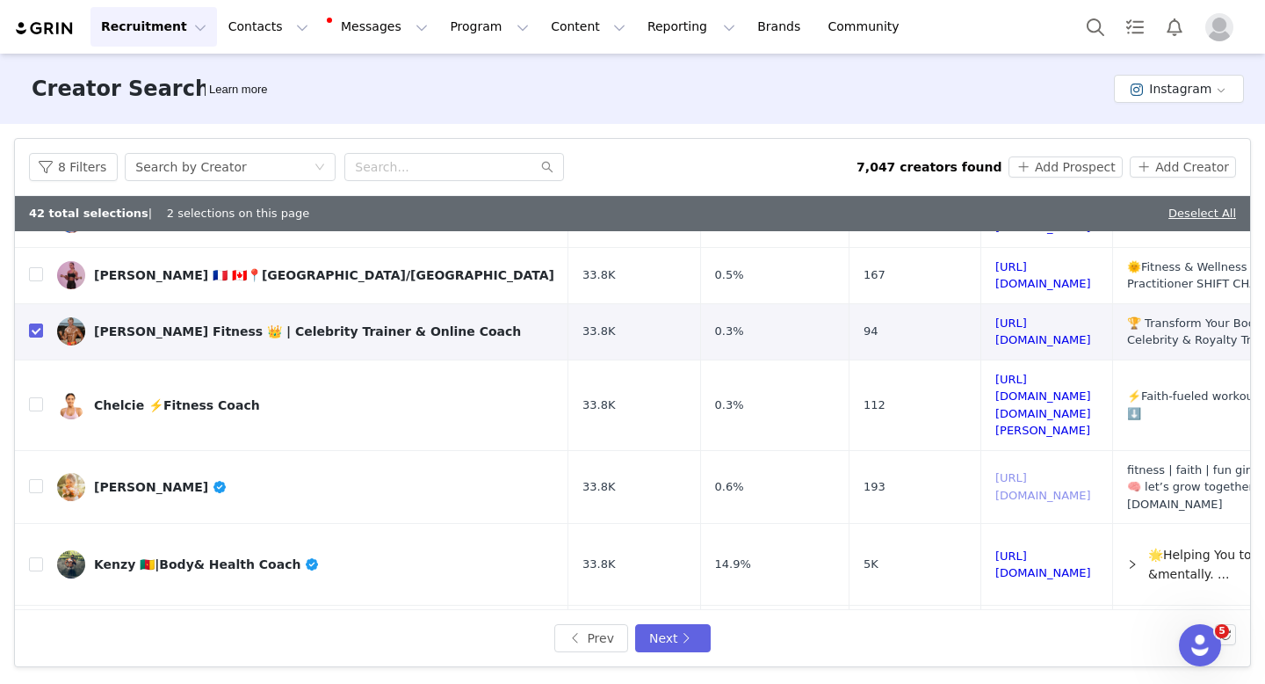
scroll to position [280, 0]
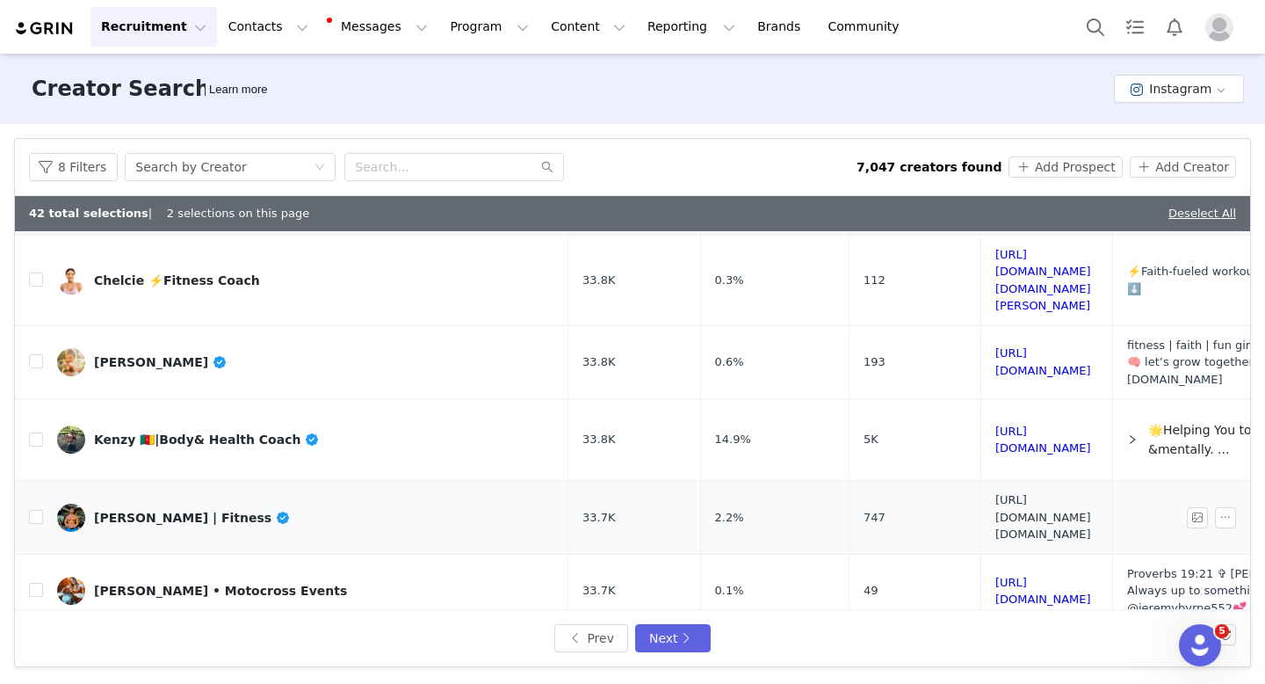
click at [996, 493] on link "[URL][DOMAIN_NAME][DOMAIN_NAME]" at bounding box center [1044, 516] width 96 height 47
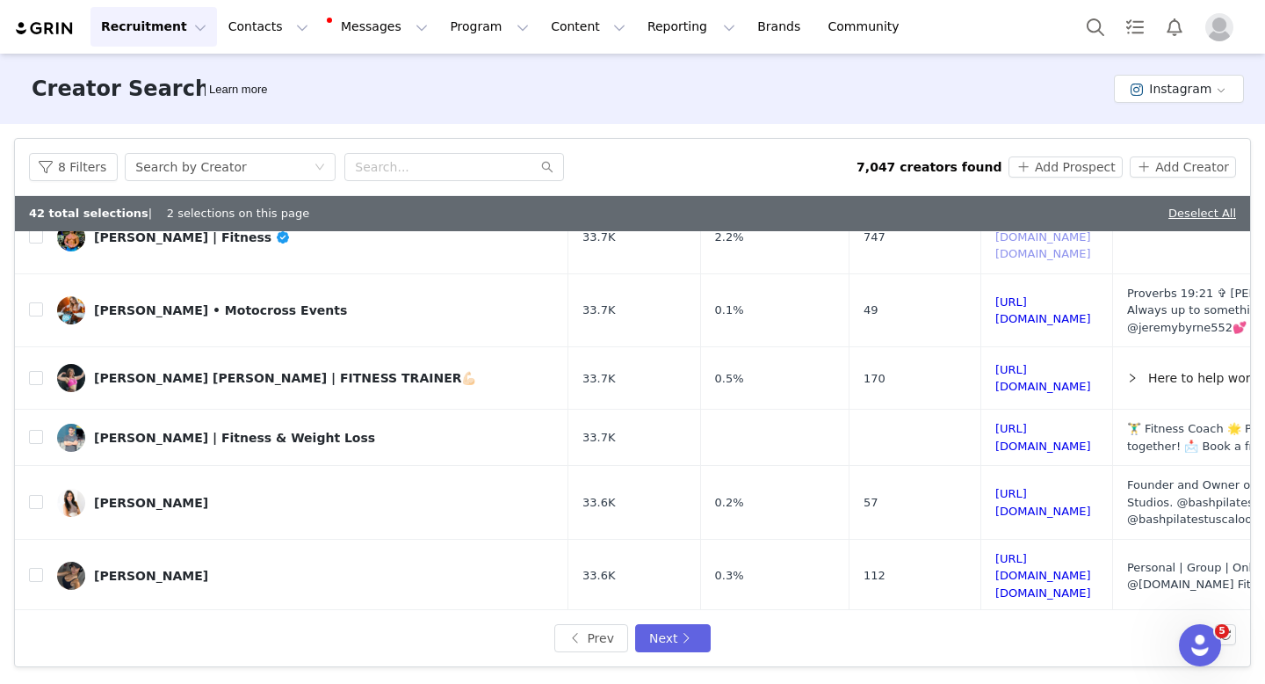
scroll to position [561, 0]
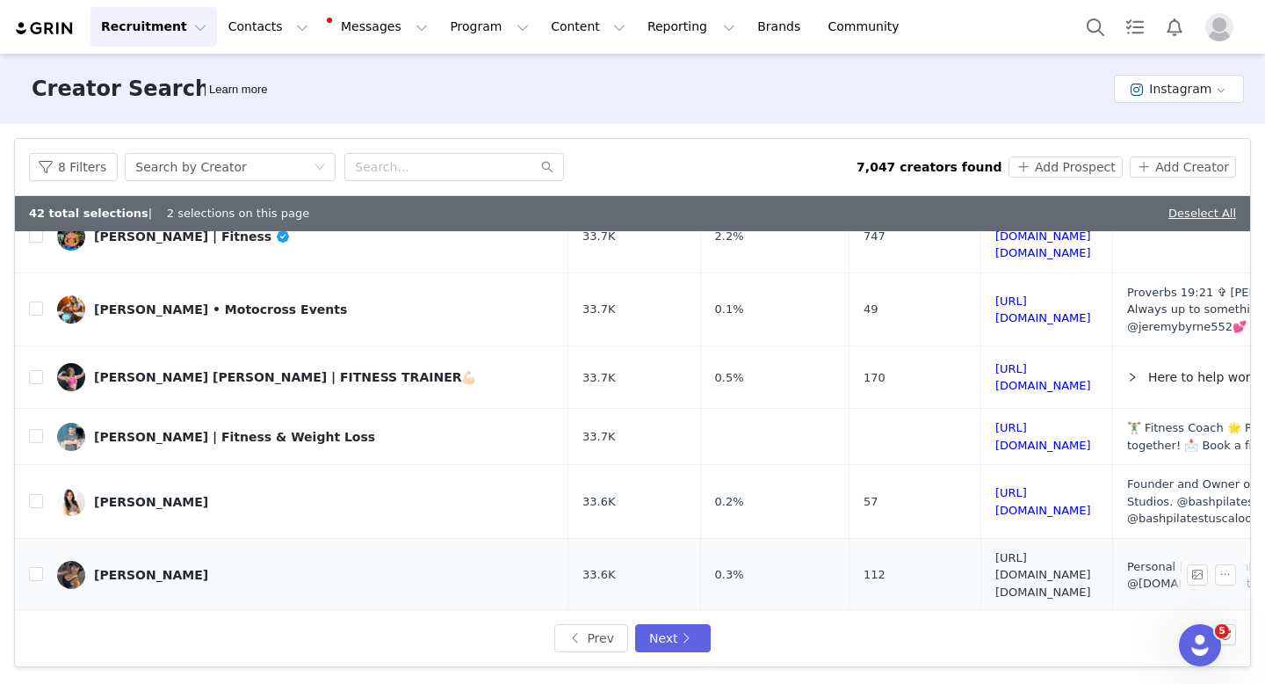
click at [1003, 551] on link "[URL][DOMAIN_NAME][DOMAIN_NAME]" at bounding box center [1044, 574] width 96 height 47
click at [31, 567] on input "checkbox" at bounding box center [36, 574] width 14 height 14
checkbox input "true"
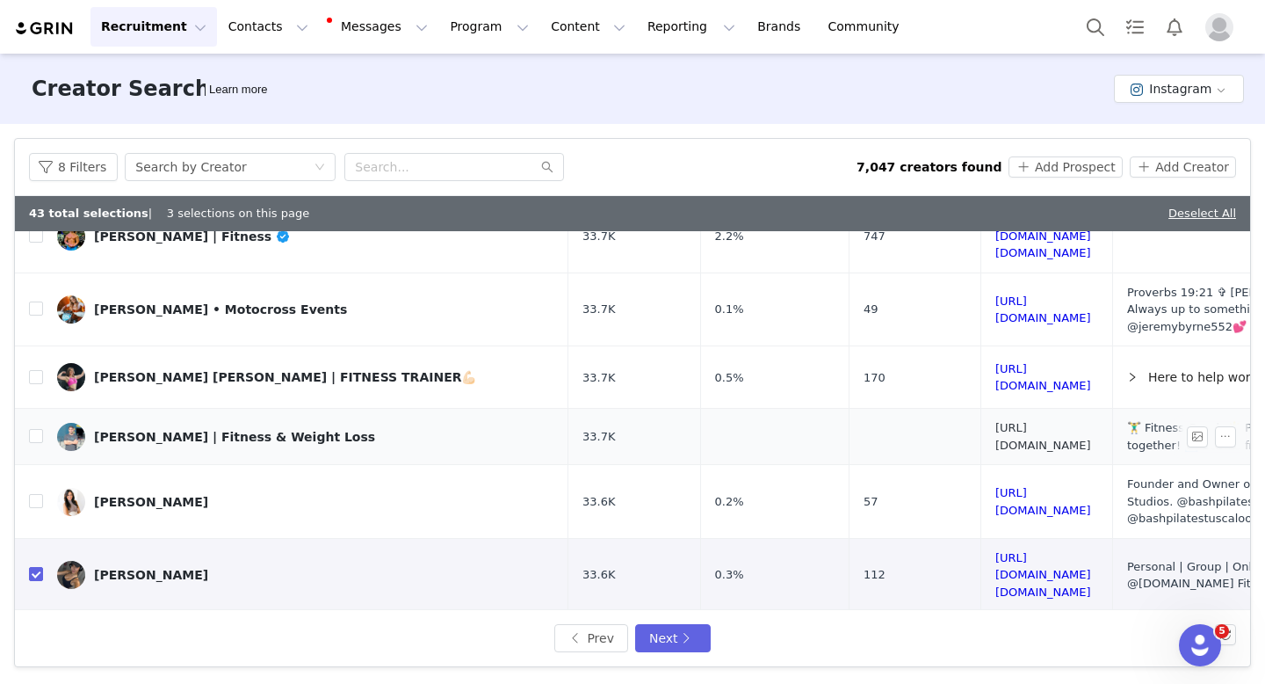
click at [1036, 421] on link "[URL][DOMAIN_NAME]" at bounding box center [1044, 436] width 96 height 31
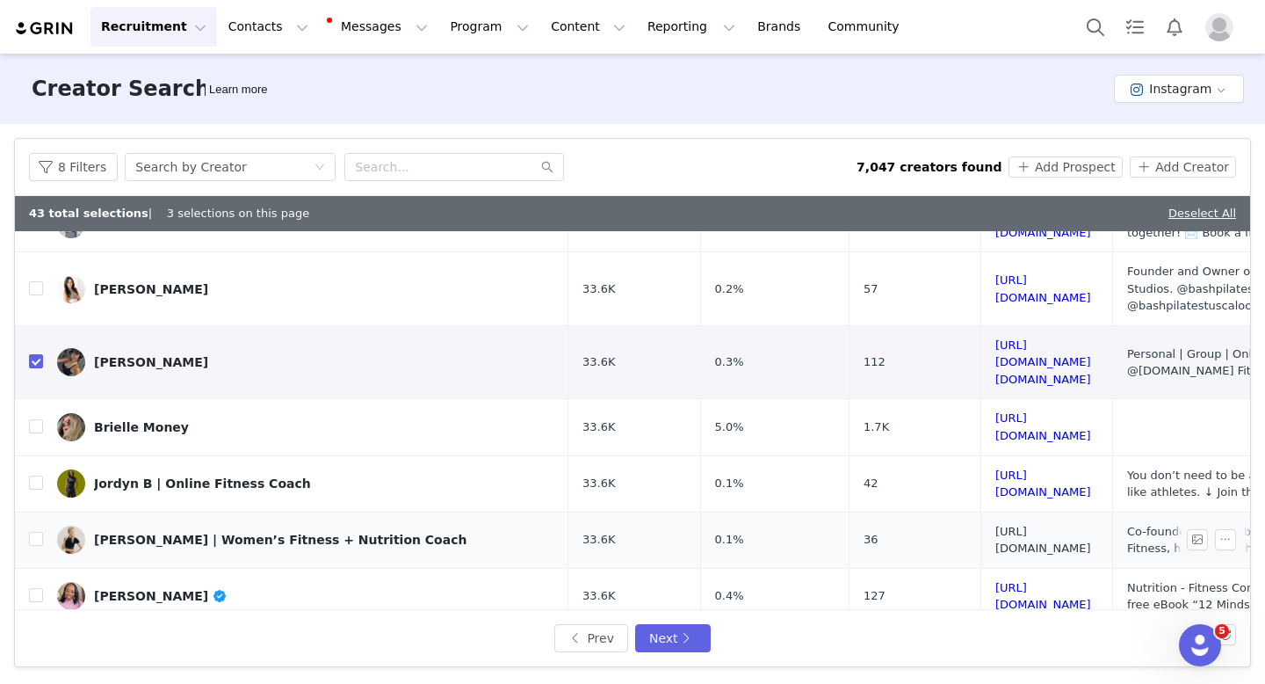
click at [996, 525] on link "[URL][DOMAIN_NAME]" at bounding box center [1044, 540] width 96 height 31
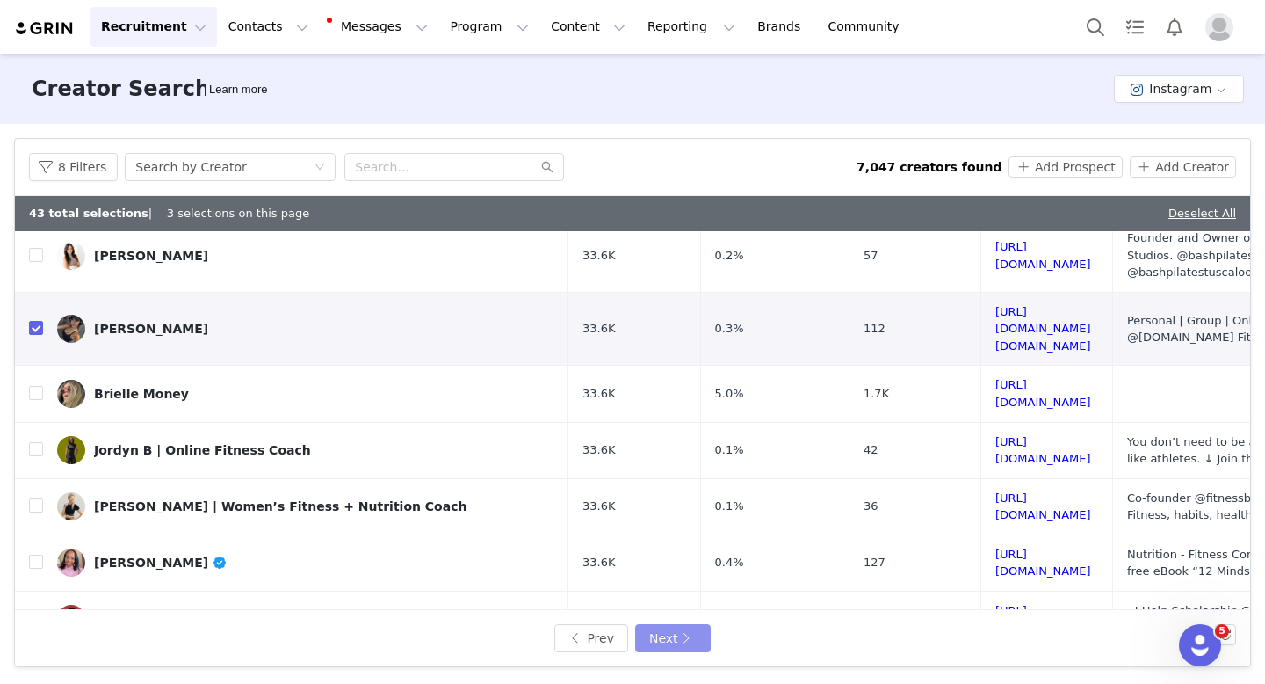
click at [679, 638] on button "Next" at bounding box center [673, 638] width 76 height 28
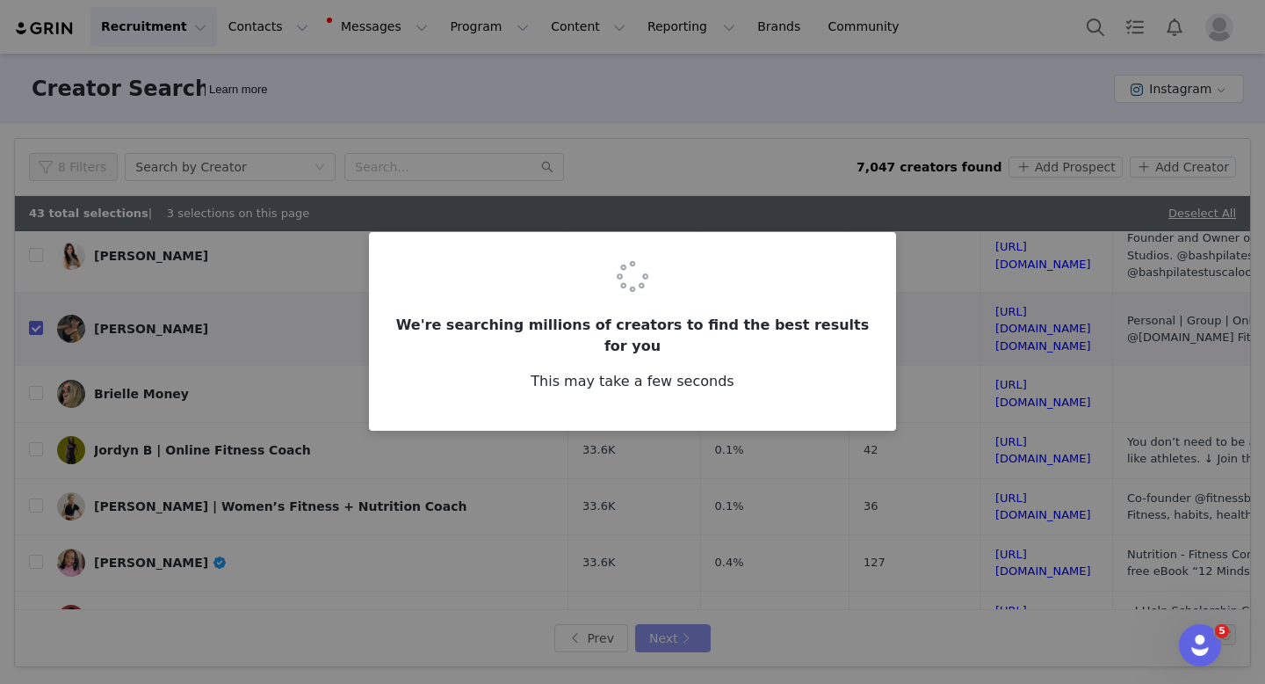
scroll to position [0, 0]
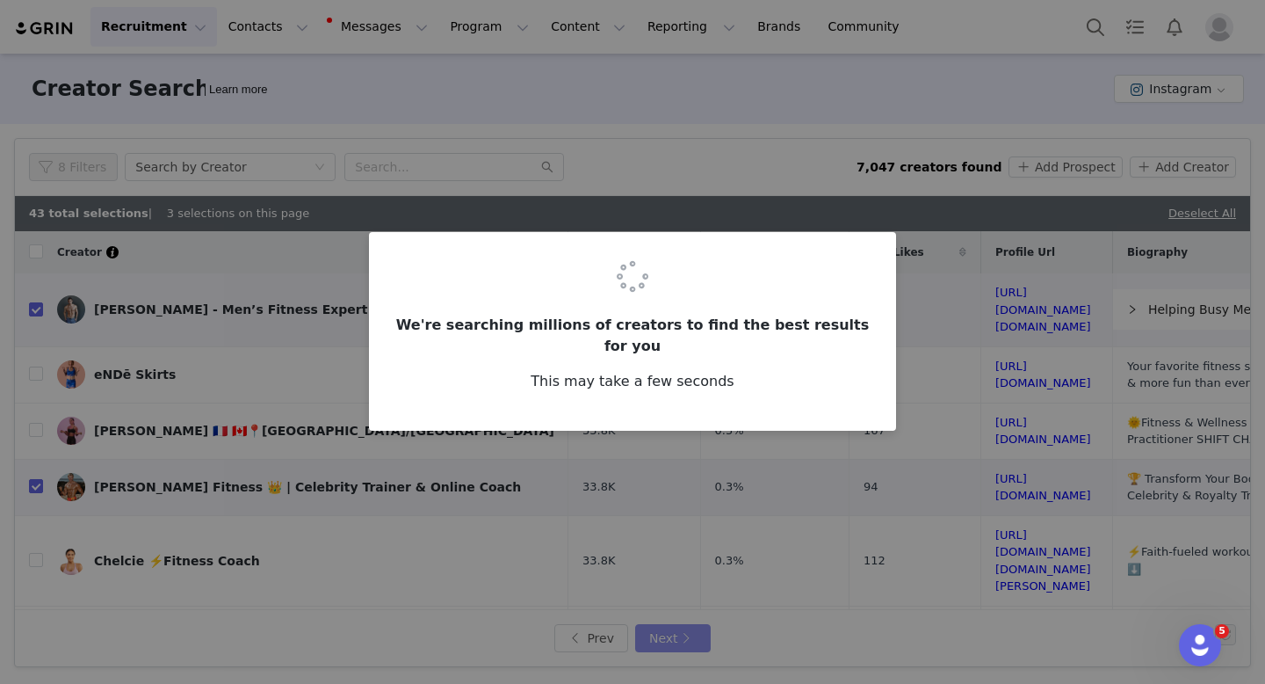
checkbox input "false"
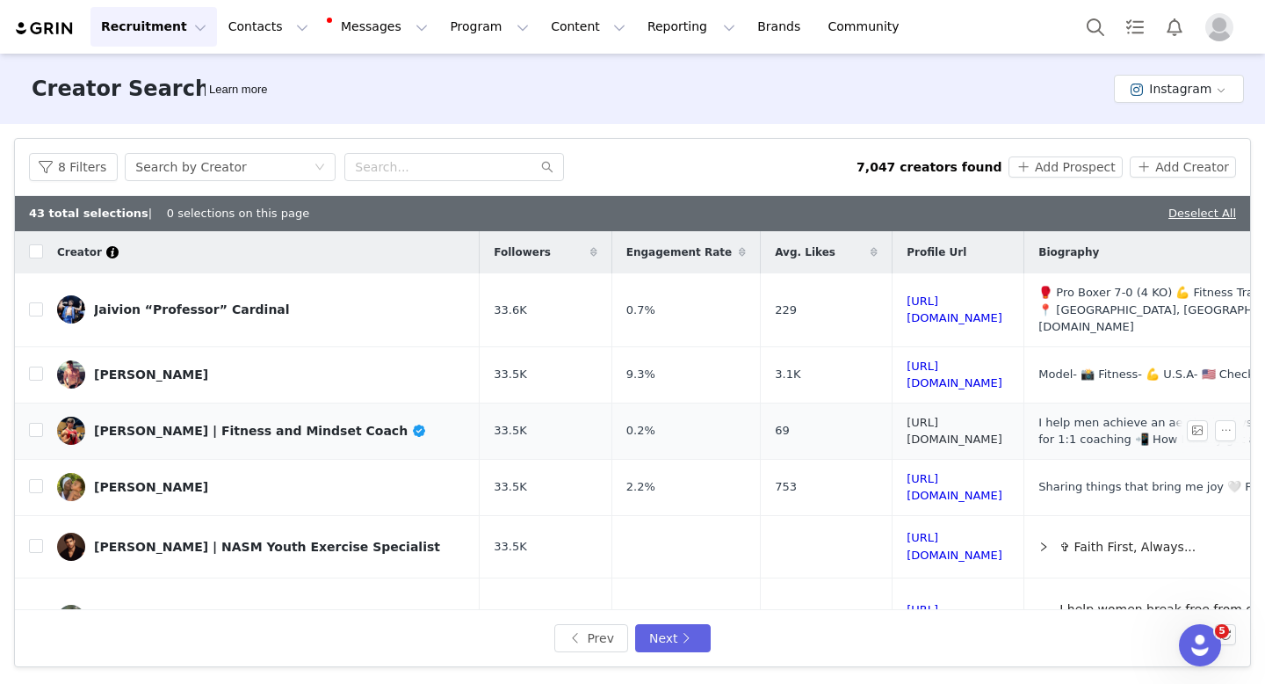
click at [991, 416] on link "[URL][DOMAIN_NAME]" at bounding box center [955, 431] width 96 height 31
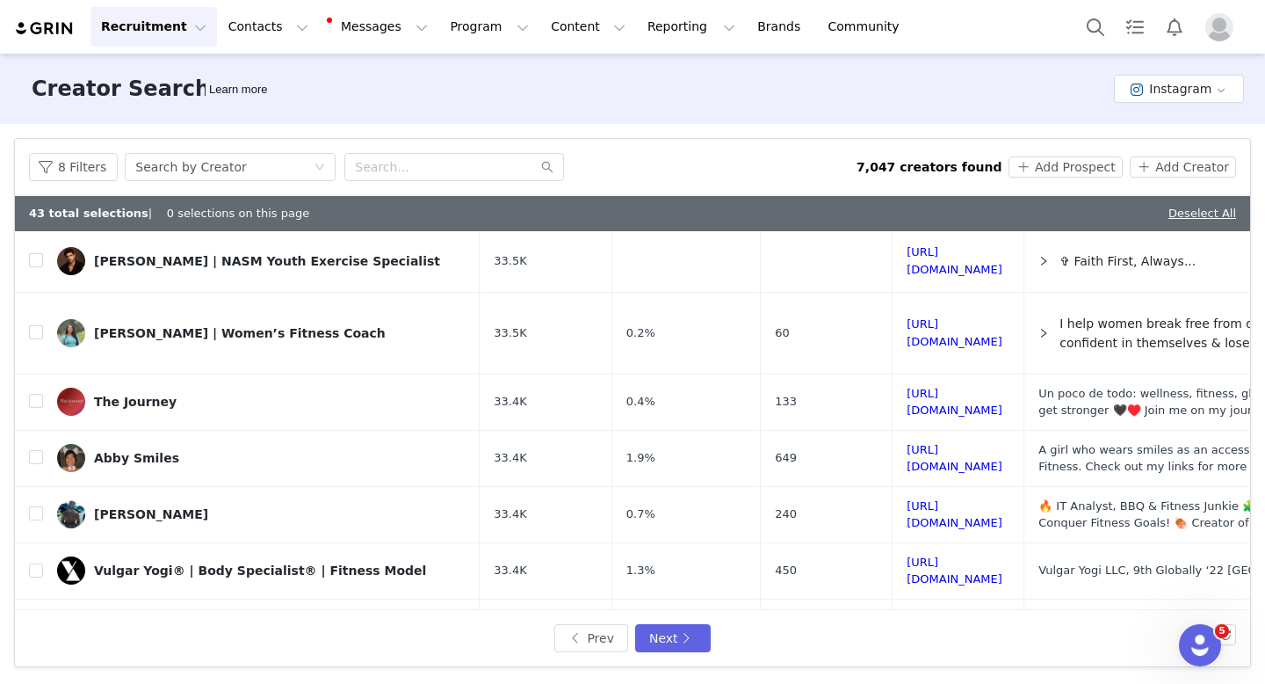
scroll to position [366, 0]
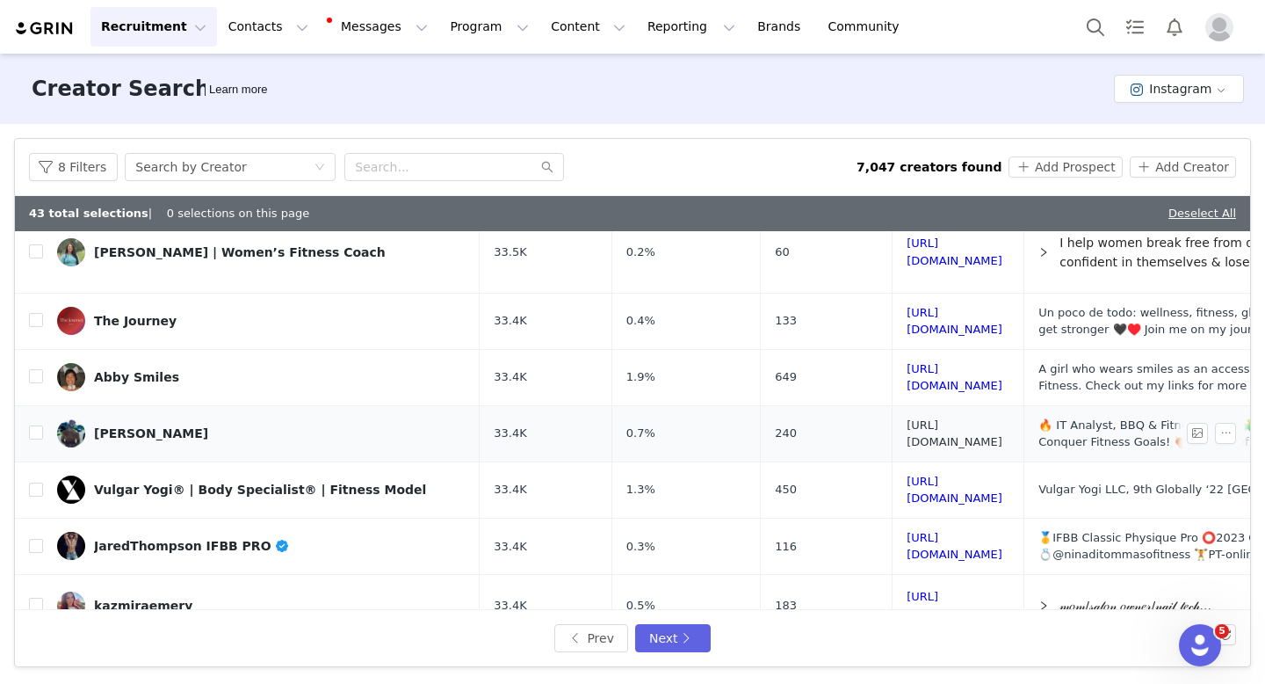
click at [1003, 418] on link "[URL][DOMAIN_NAME]" at bounding box center [955, 433] width 96 height 31
click at [33, 425] on input "checkbox" at bounding box center [36, 432] width 14 height 14
checkbox input "true"
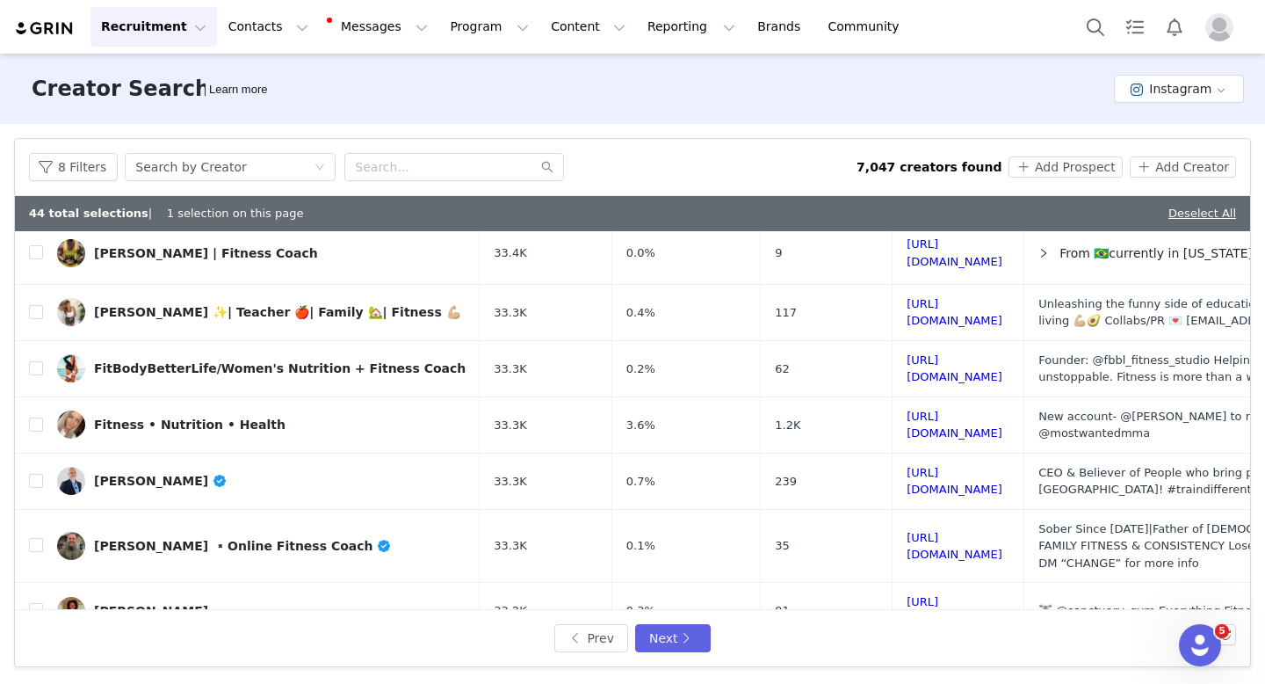
scroll to position [837, 0]
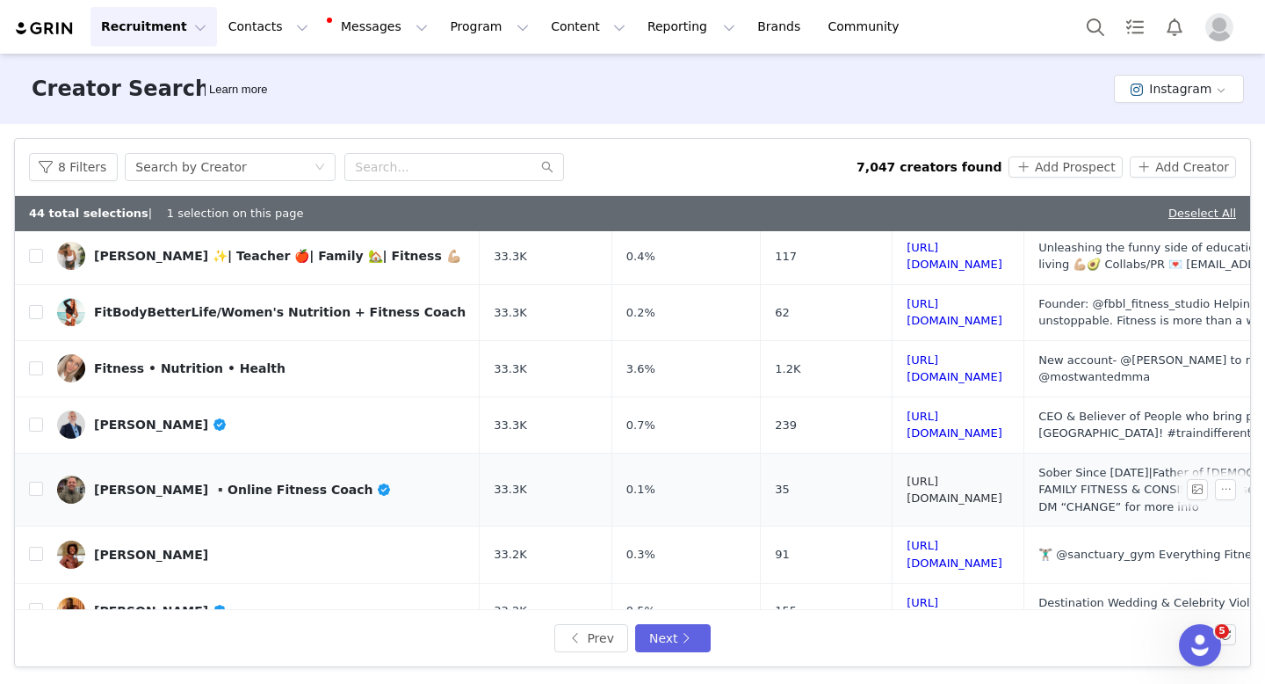
click at [916, 474] on link "[URL][DOMAIN_NAME]" at bounding box center [955, 489] width 96 height 31
click at [40, 482] on input "checkbox" at bounding box center [36, 489] width 14 height 14
checkbox input "true"
click at [1090, 168] on button "Add Prospect" at bounding box center [1065, 166] width 113 height 21
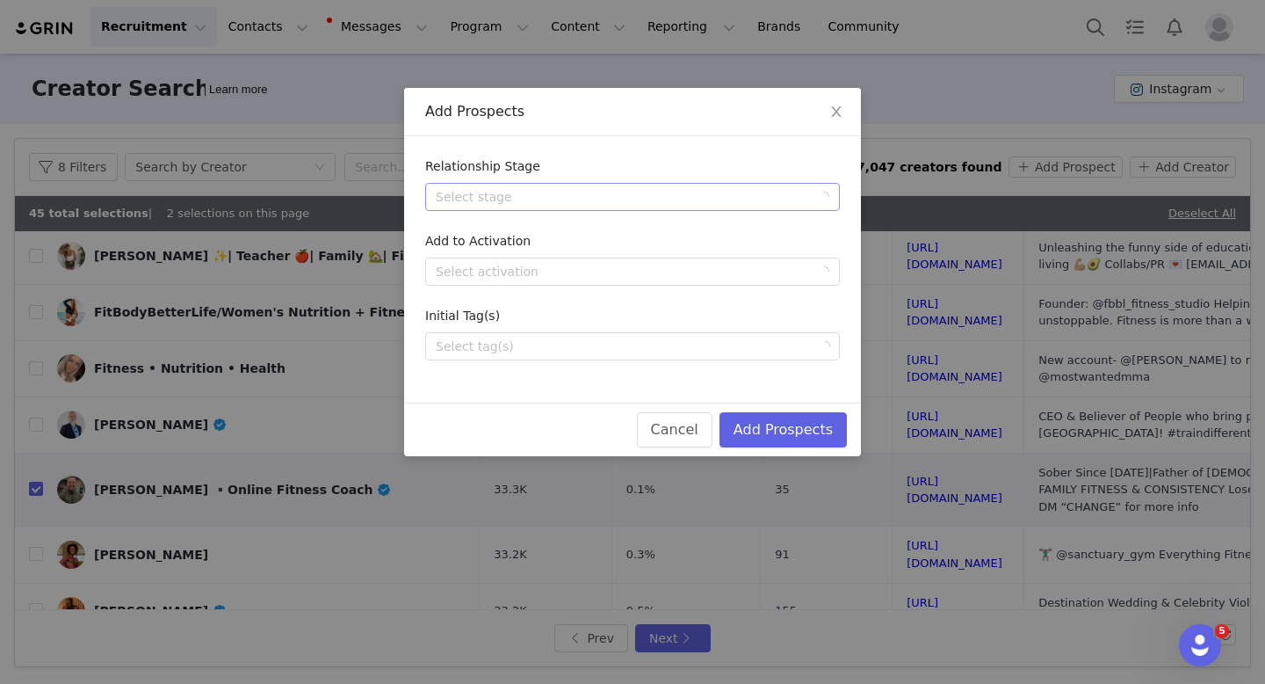
click at [576, 195] on div "Select stage" at bounding box center [623, 197] width 374 height 18
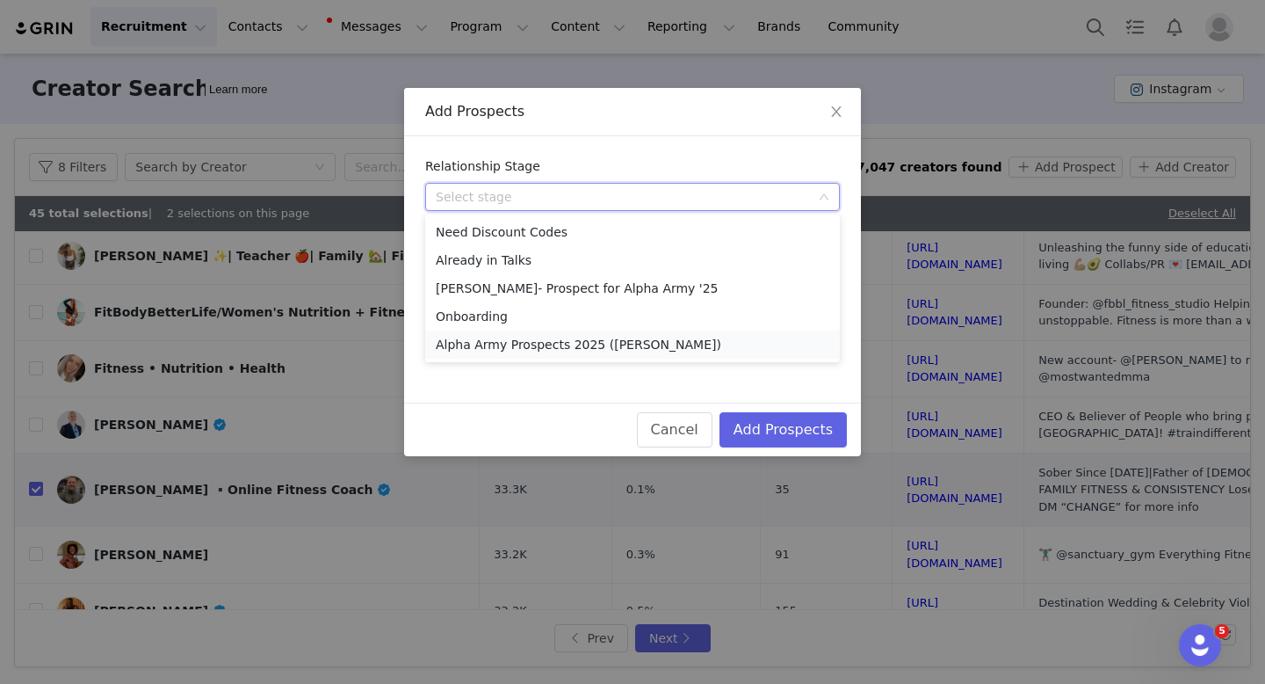
click at [501, 344] on li "Alpha Army Prospects 2025 ([PERSON_NAME])" at bounding box center [632, 344] width 415 height 28
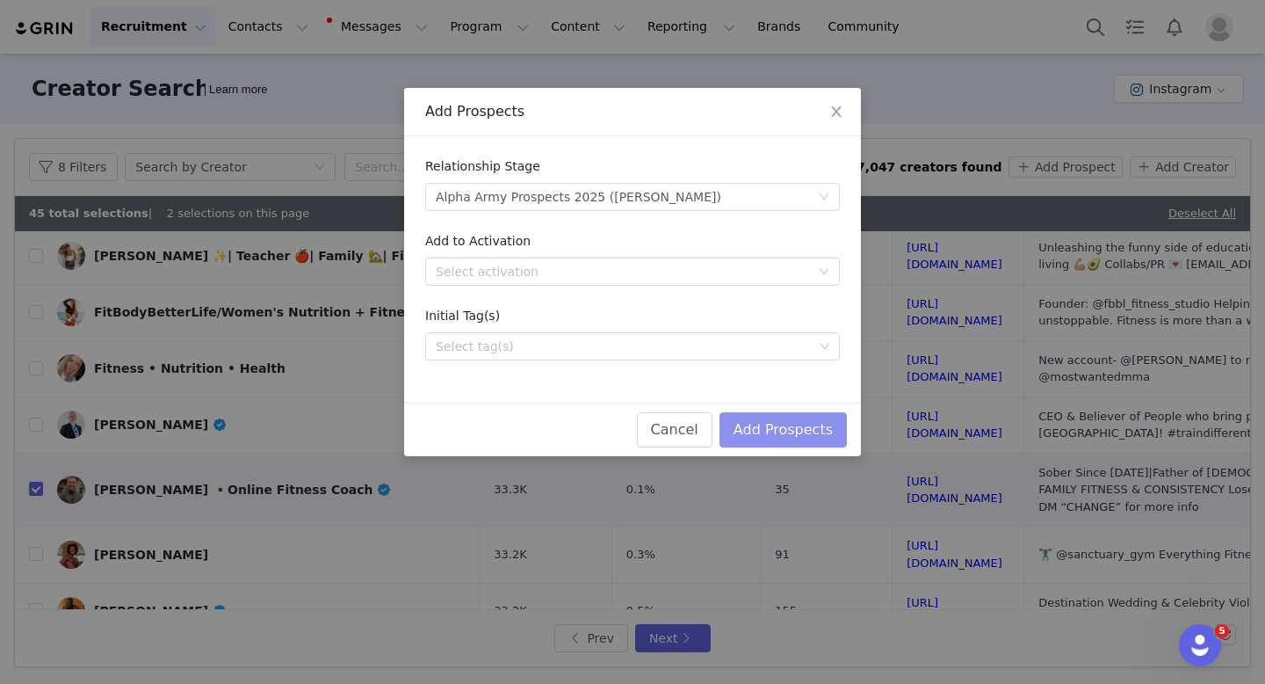
click at [770, 435] on button "Add Prospects" at bounding box center [783, 429] width 127 height 35
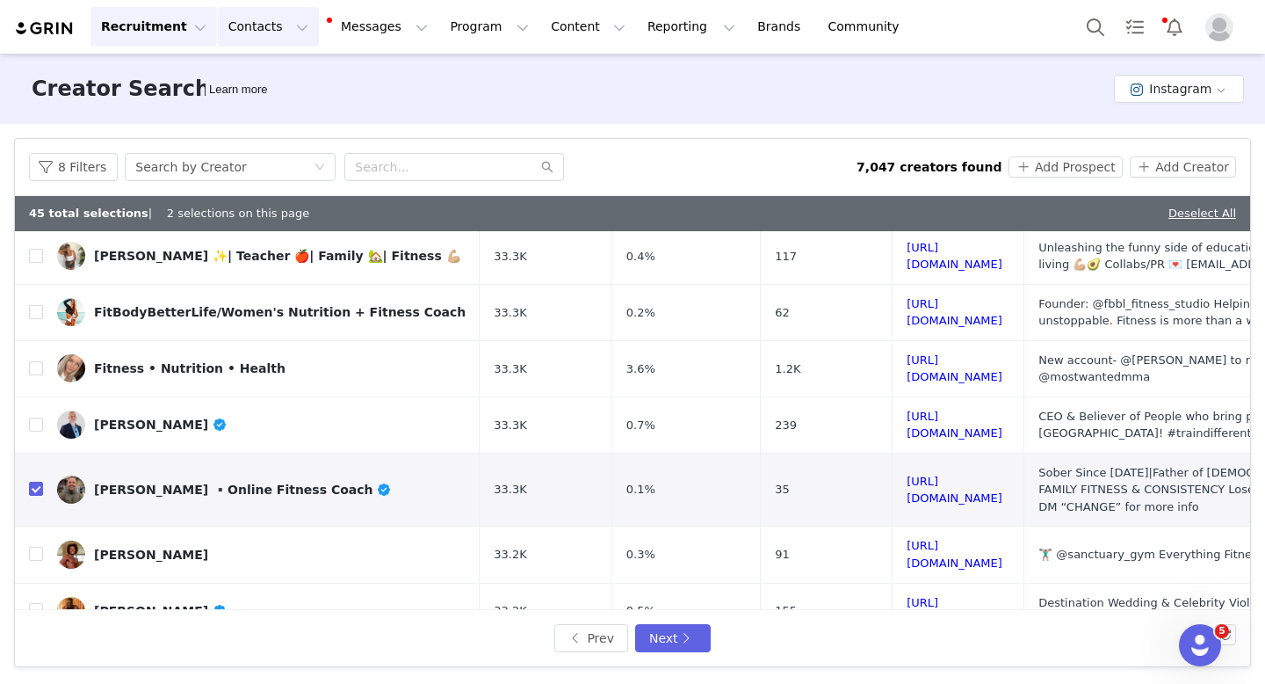
click at [287, 36] on button "Contacts Contacts" at bounding box center [268, 27] width 101 height 40
click at [243, 105] on p "Prospects" at bounding box center [249, 110] width 59 height 18
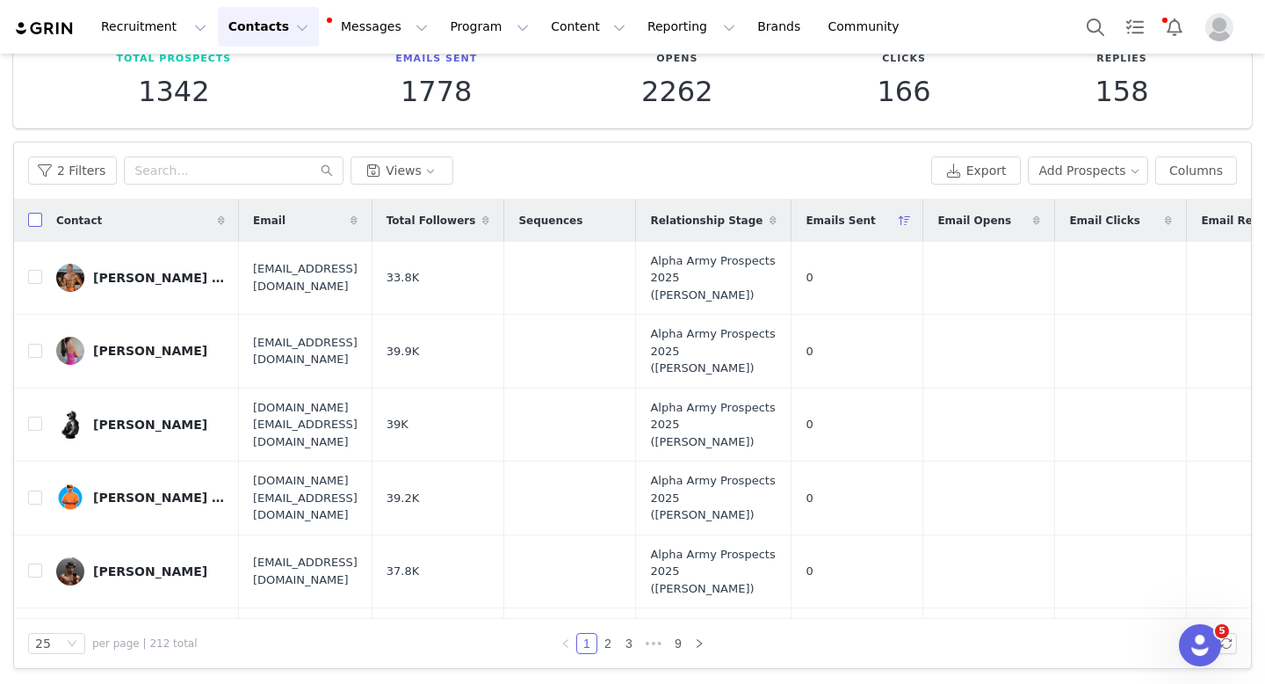
click at [31, 219] on input "checkbox" at bounding box center [35, 220] width 14 height 14
checkbox input "true"
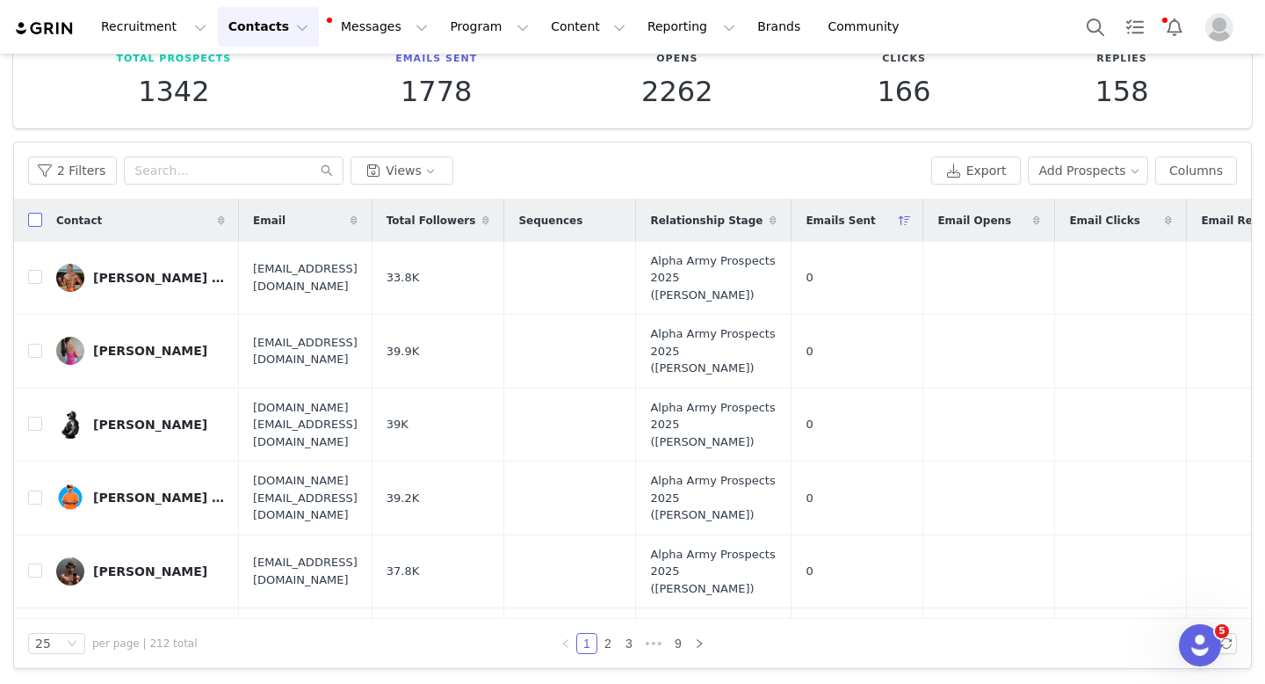
checkbox input "true"
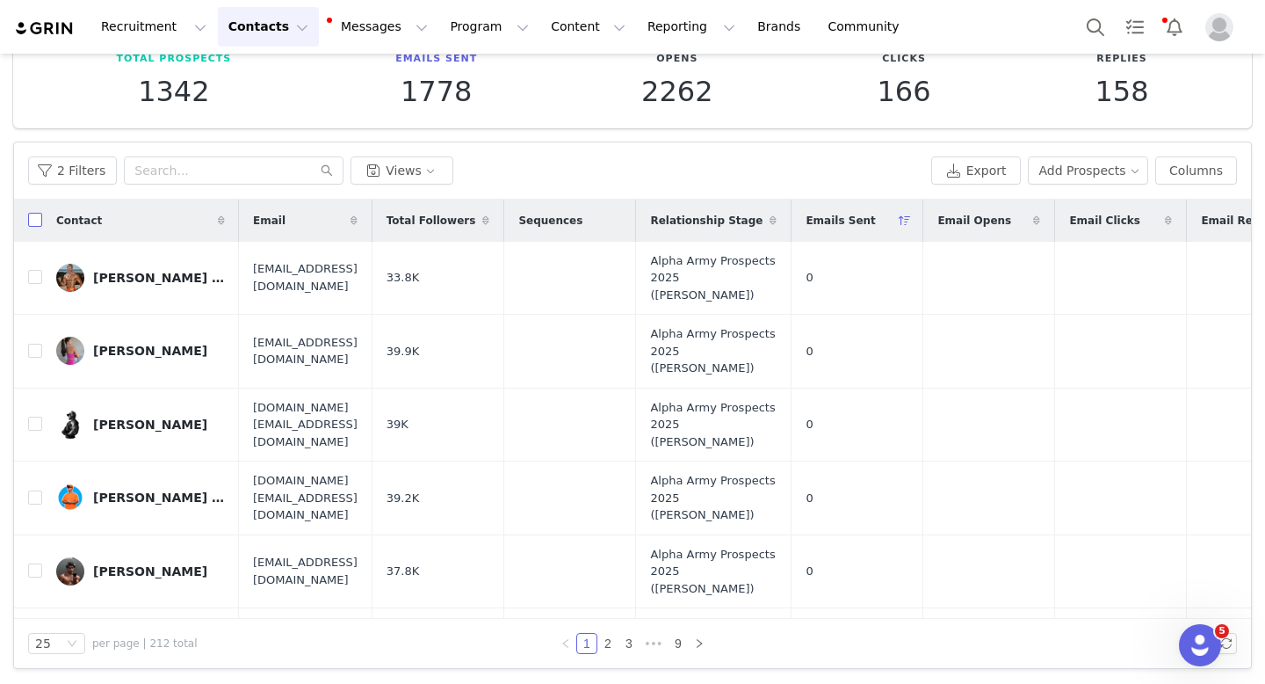
checkbox input "true"
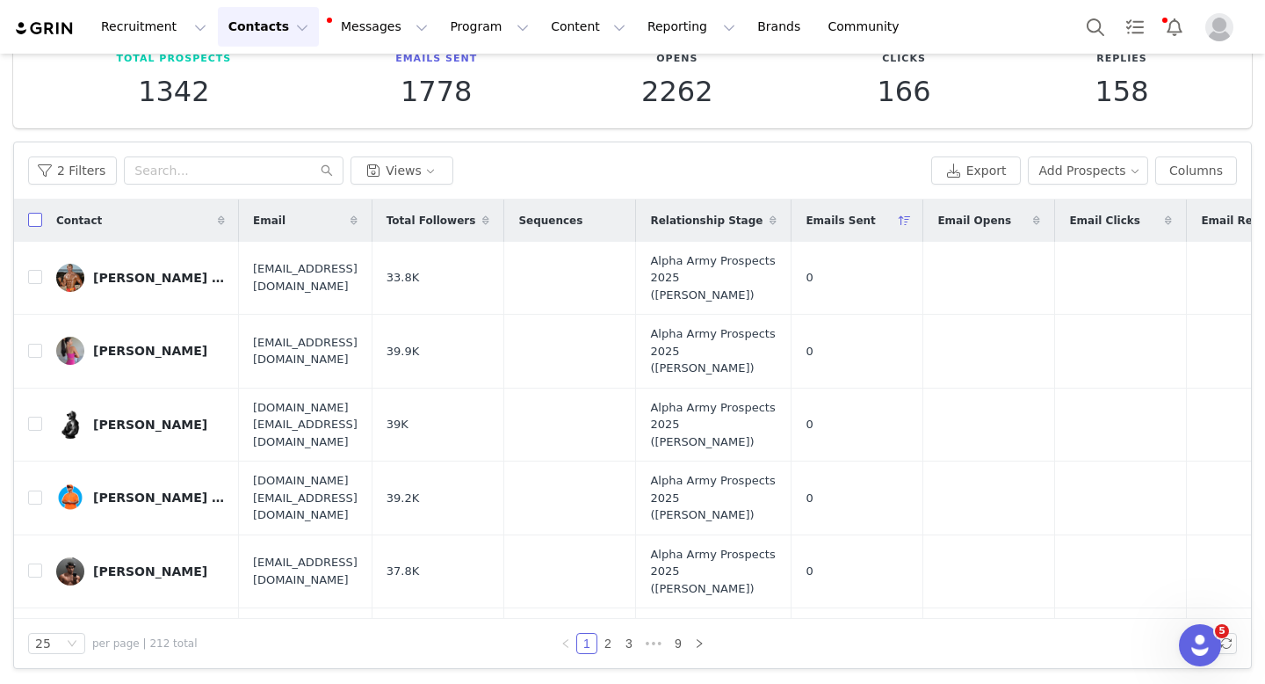
checkbox input "true"
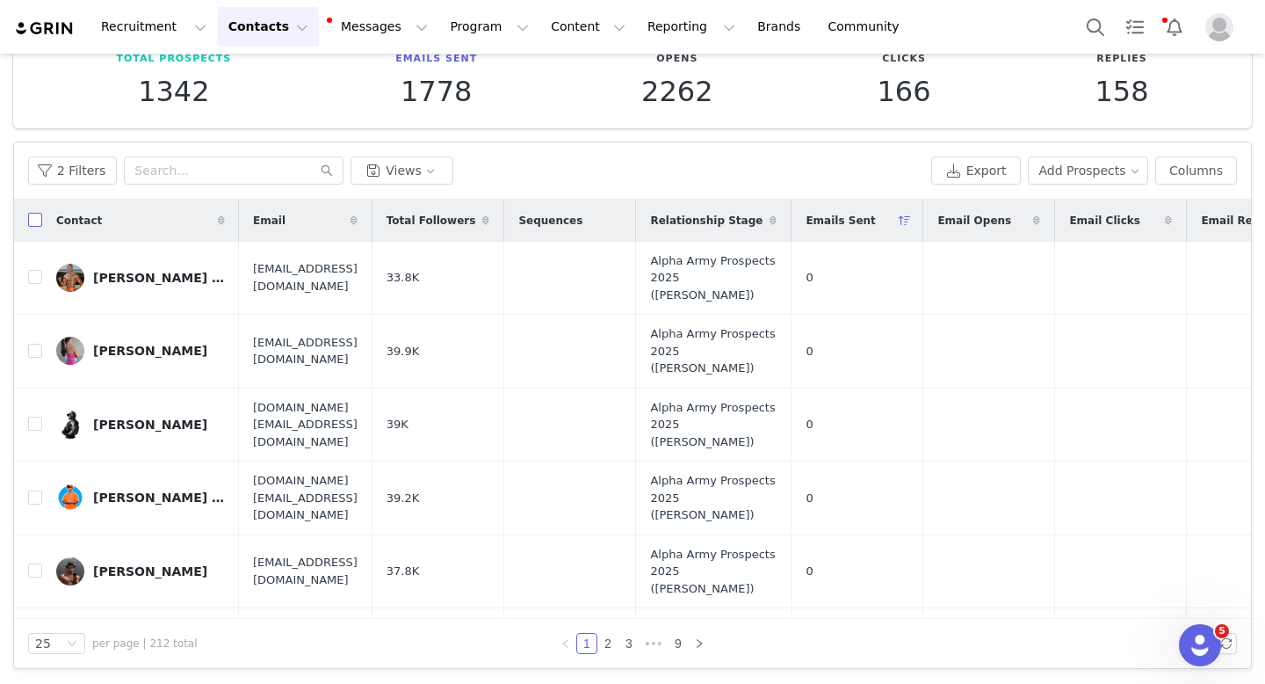
checkbox input "true"
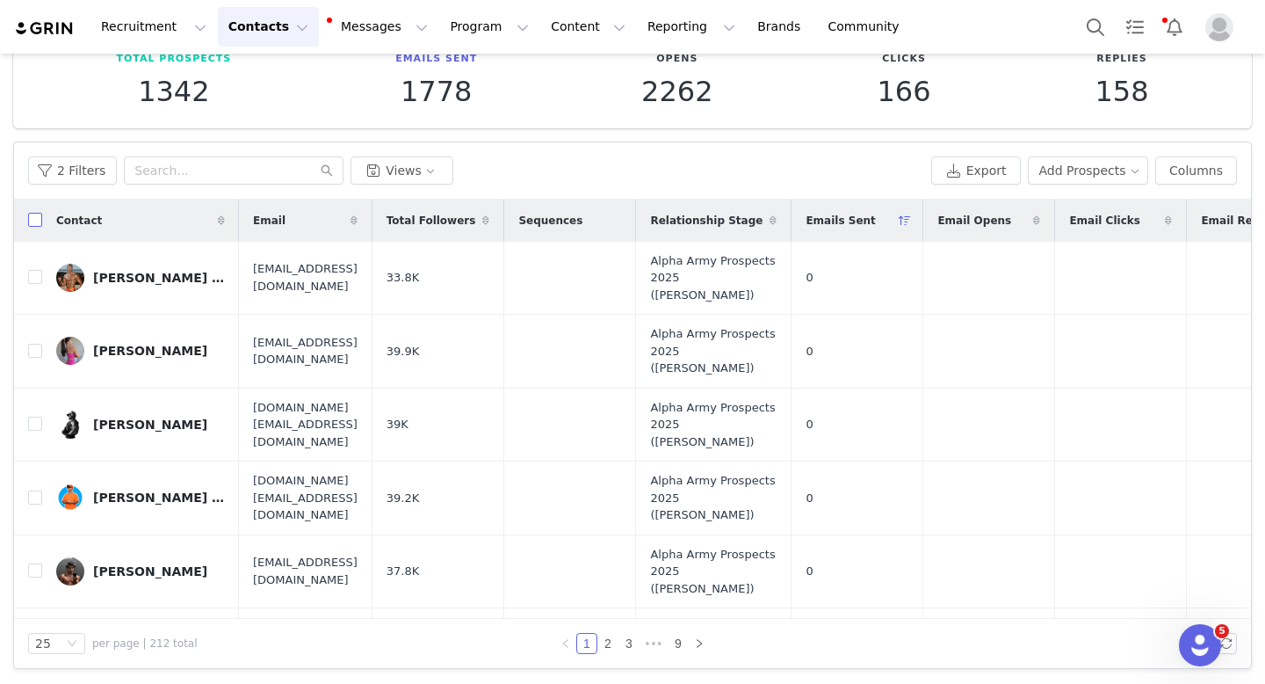
checkbox input "true"
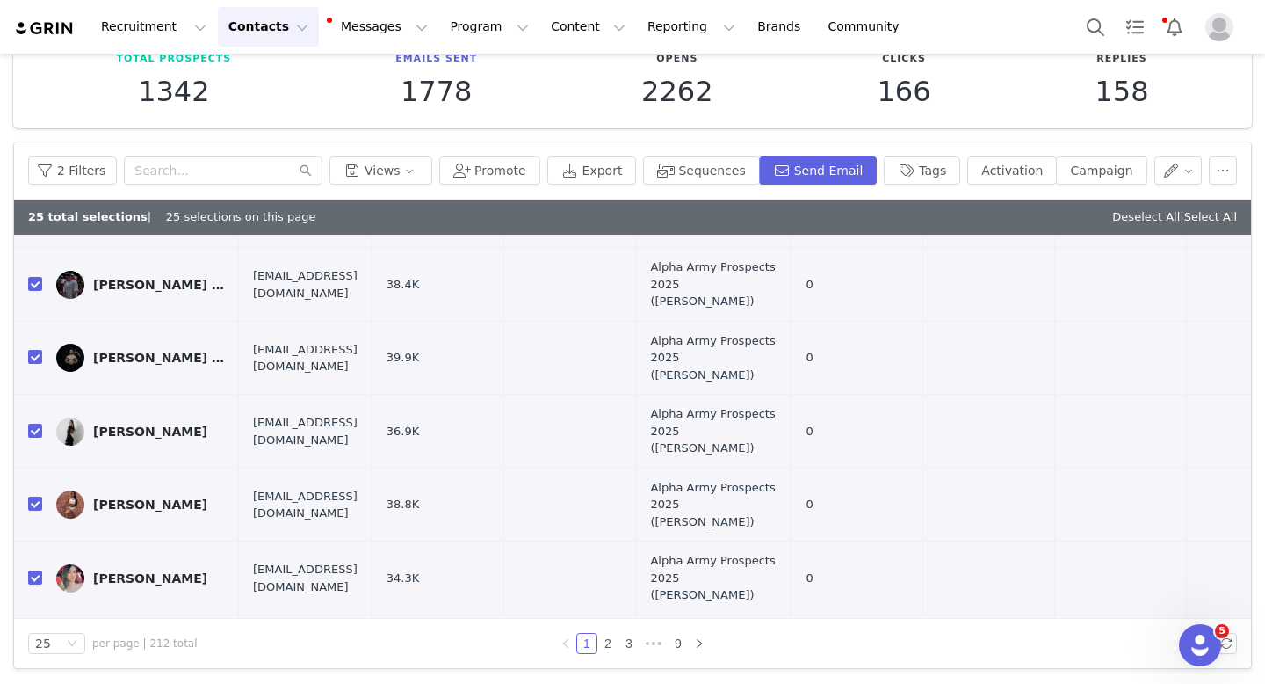
scroll to position [1506, 0]
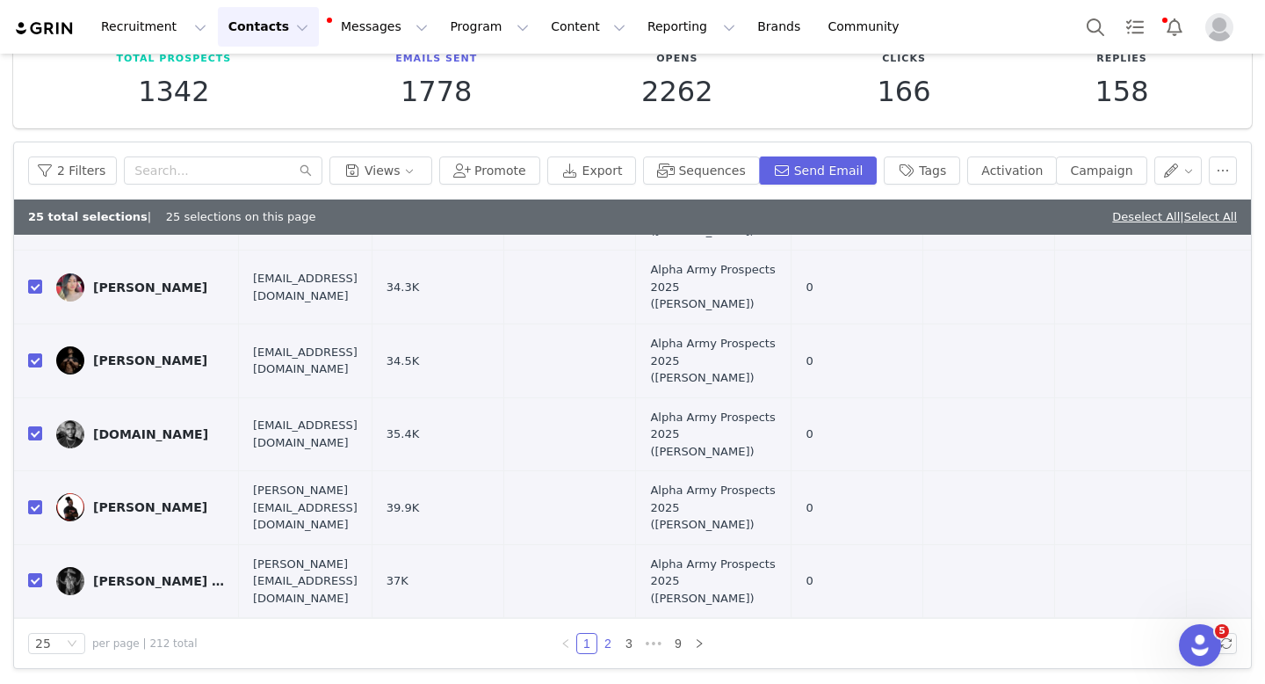
click at [603, 644] on link "2" at bounding box center [607, 643] width 19 height 19
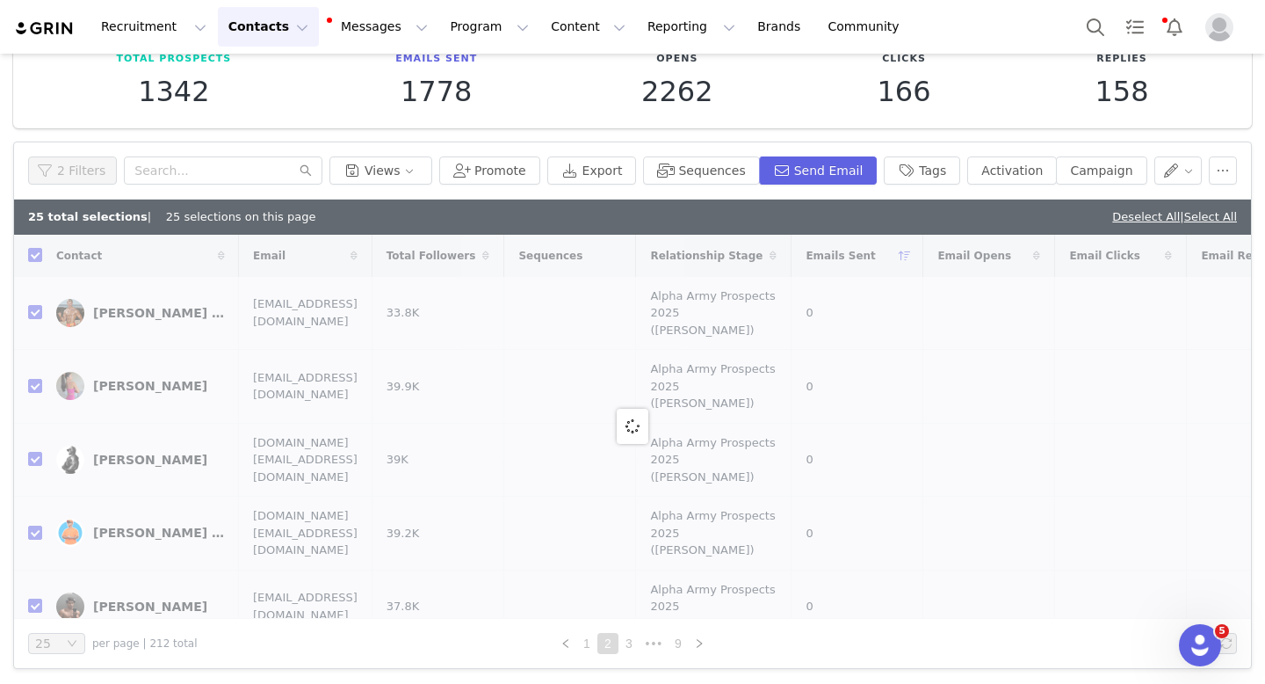
checkbox input "false"
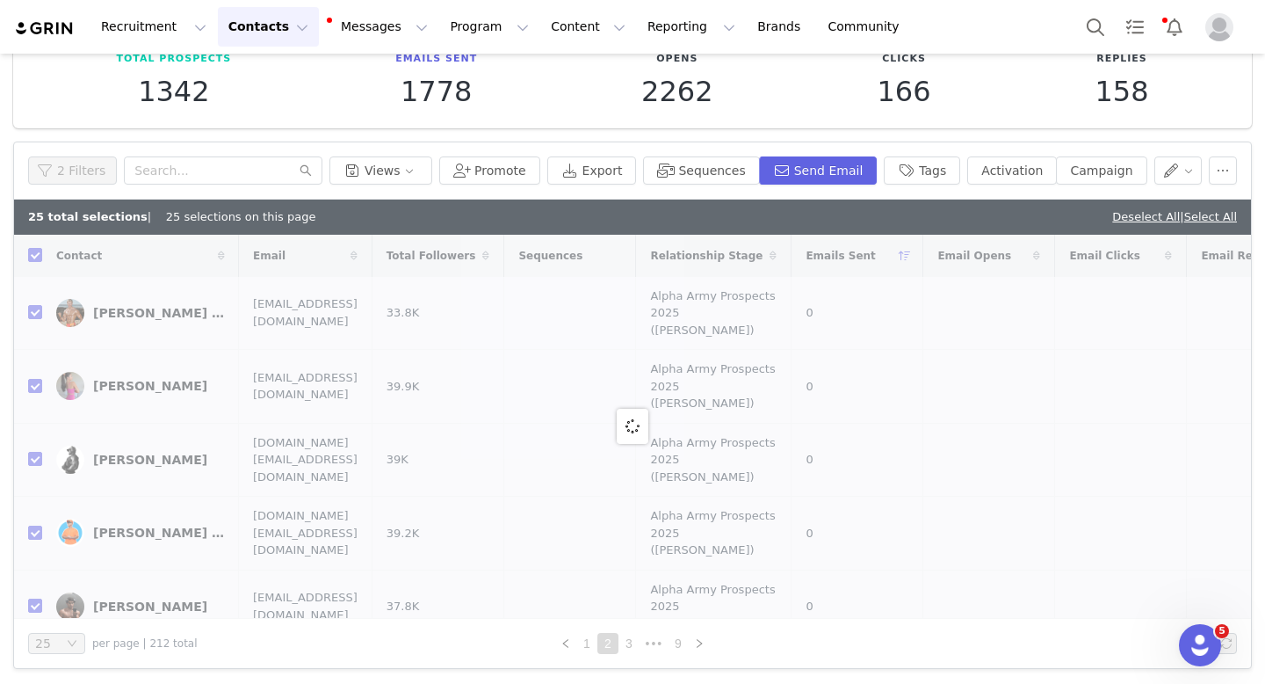
checkbox input "false"
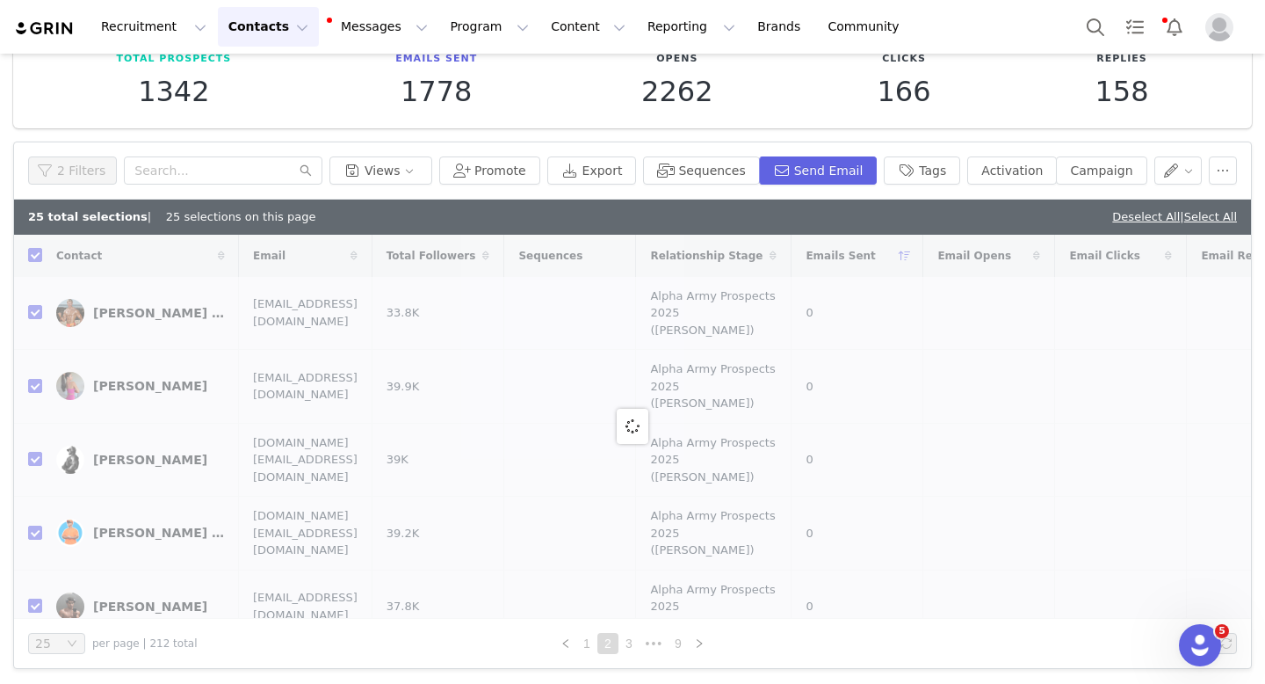
checkbox input "false"
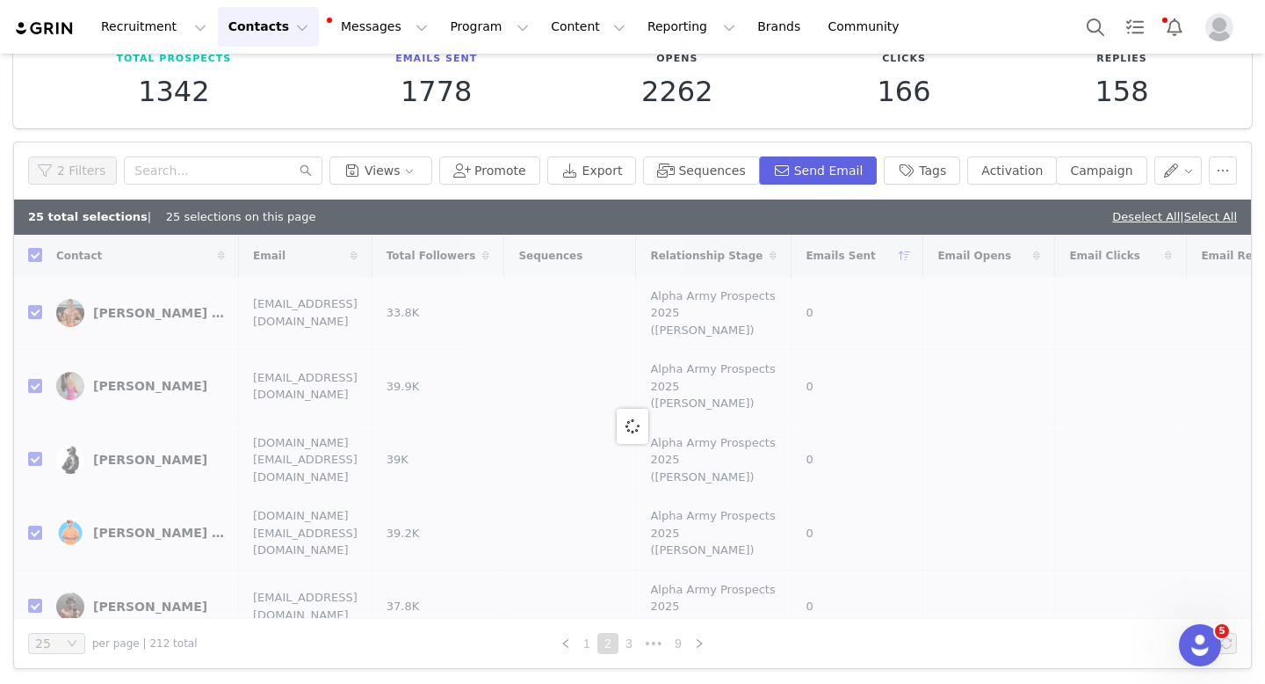
checkbox input "false"
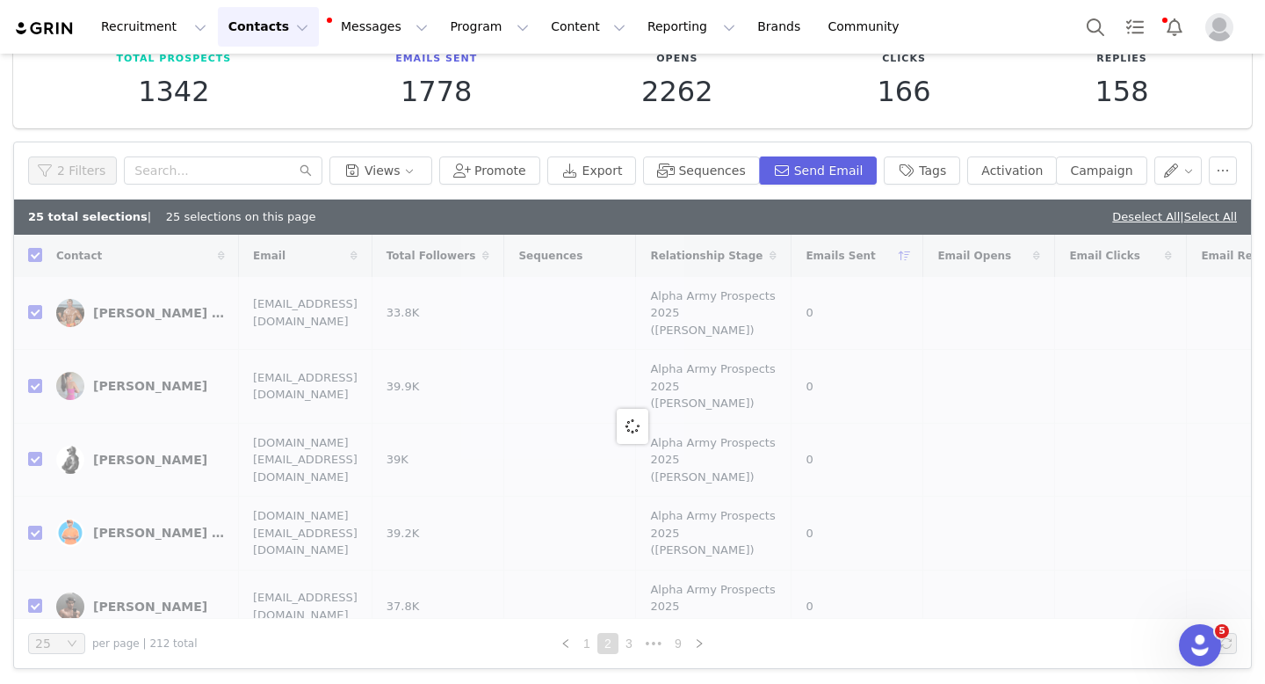
checkbox input "false"
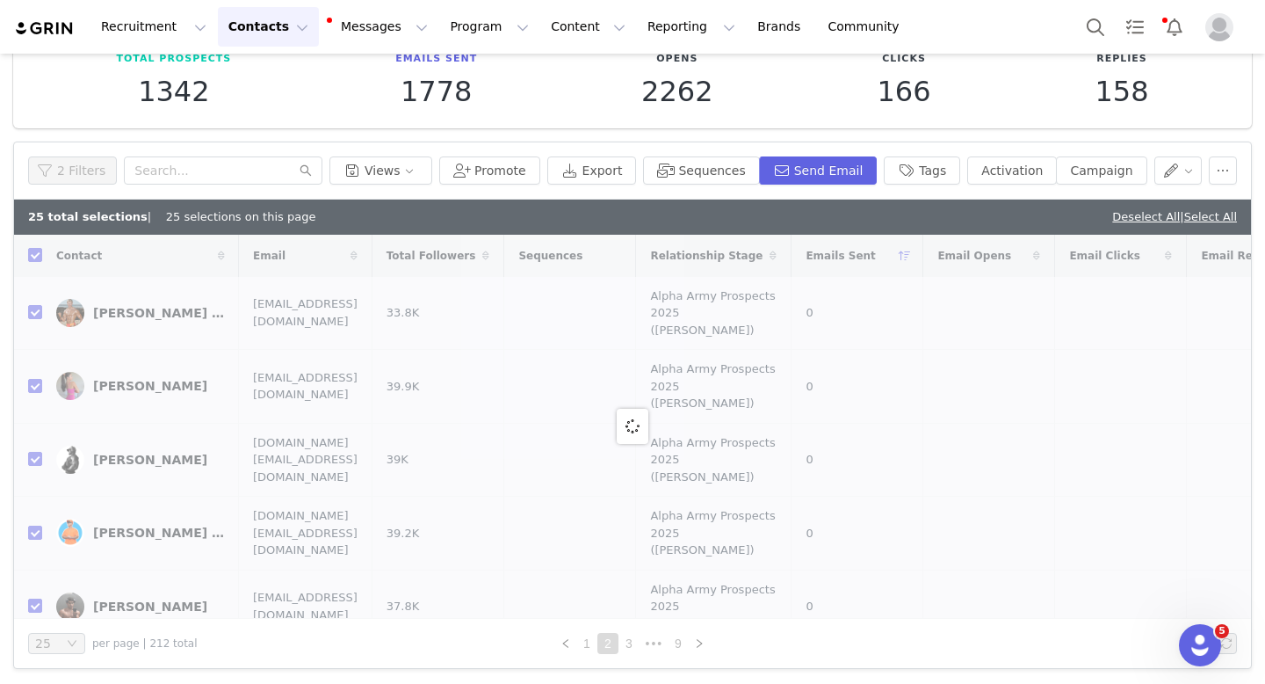
checkbox input "false"
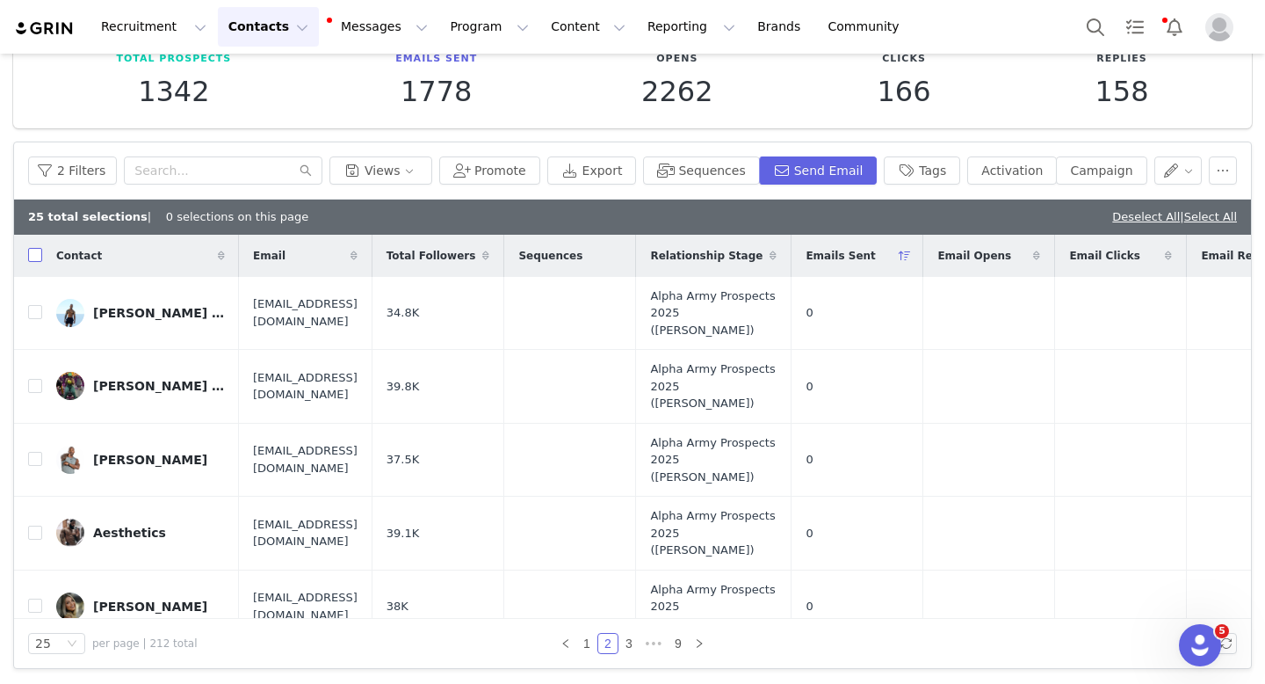
click at [36, 256] on input "checkbox" at bounding box center [35, 255] width 14 height 14
checkbox input "true"
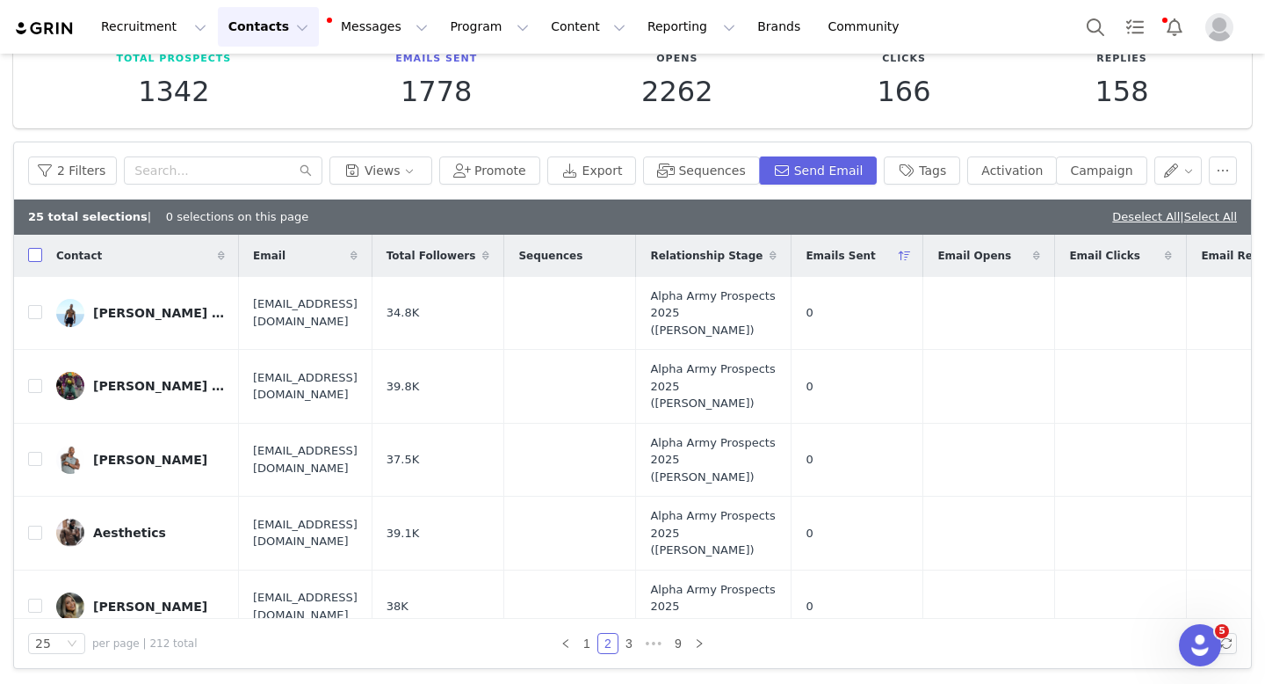
checkbox input "true"
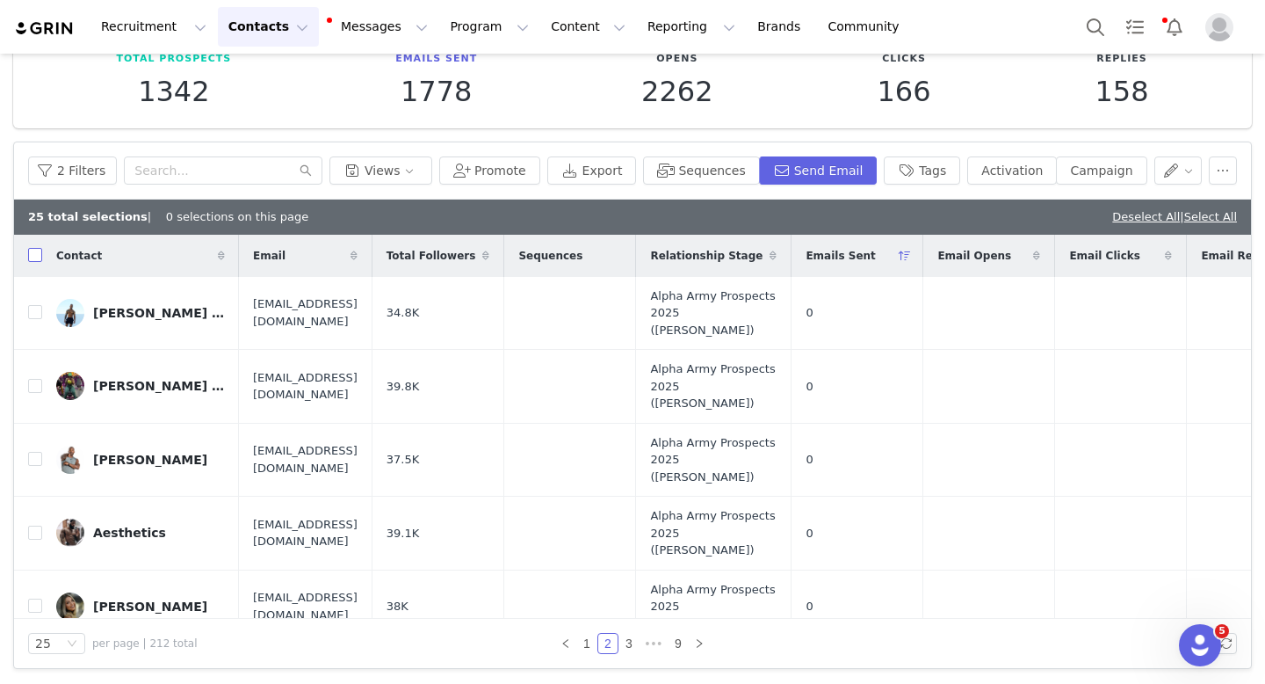
checkbox input "true"
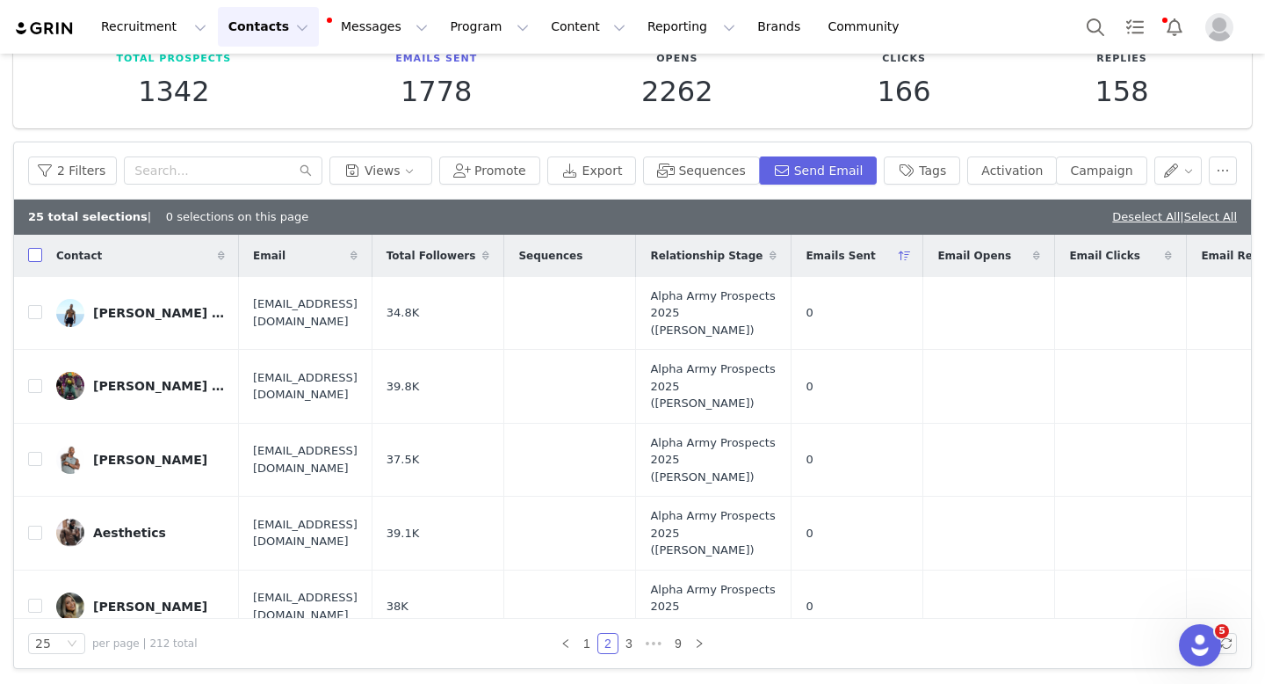
checkbox input "true"
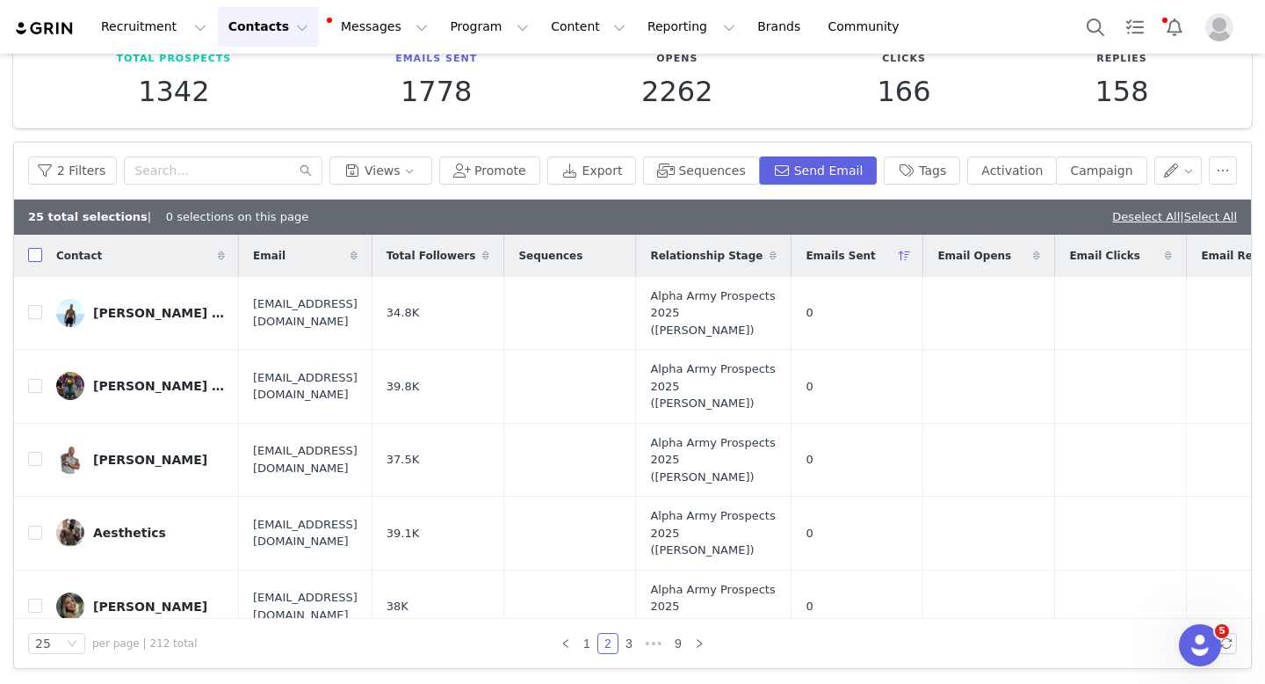
checkbox input "true"
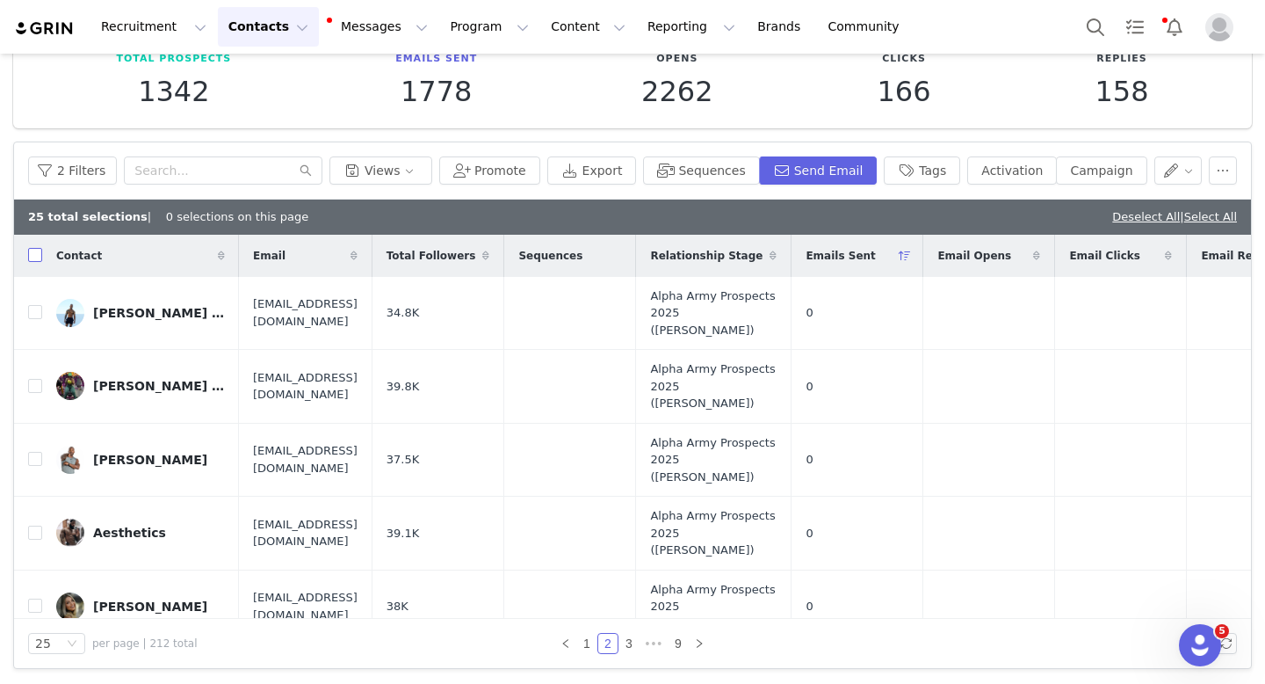
checkbox input "true"
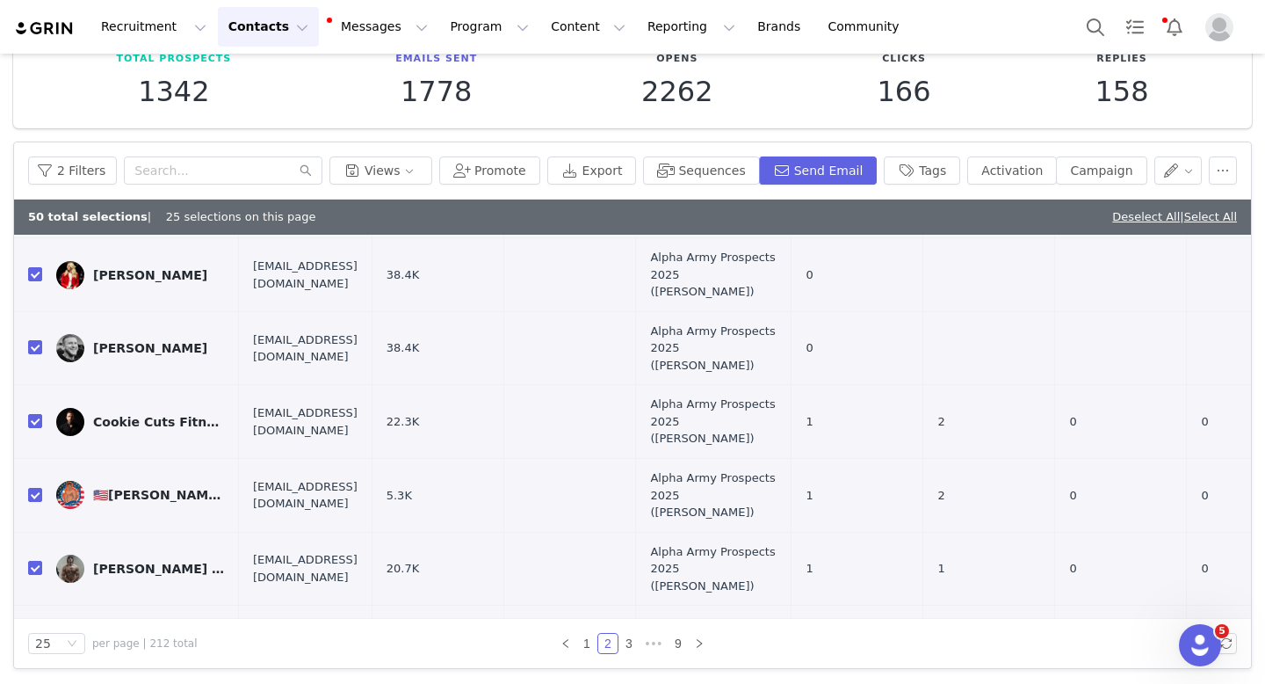
scroll to position [1506, 0]
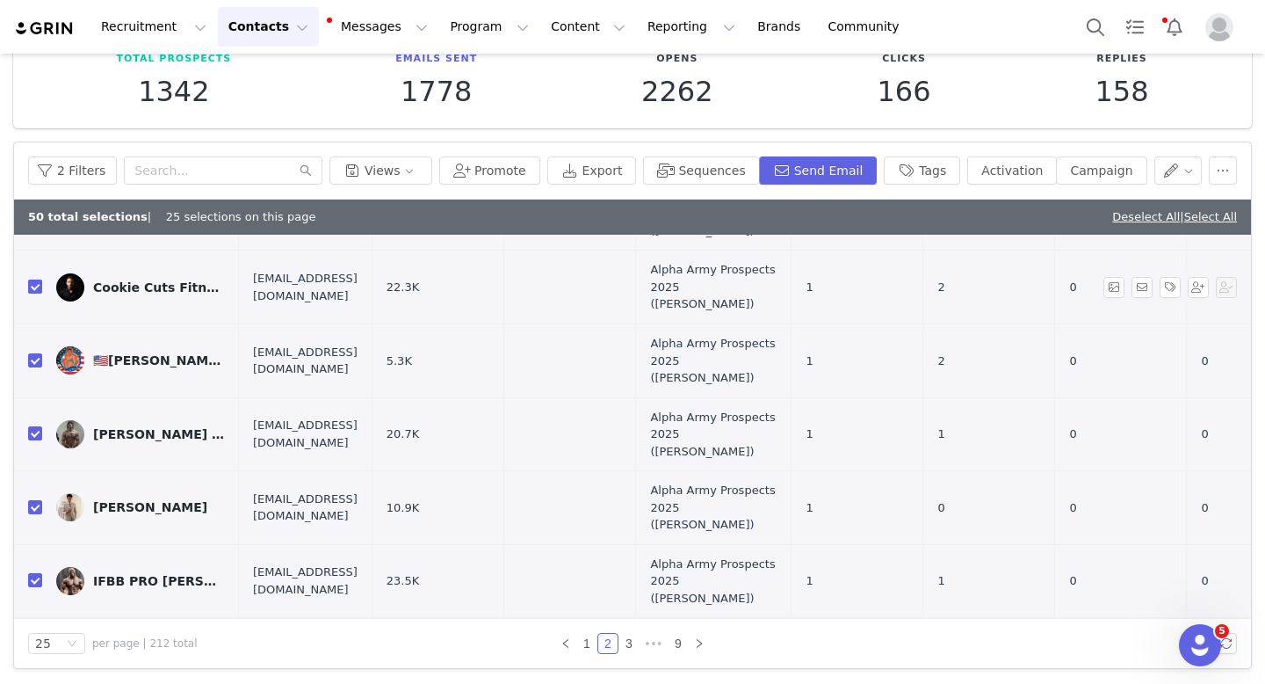
click at [28, 279] on input "checkbox" at bounding box center [35, 286] width 14 height 14
checkbox input "false"
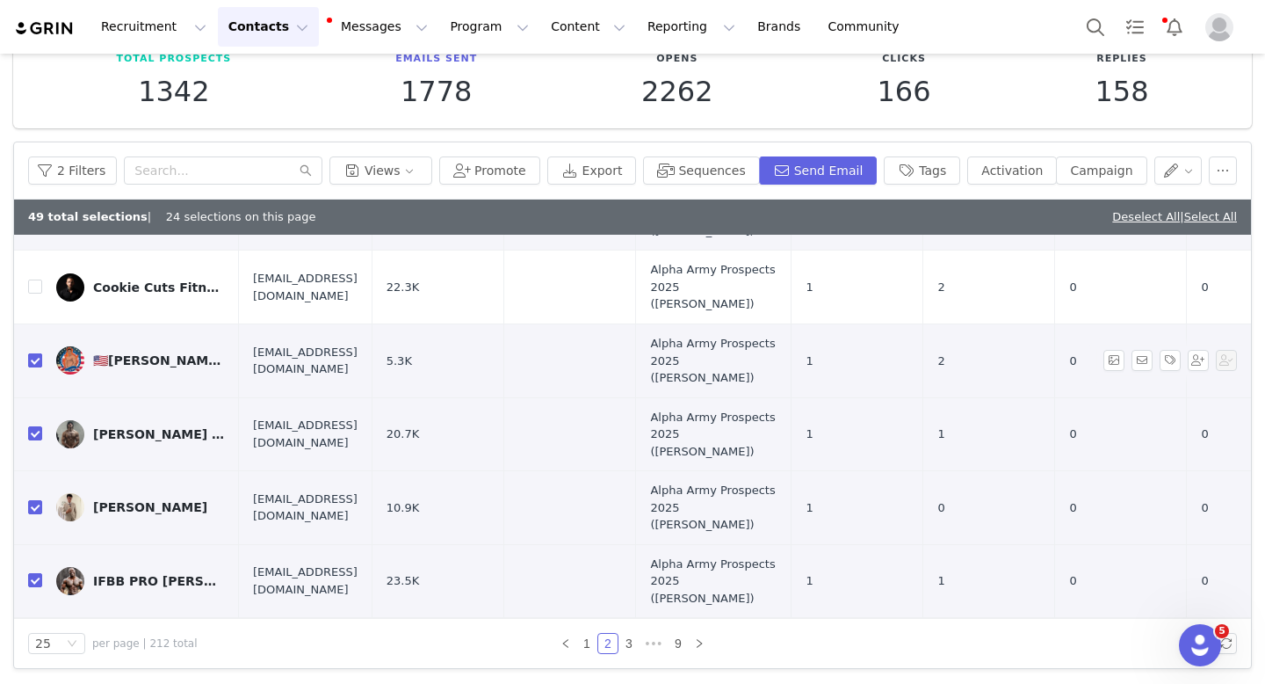
click at [33, 353] on input "checkbox" at bounding box center [35, 360] width 14 height 14
checkbox input "false"
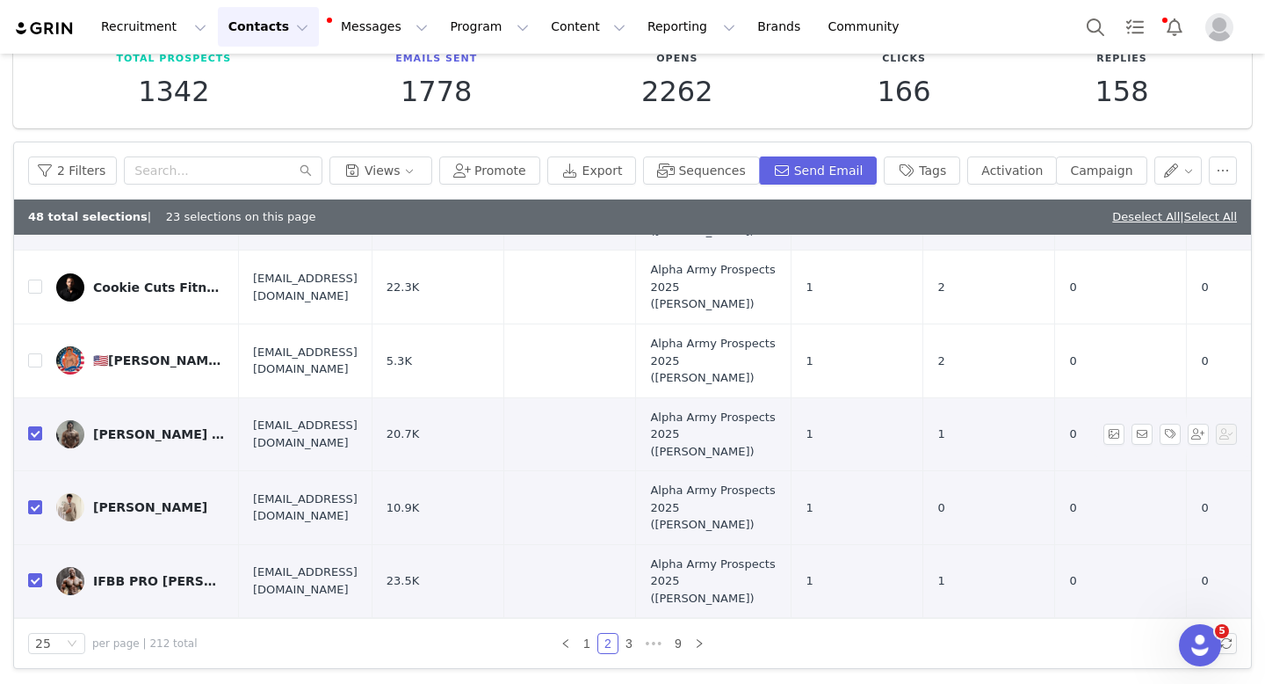
click at [33, 410] on td at bounding box center [28, 434] width 28 height 74
click at [33, 430] on td at bounding box center [28, 434] width 28 height 74
click at [33, 426] on input "checkbox" at bounding box center [35, 433] width 14 height 14
checkbox input "false"
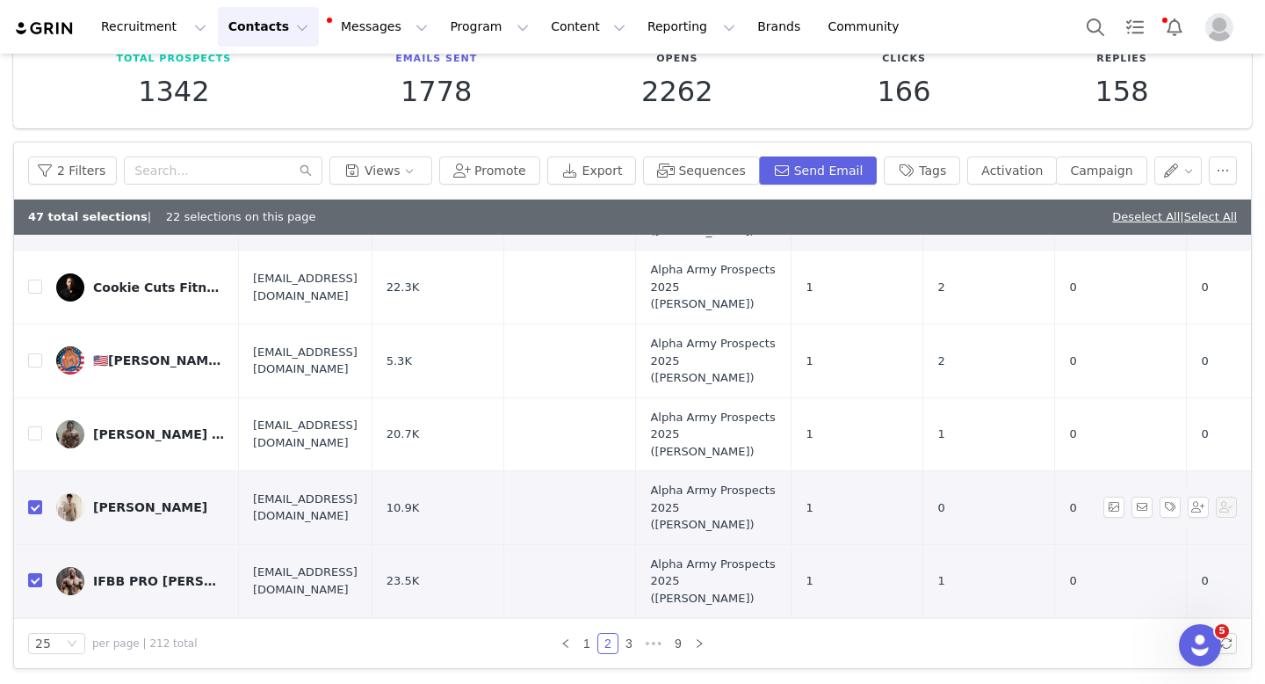
click at [30, 509] on td at bounding box center [28, 508] width 28 height 74
click at [31, 500] on input "checkbox" at bounding box center [35, 507] width 14 height 14
checkbox input "false"
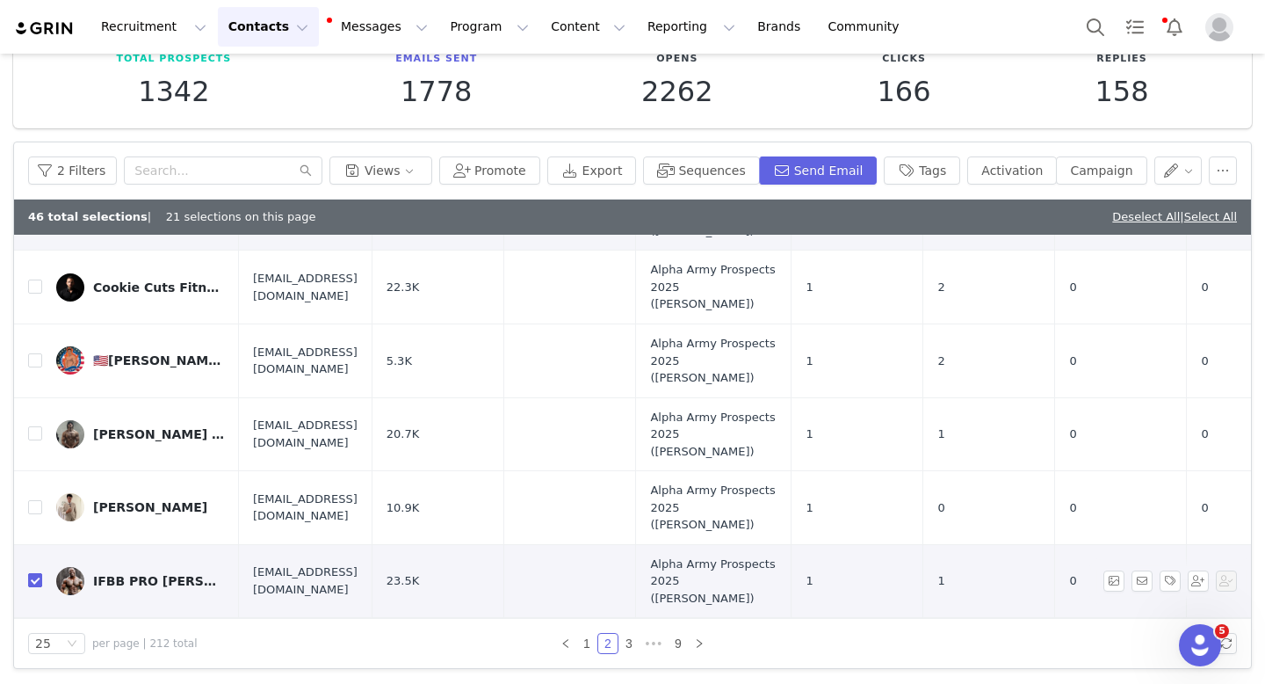
click at [30, 573] on input "checkbox" at bounding box center [35, 580] width 14 height 14
checkbox input "false"
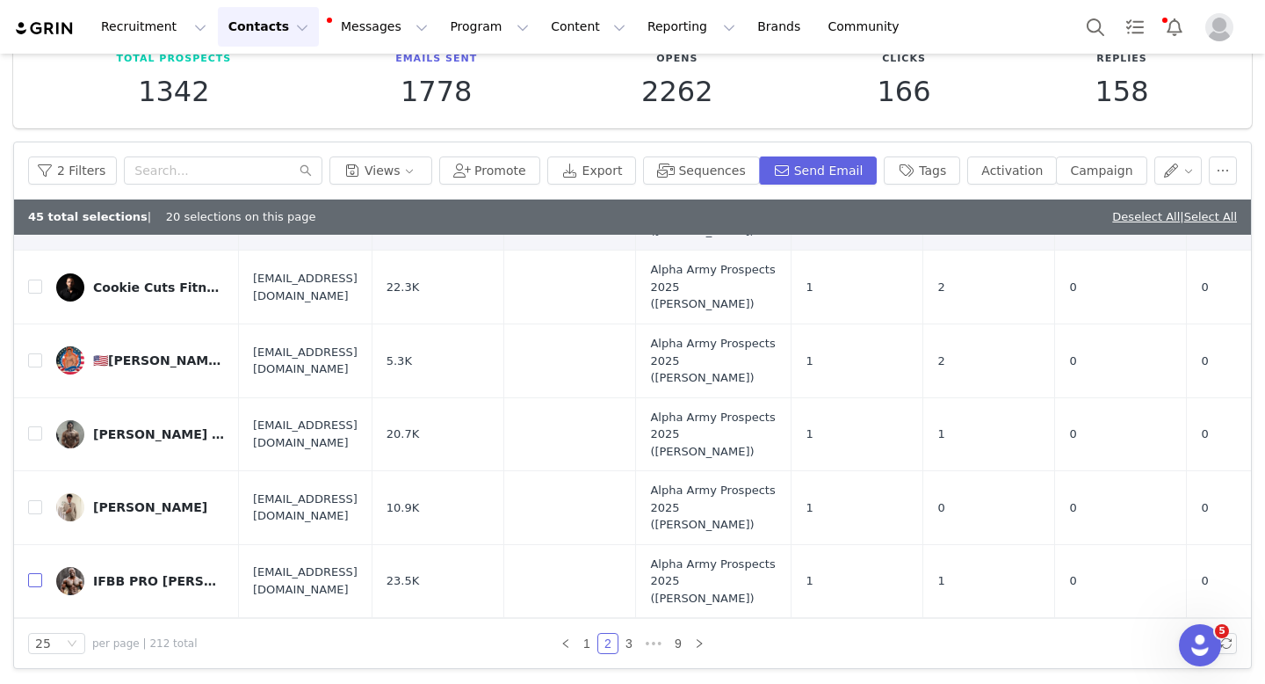
scroll to position [0, 0]
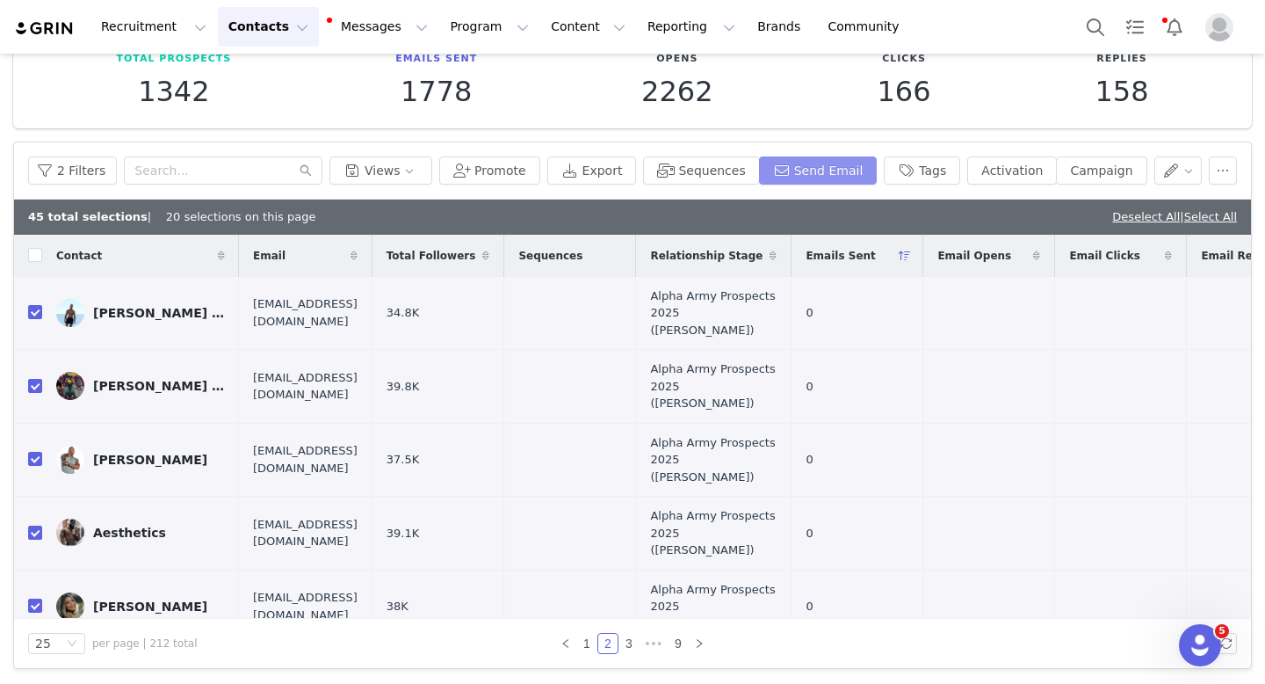
click at [786, 164] on button "Send Email" at bounding box center [818, 170] width 119 height 28
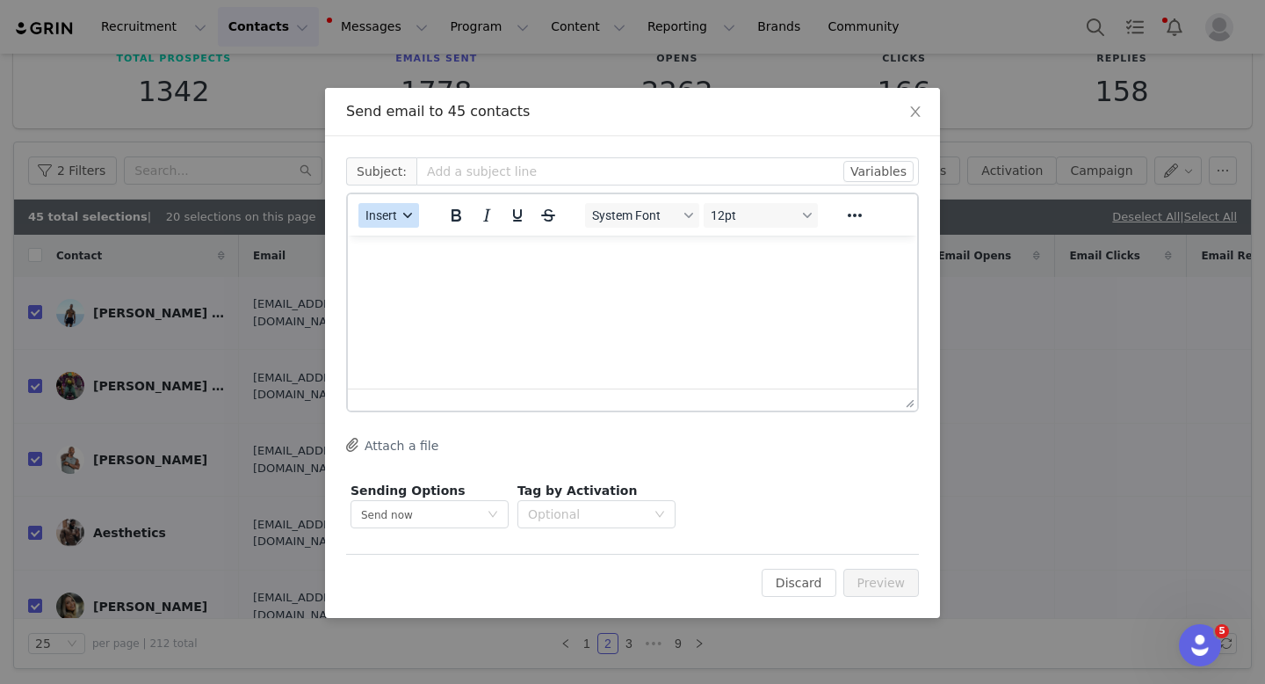
click at [392, 212] on span "Insert" at bounding box center [382, 215] width 32 height 14
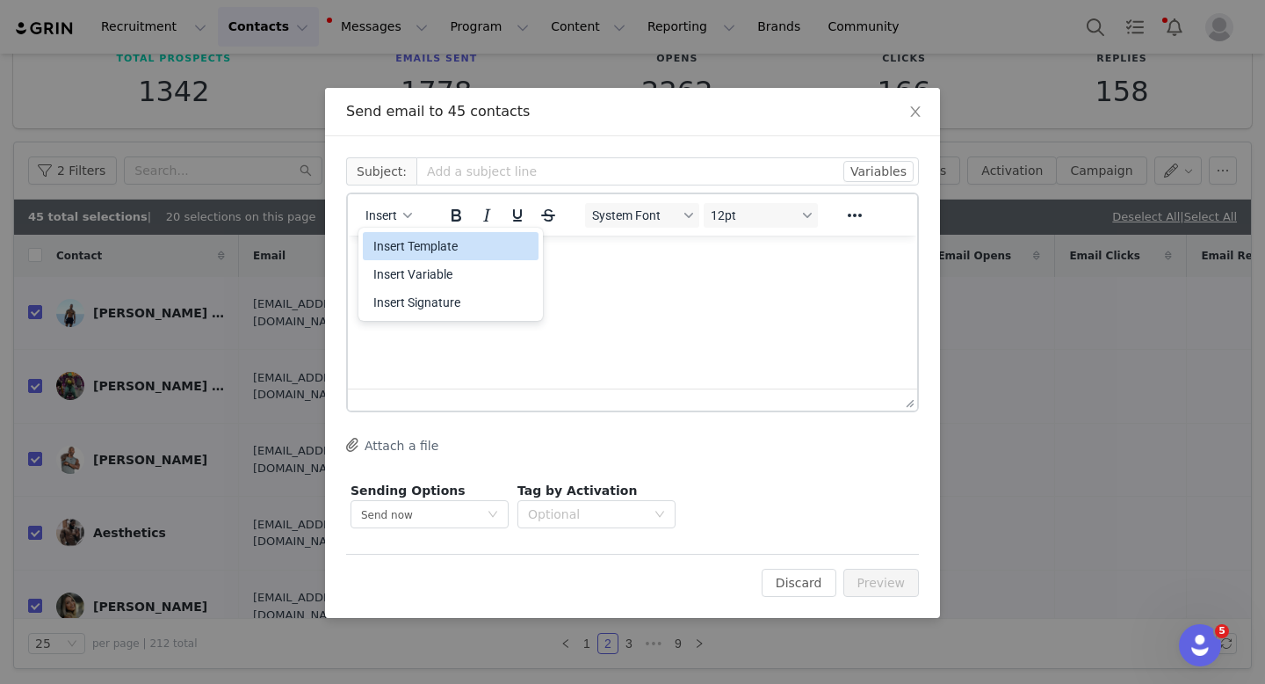
click at [424, 252] on div "Insert Template" at bounding box center [452, 245] width 158 height 21
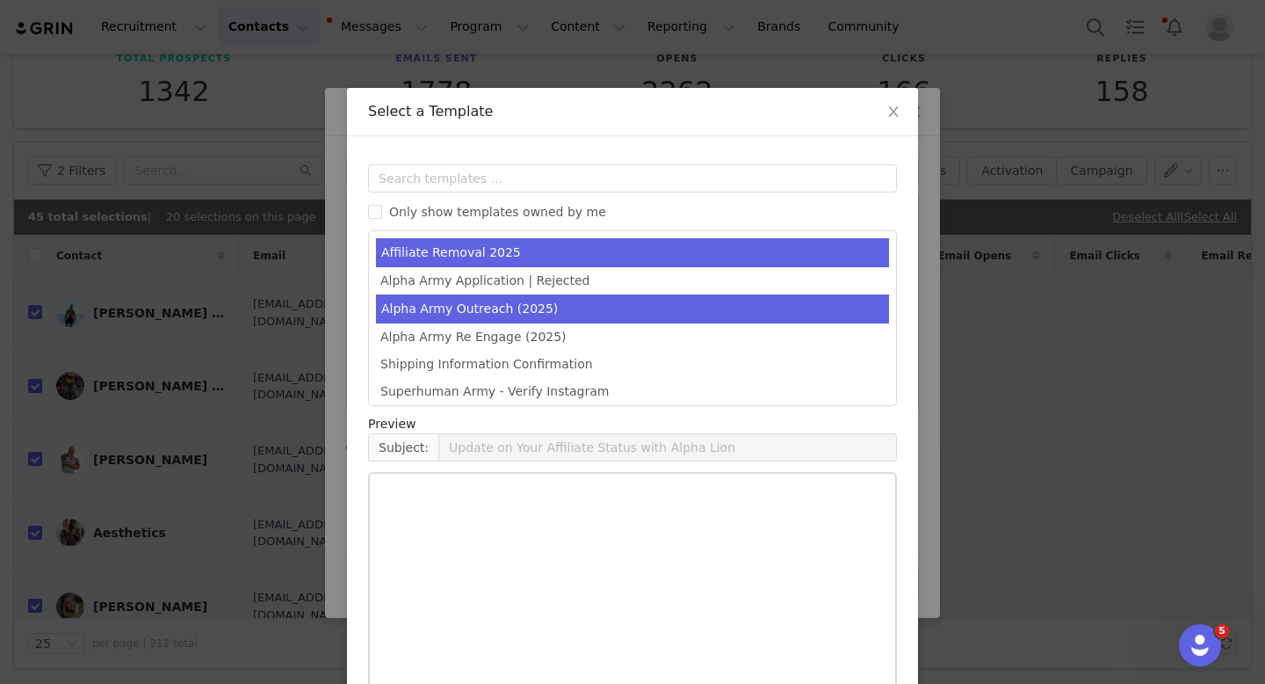
click at [442, 302] on li "Alpha Army Outreach (2025)" at bounding box center [632, 308] width 513 height 29
type input "The Alpha Army Wants You - Become an Affiliate [DATE]!"
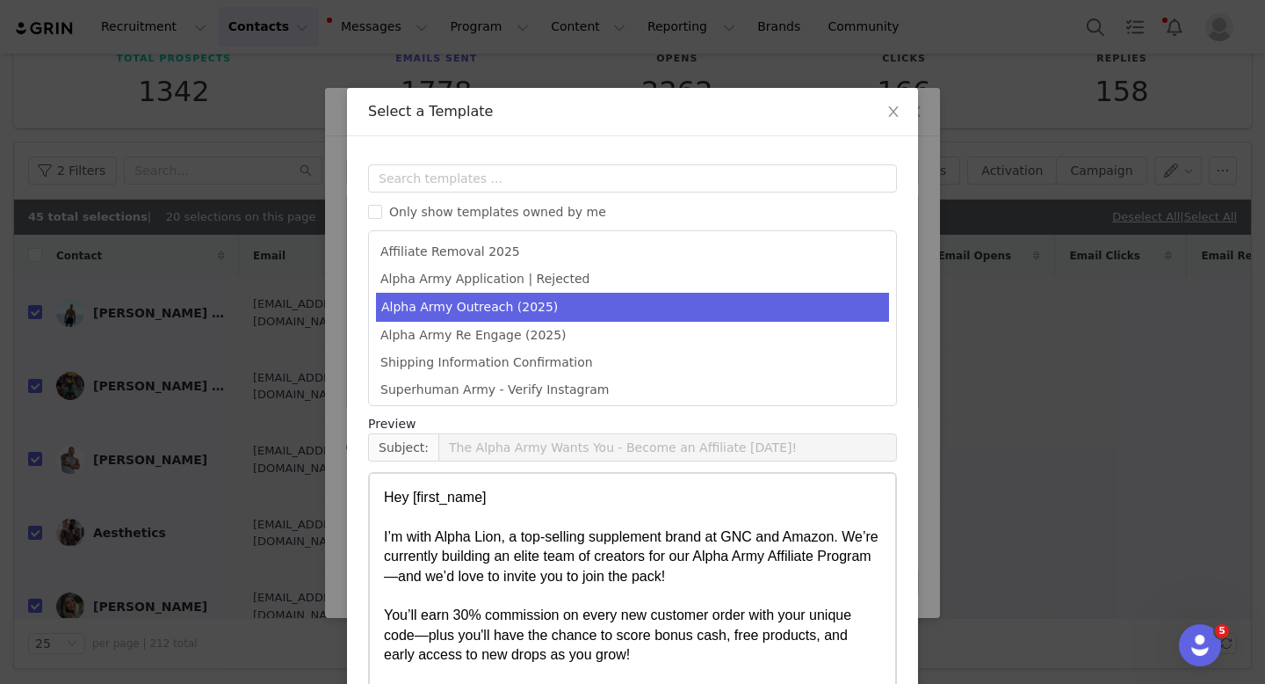
scroll to position [97, 0]
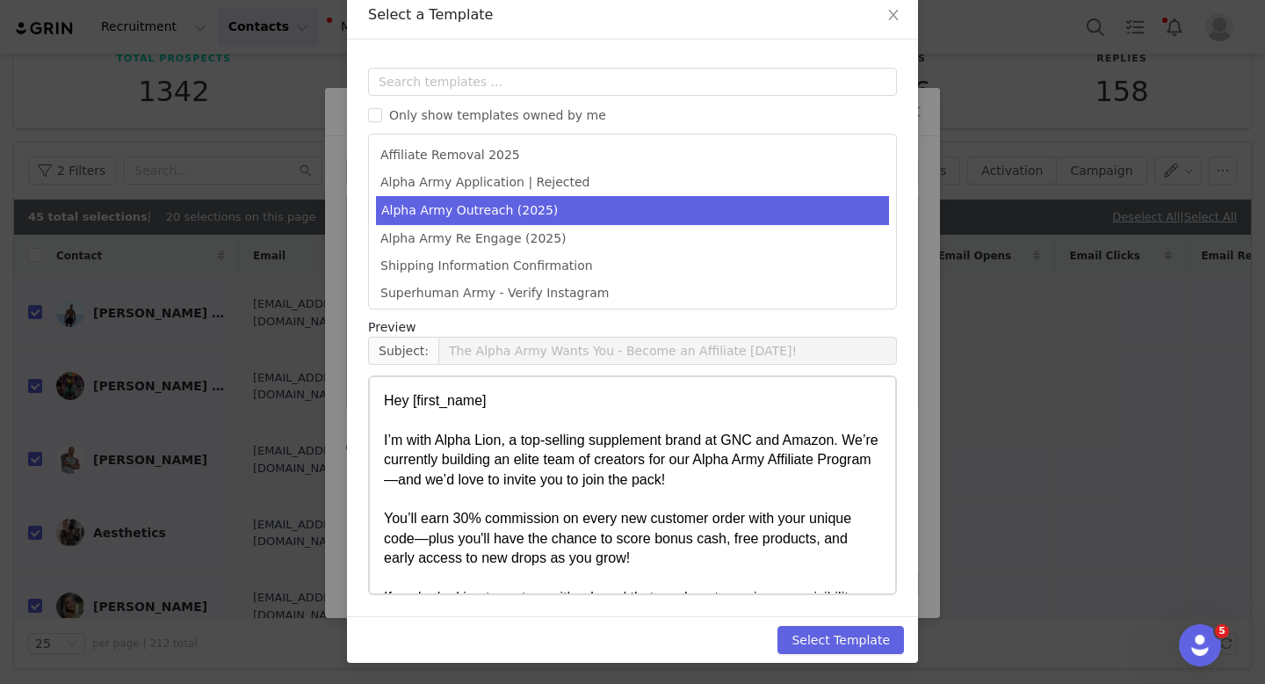
click at [711, 416] on div "Hey [first_name] I’m with Alpha Lion, a top-selling supplement brand at GNC and…" at bounding box center [632, 440] width 497 height 98
click at [823, 635] on button "Select Template" at bounding box center [841, 640] width 127 height 28
type input "The Alpha Army Wants You - Become an Affiliate [DATE]!"
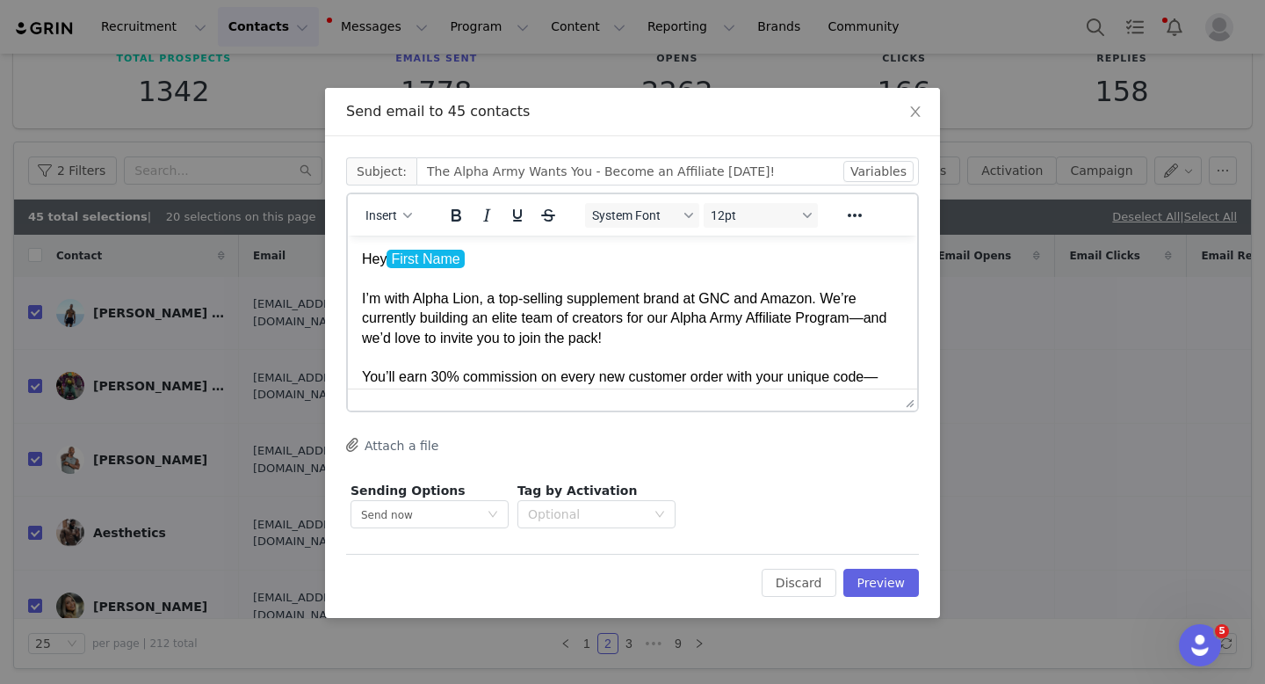
click at [641, 279] on div "Hey First Name I’m with Alpha Lion, a top-selling supplement brand at GNC and A…" at bounding box center [632, 299] width 541 height 98
click at [876, 580] on button "Preview" at bounding box center [882, 583] width 76 height 28
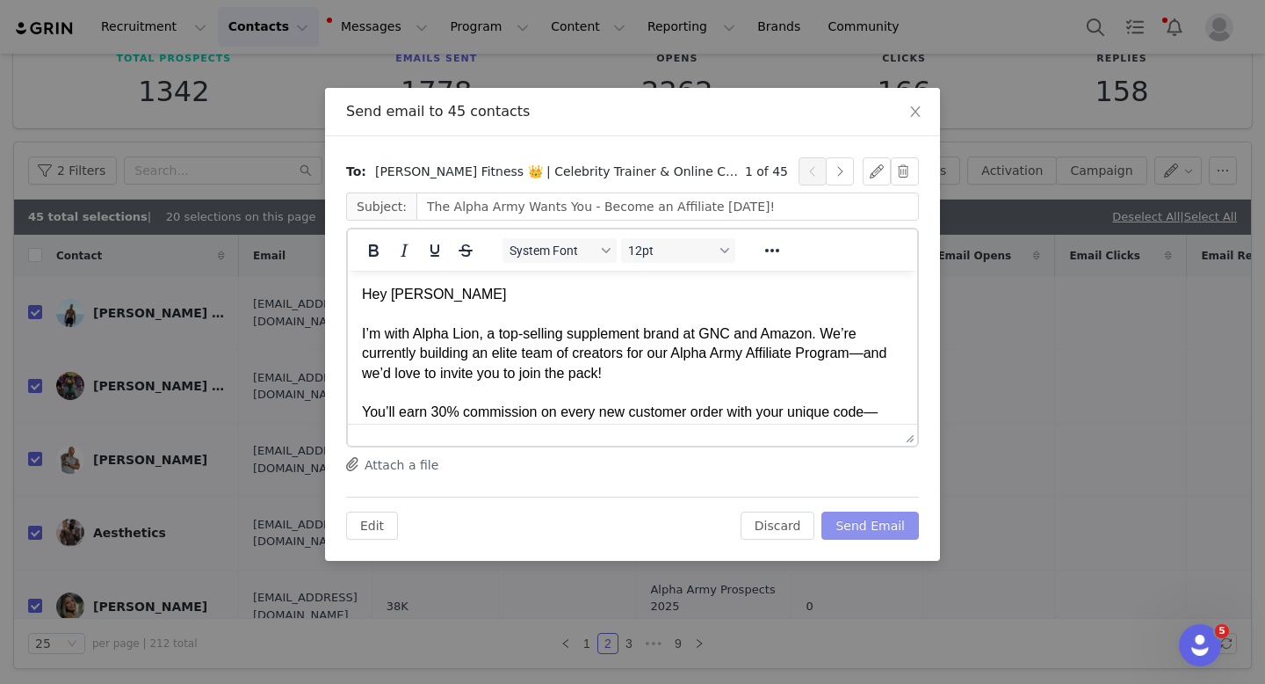
click at [858, 528] on button "Send Email" at bounding box center [871, 525] width 98 height 28
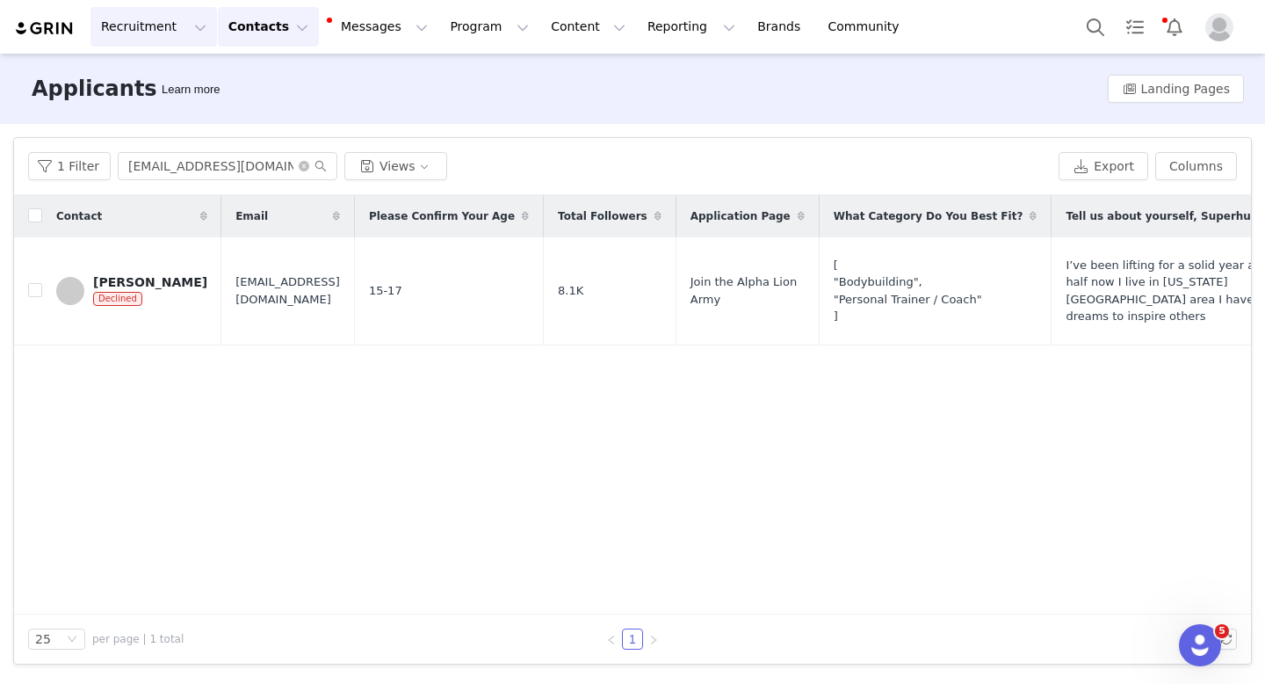
click at [131, 34] on button "Recruitment Recruitment" at bounding box center [154, 27] width 127 height 40
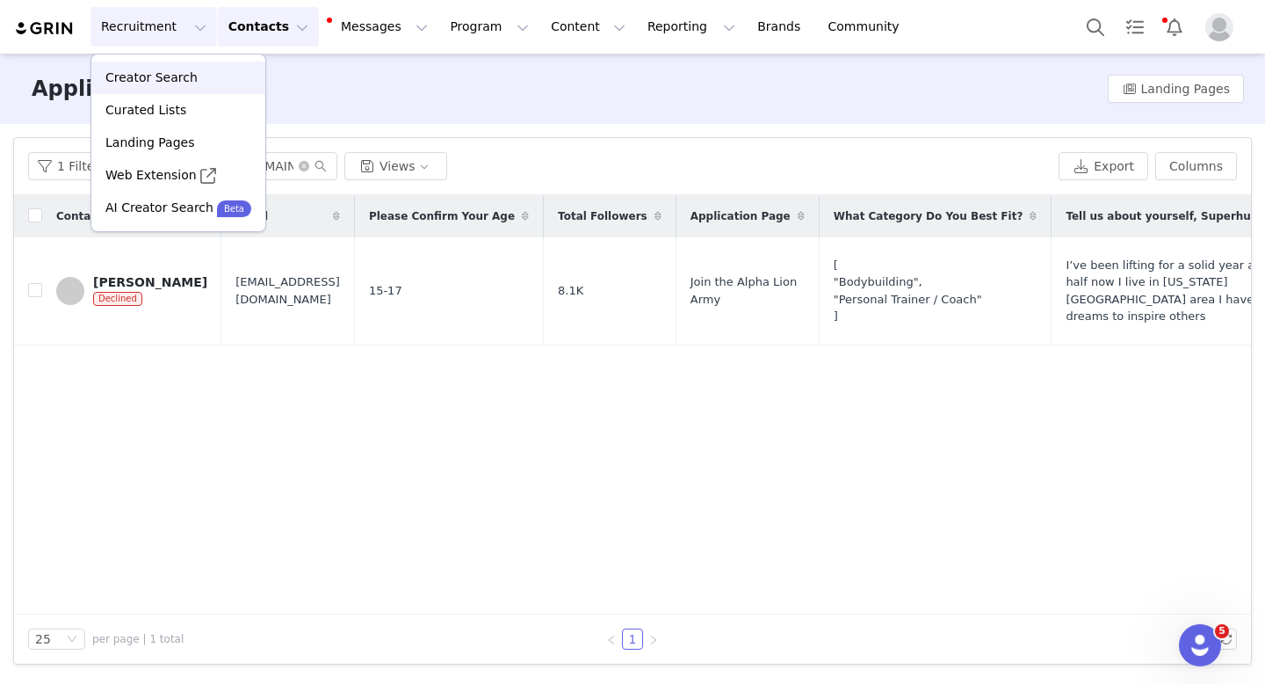
click at [152, 79] on p "Creator Search" at bounding box center [151, 78] width 92 height 18
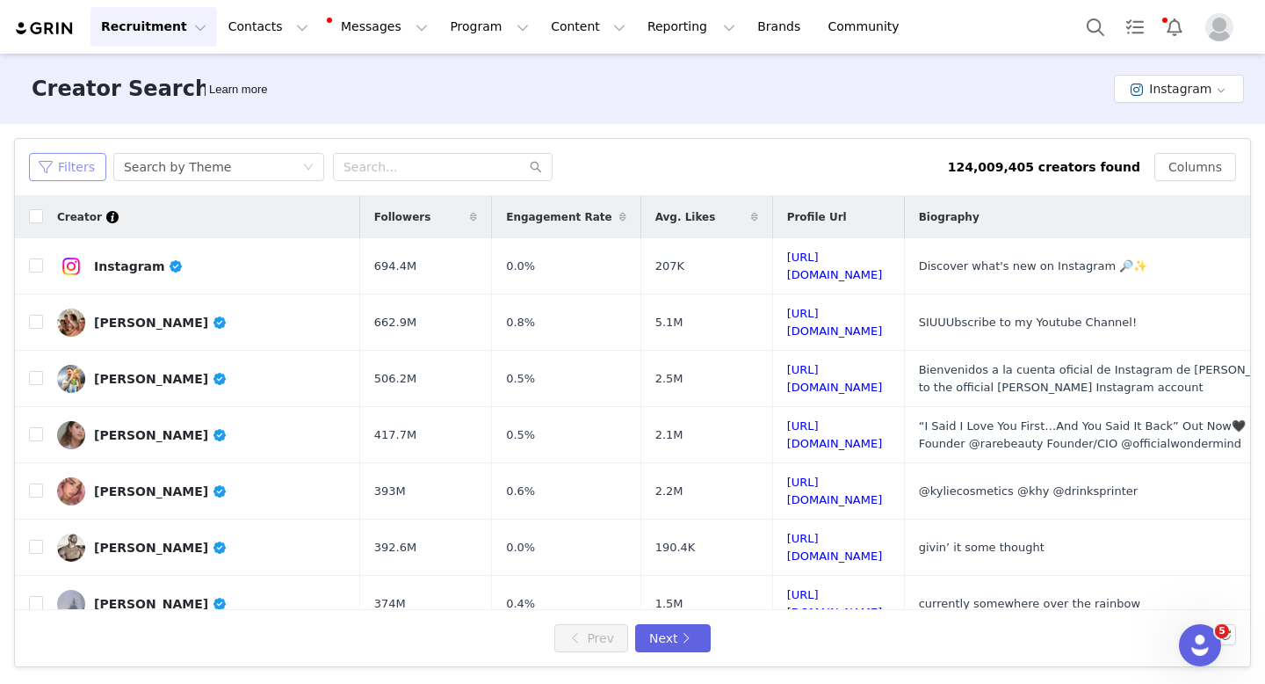
click at [70, 159] on button "Filters" at bounding box center [67, 167] width 77 height 28
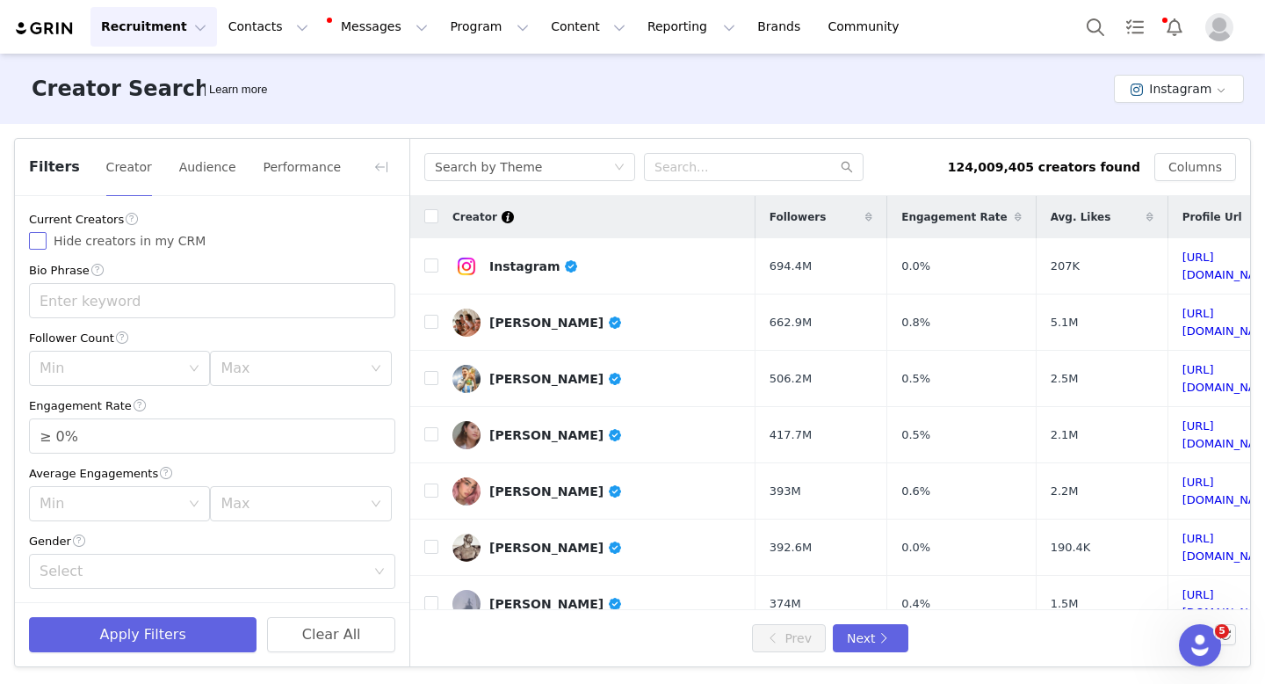
click at [44, 237] on input "Hide creators in my CRM" at bounding box center [38, 241] width 18 height 18
checkbox input "true"
click at [96, 287] on input "text" at bounding box center [212, 300] width 366 height 35
type input "Onlyfans"
click at [253, 328] on div "Current Creators Hide creators in my CRM Bio Phrase Onlyfans Follower Count Min…" at bounding box center [212, 684] width 395 height 977
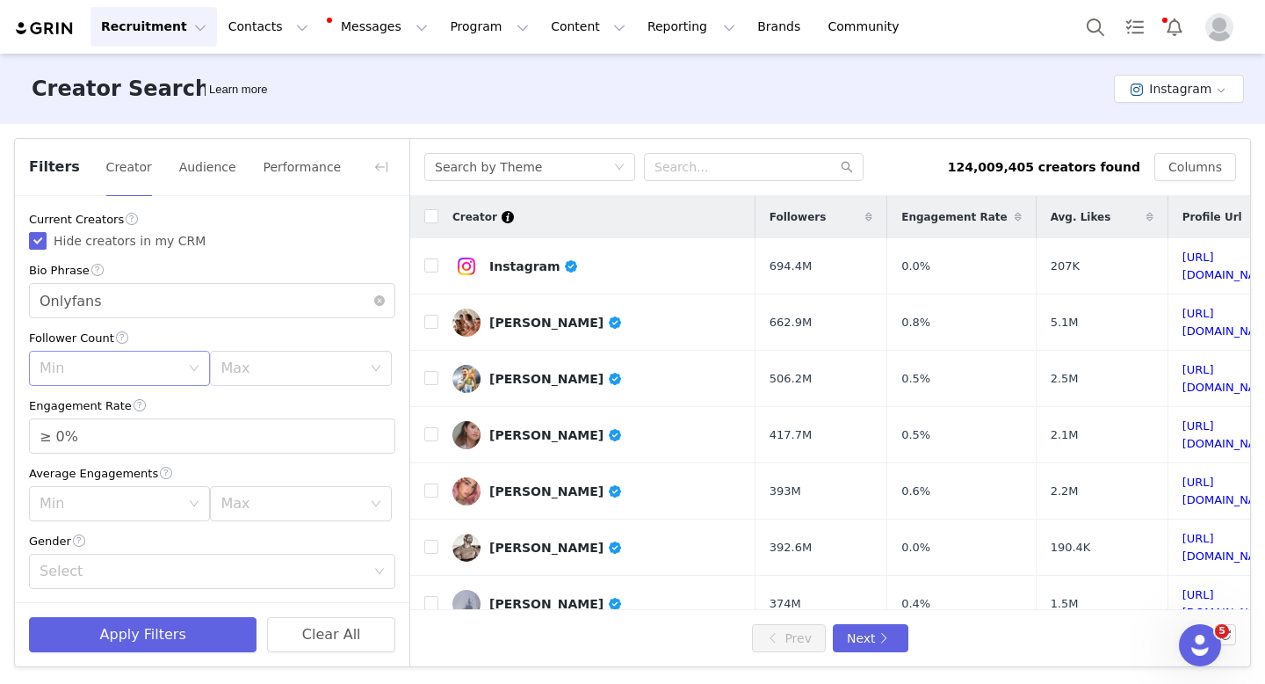
click at [147, 363] on div "Min" at bounding box center [110, 368] width 141 height 18
click at [81, 496] on li "50k" at bounding box center [116, 502] width 175 height 28
click at [265, 369] on div "Max" at bounding box center [291, 368] width 141 height 18
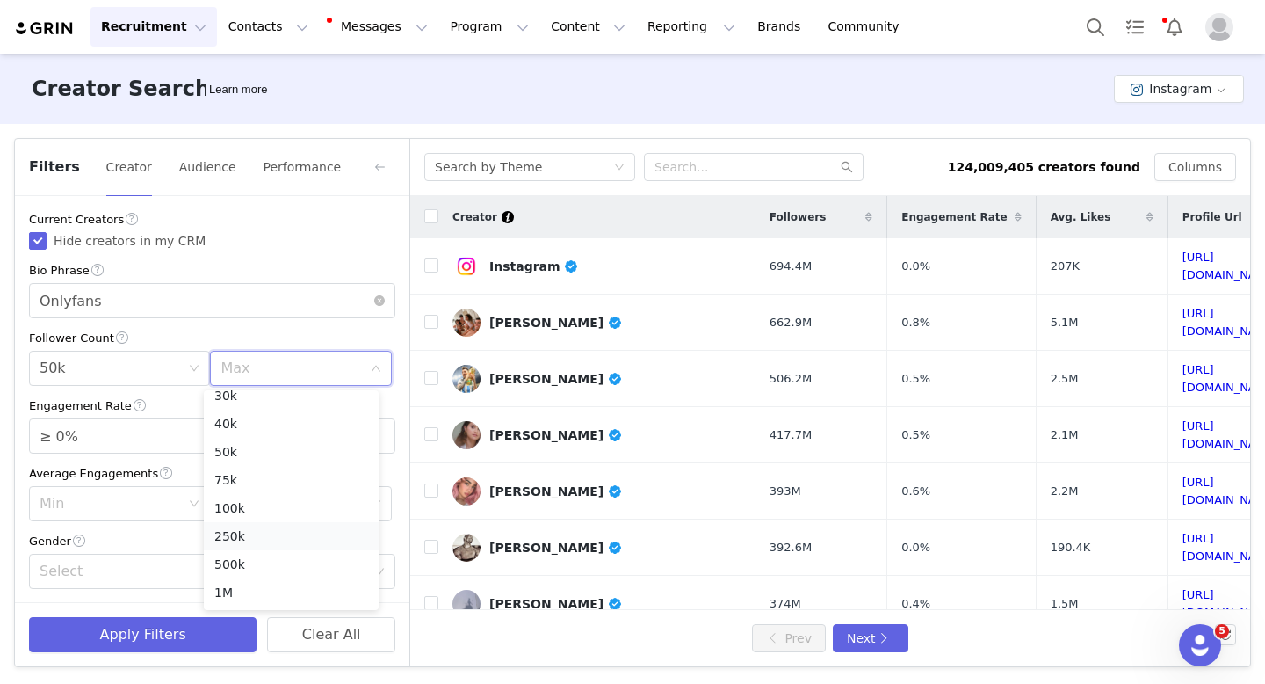
click at [237, 525] on li "250k" at bounding box center [291, 536] width 175 height 28
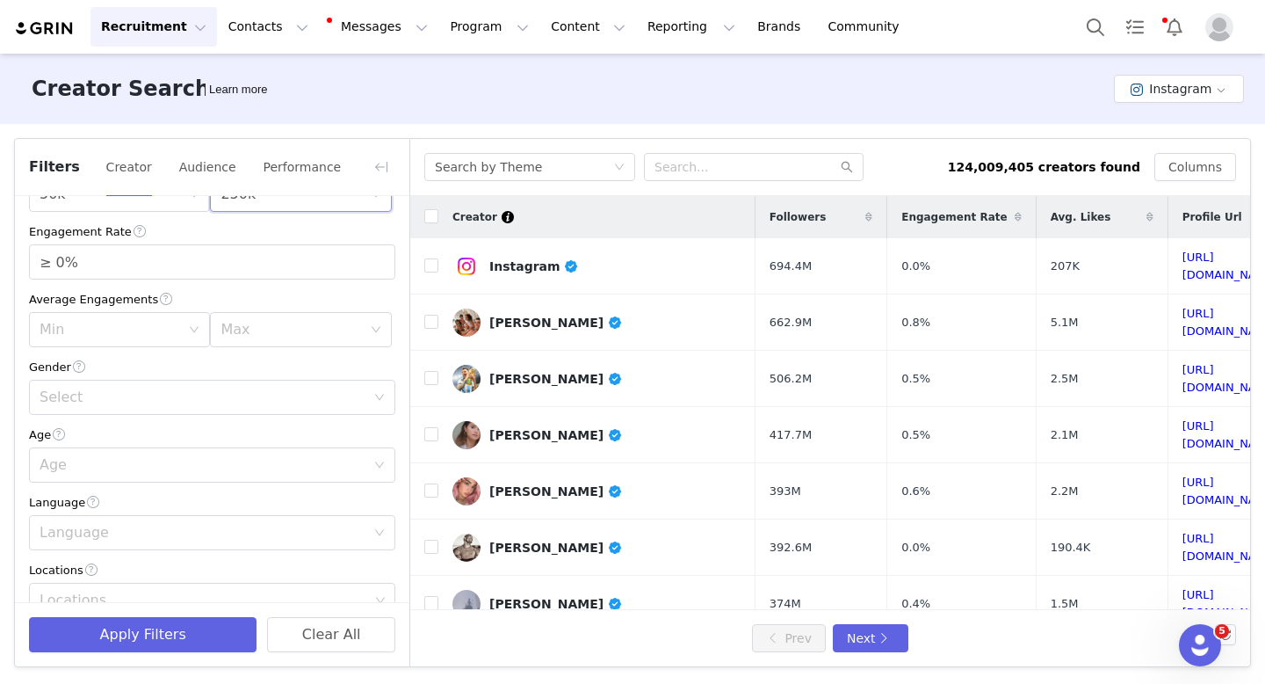
scroll to position [243, 0]
click at [305, 333] on div "Select" at bounding box center [203, 329] width 326 height 18
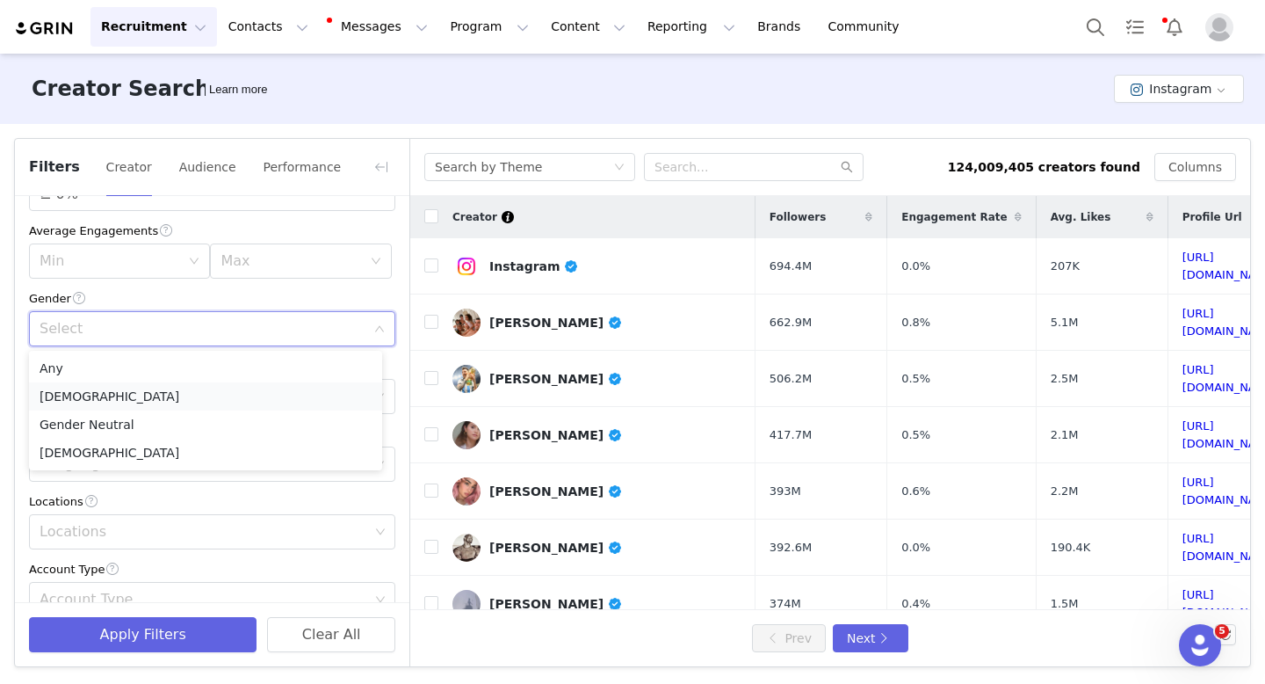
click at [148, 402] on li "[DEMOGRAPHIC_DATA]" at bounding box center [205, 396] width 353 height 28
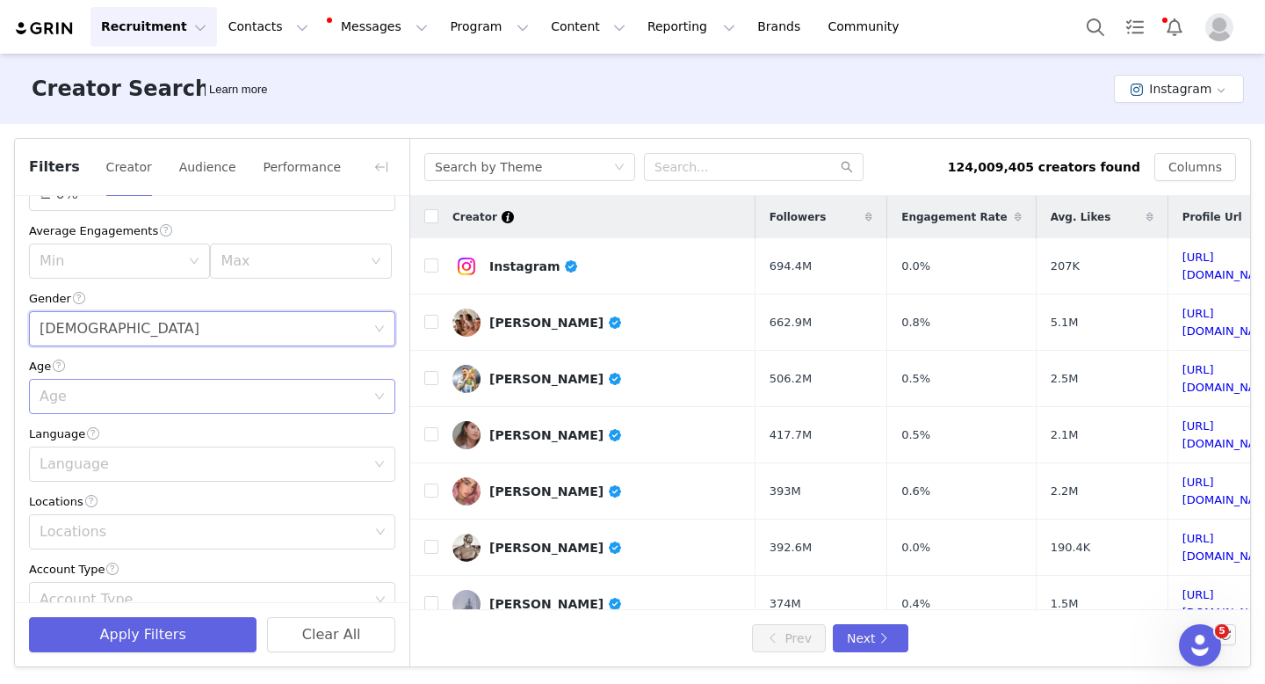
click at [340, 395] on div "Age" at bounding box center [203, 397] width 326 height 18
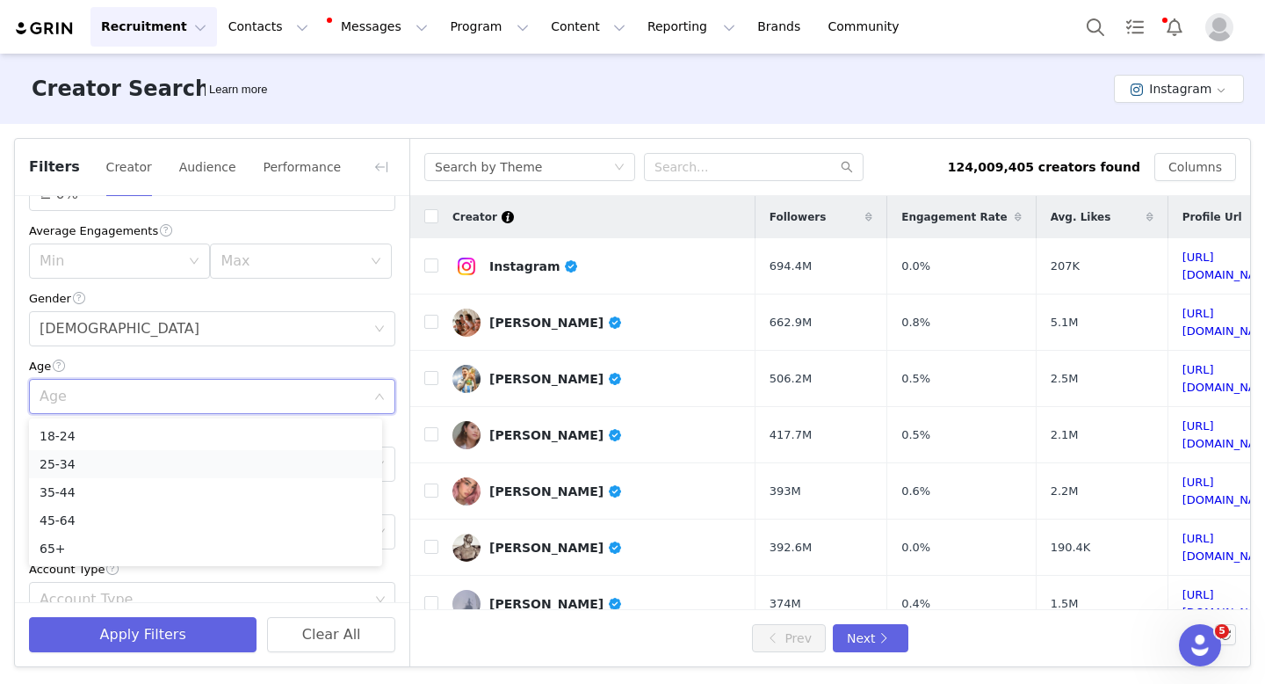
click at [237, 458] on li "25-34" at bounding box center [205, 464] width 353 height 28
click at [236, 397] on div "Age 25-34" at bounding box center [207, 396] width 334 height 33
click at [374, 394] on icon "icon: close-circle" at bounding box center [379, 396] width 11 height 11
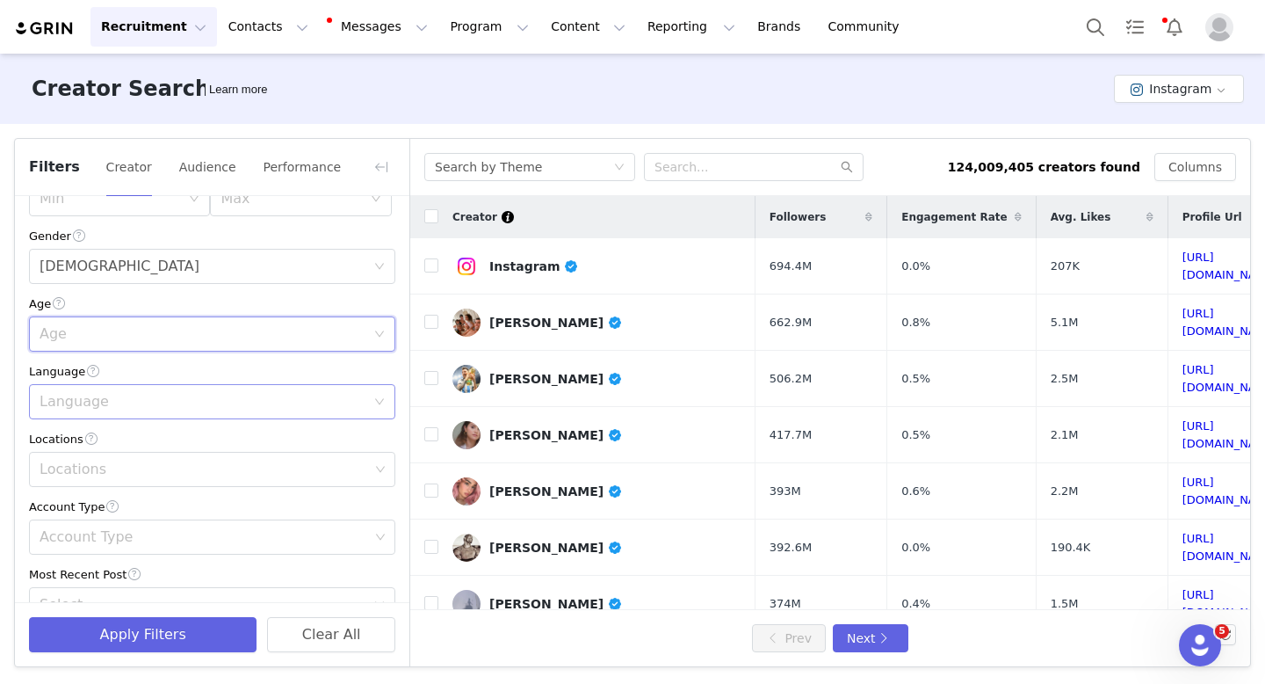
click at [267, 402] on div "Language" at bounding box center [203, 402] width 326 height 18
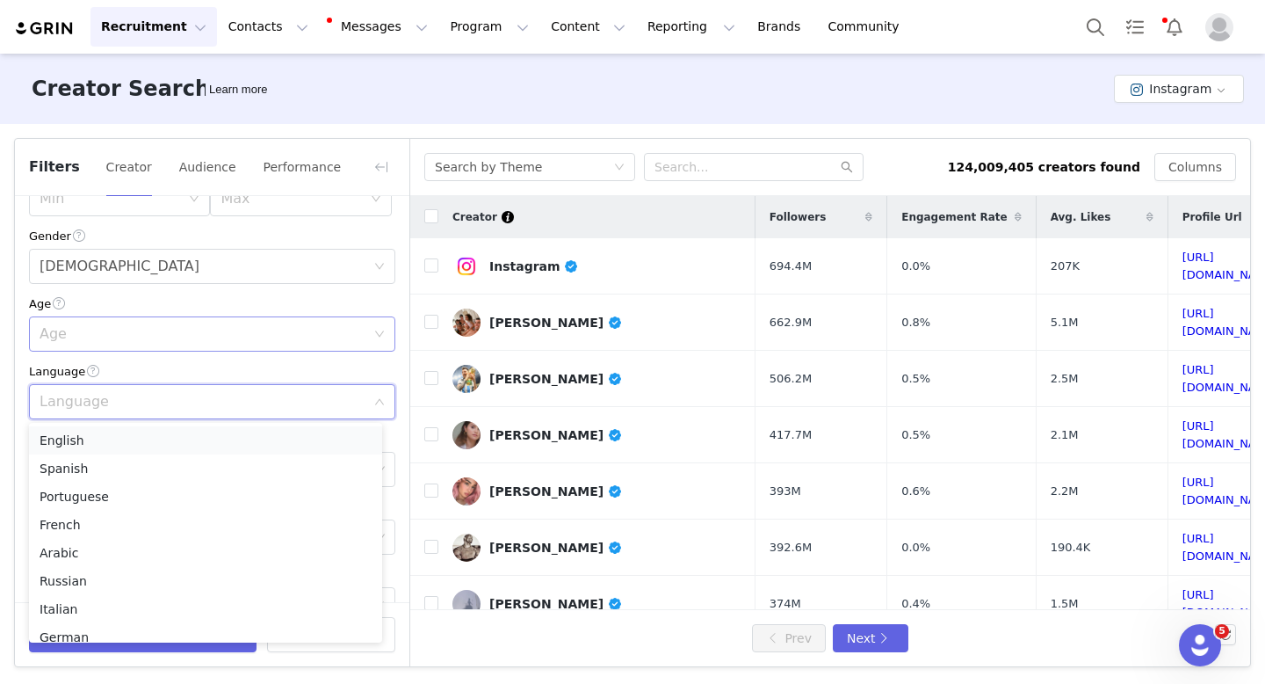
click at [96, 441] on li "English" at bounding box center [205, 440] width 353 height 28
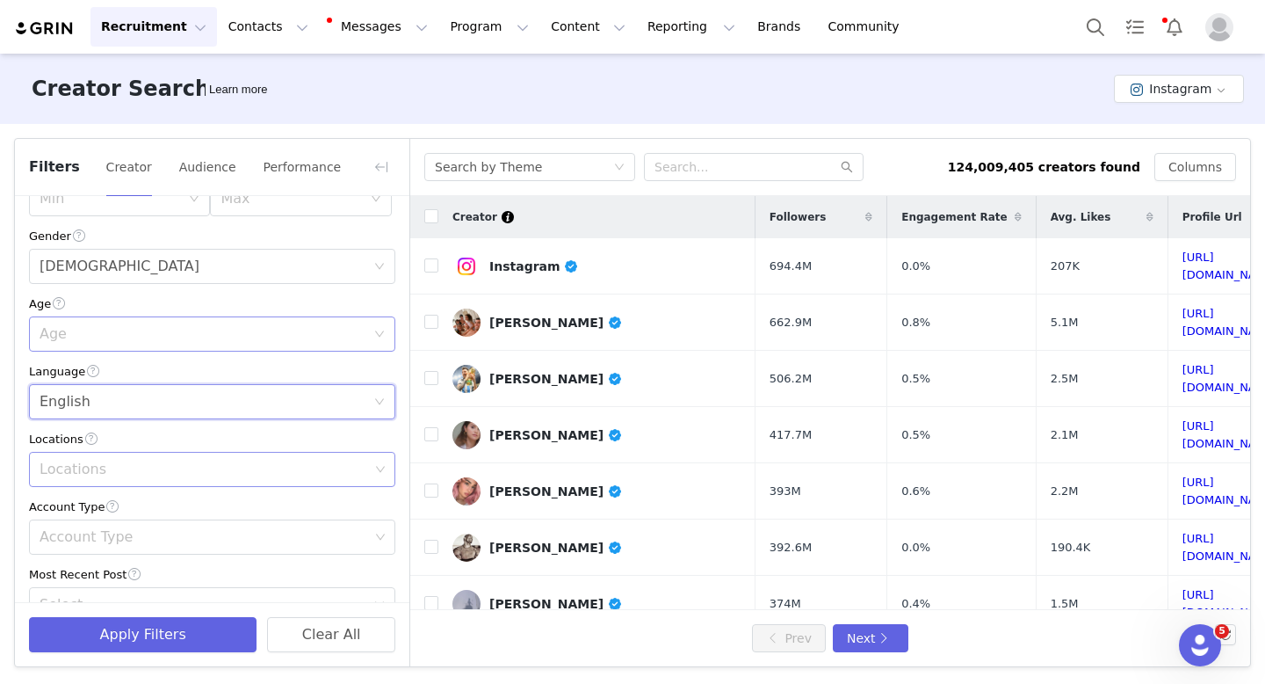
click at [83, 460] on div "Locations" at bounding box center [205, 469] width 330 height 18
type input "Uni"
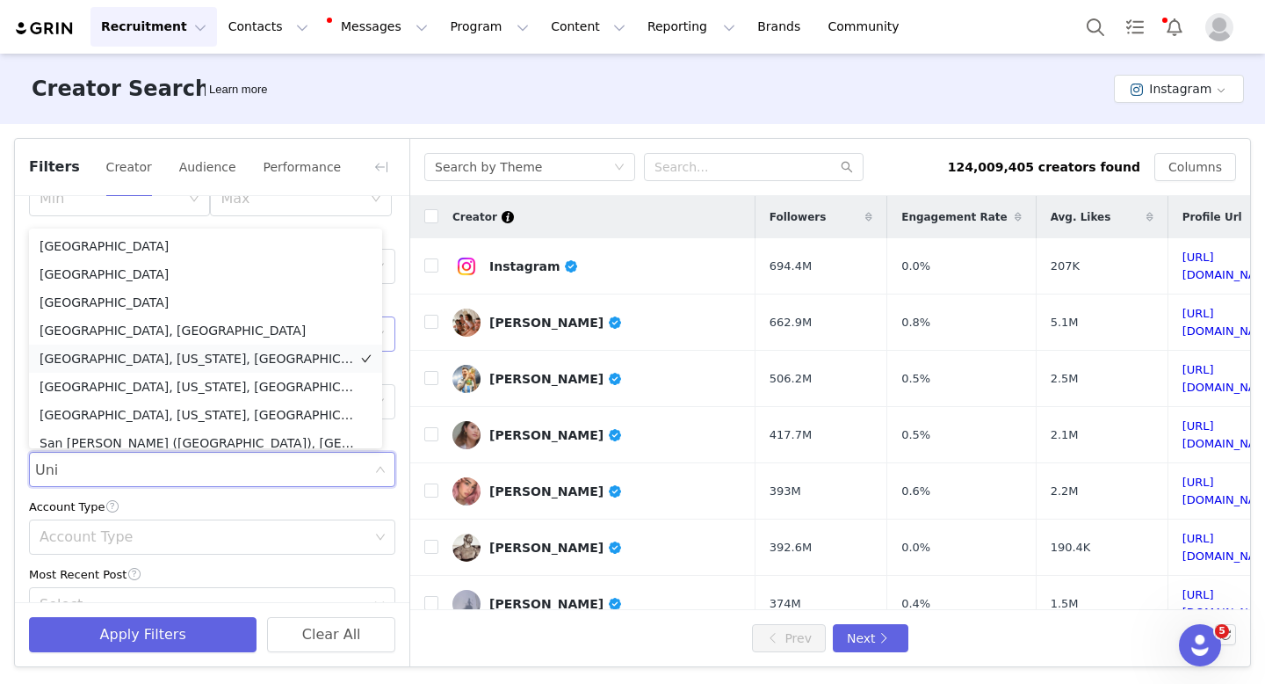
scroll to position [9, 0]
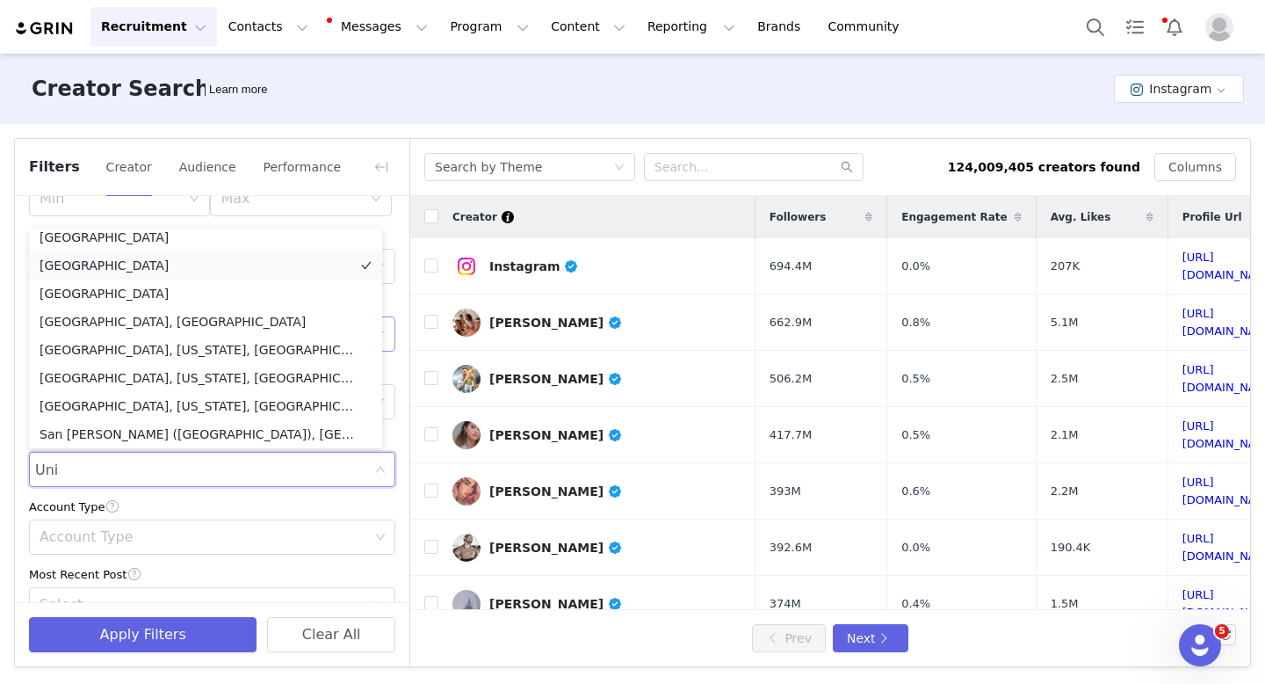
click at [131, 266] on li "[GEOGRAPHIC_DATA]" at bounding box center [205, 265] width 353 height 28
click at [175, 470] on div "Locations [GEOGRAPHIC_DATA]" at bounding box center [205, 469] width 343 height 33
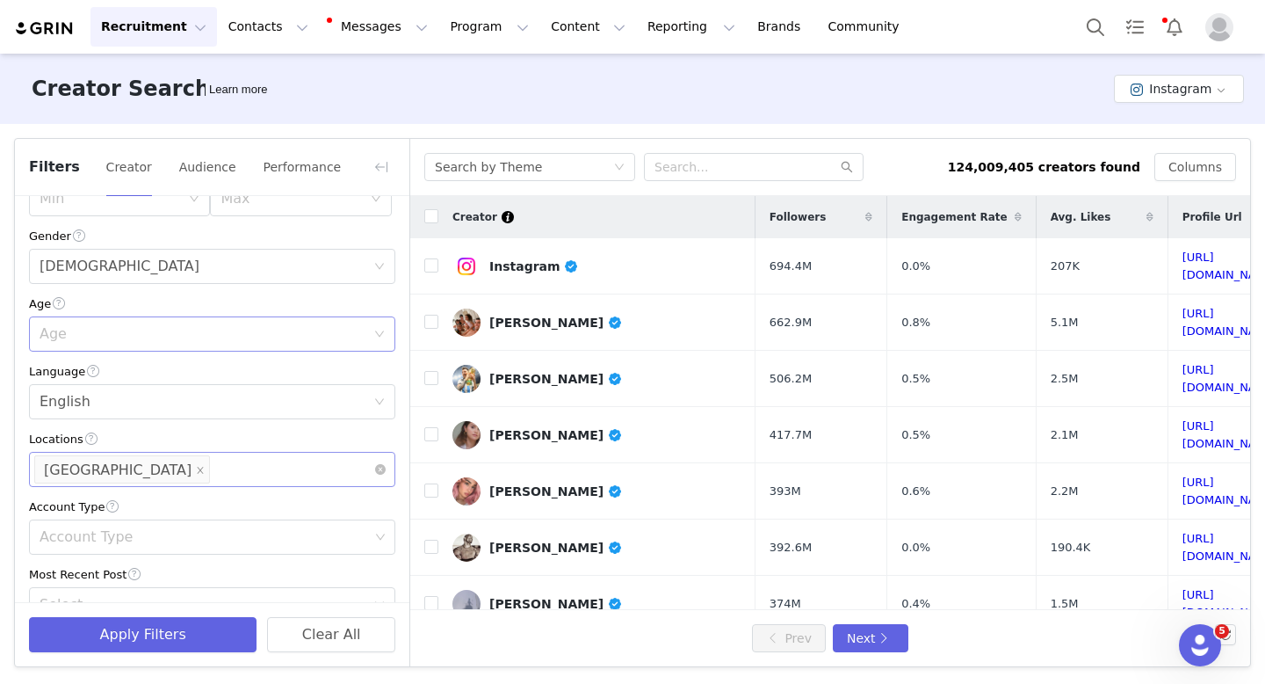
click at [191, 469] on div "Locations [GEOGRAPHIC_DATA]" at bounding box center [205, 469] width 343 height 33
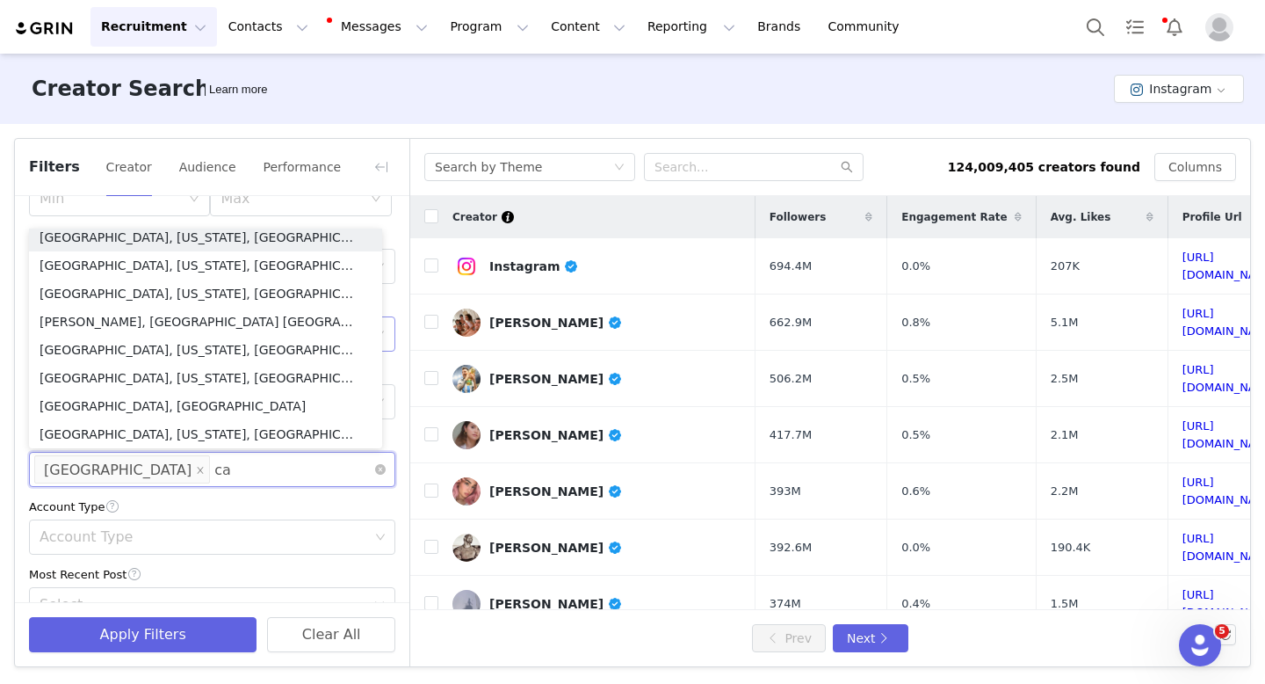
scroll to position [0, 0]
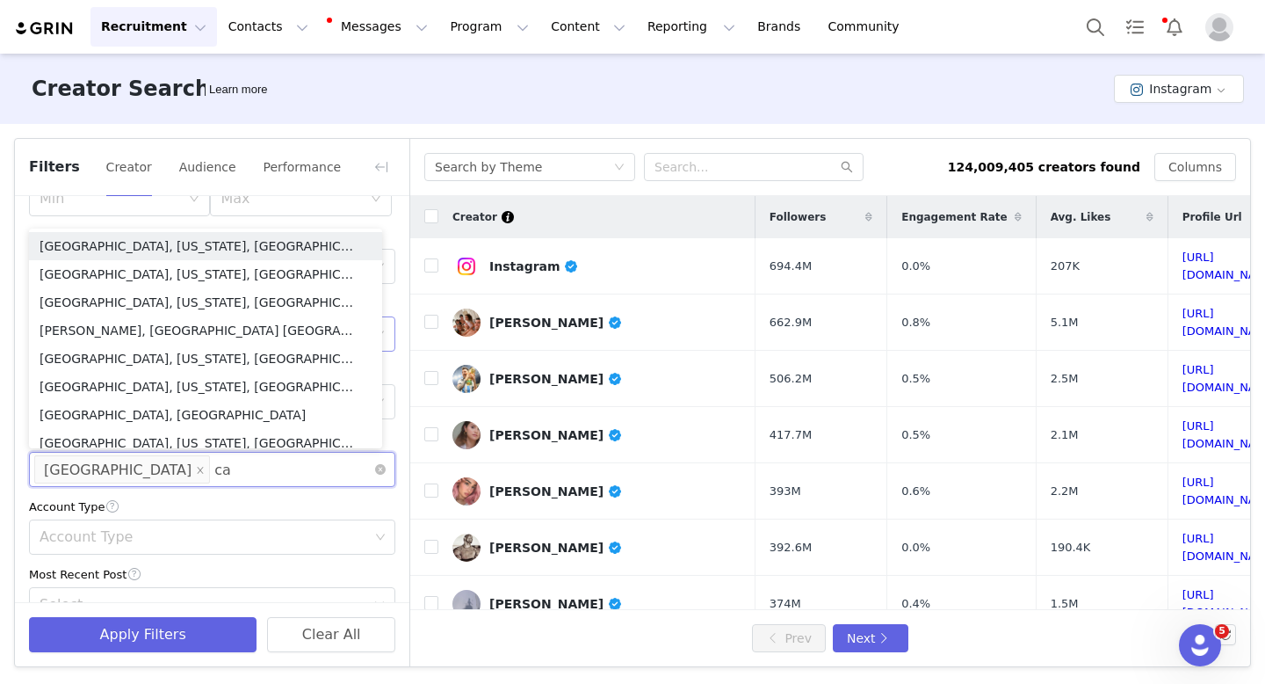
type input "can"
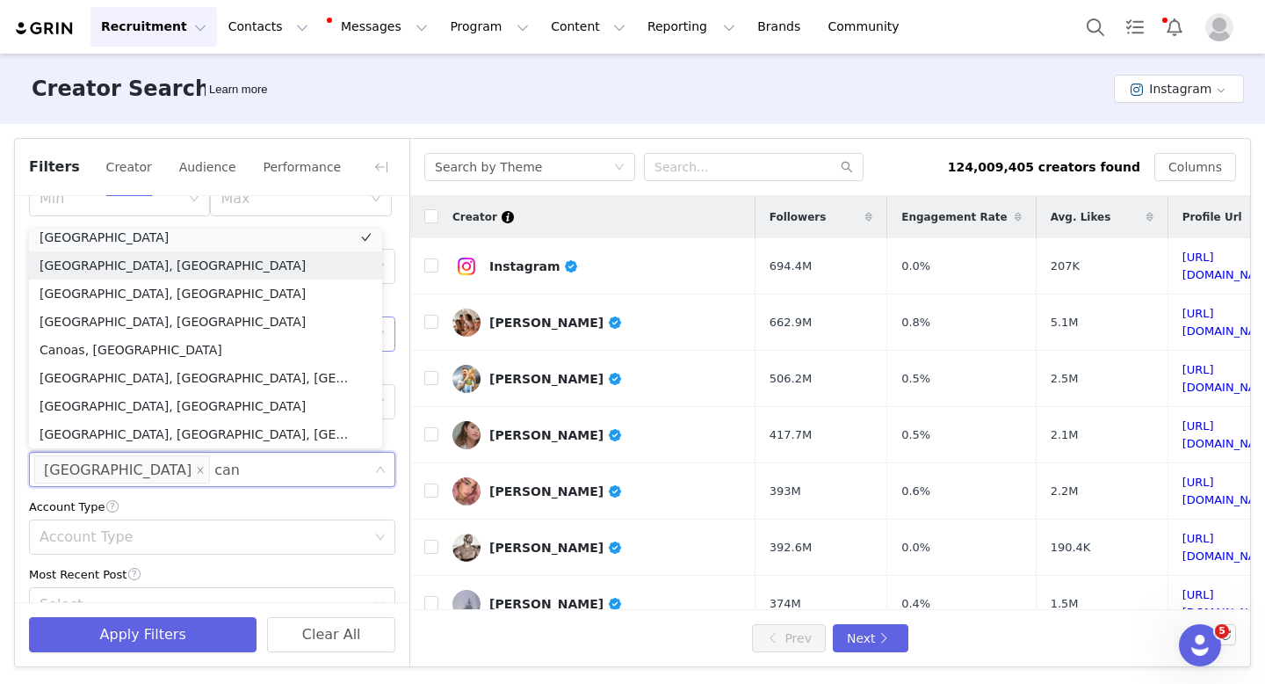
scroll to position [4, 0]
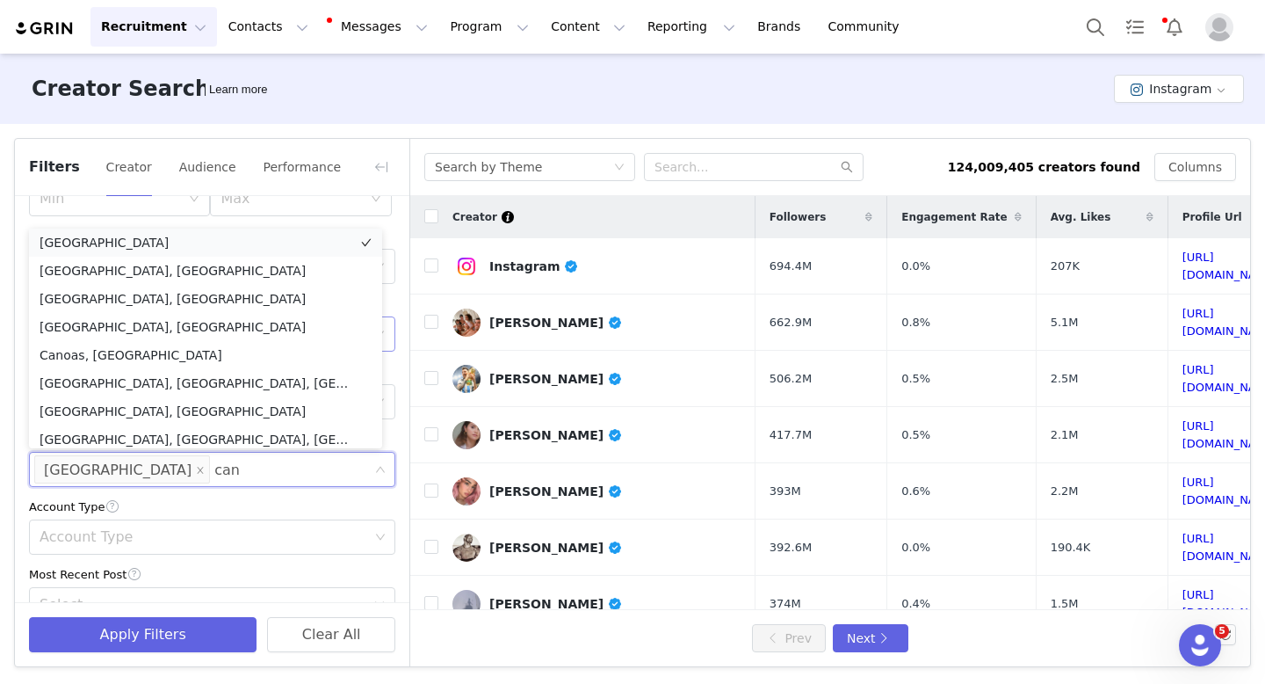
click at [183, 239] on li "[GEOGRAPHIC_DATA]" at bounding box center [205, 242] width 353 height 28
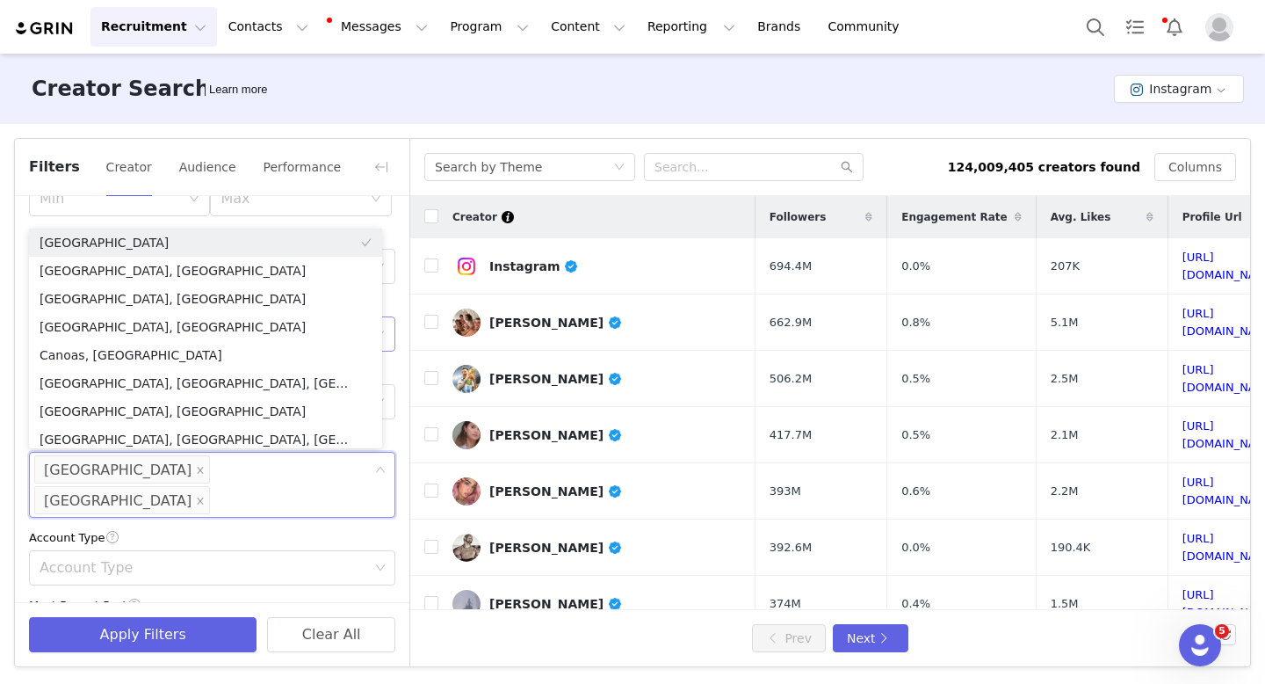
click at [389, 408] on div "Current Creators Hide creators in my CRM Bio Phrase Onlyfans Follower Count Min…" at bounding box center [212, 395] width 395 height 1008
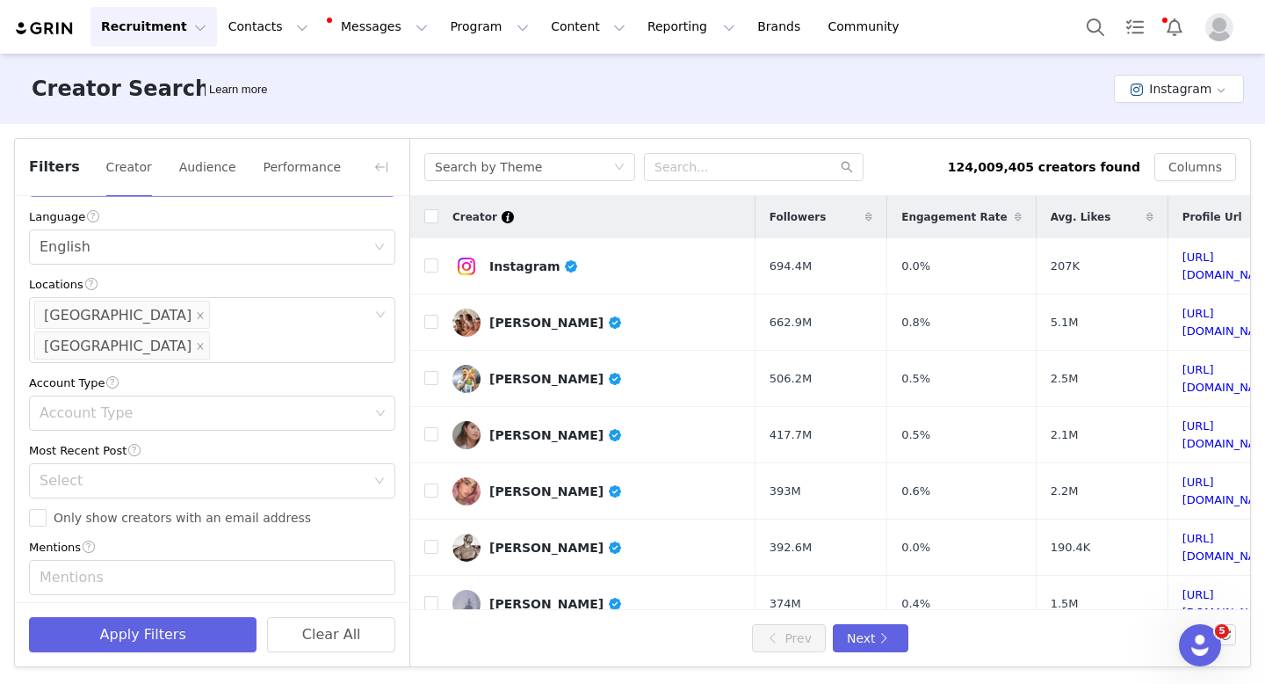
scroll to position [550, 0]
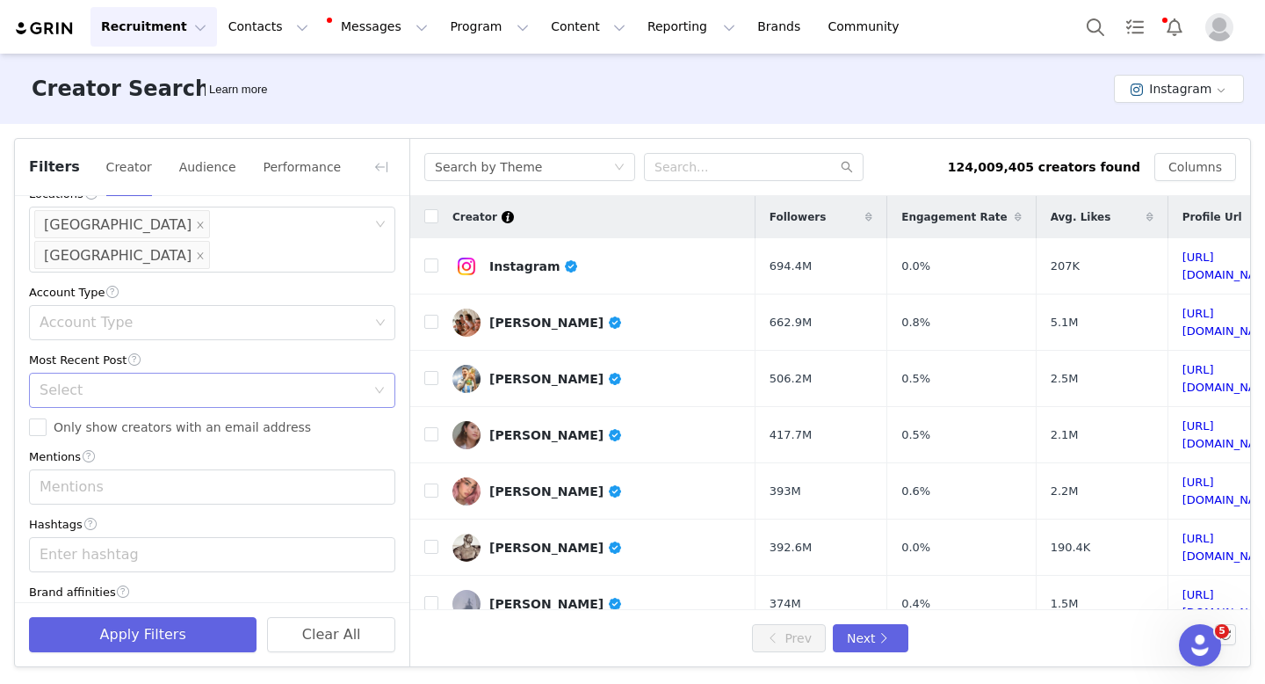
click at [280, 381] on div "Select" at bounding box center [203, 390] width 326 height 18
click at [181, 398] on li "<1 Month" at bounding box center [205, 399] width 353 height 28
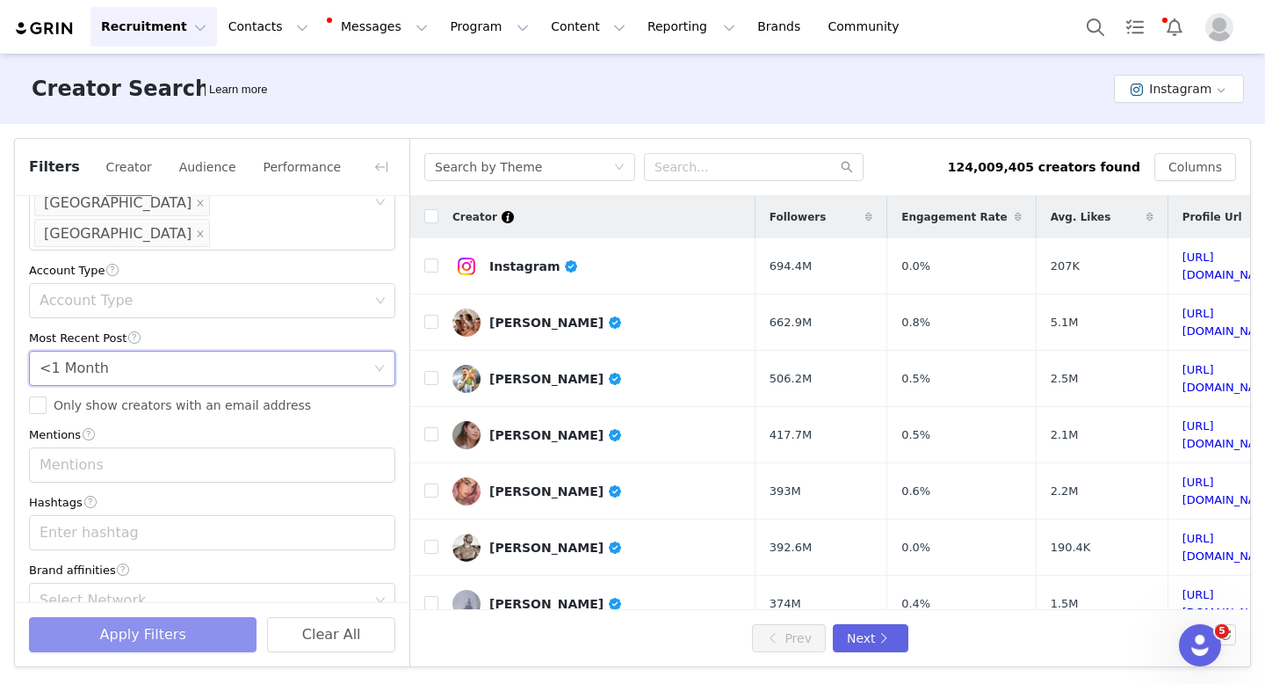
click at [163, 625] on button "Apply Filters" at bounding box center [143, 634] width 228 height 35
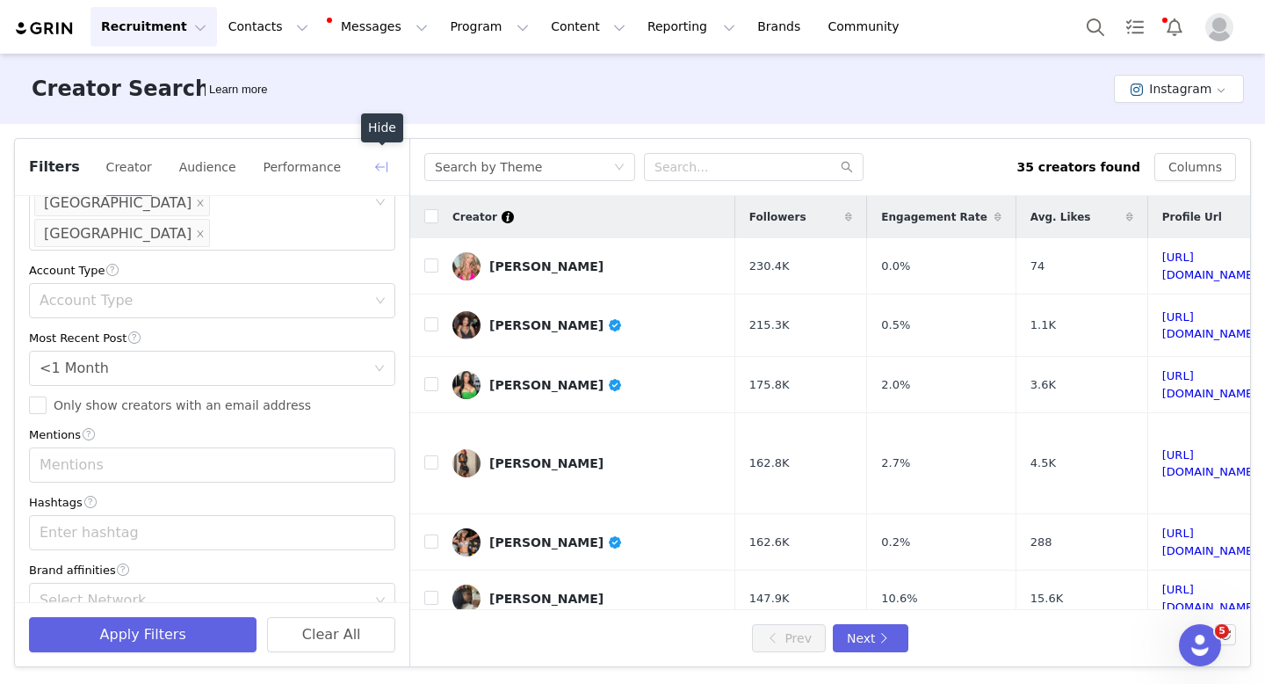
click at [384, 165] on button "button" at bounding box center [381, 167] width 28 height 28
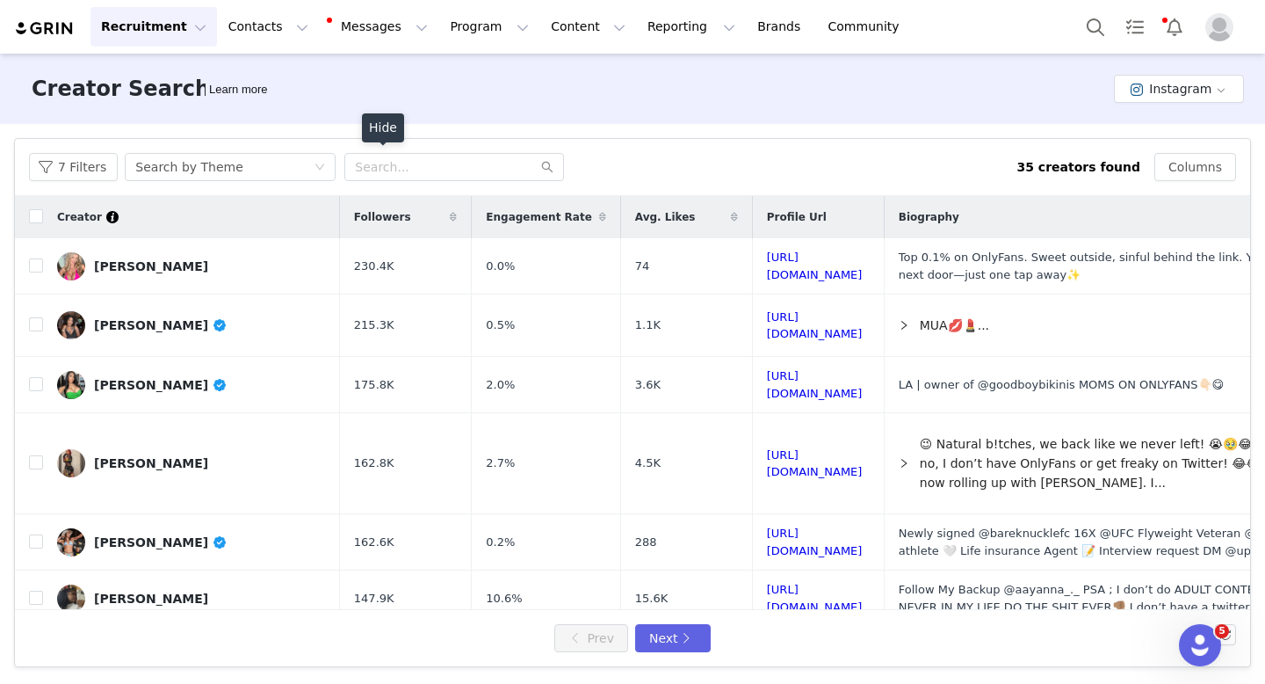
scroll to position [923, 0]
click at [784, 264] on link "https://www.instagram.com/ellietayofficial/" at bounding box center [815, 265] width 96 height 31
click at [166, 167] on div "Search by Theme" at bounding box center [188, 167] width 107 height 26
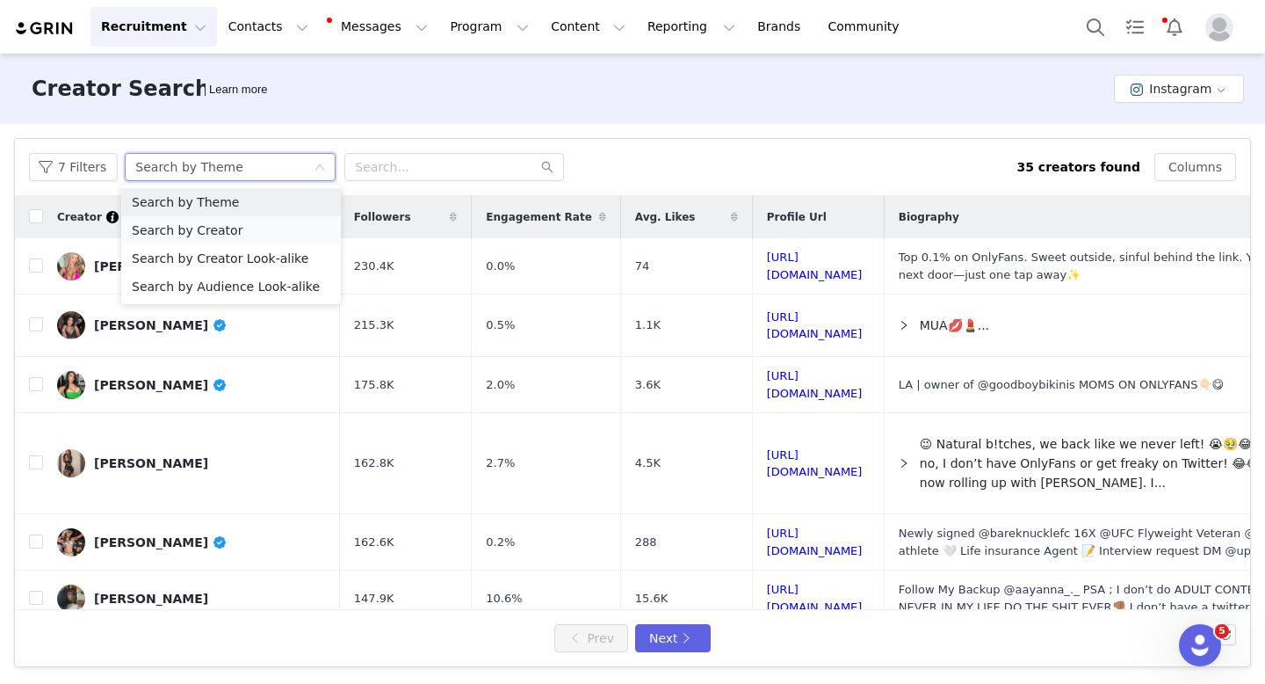
click at [177, 231] on li "Search by Creator" at bounding box center [231, 230] width 220 height 28
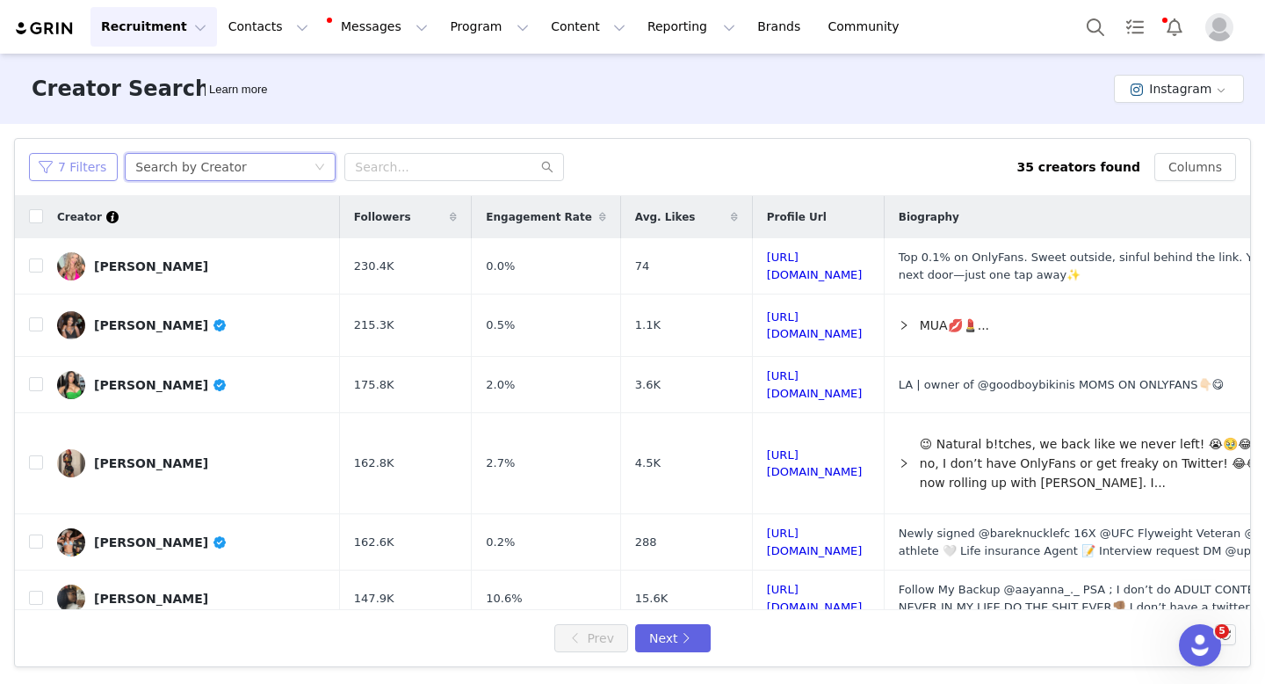
click at [94, 173] on button "7 Filters" at bounding box center [73, 167] width 89 height 28
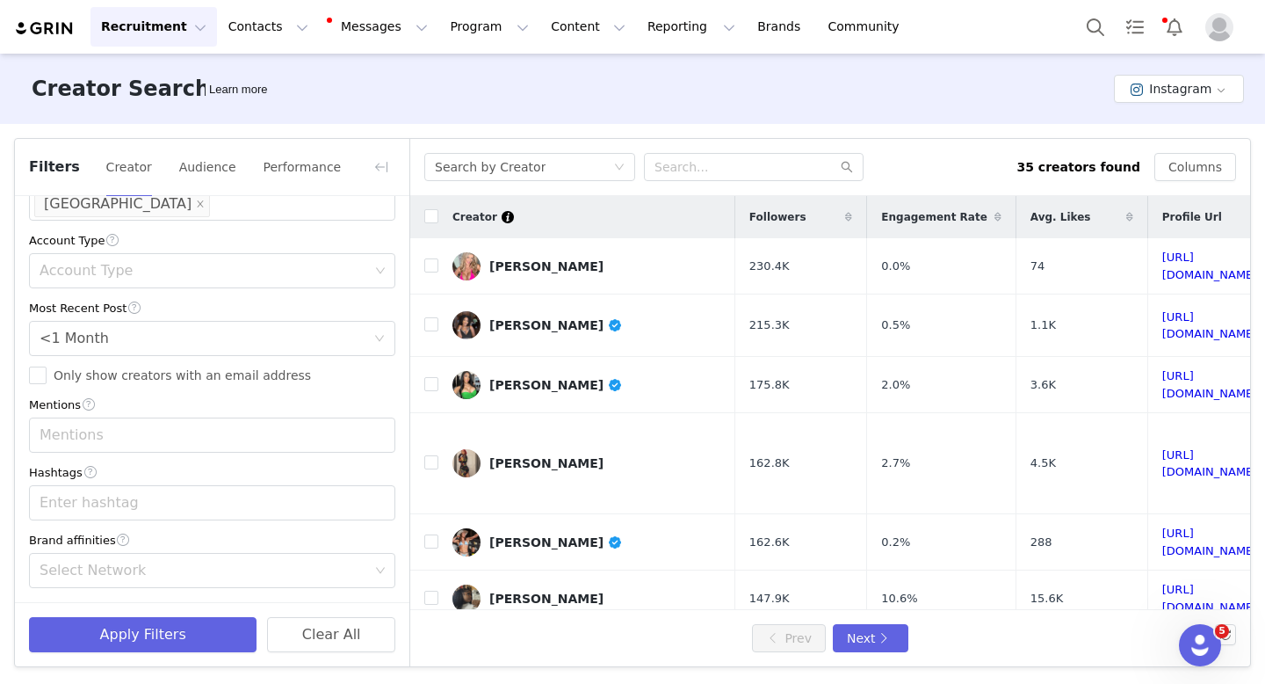
scroll to position [572, 0]
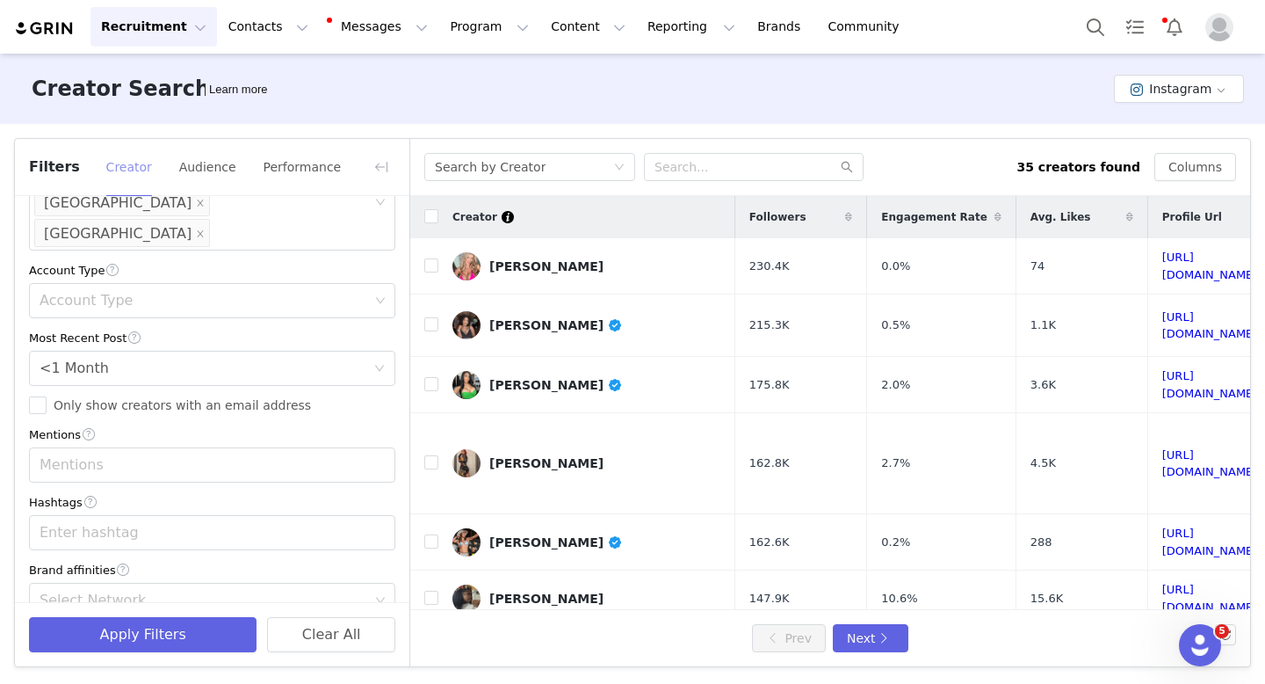
click at [112, 168] on button "Creator" at bounding box center [128, 167] width 47 height 28
click at [186, 634] on button "Apply Filters" at bounding box center [143, 634] width 228 height 35
click at [373, 167] on button "button" at bounding box center [381, 167] width 28 height 28
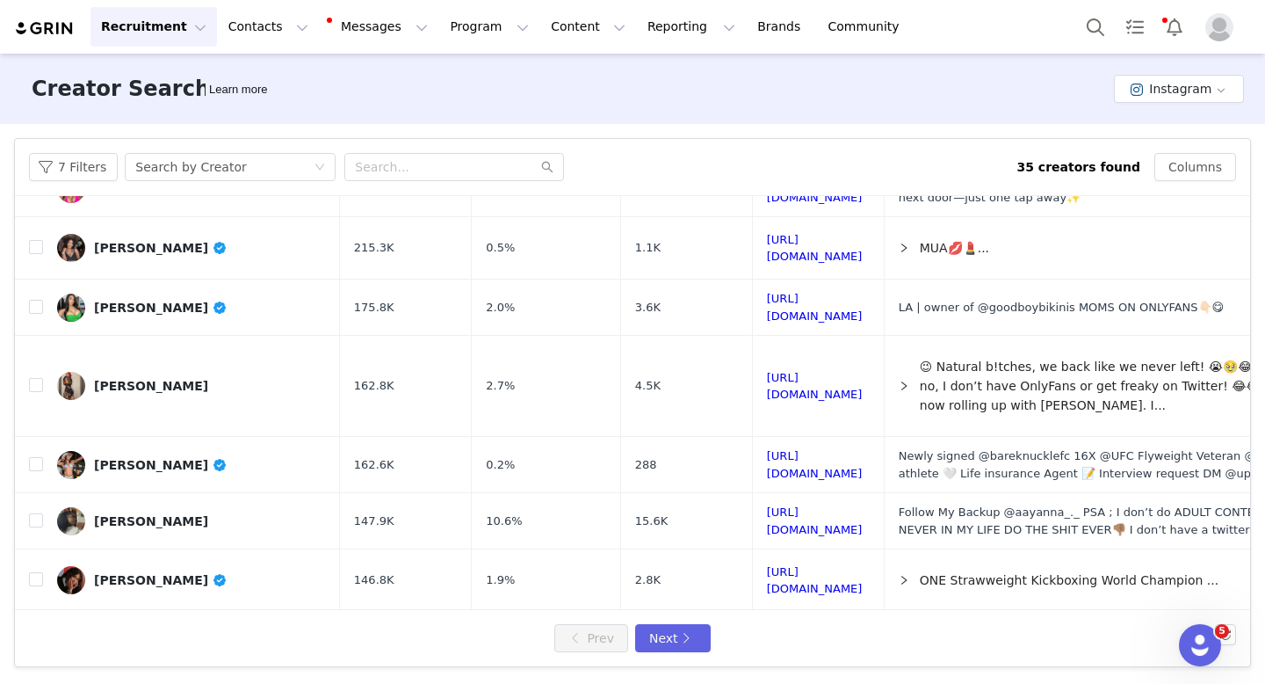
scroll to position [73, 0]
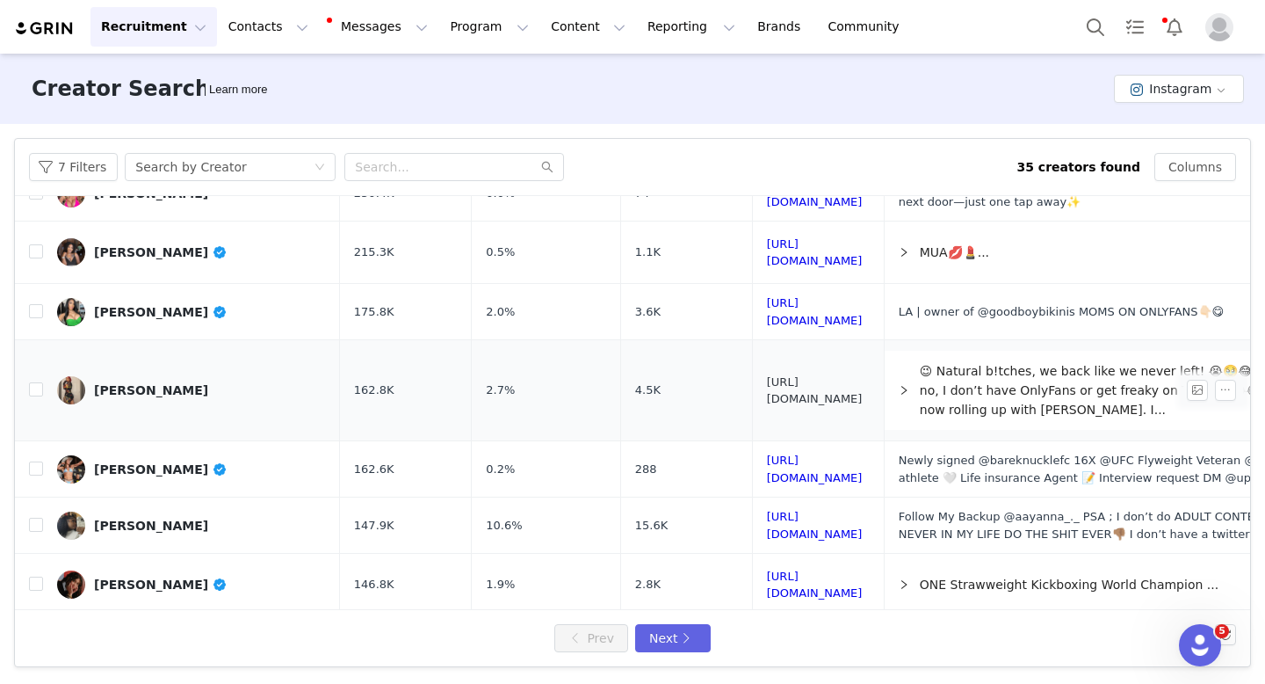
click at [863, 382] on link "https://www.instagram.com/renadaneen/" at bounding box center [815, 390] width 96 height 31
click at [250, 168] on div "Search by Creator" at bounding box center [224, 167] width 178 height 26
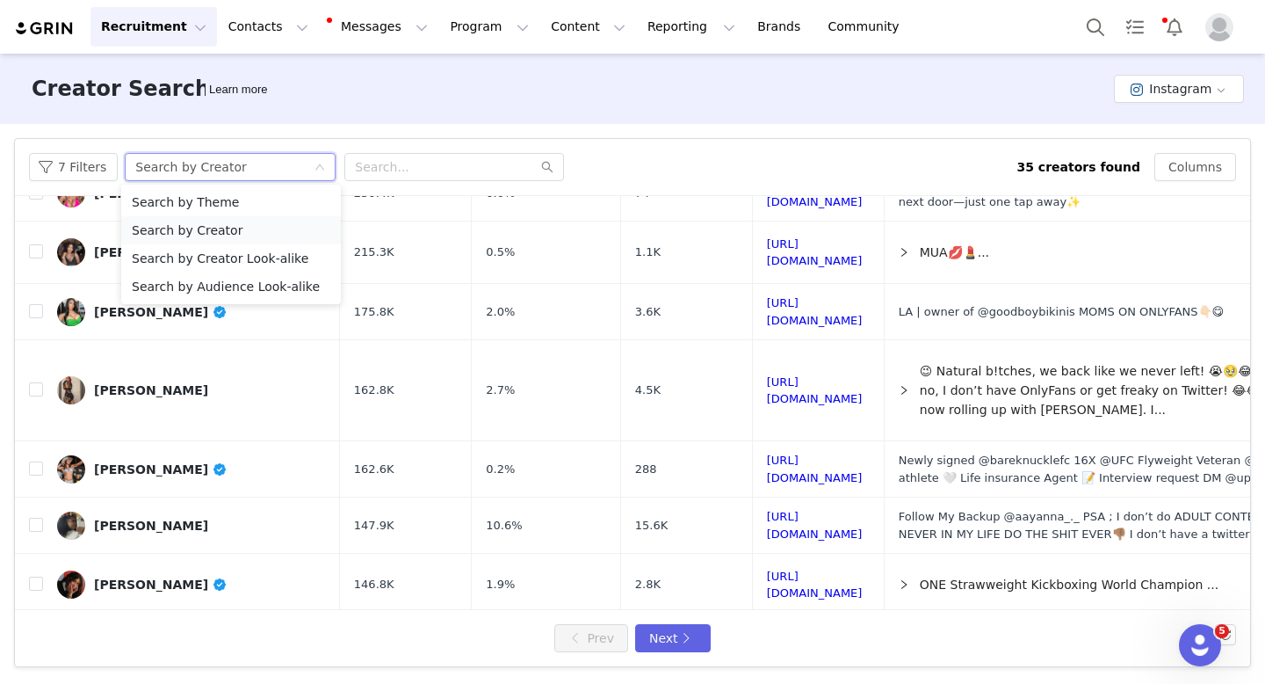
click at [228, 234] on li "Search by Creator" at bounding box center [231, 230] width 220 height 28
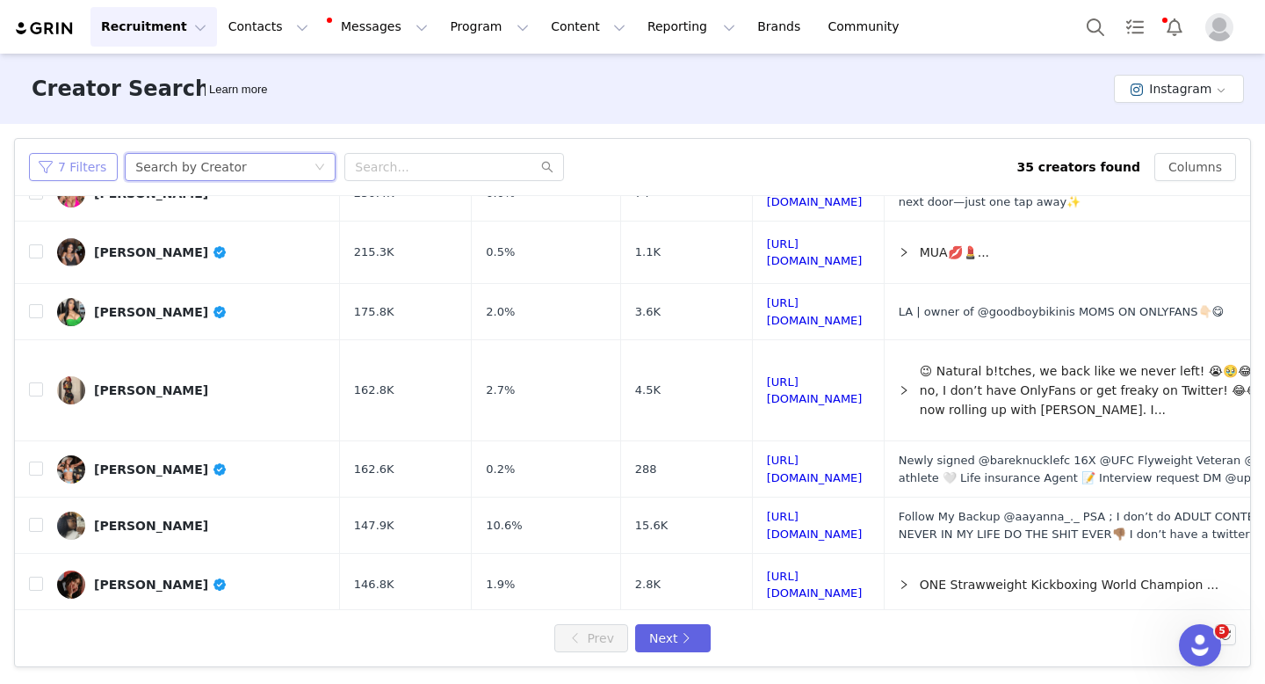
click at [83, 169] on button "7 Filters" at bounding box center [73, 167] width 89 height 28
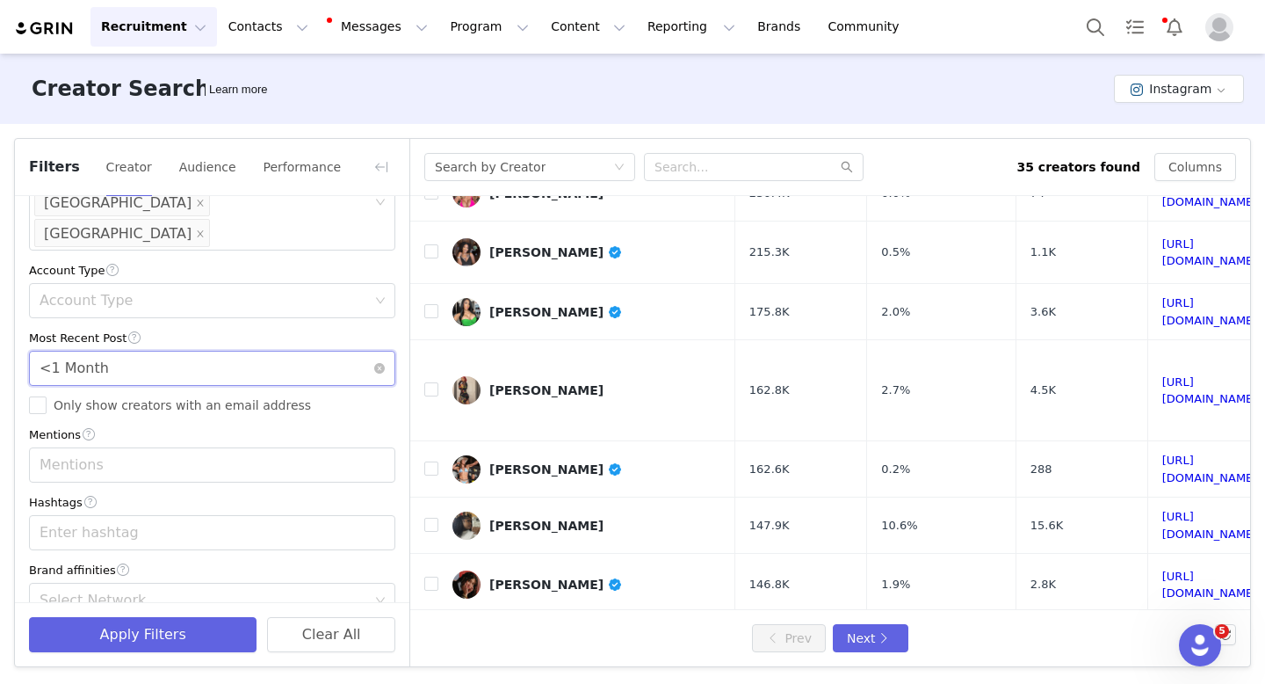
click at [333, 351] on div "Select <1 Month" at bounding box center [207, 367] width 334 height 33
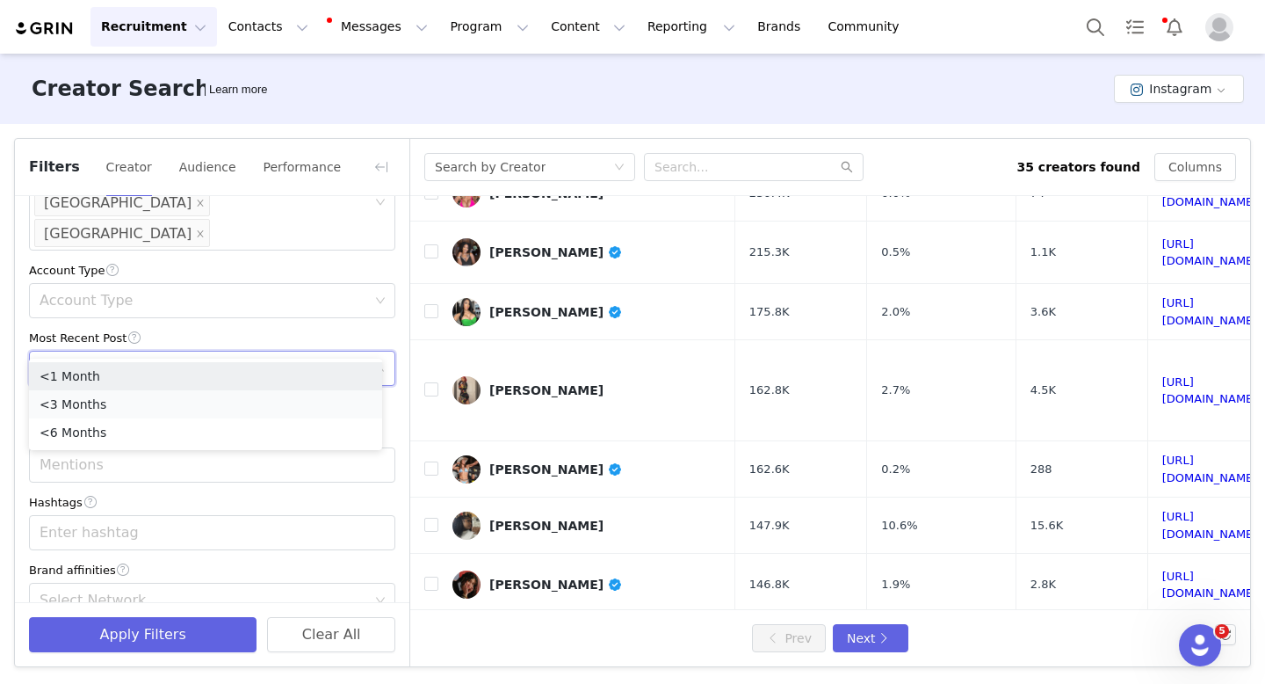
click at [146, 408] on li "<3 Months" at bounding box center [205, 404] width 353 height 28
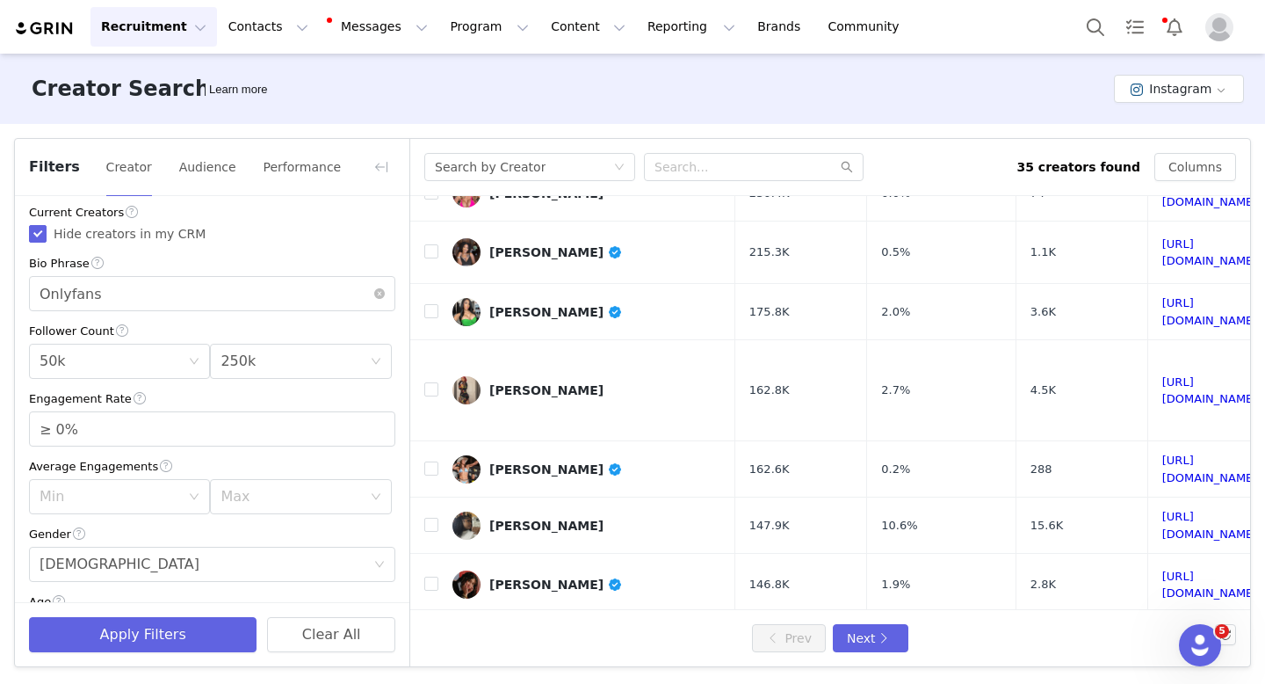
scroll to position [0, 0]
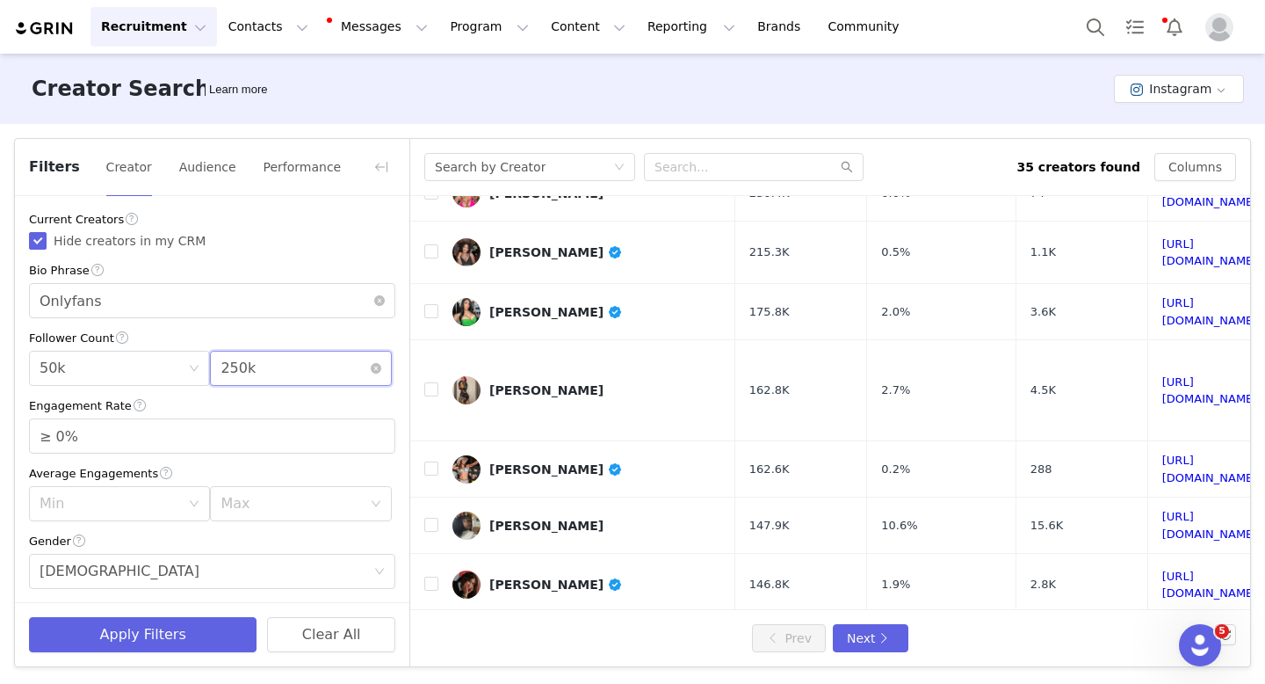
click at [259, 368] on div "Max 250k" at bounding box center [295, 367] width 148 height 33
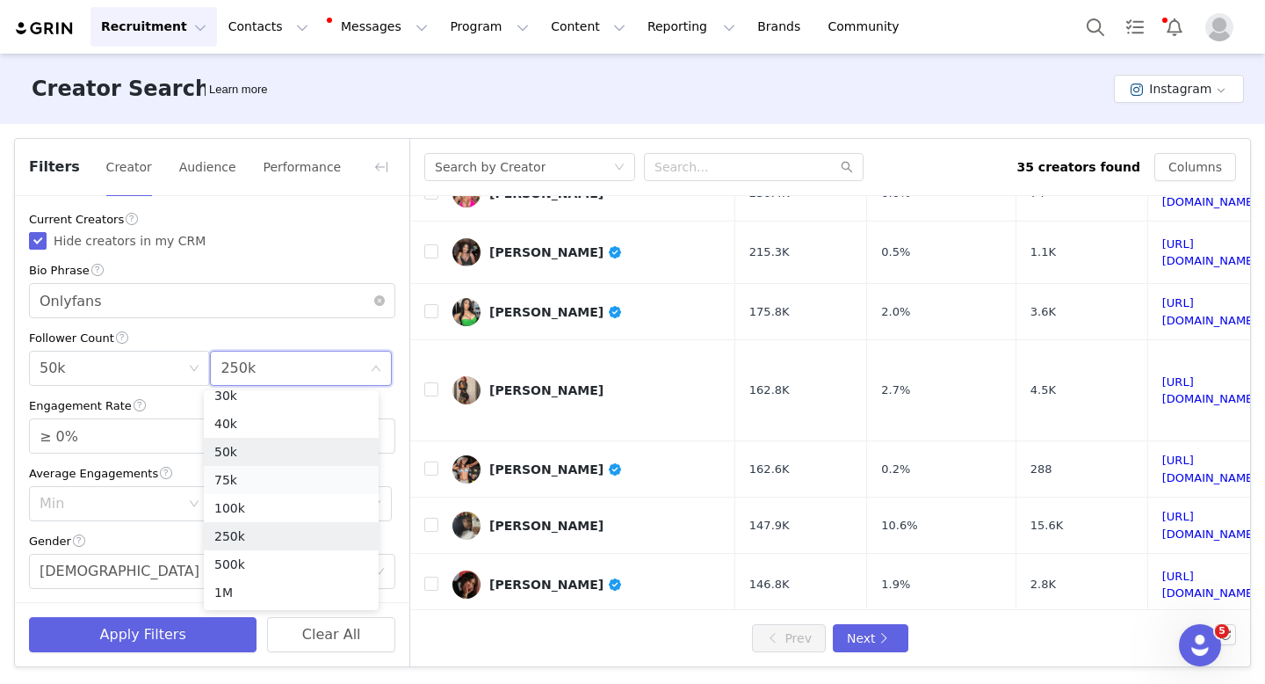
scroll to position [116, 0]
click at [290, 571] on li "500k" at bounding box center [291, 573] width 175 height 28
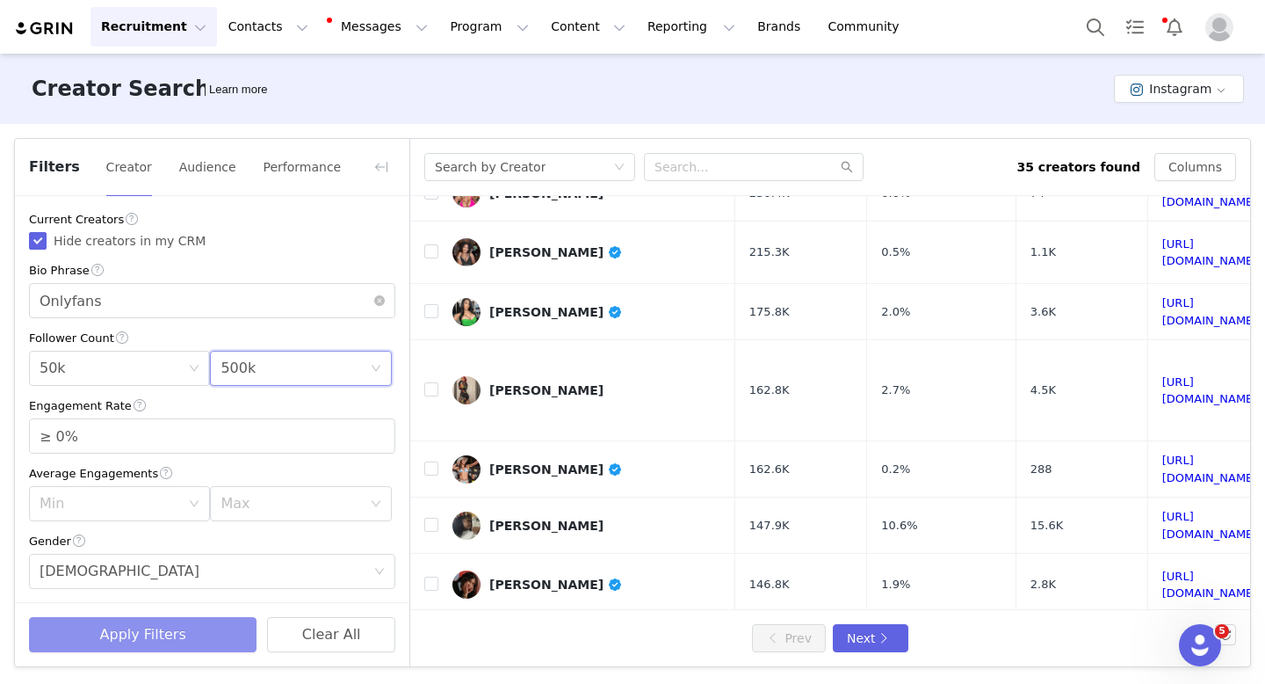
click at [163, 634] on button "Apply Filters" at bounding box center [143, 634] width 228 height 35
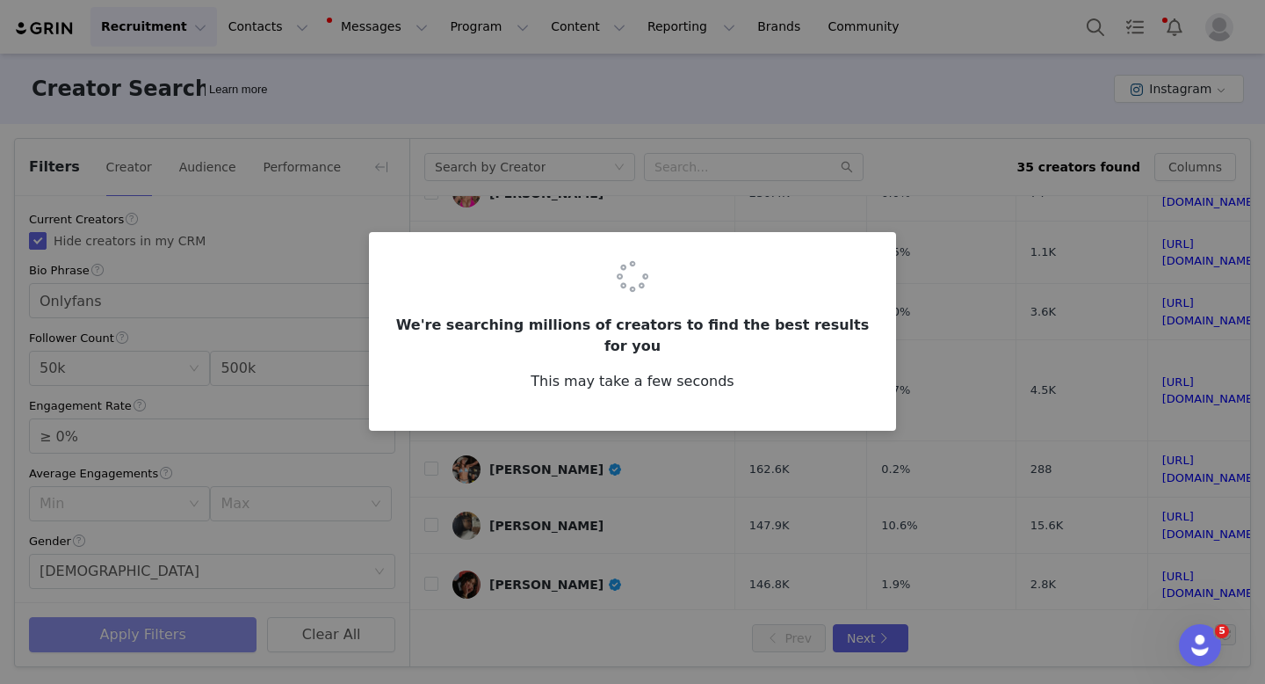
scroll to position [0, 0]
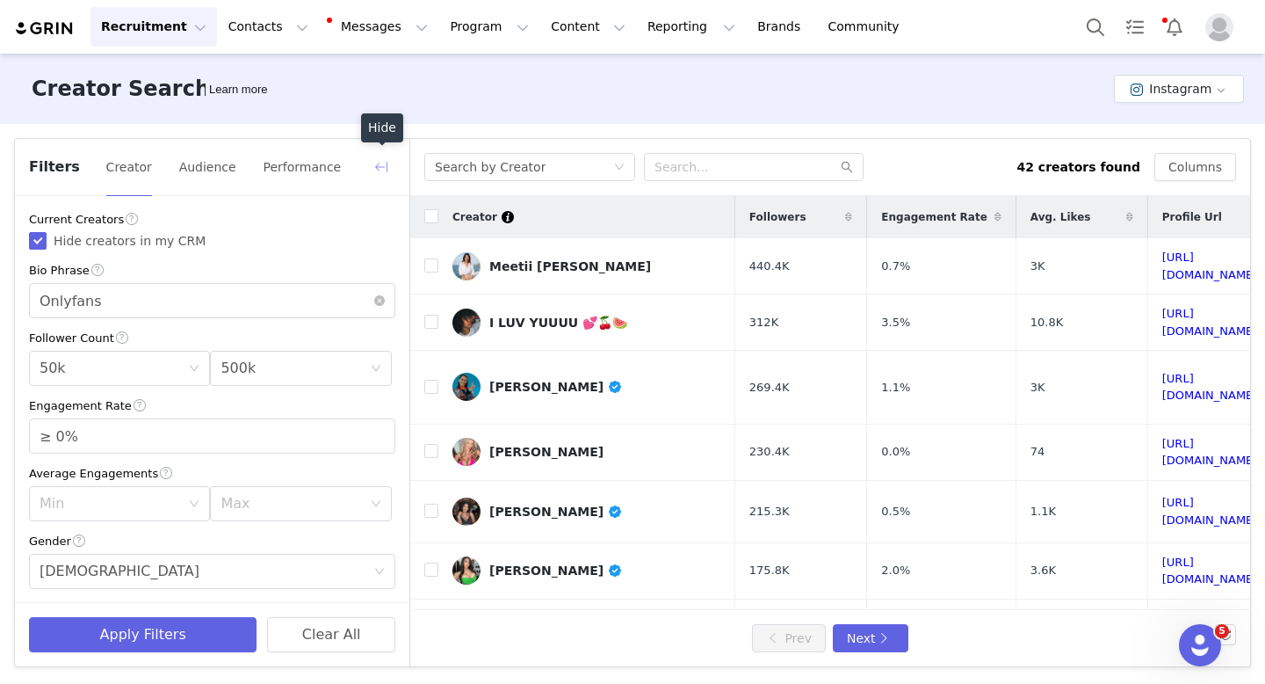
click at [385, 170] on button "button" at bounding box center [381, 167] width 28 height 28
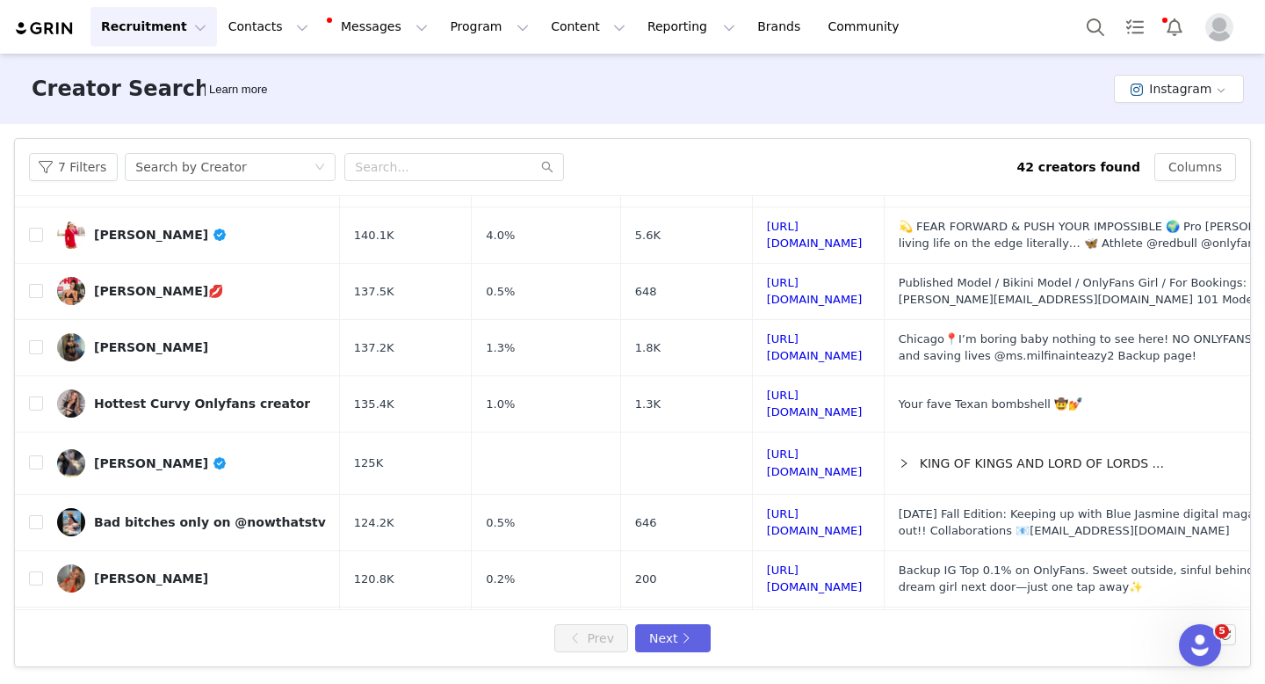
scroll to position [805, 0]
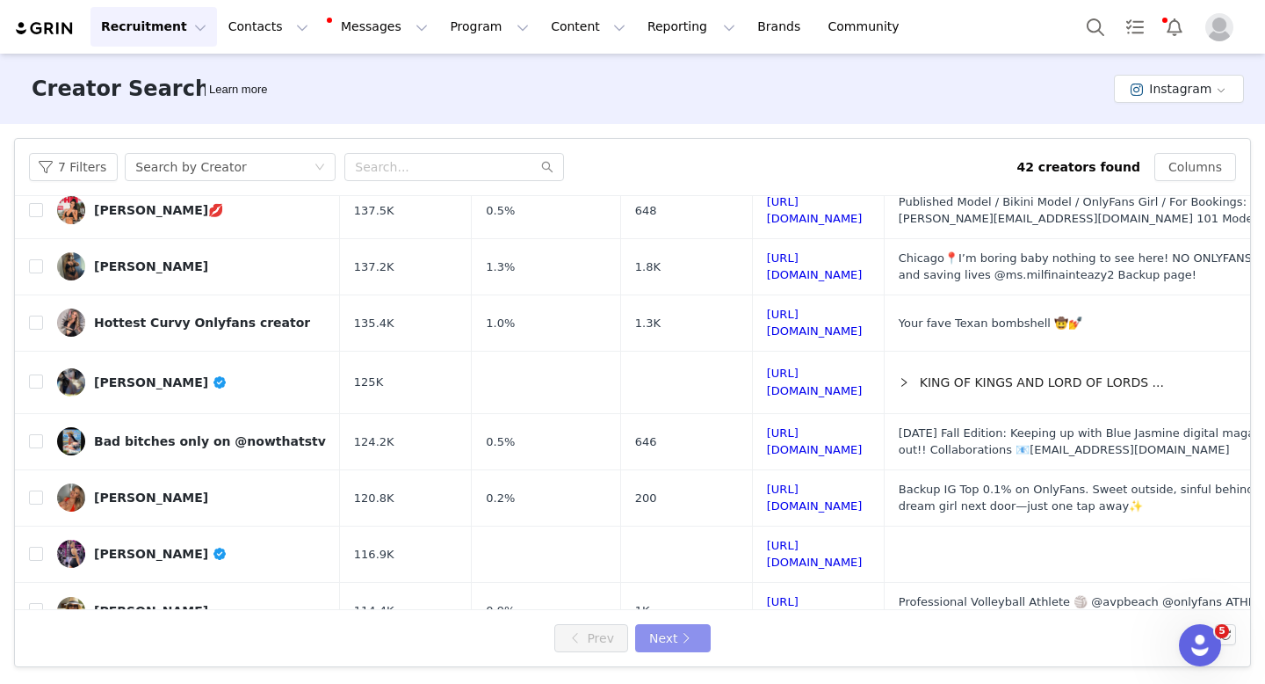
click at [650, 634] on button "Next" at bounding box center [673, 638] width 76 height 28
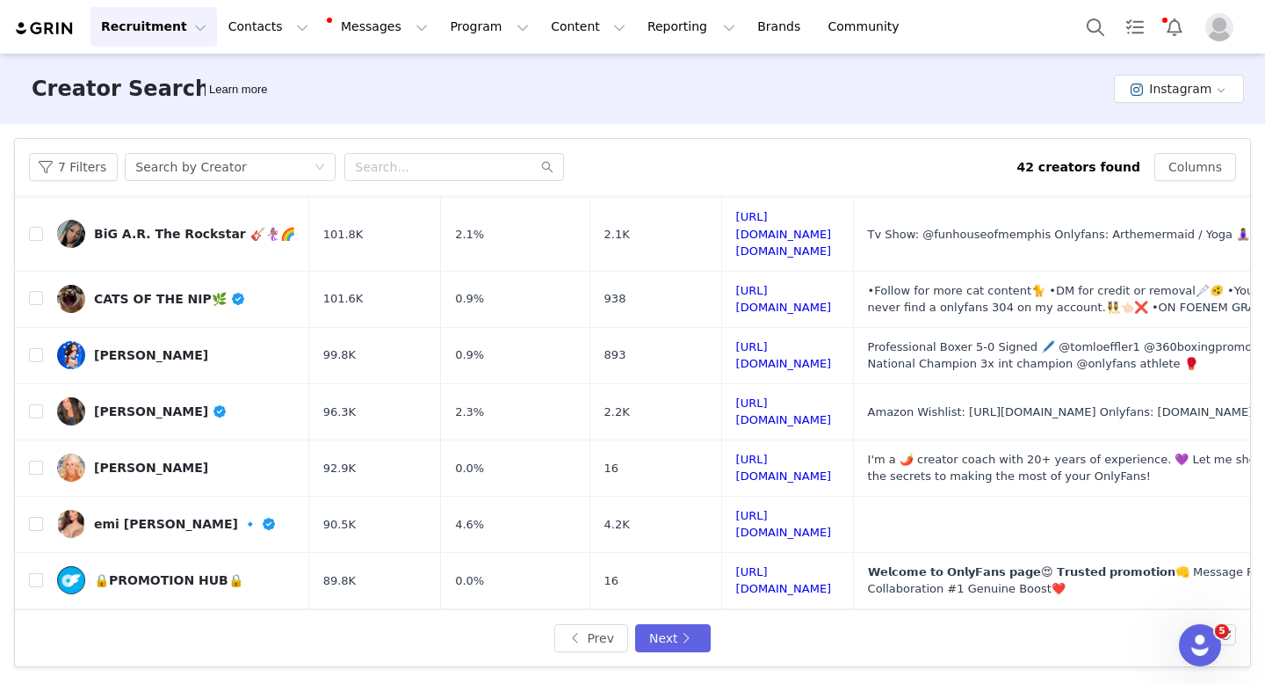
scroll to position [395, 0]
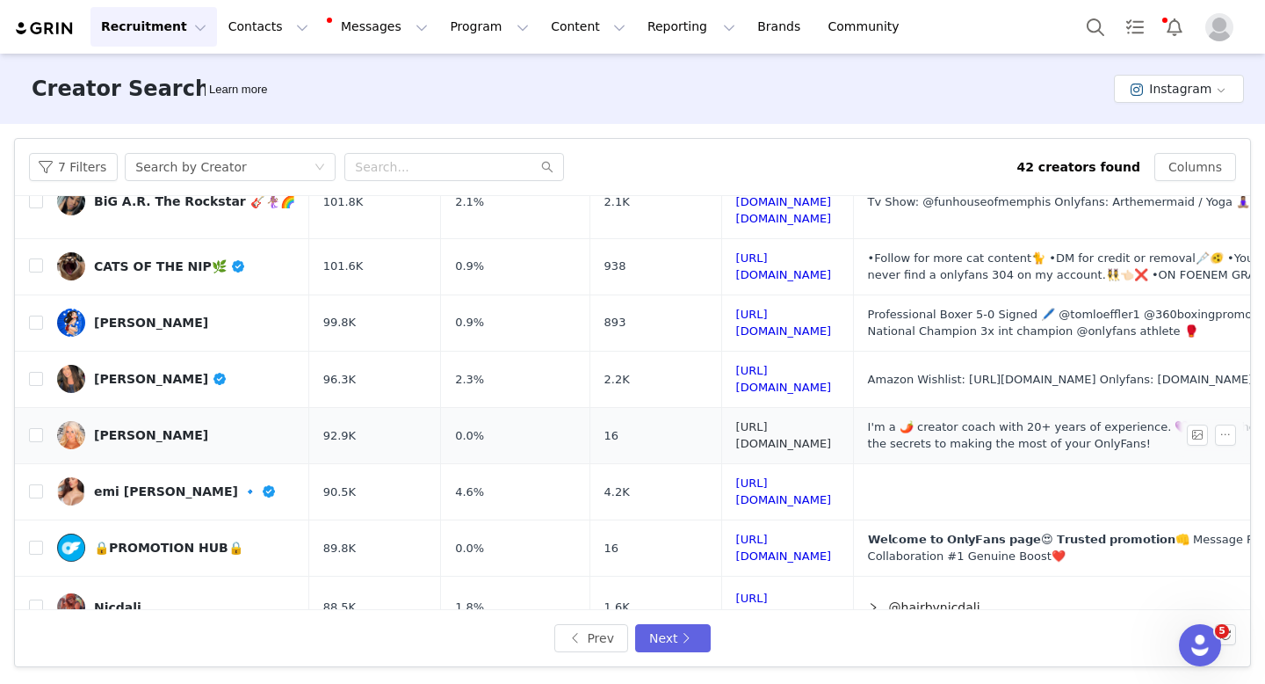
click at [832, 420] on link "https://www.instagram.com/thekelliroberts/" at bounding box center [784, 435] width 96 height 31
click at [832, 591] on link "https://www.instagram.com/nicdali/" at bounding box center [784, 606] width 96 height 31
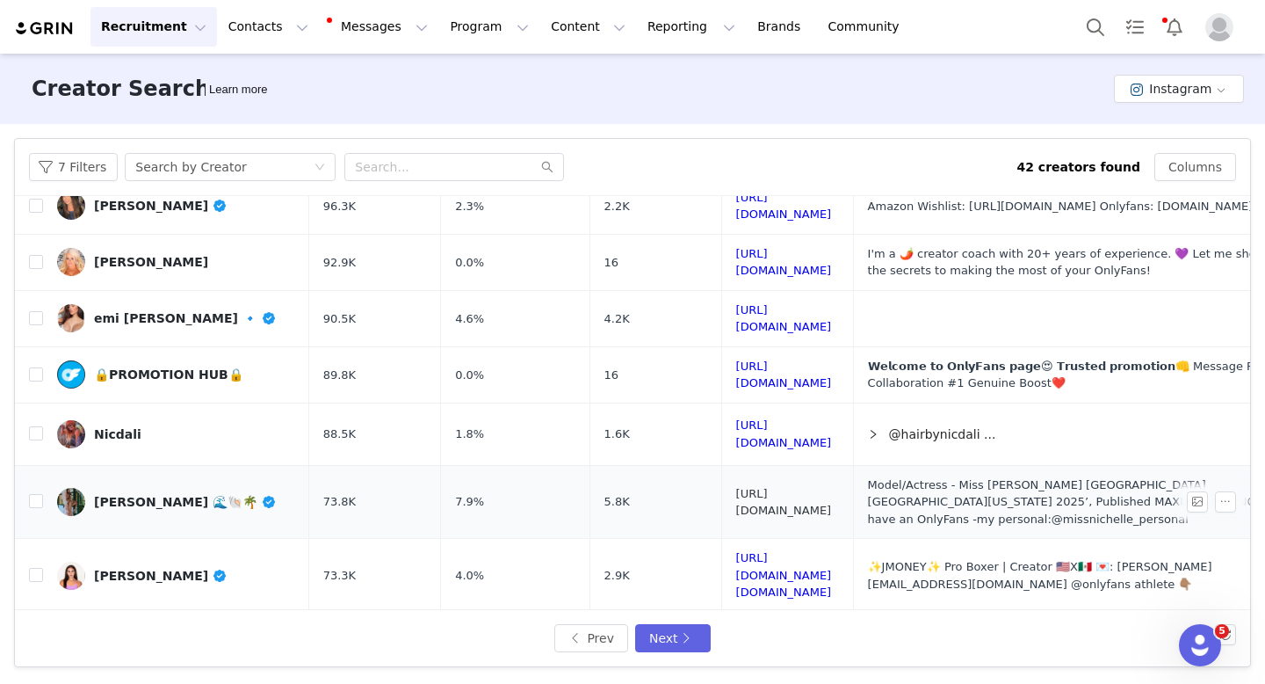
click at [832, 487] on link "https://www.instagram.com/missnichelle/" at bounding box center [784, 502] width 96 height 31
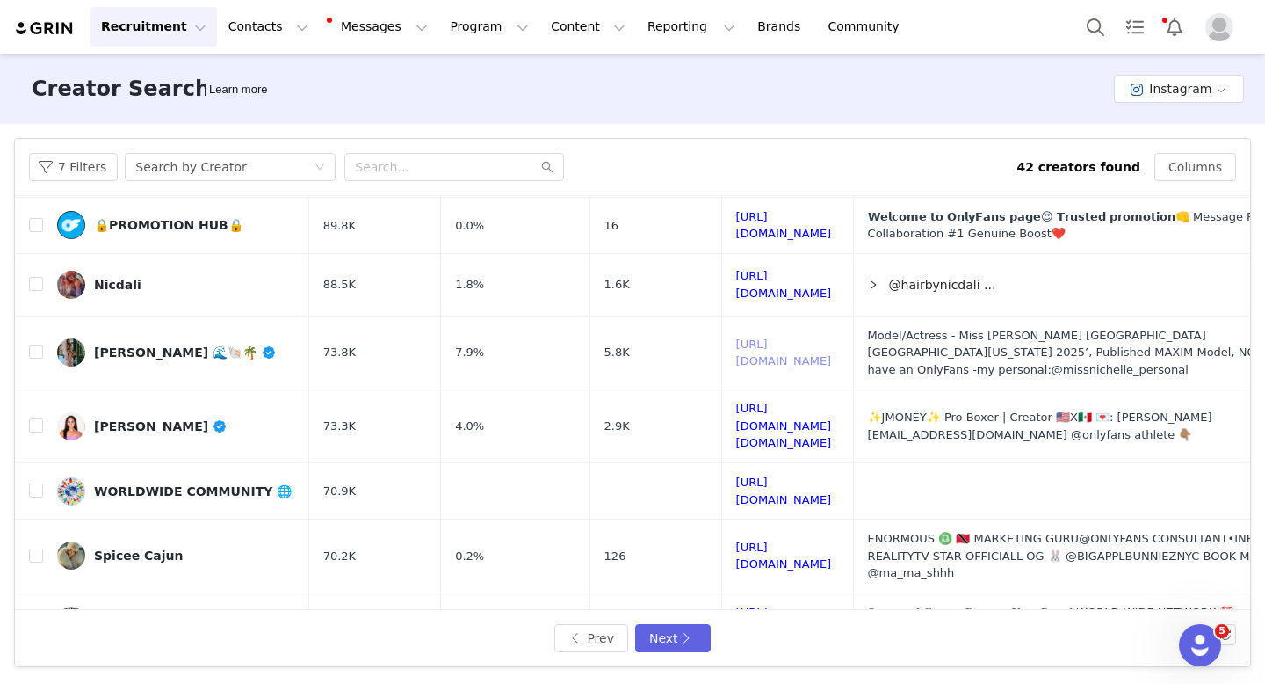
scroll to position [788, 0]
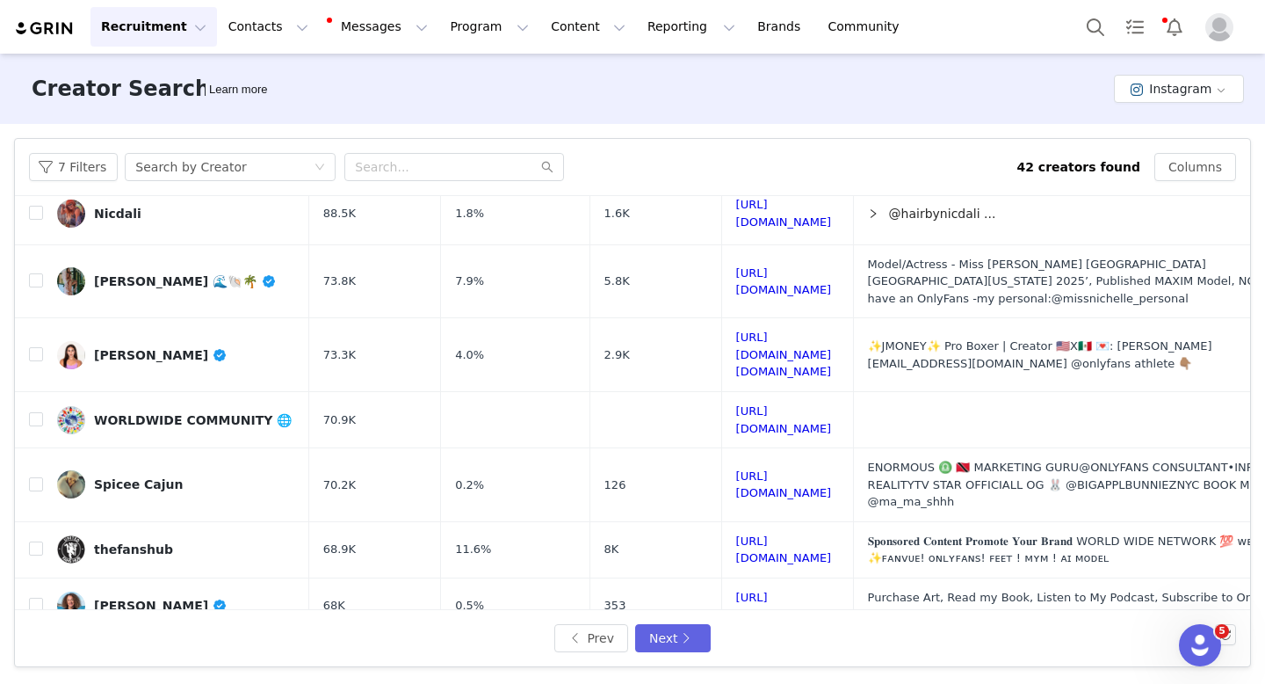
click at [771, 647] on link "https://www.instagram.com/veronicasilver33/" at bounding box center [784, 662] width 96 height 31
click at [664, 635] on button "Next" at bounding box center [673, 638] width 76 height 28
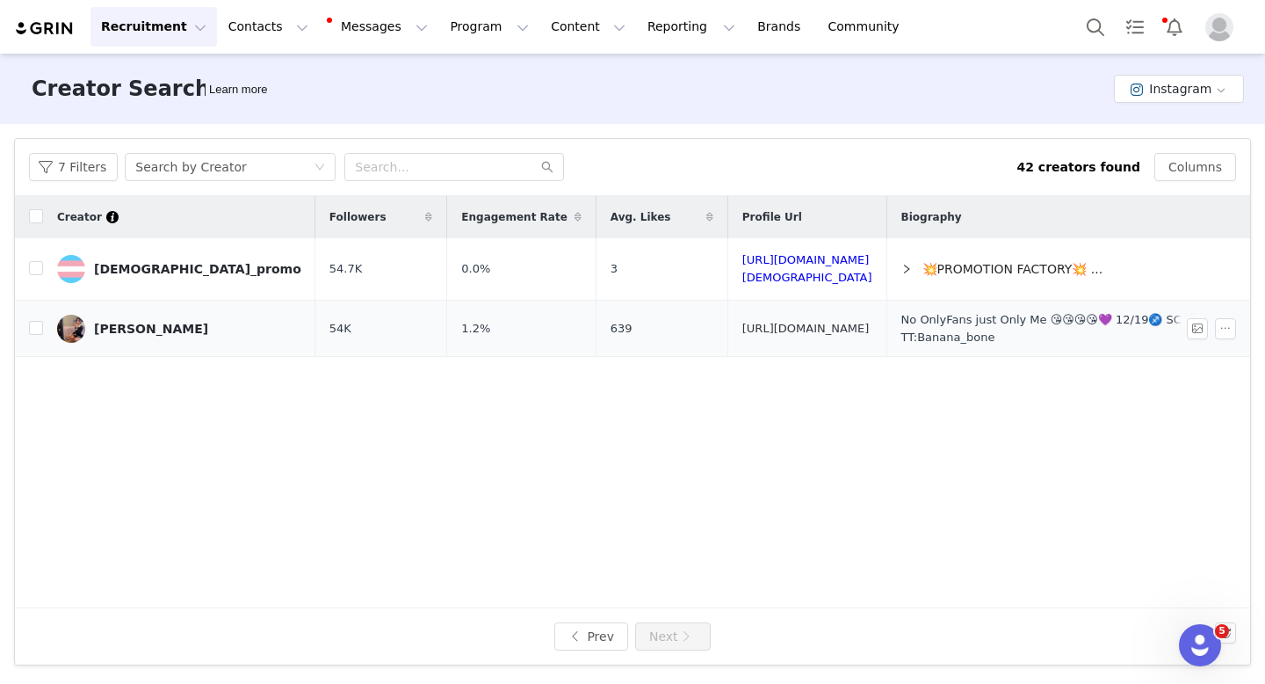
click at [778, 323] on link "https://www.instagram.com/bananabone/" at bounding box center [805, 328] width 127 height 13
click at [586, 640] on button "Prev" at bounding box center [591, 636] width 74 height 28
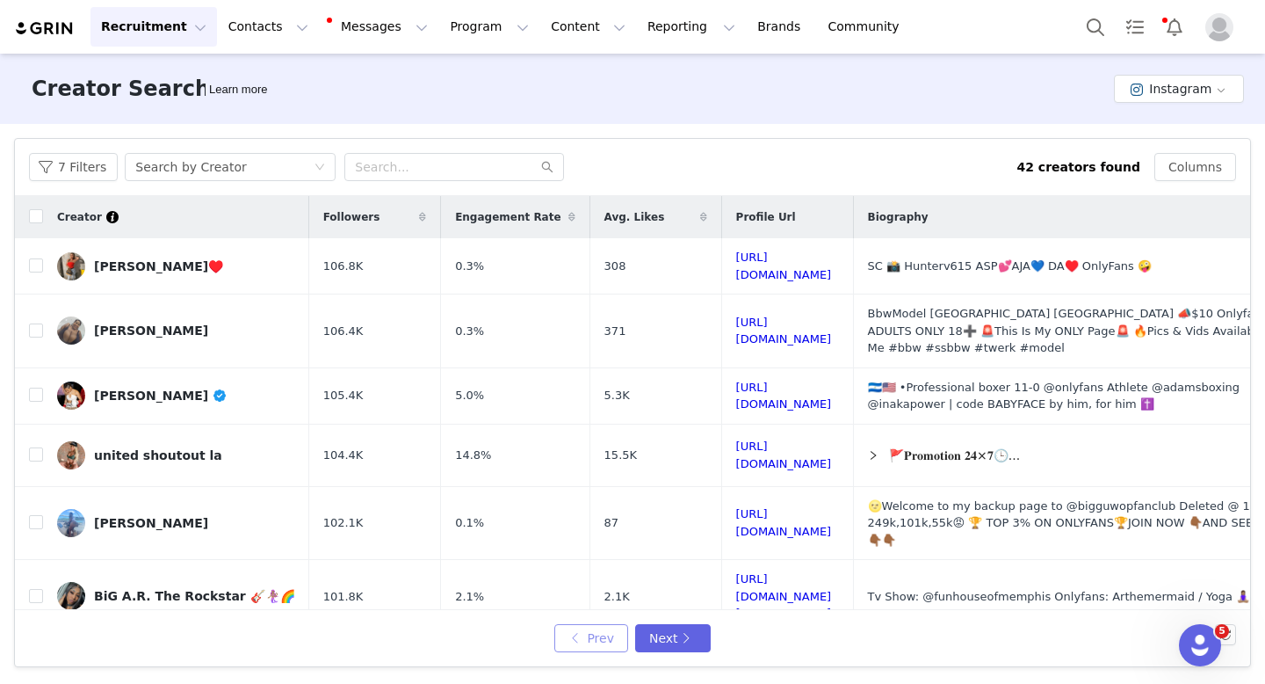
click at [571, 640] on button "Prev" at bounding box center [591, 638] width 74 height 28
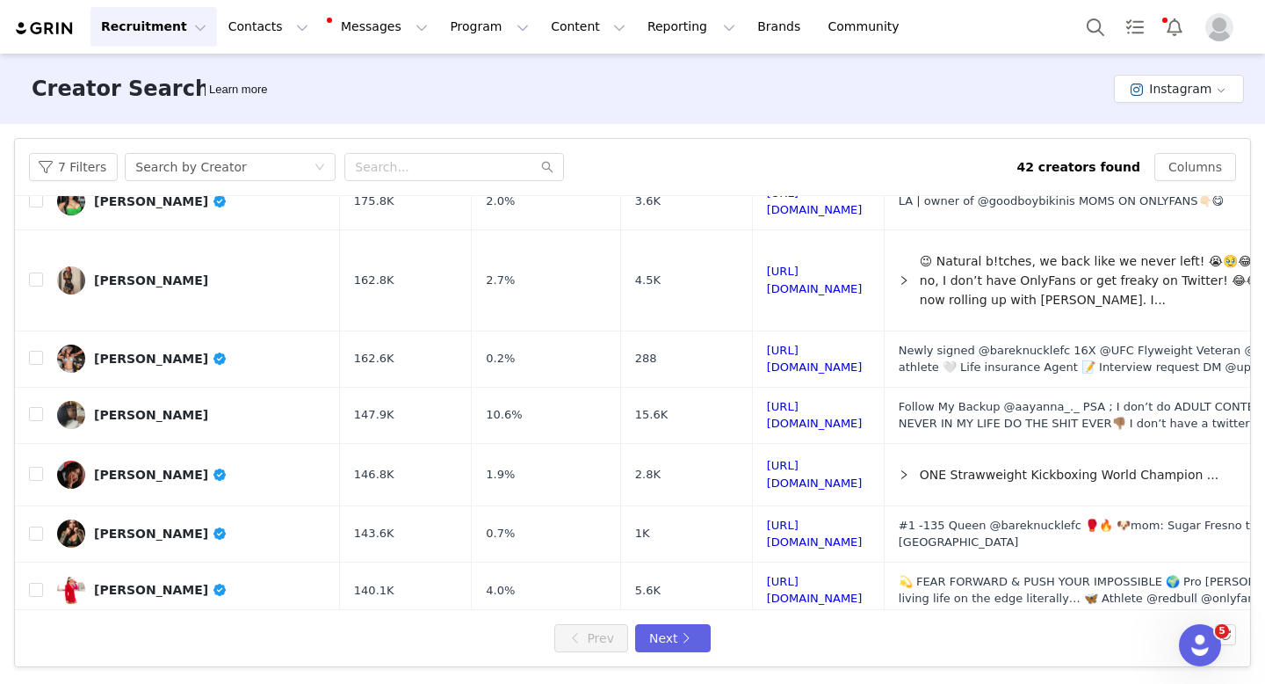
scroll to position [445, 0]
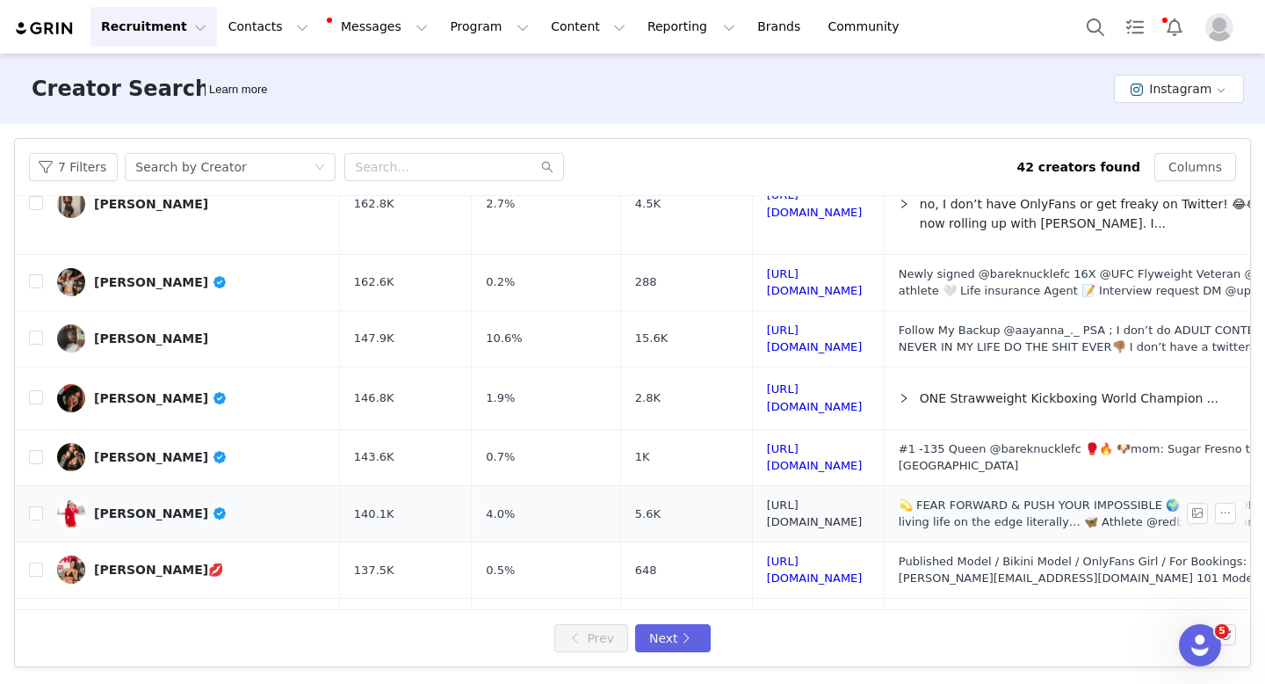
click at [863, 498] on link "https://www.instagram.com/ellietsmart/" at bounding box center [815, 513] width 96 height 31
click at [794, 554] on link "https://www.instagram.com/demidasani22/" at bounding box center [815, 569] width 96 height 31
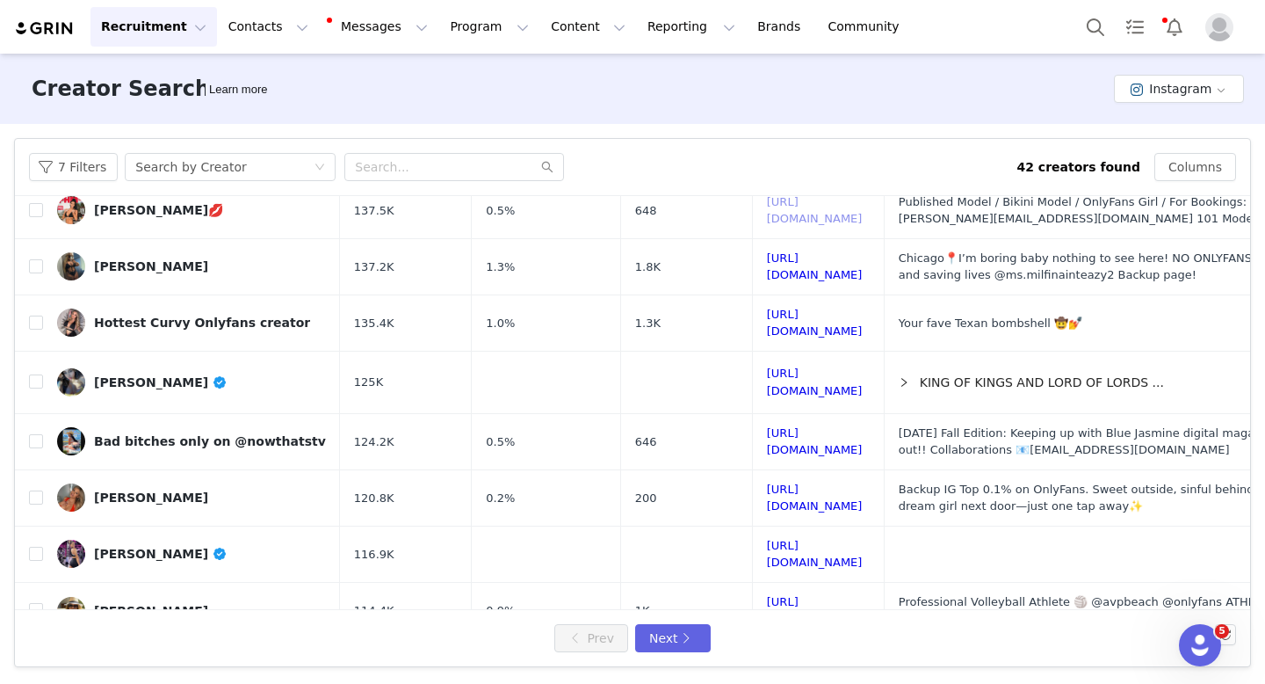
scroll to position [0, 0]
